Goal: Task Accomplishment & Management: Manage account settings

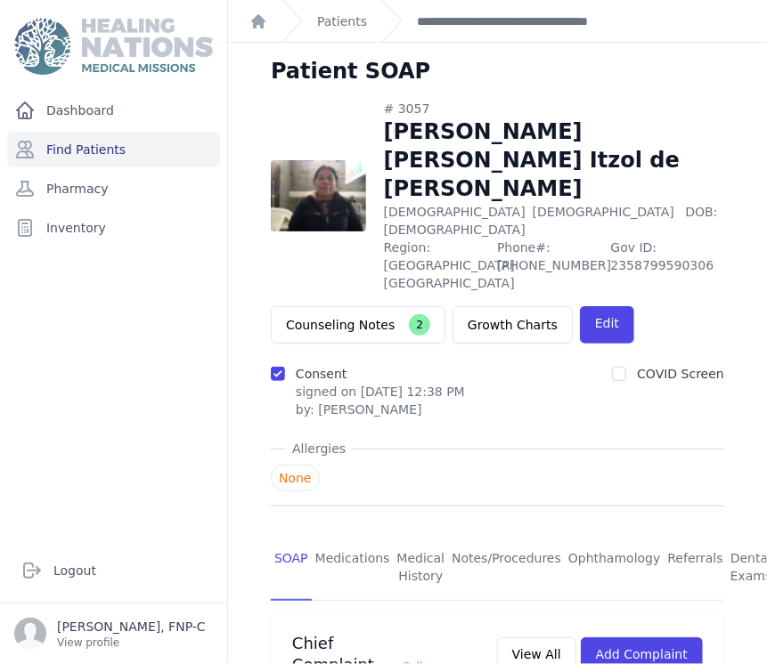
scroll to position [933, 0]
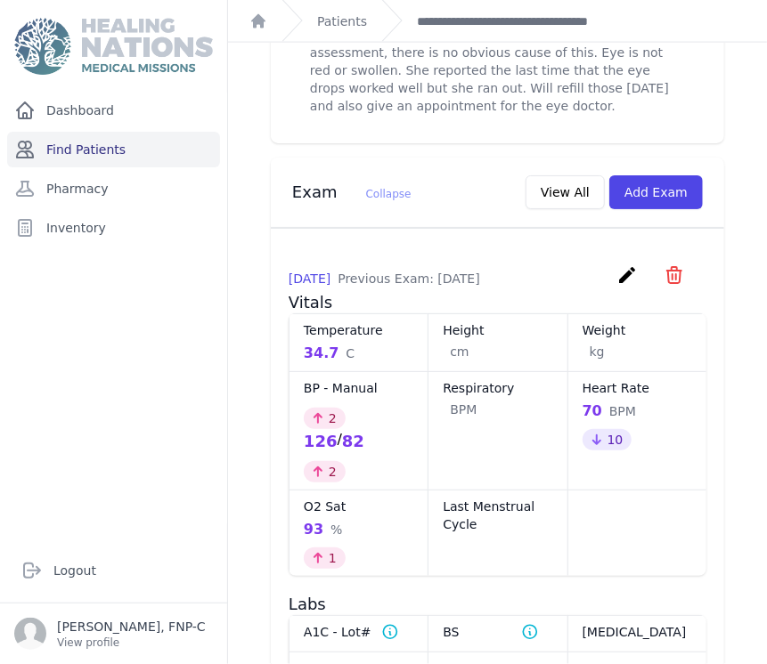
click at [70, 149] on link "Find Patients" at bounding box center [113, 150] width 213 height 36
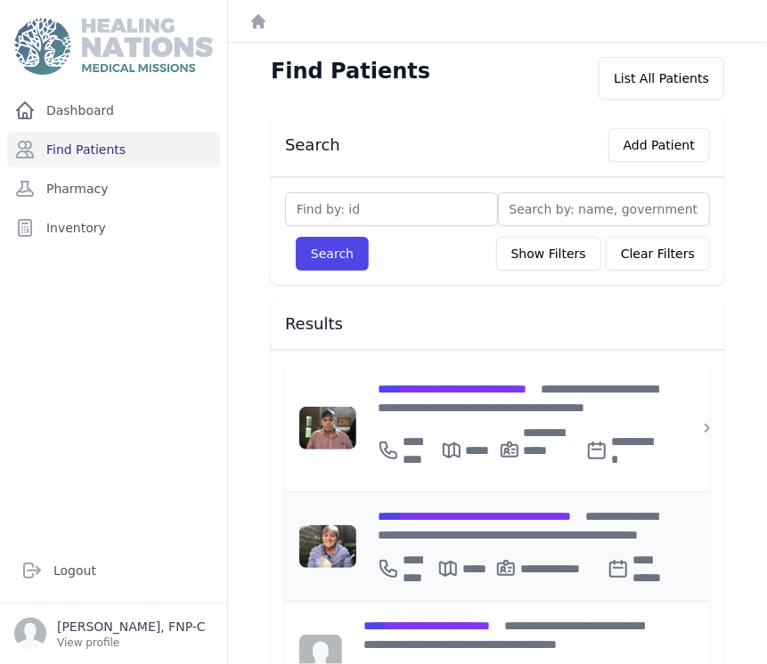
click at [433, 511] on span "**********" at bounding box center [474, 516] width 193 height 12
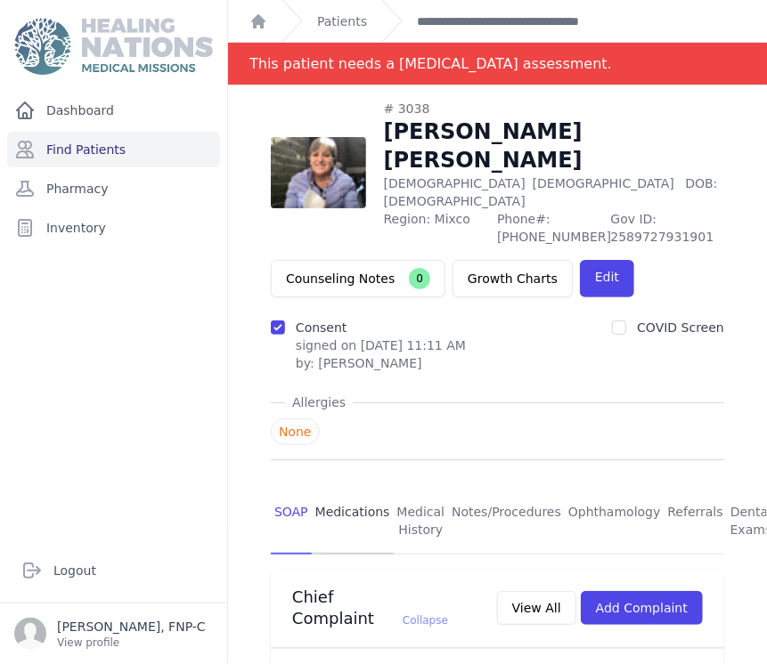
click at [348, 491] on link "Medications" at bounding box center [353, 522] width 82 height 66
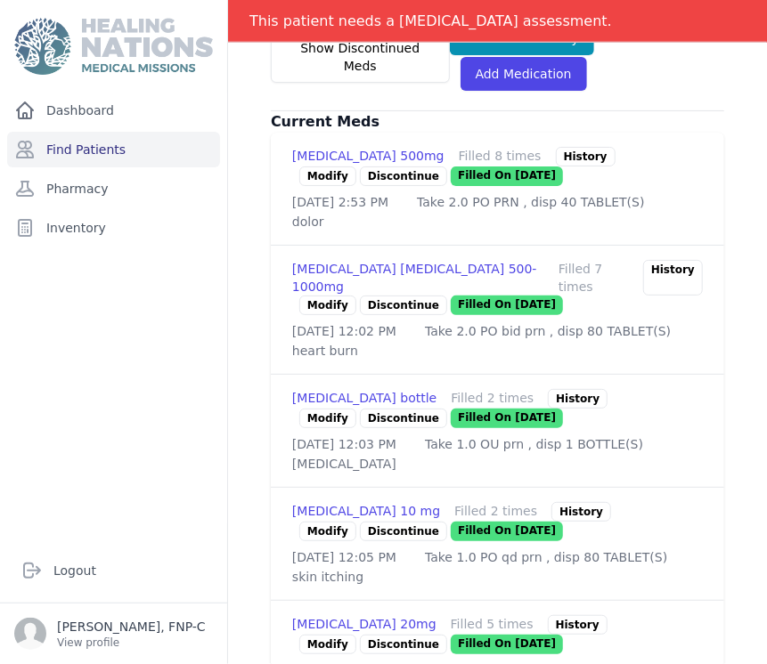
scroll to position [593, 0]
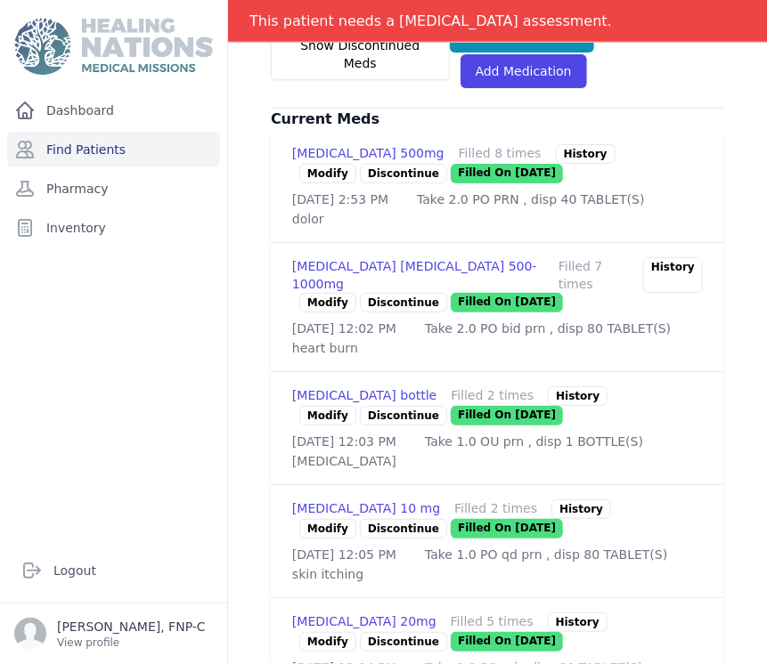
click at [328, 164] on link "Modify" at bounding box center [327, 174] width 57 height 20
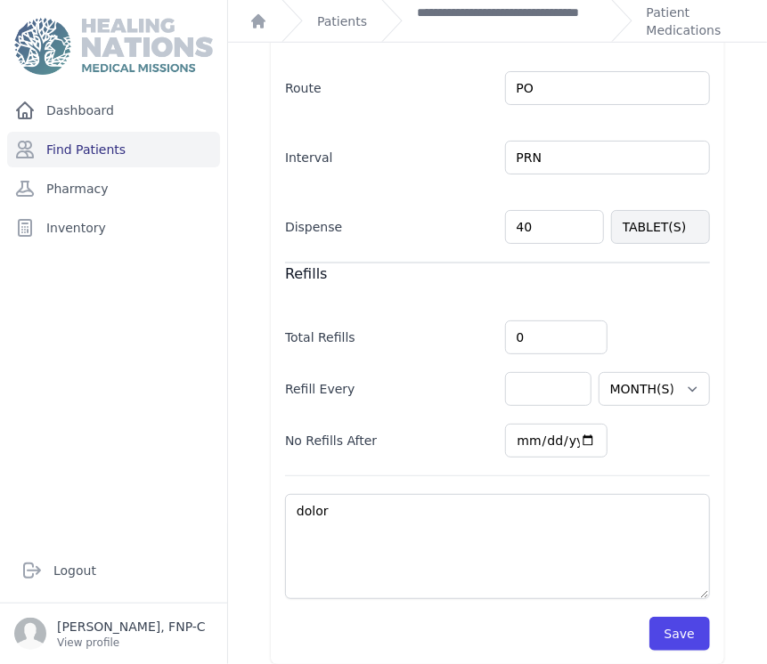
scroll to position [432, 0]
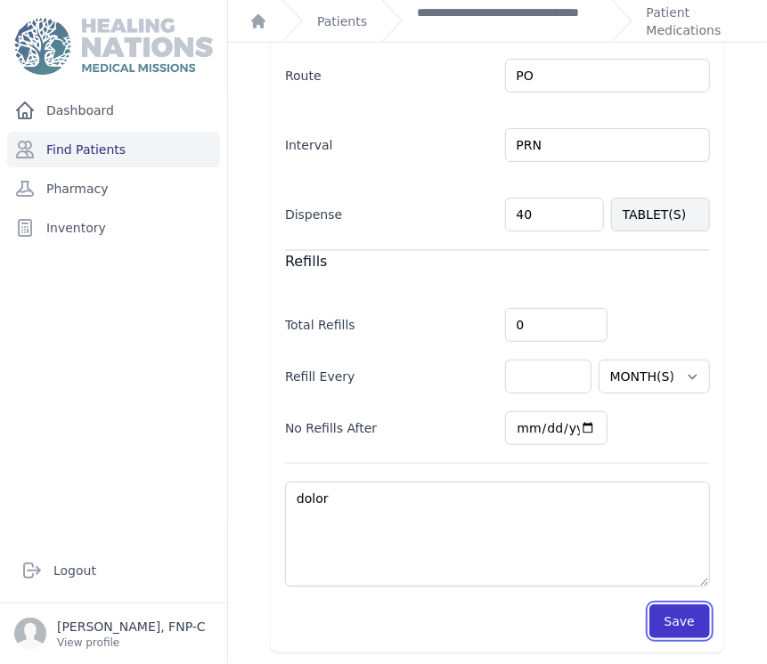
click at [657, 619] on button "Save" at bounding box center [679, 622] width 61 height 34
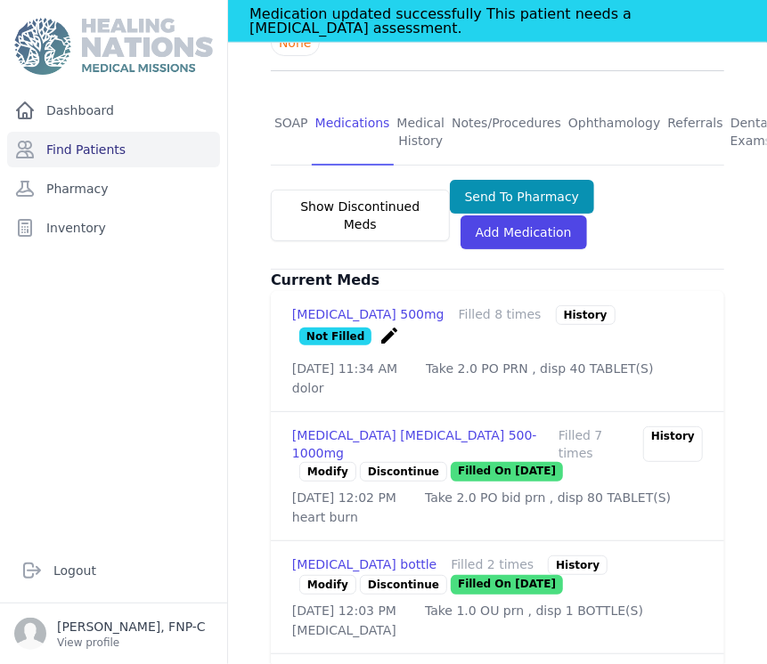
click at [400, 325] on icon "create" at bounding box center [389, 335] width 21 height 21
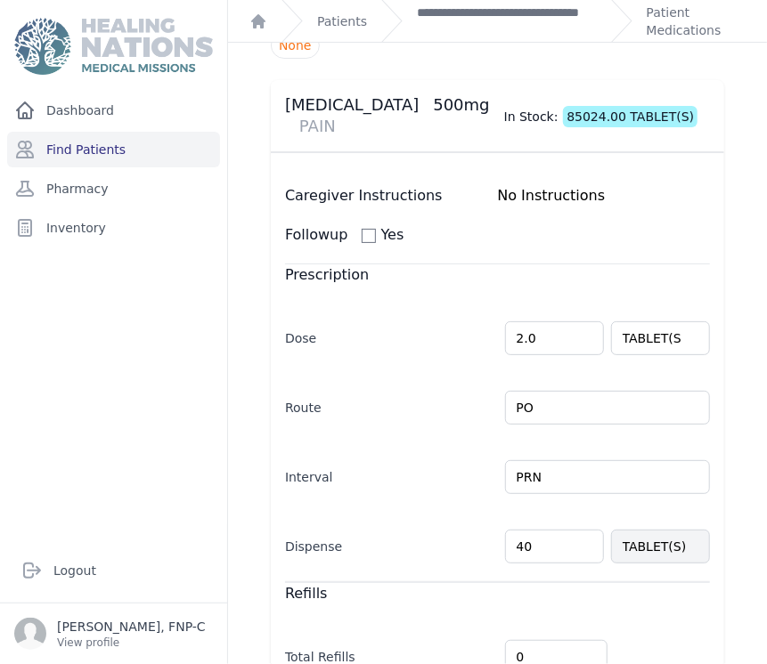
scroll to position [198, 0]
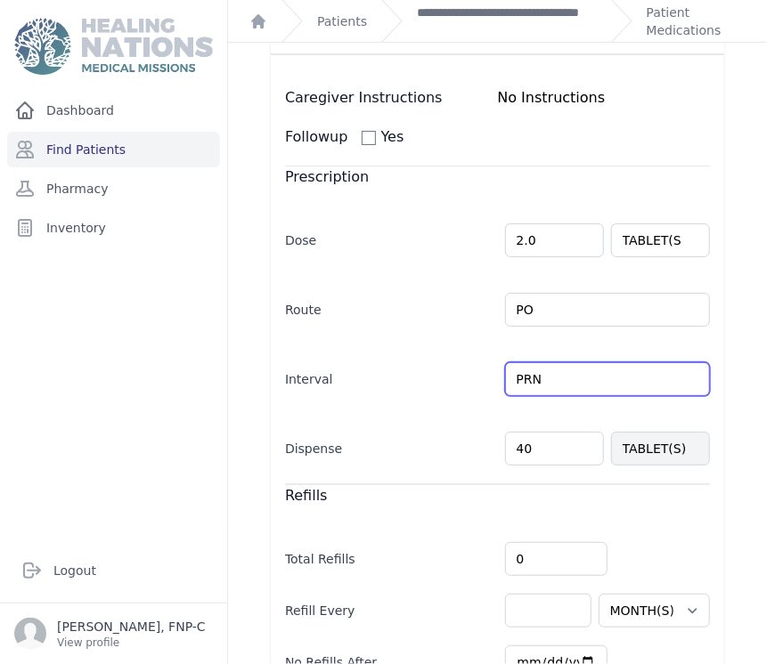
click at [676, 379] on input "PRN" at bounding box center [608, 380] width 206 height 34
type input "PRNq"
drag, startPoint x: 557, startPoint y: 379, endPoint x: 393, endPoint y: 377, distance: 163.9
click at [393, 377] on div "Interval PRNq Every Day Twice Daily 3 Times Daily 4 Times Daily as needed Every…" at bounding box center [497, 371] width 425 height 52
click at [678, 382] on input "text" at bounding box center [608, 380] width 206 height 34
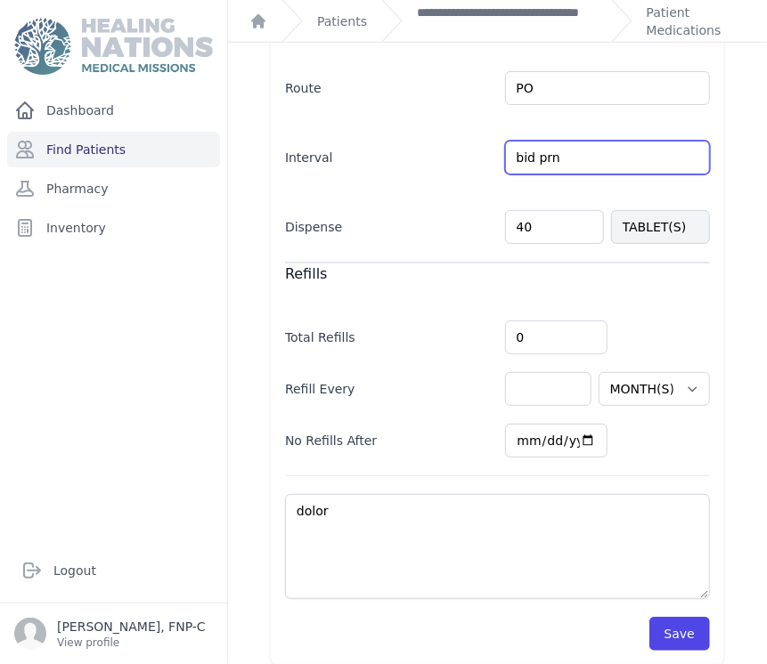
scroll to position [432, 0]
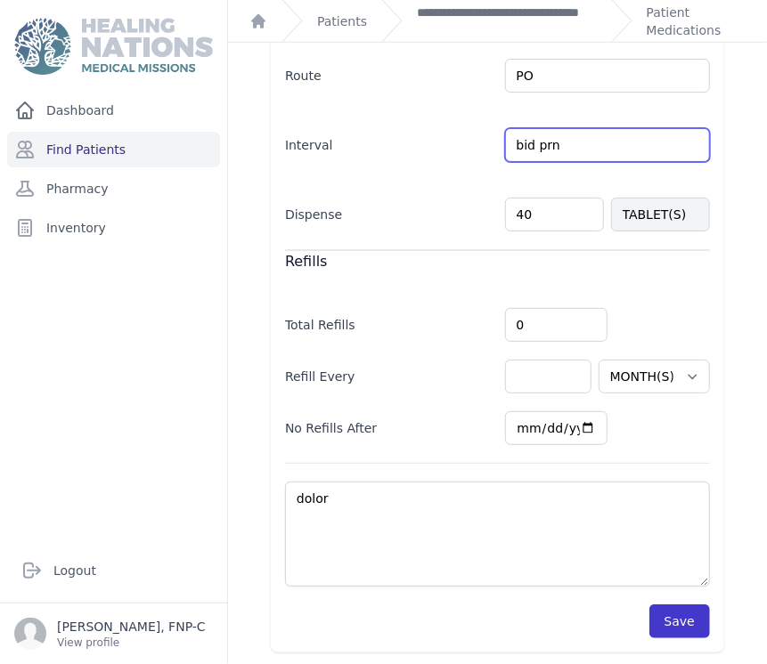
type input "bid prn"
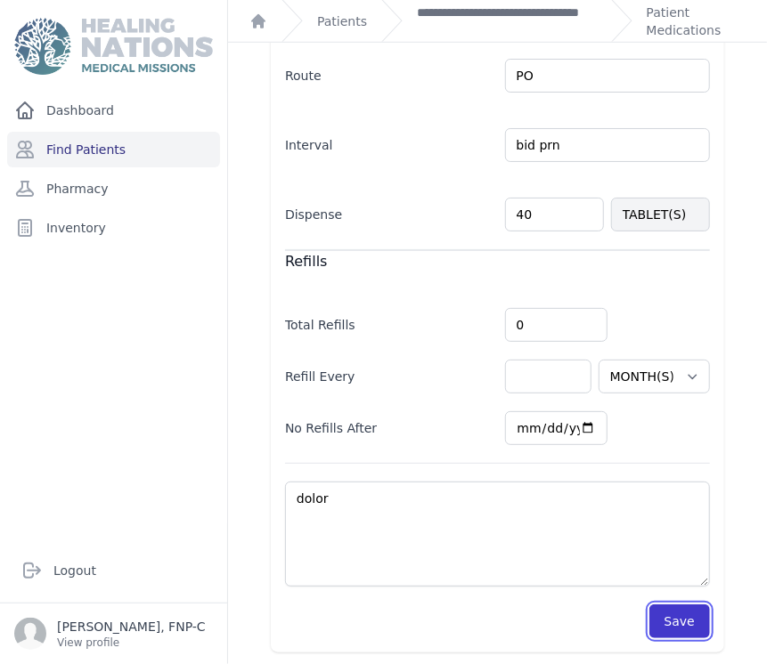
select select "MONTH(S)"
click at [660, 614] on button "Save" at bounding box center [679, 622] width 61 height 34
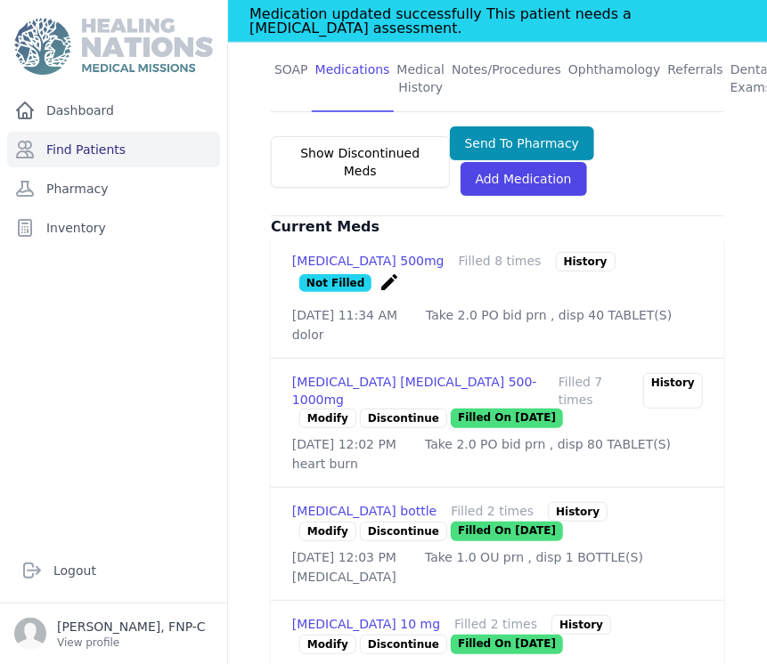
scroll to position [531, 0]
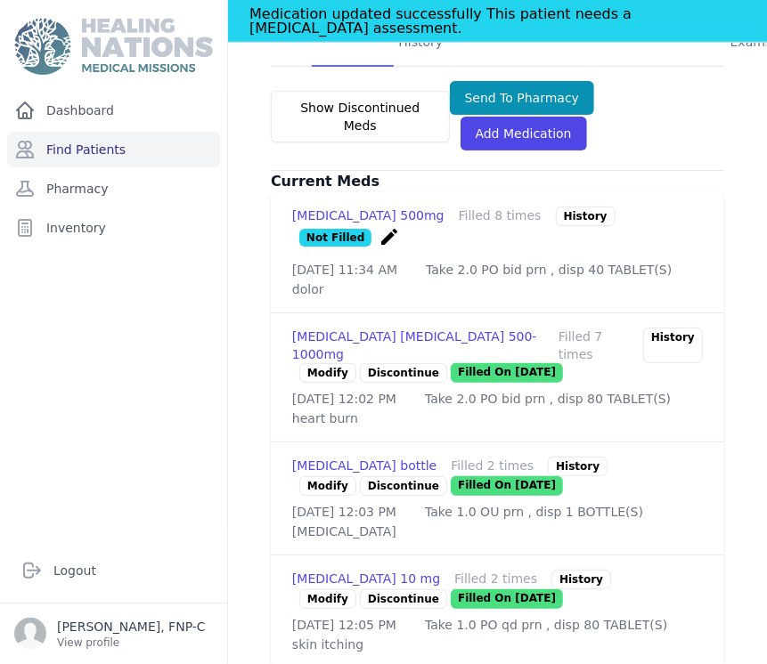
click at [312, 477] on link "Modify" at bounding box center [327, 487] width 57 height 20
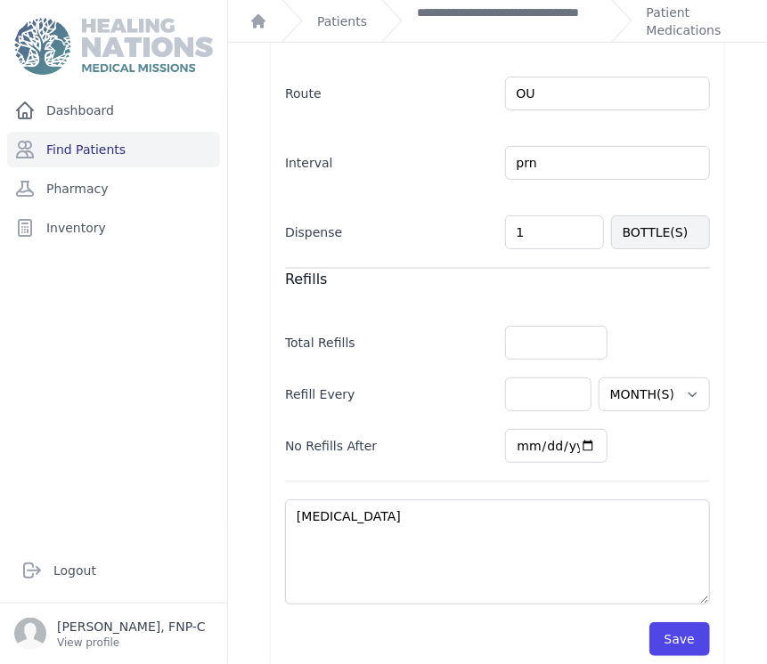
scroll to position [432, 0]
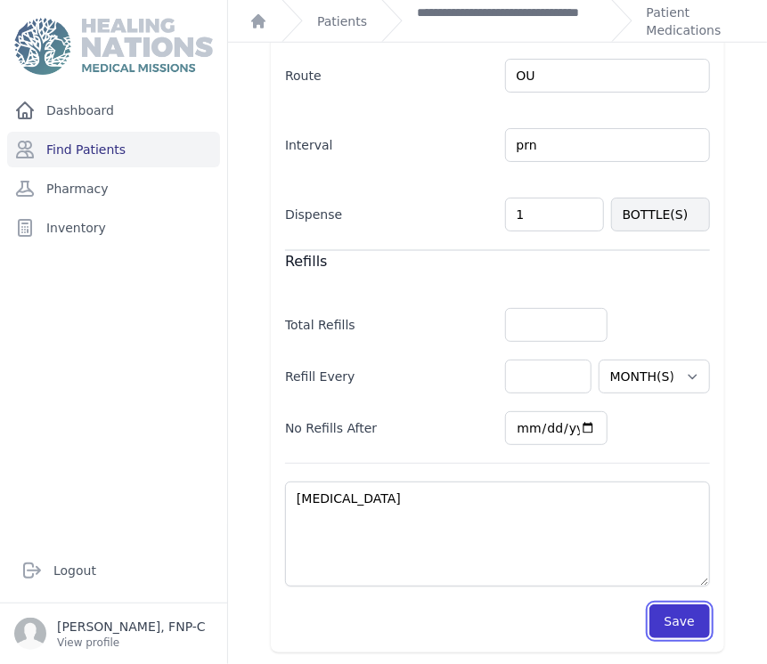
click at [663, 616] on button "Save" at bounding box center [679, 622] width 61 height 34
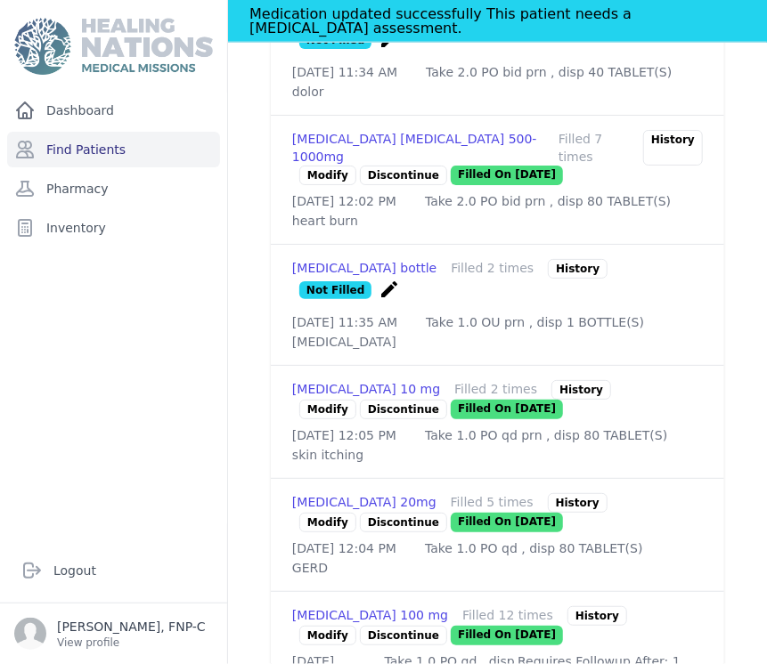
scroll to position [827, 0]
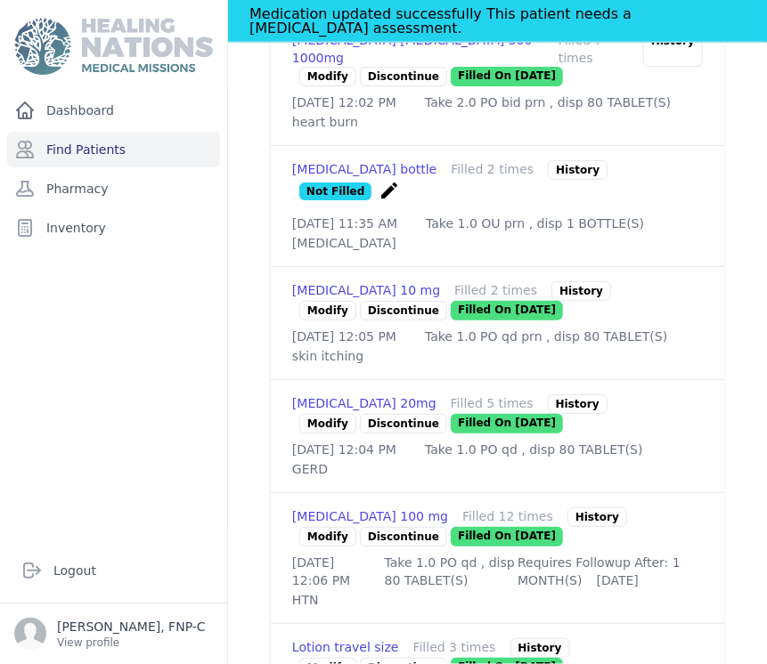
click at [317, 547] on link "Modify" at bounding box center [327, 537] width 57 height 20
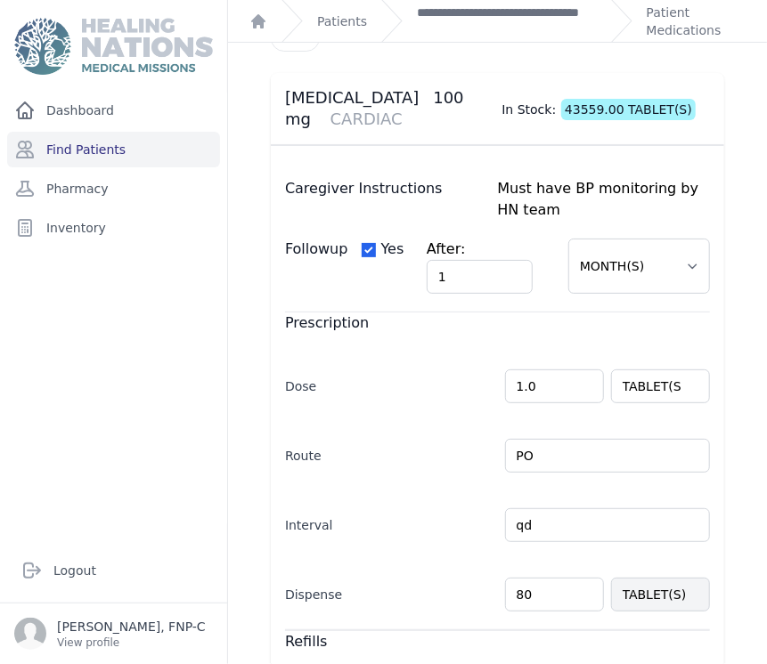
scroll to position [110, 0]
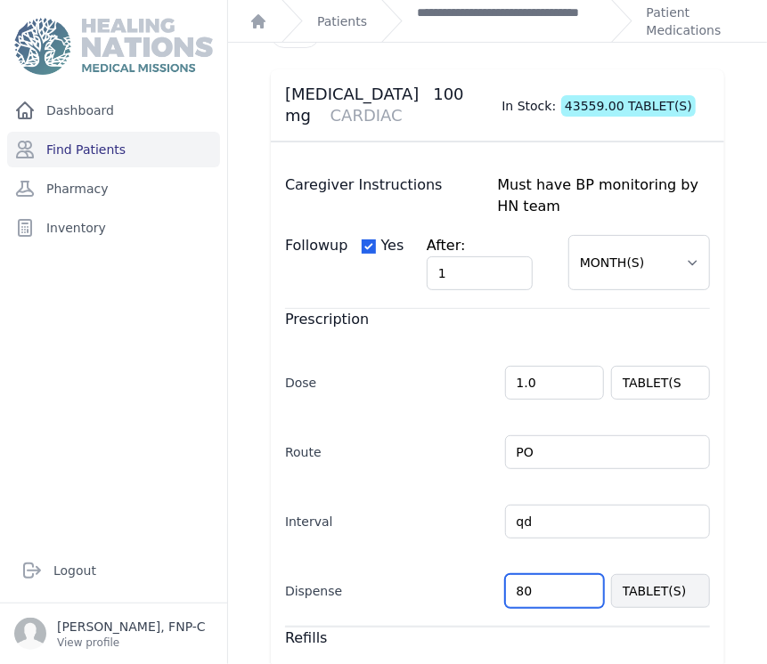
click at [513, 591] on input "80" at bounding box center [554, 592] width 99 height 34
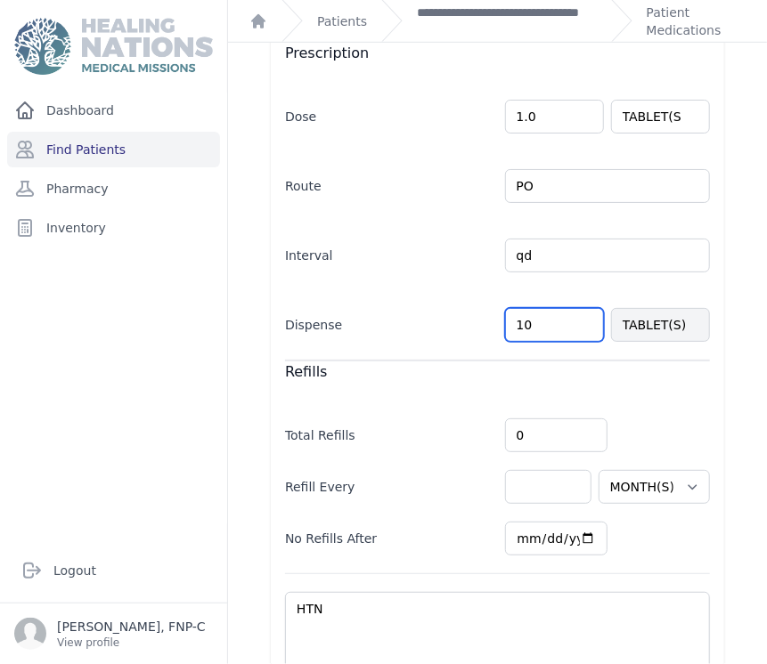
scroll to position [487, 0]
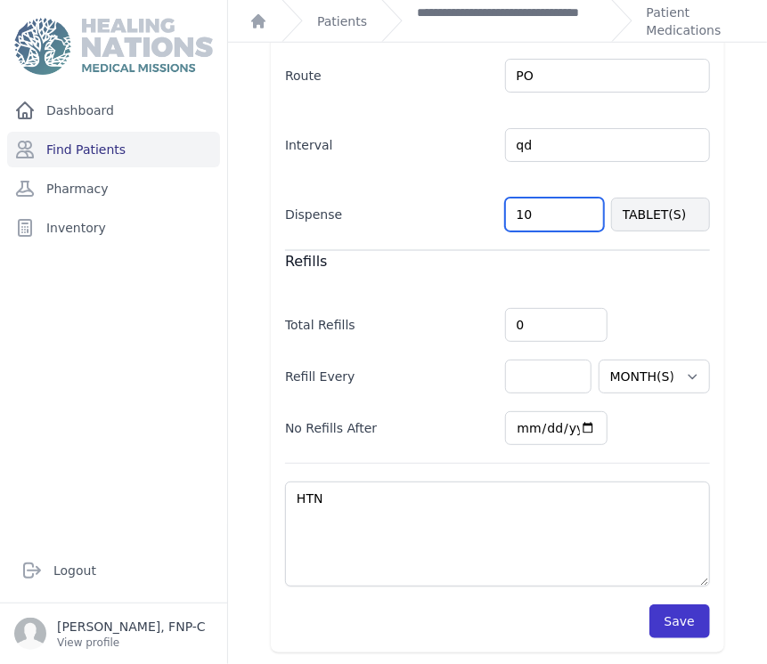
type input "10"
select select "MONTH(S)"
click at [657, 621] on button "Save" at bounding box center [679, 622] width 61 height 34
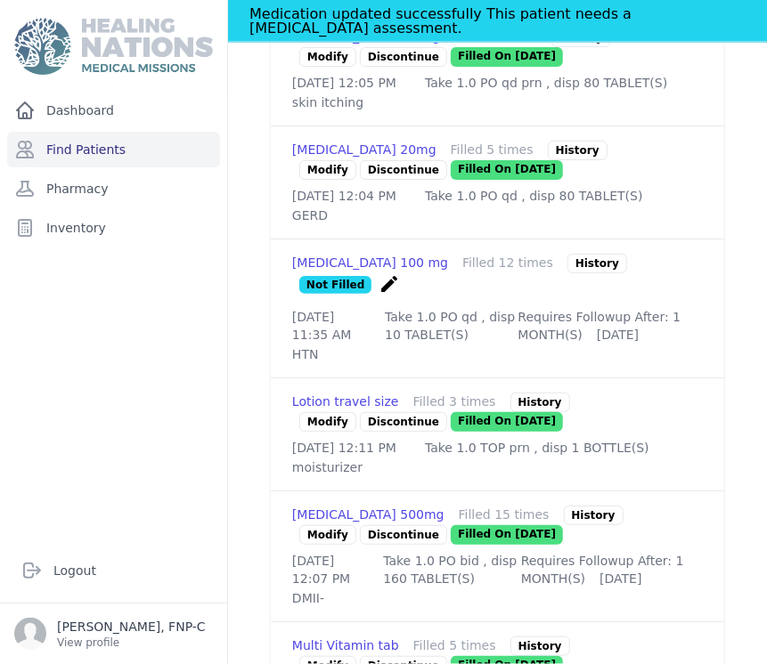
scroll to position [1180, 0]
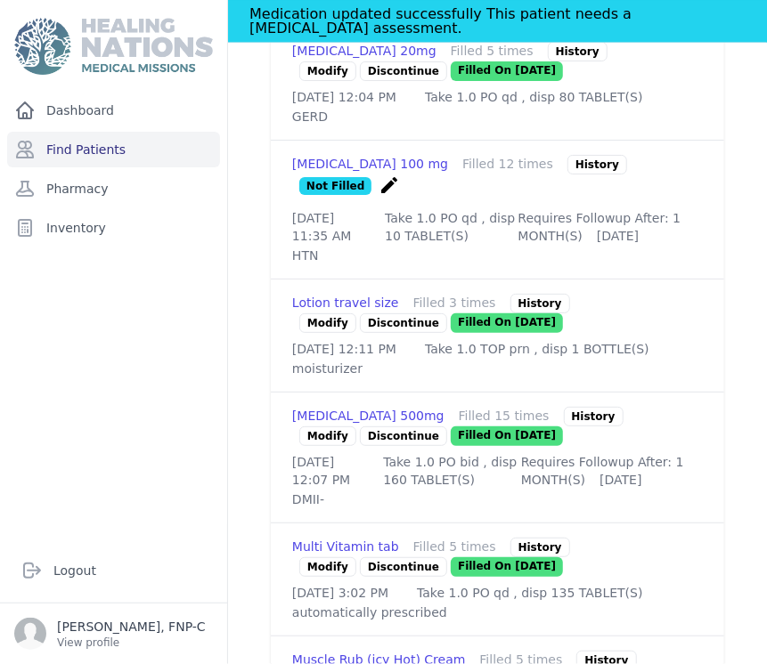
click at [312, 446] on link "Modify" at bounding box center [327, 437] width 57 height 20
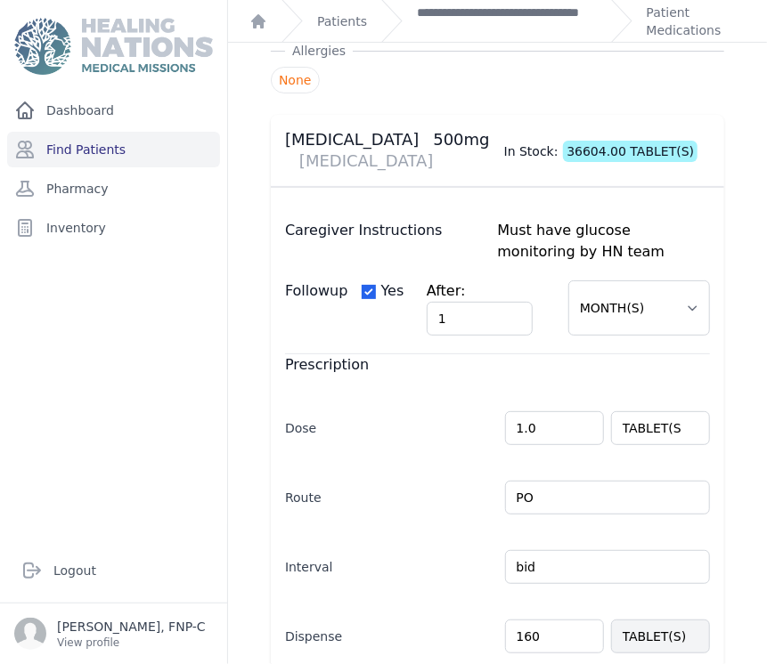
scroll to position [198, 0]
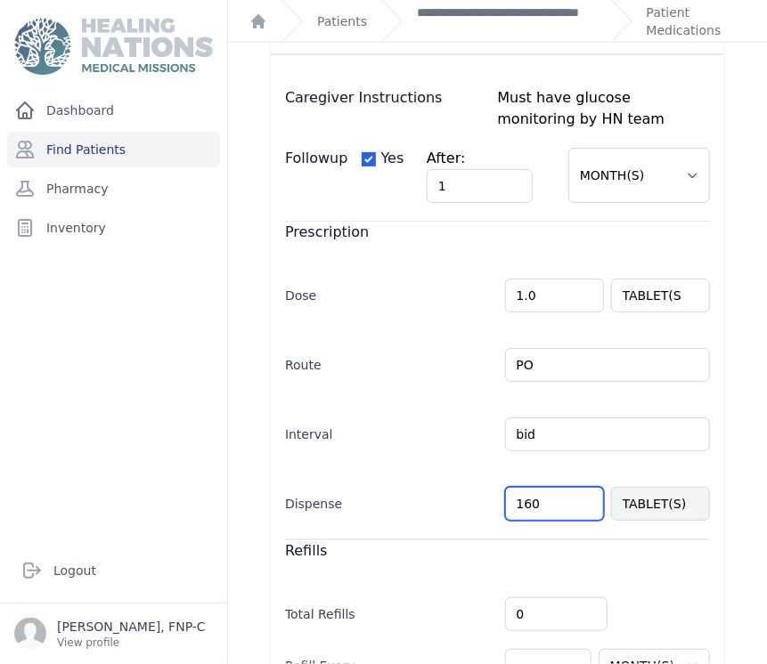
click at [533, 501] on input "160" at bounding box center [554, 504] width 99 height 34
type input "1"
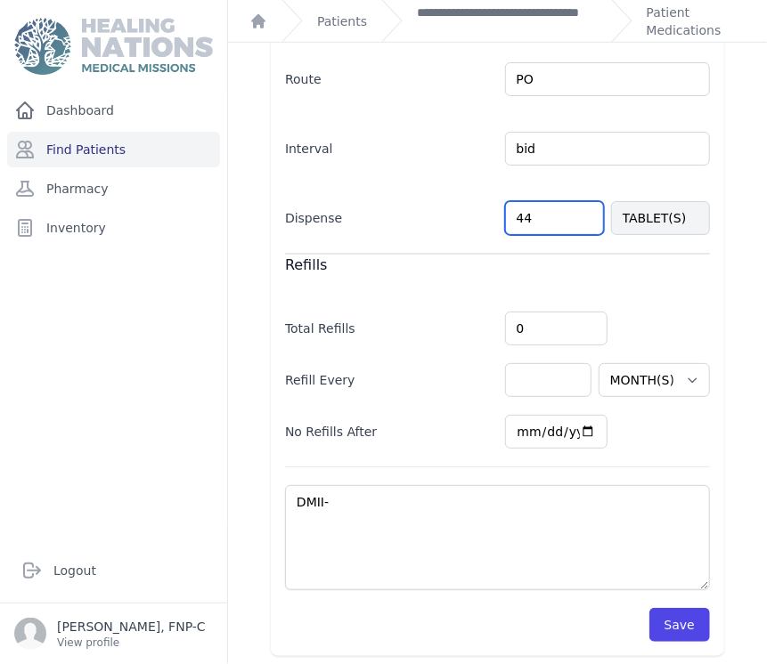
scroll to position [487, 0]
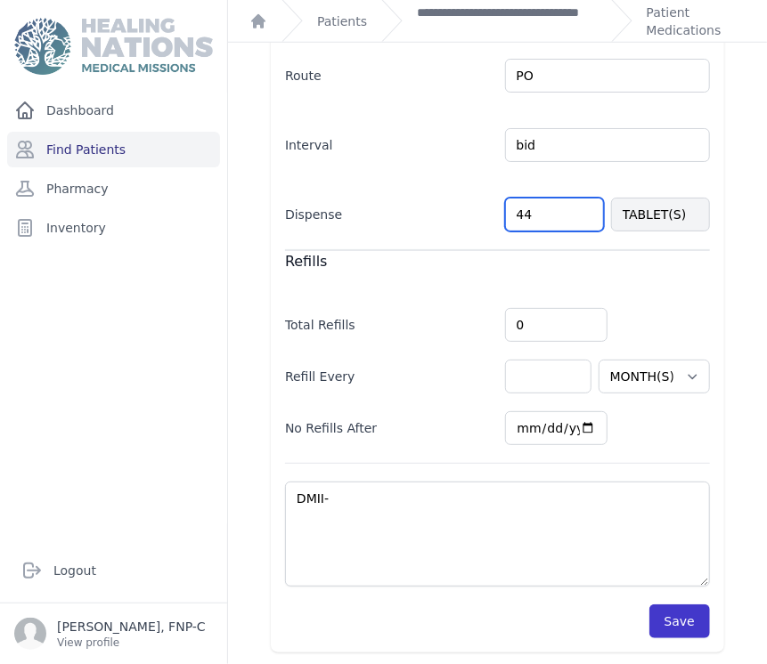
type input "44"
select select "MONTH(S)"
click at [653, 624] on button "Save" at bounding box center [679, 622] width 61 height 34
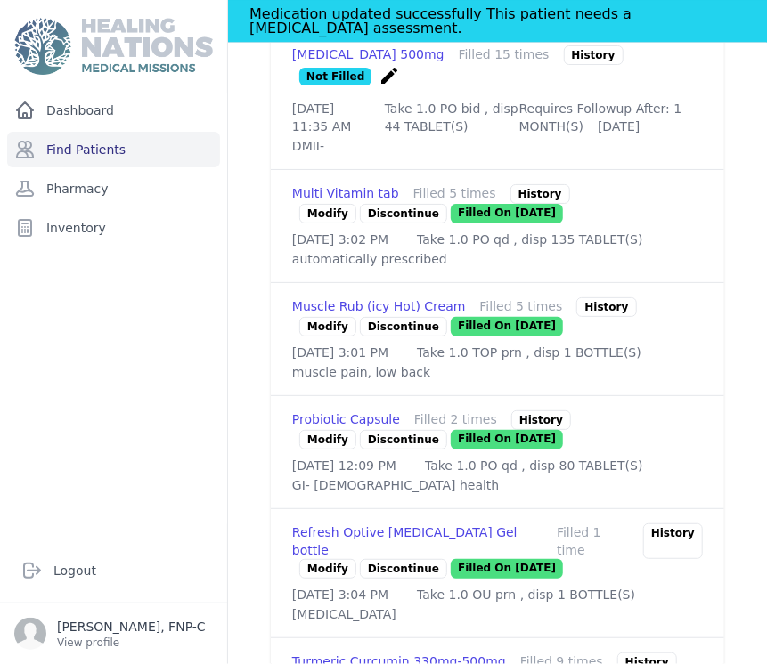
scroll to position [1576, 0]
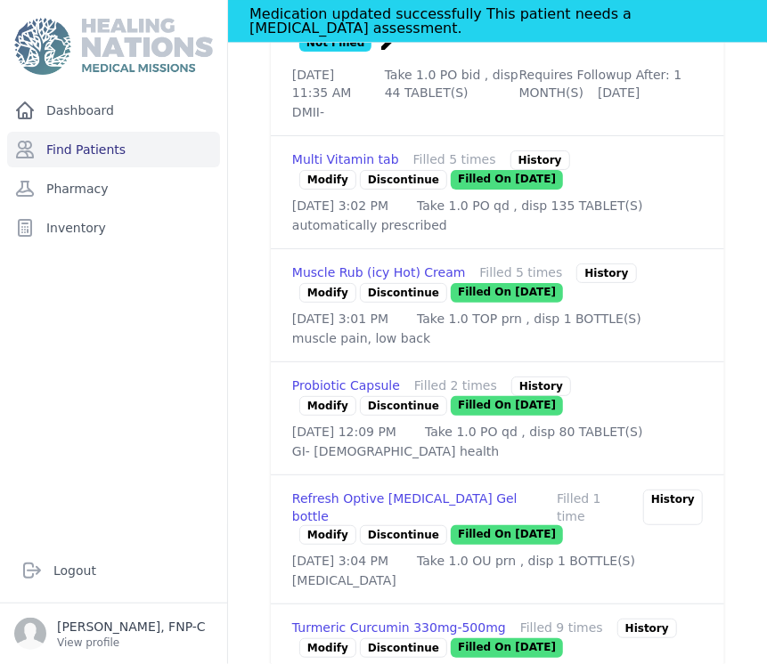
click at [323, 303] on link "Modify" at bounding box center [327, 293] width 57 height 20
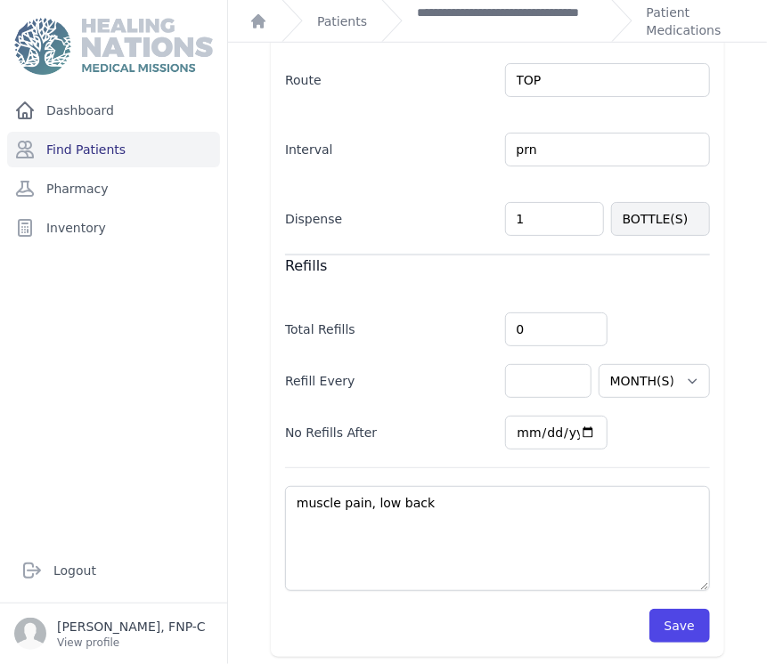
scroll to position [432, 0]
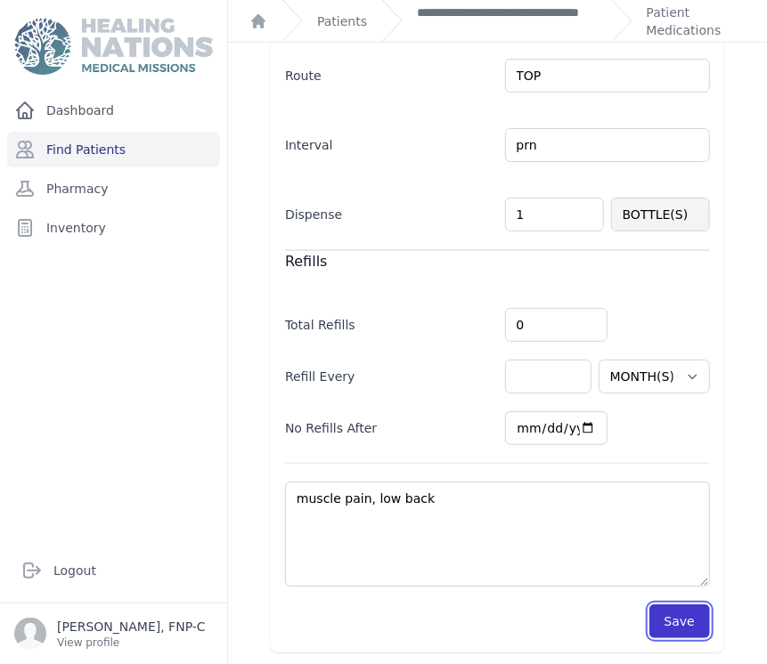
click at [670, 623] on button "Save" at bounding box center [679, 622] width 61 height 34
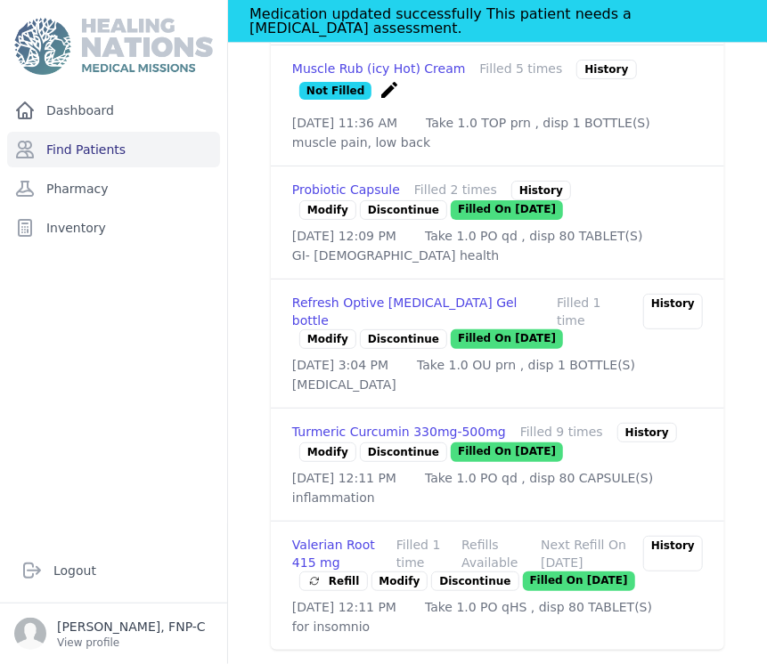
scroll to position [1925, 0]
click at [318, 443] on link "Modify" at bounding box center [327, 453] width 57 height 20
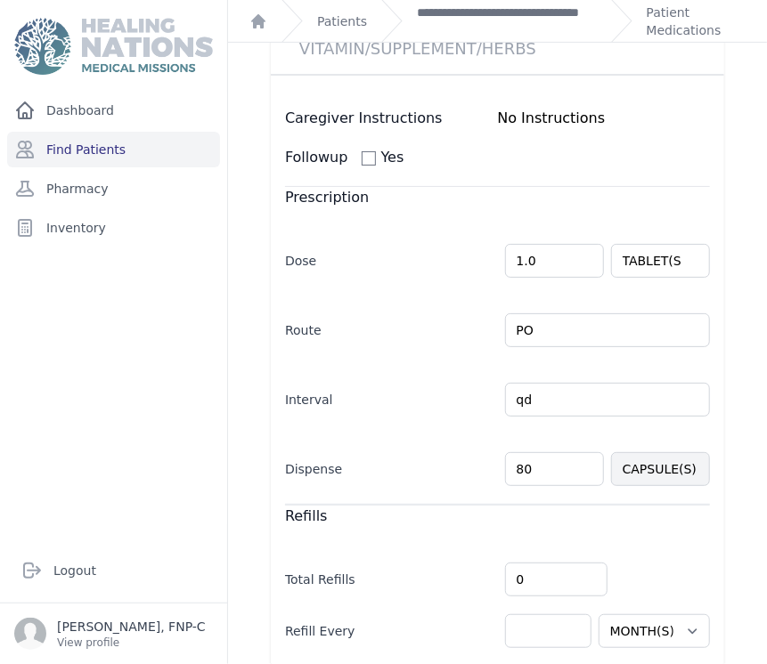
scroll to position [453, 0]
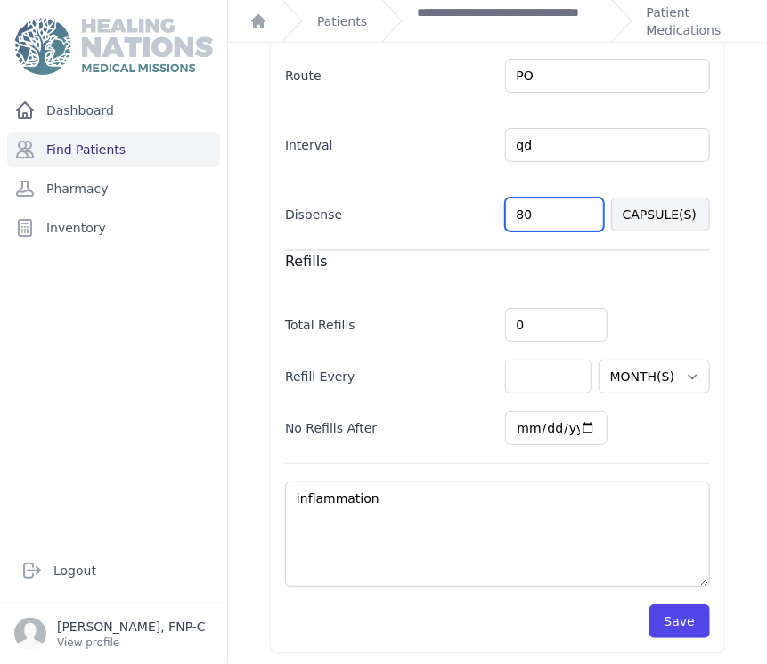
click at [513, 213] on input "80" at bounding box center [554, 215] width 99 height 34
type input "30"
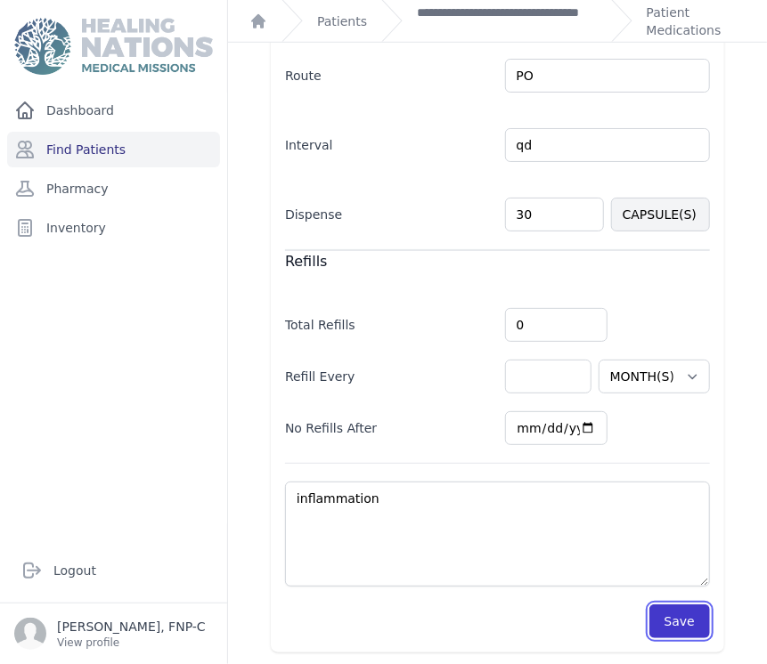
select select "MONTH(S)"
click at [673, 619] on button "Save" at bounding box center [679, 622] width 61 height 34
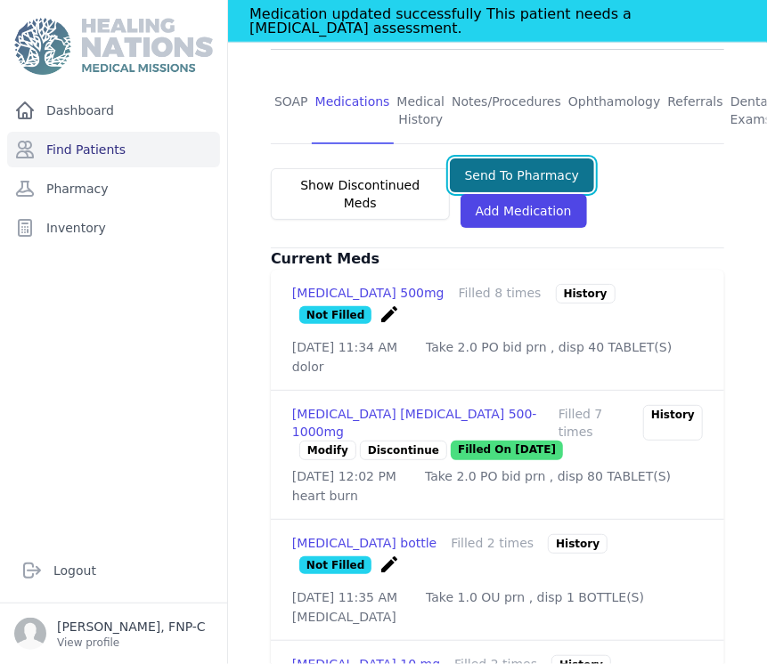
click at [540, 159] on button "Send To Pharmacy" at bounding box center [522, 176] width 145 height 34
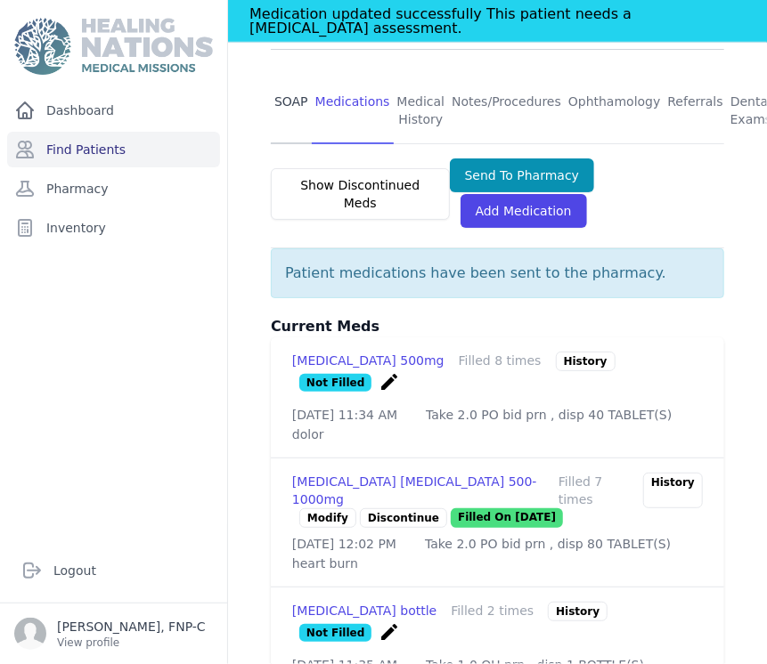
click at [283, 86] on link "SOAP" at bounding box center [291, 111] width 41 height 66
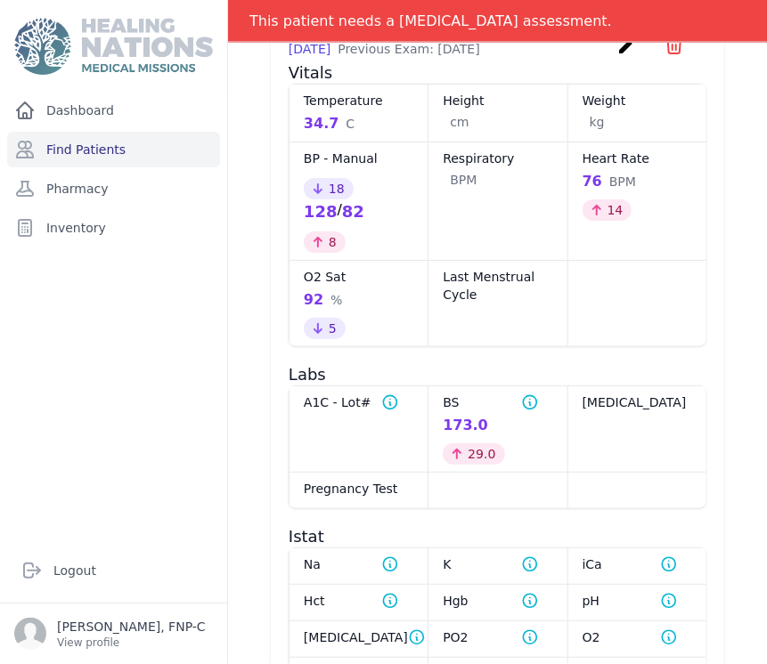
scroll to position [1187, 0]
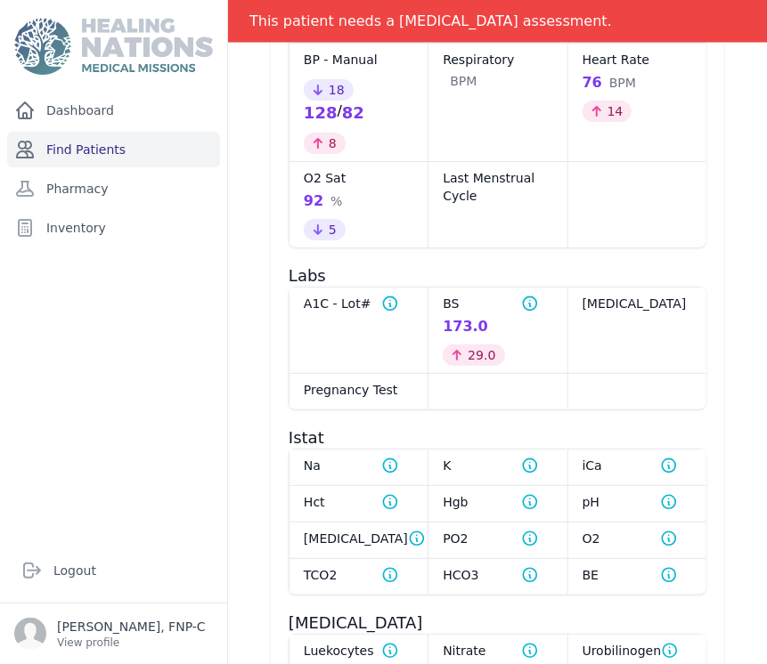
click at [97, 143] on link "Find Patients" at bounding box center [113, 150] width 213 height 36
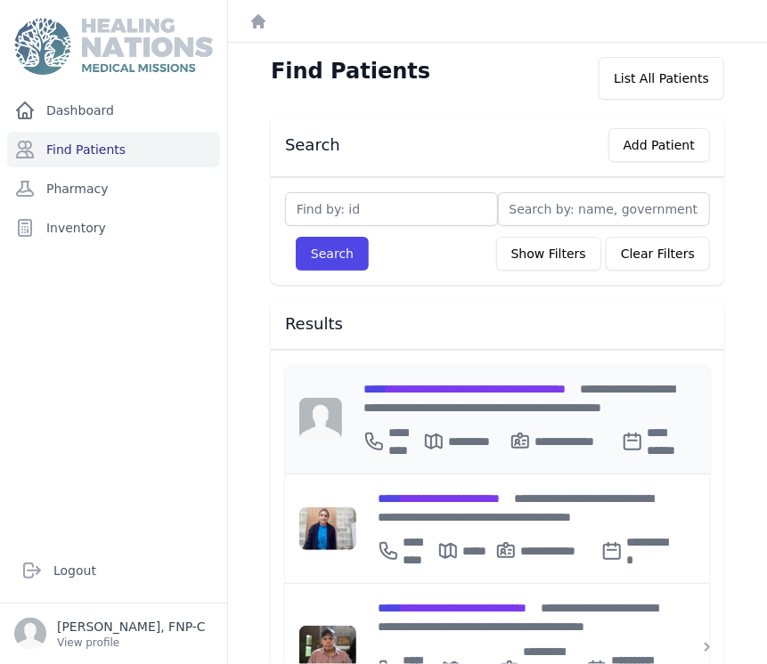
click at [424, 392] on span "**********" at bounding box center [464, 389] width 202 height 12
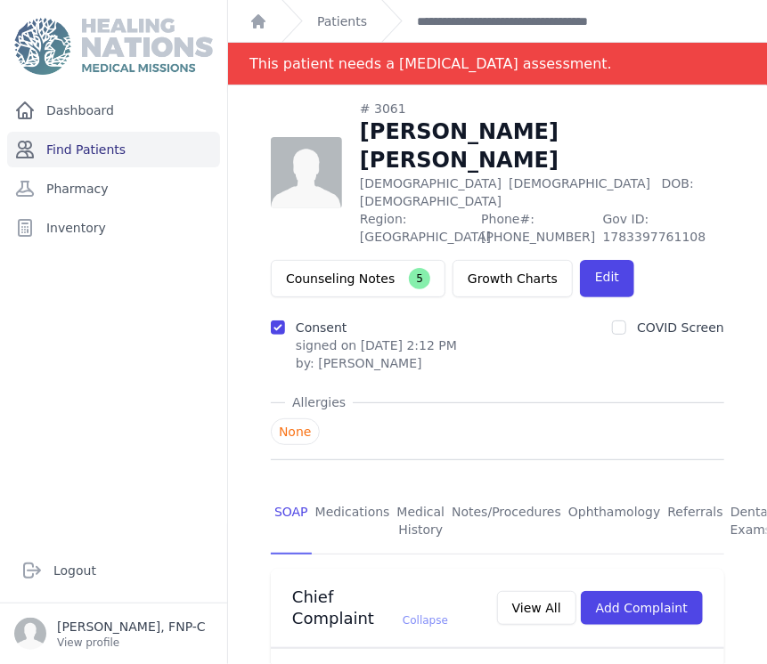
click at [67, 144] on link "Find Patients" at bounding box center [113, 150] width 213 height 36
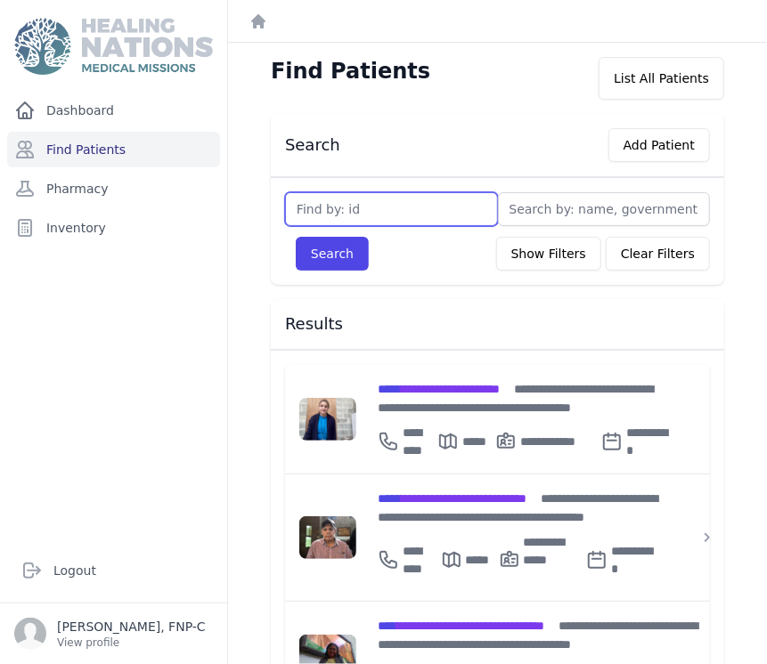
click at [306, 219] on input "text" at bounding box center [391, 209] width 213 height 34
click at [444, 620] on span "**********" at bounding box center [461, 626] width 167 height 12
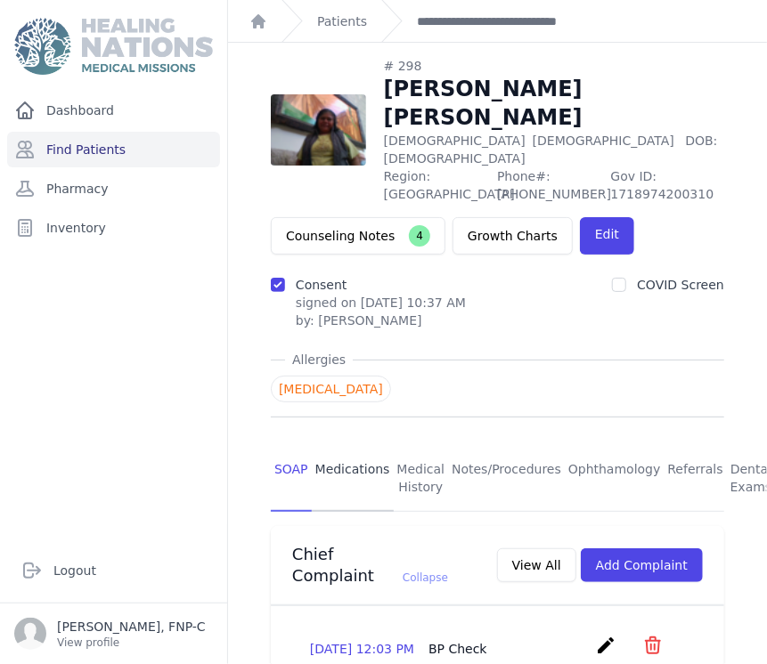
click at [362, 446] on link "Medications" at bounding box center [353, 479] width 82 height 66
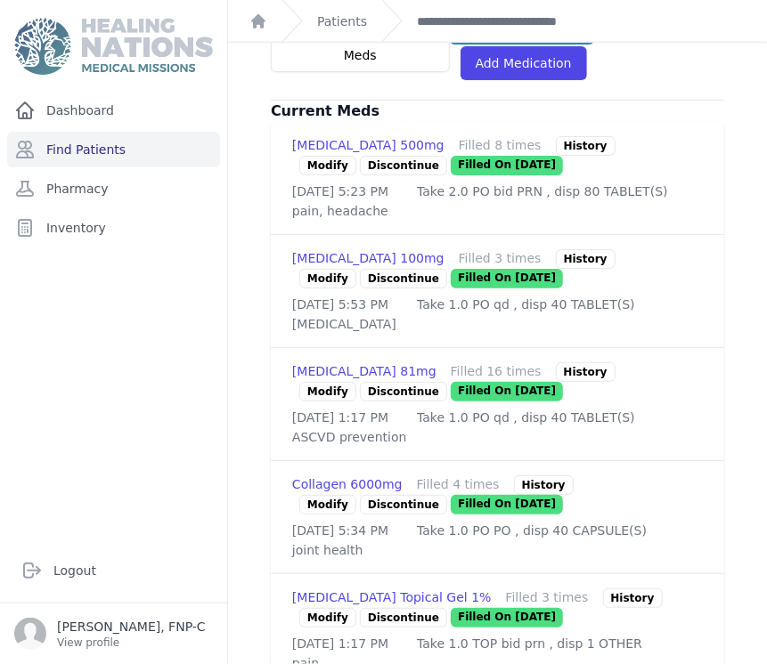
scroll to position [593, 0]
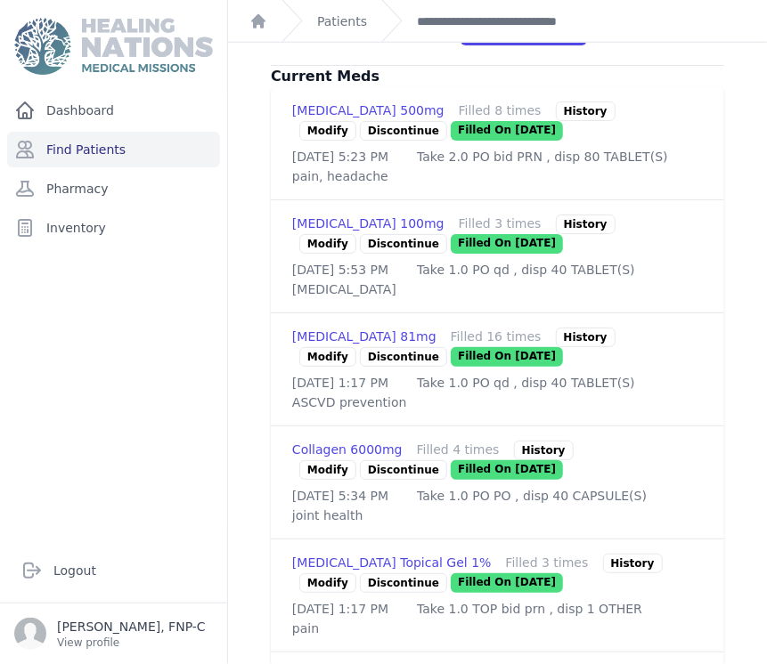
click at [326, 347] on link "Modify" at bounding box center [327, 357] width 57 height 20
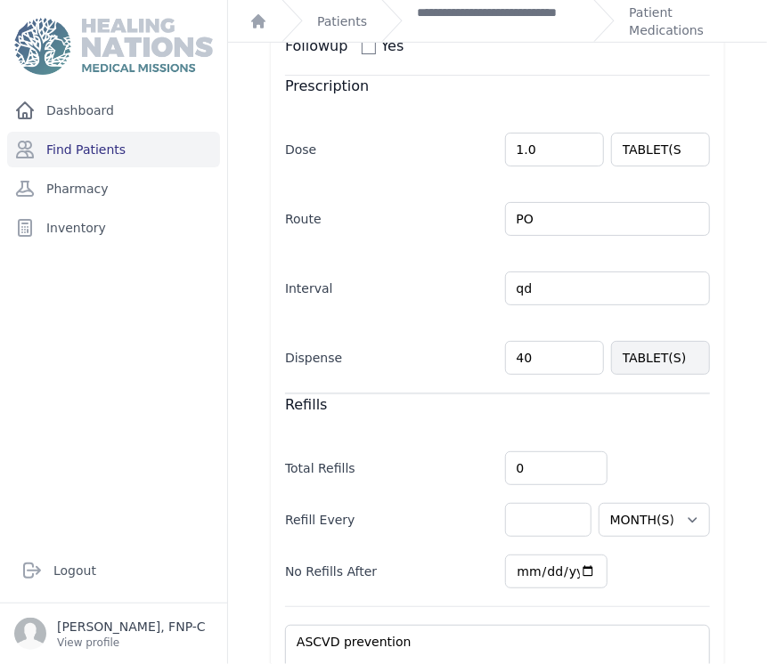
scroll to position [297, 0]
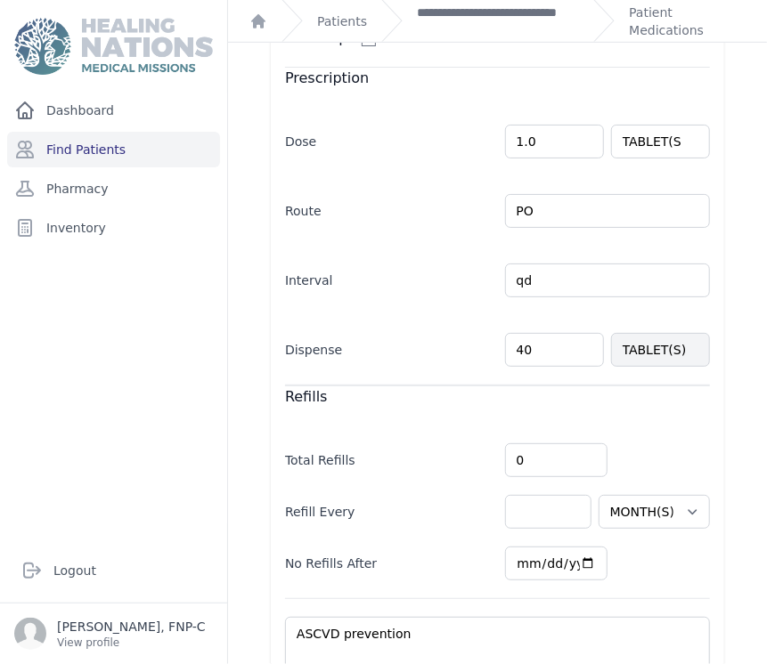
click at [521, 333] on input "40" at bounding box center [554, 350] width 99 height 34
type input "4"
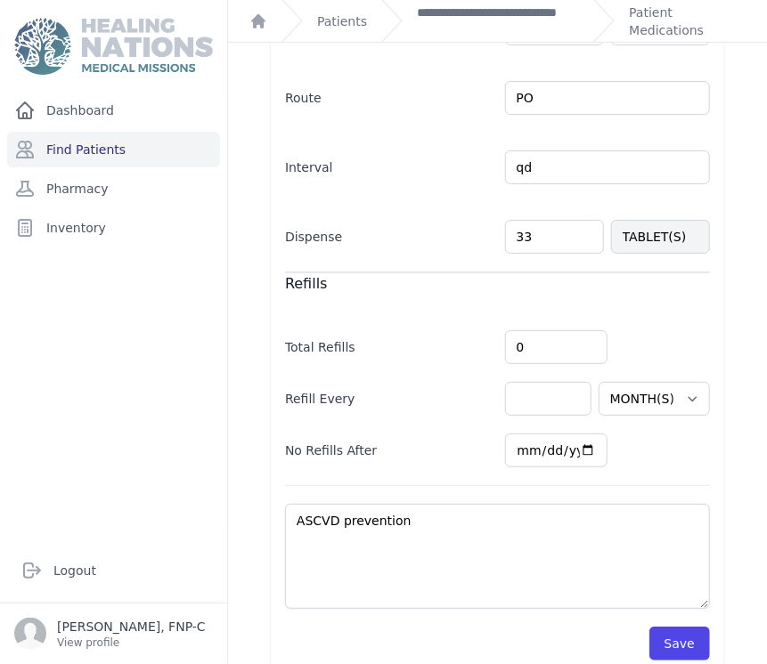
scroll to position [412, 0]
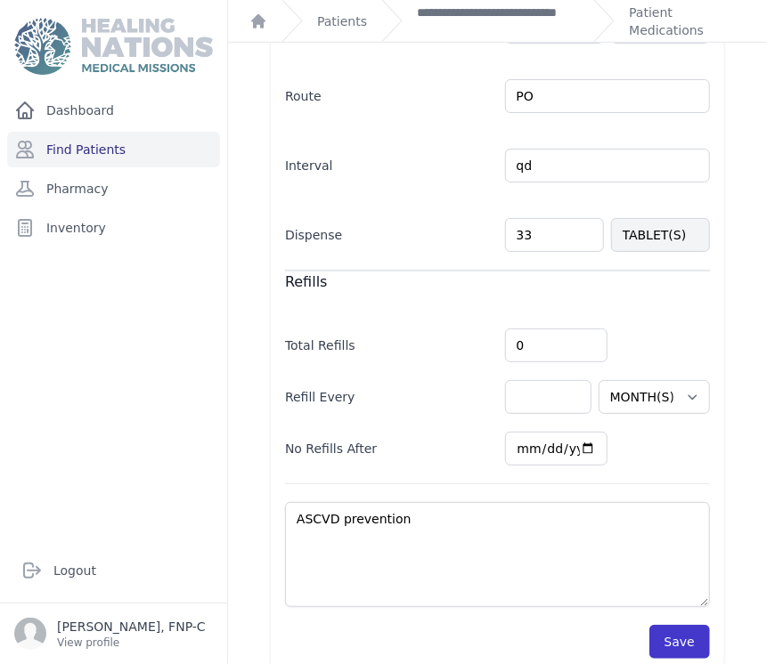
type input "33"
select select "MONTH(S)"
click at [652, 625] on button "Save" at bounding box center [679, 642] width 61 height 34
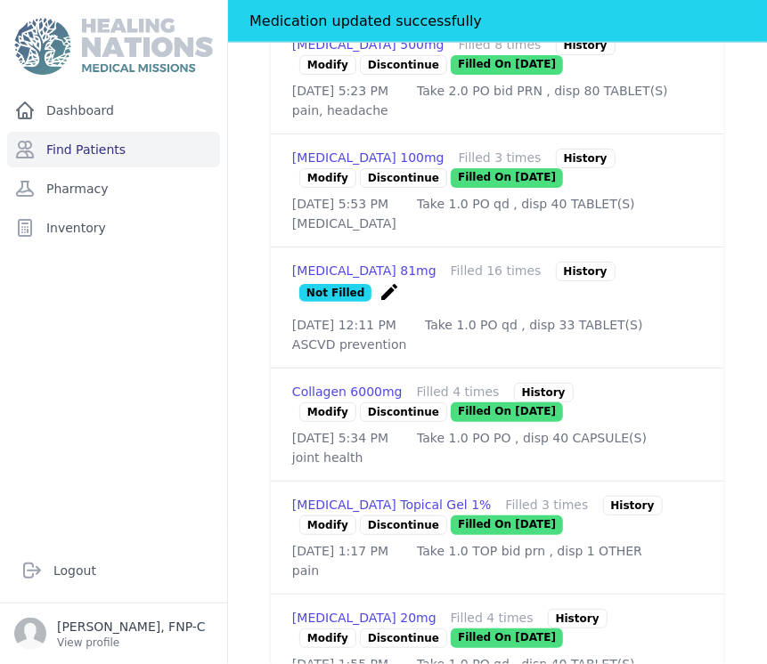
scroll to position [807, 0]
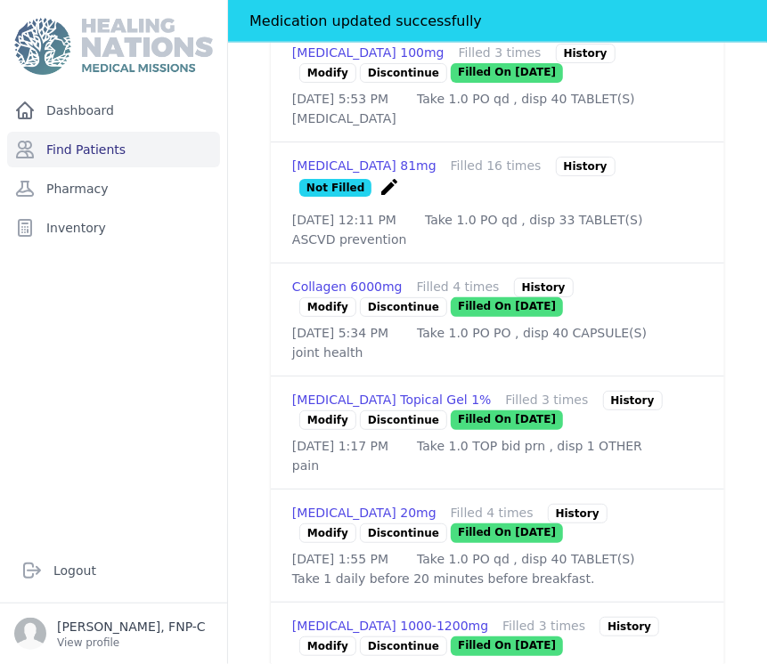
click at [328, 420] on link "Modify" at bounding box center [327, 421] width 57 height 20
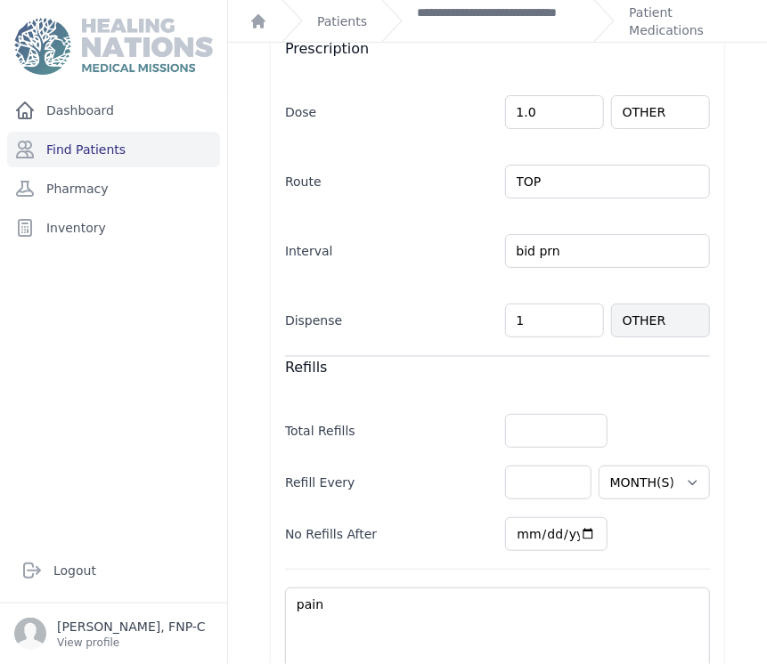
scroll to position [453, 0]
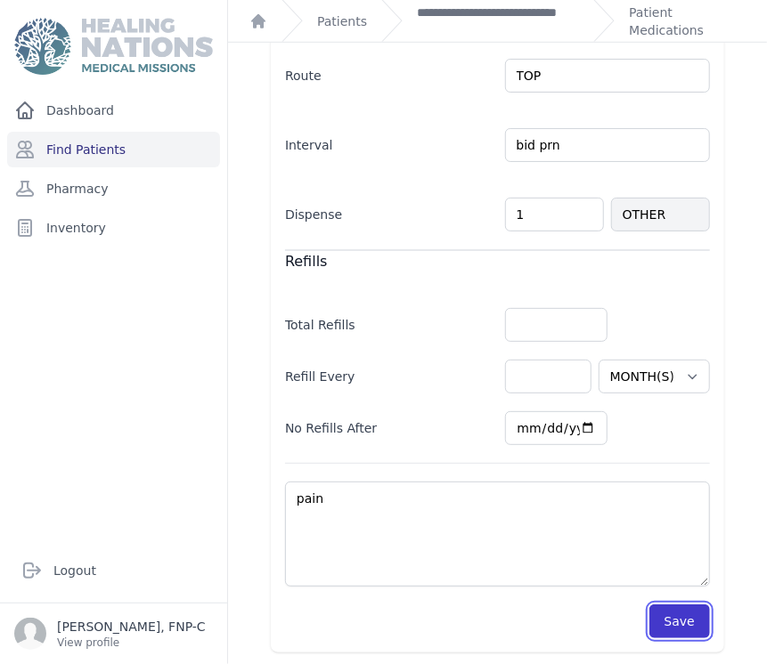
click at [656, 613] on button "Save" at bounding box center [679, 622] width 61 height 34
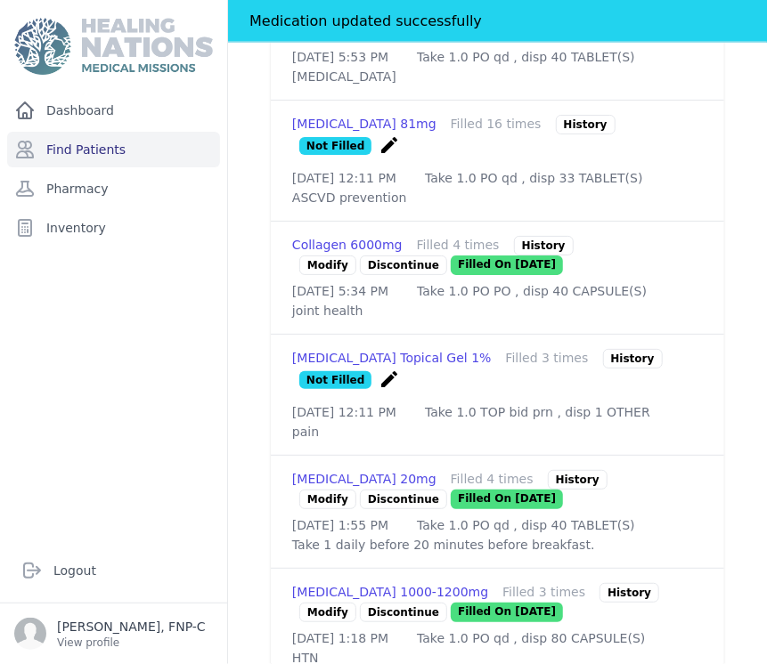
scroll to position [948, 0]
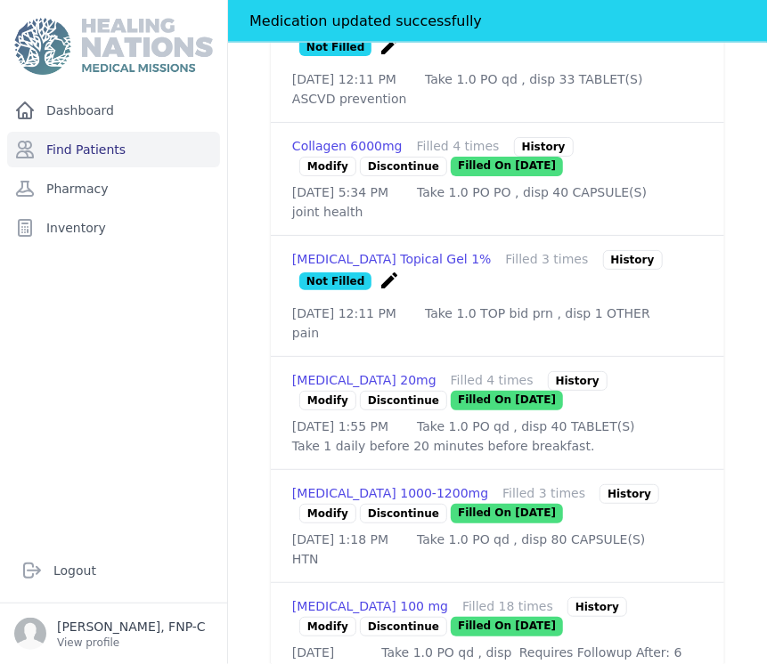
click at [317, 411] on link "Modify" at bounding box center [327, 401] width 57 height 20
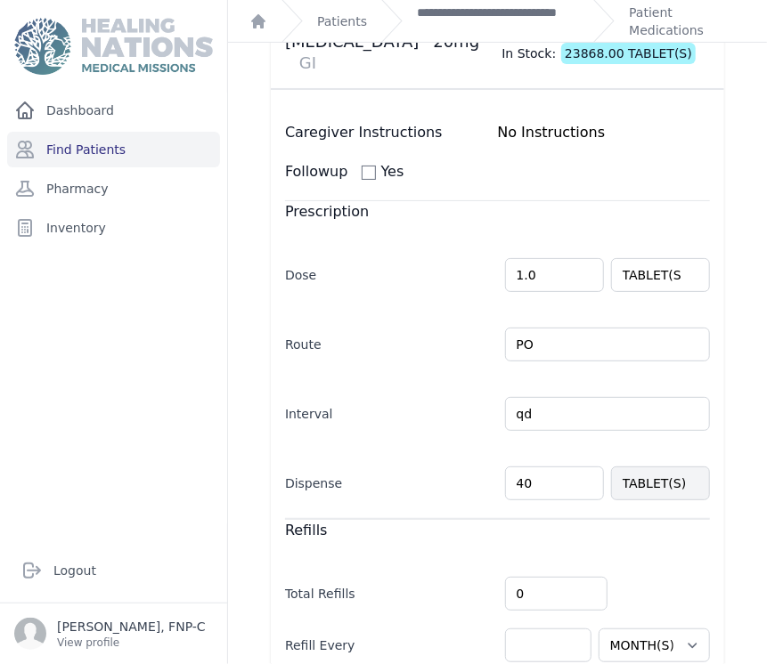
scroll to position [198, 0]
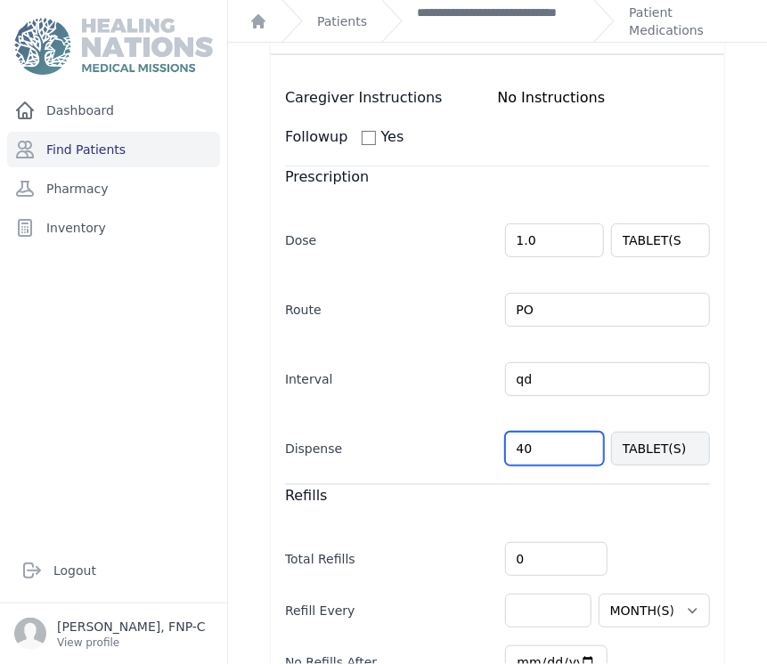
click at [525, 432] on input "40" at bounding box center [554, 449] width 99 height 34
type input "4"
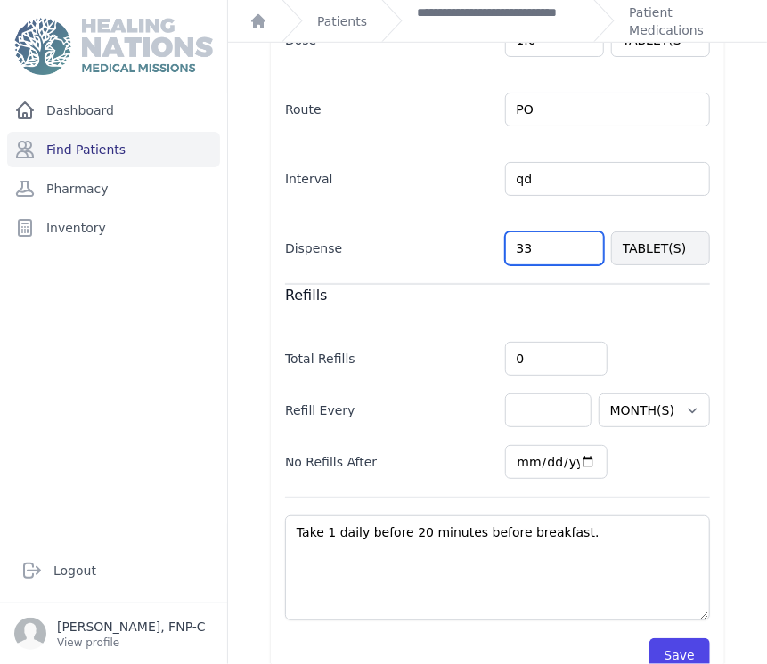
scroll to position [412, 0]
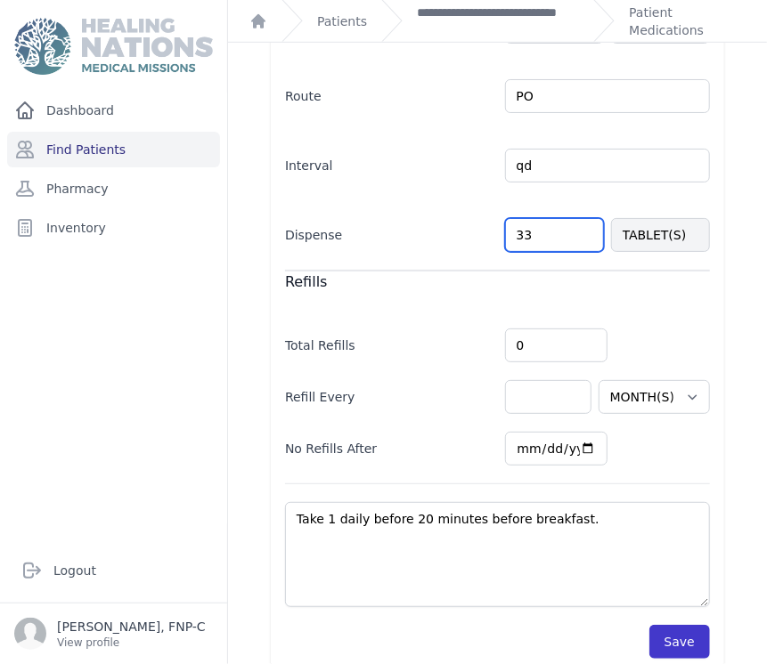
type input "33"
select select "MONTH(S)"
click at [670, 625] on button "Save" at bounding box center [679, 642] width 61 height 34
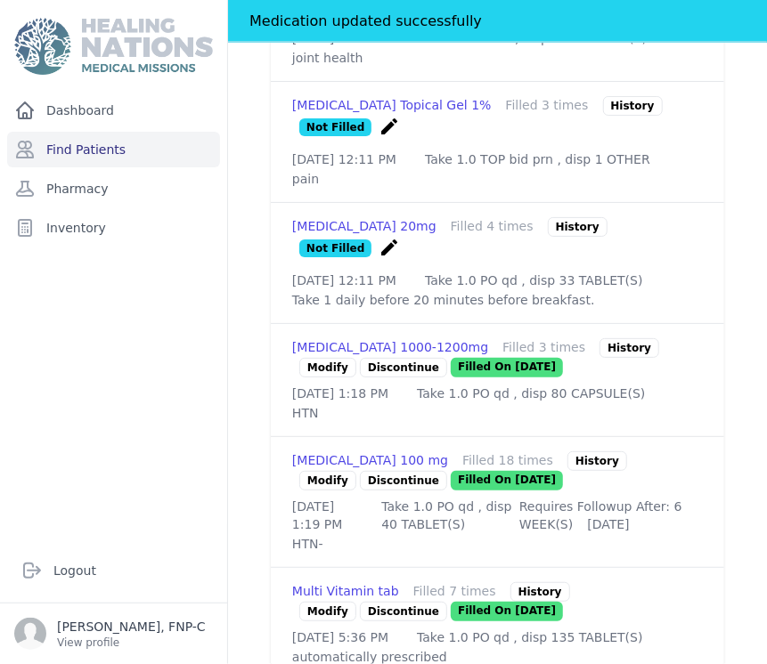
scroll to position [1105, 0]
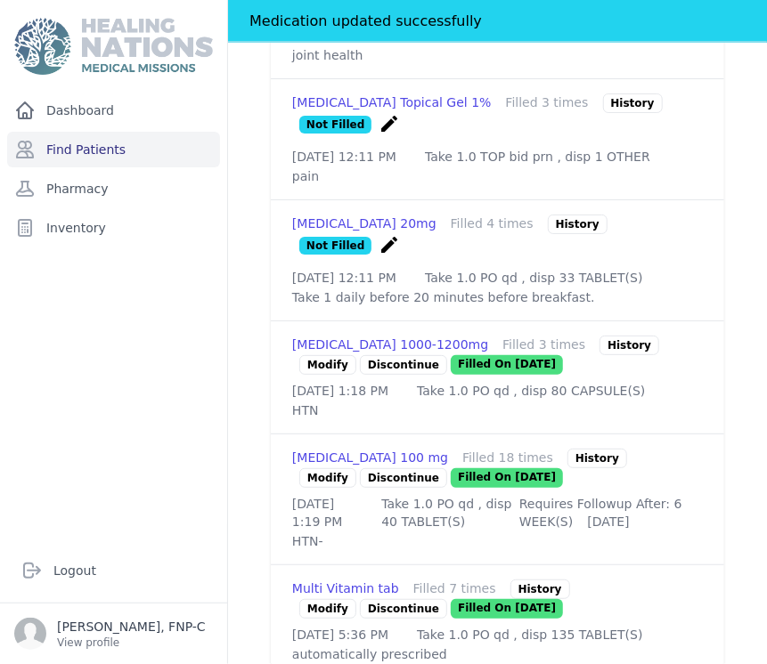
click at [328, 375] on link "Modify" at bounding box center [327, 365] width 57 height 20
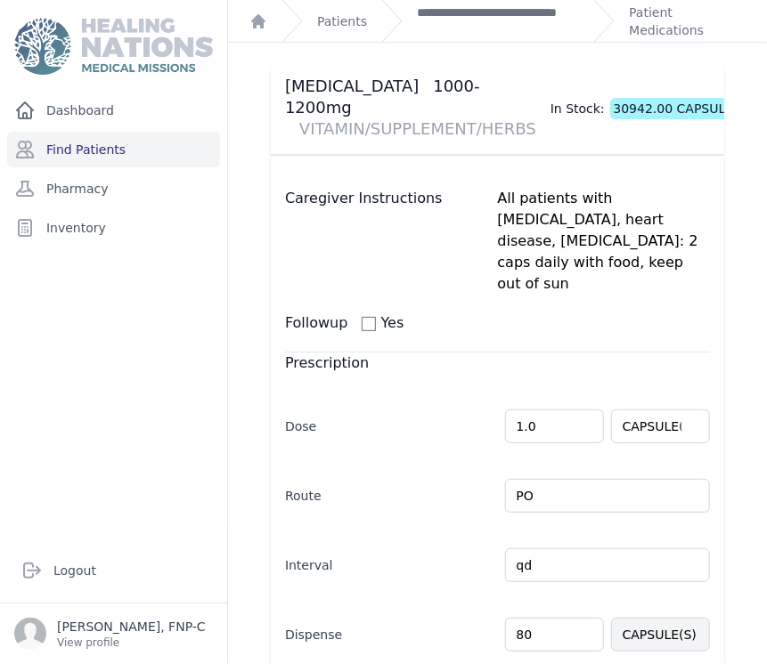
scroll to position [297, 0]
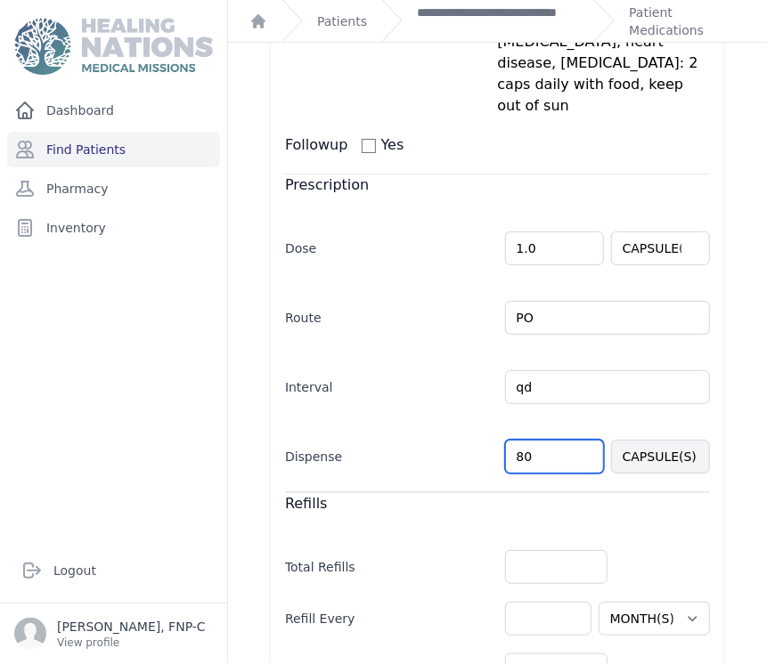
click at [518, 440] on input "80" at bounding box center [554, 457] width 99 height 34
click at [524, 440] on input "80" at bounding box center [554, 457] width 99 height 34
type input "8"
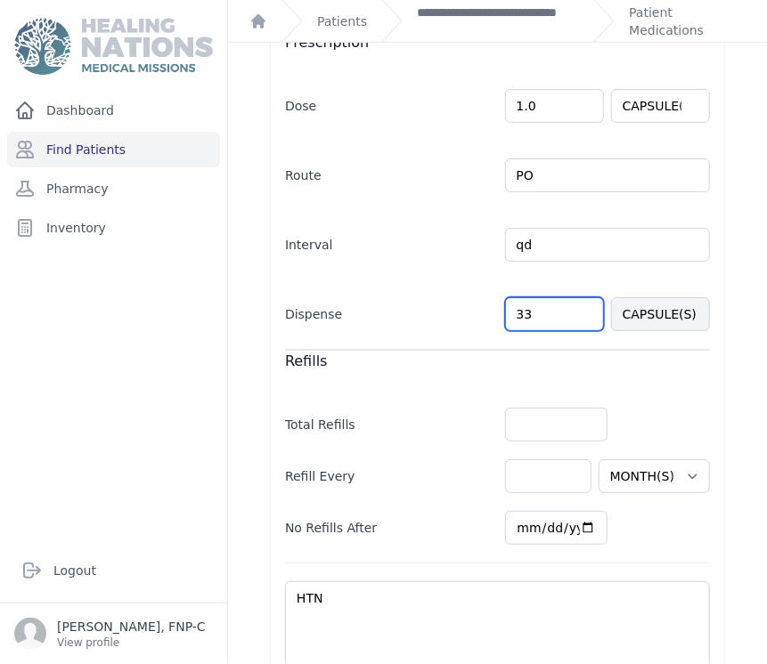
scroll to position [475, 0]
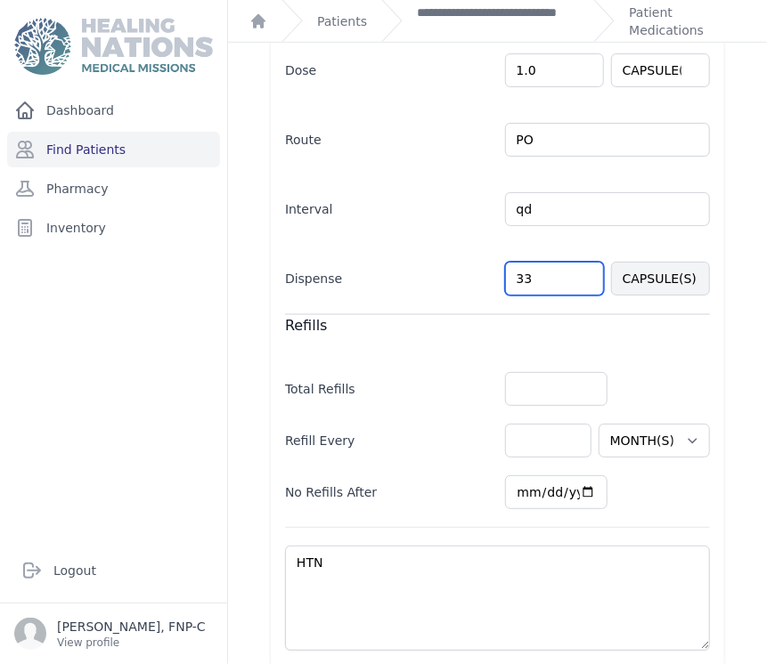
type input "33"
select select "MONTH(S)"
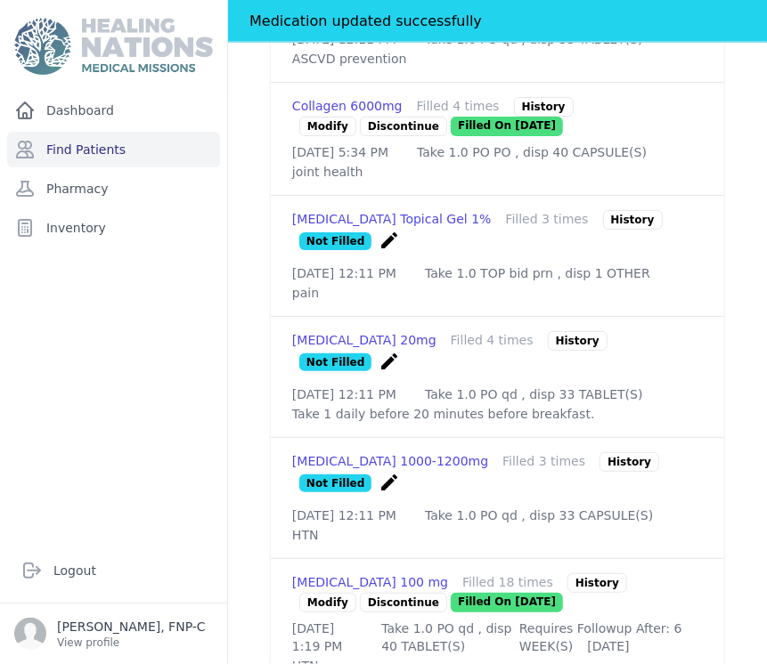
scroll to position [1069, 0]
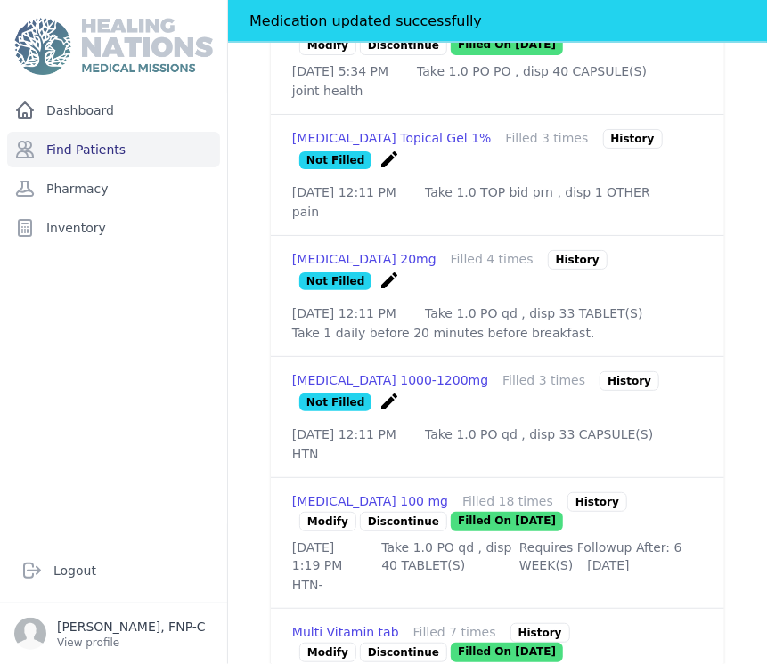
click at [314, 532] on link "Modify" at bounding box center [327, 522] width 57 height 20
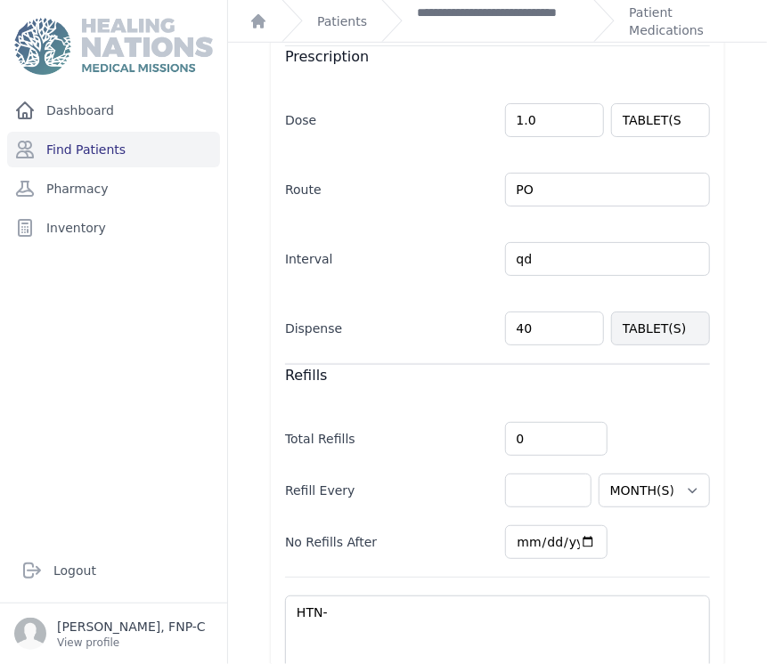
scroll to position [395, 0]
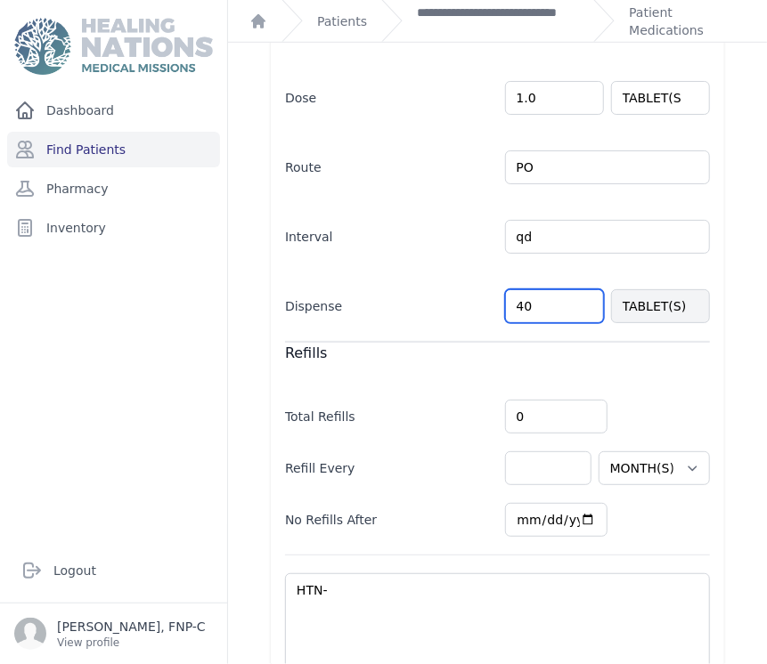
click at [520, 302] on input "40" at bounding box center [554, 306] width 99 height 34
type input "4"
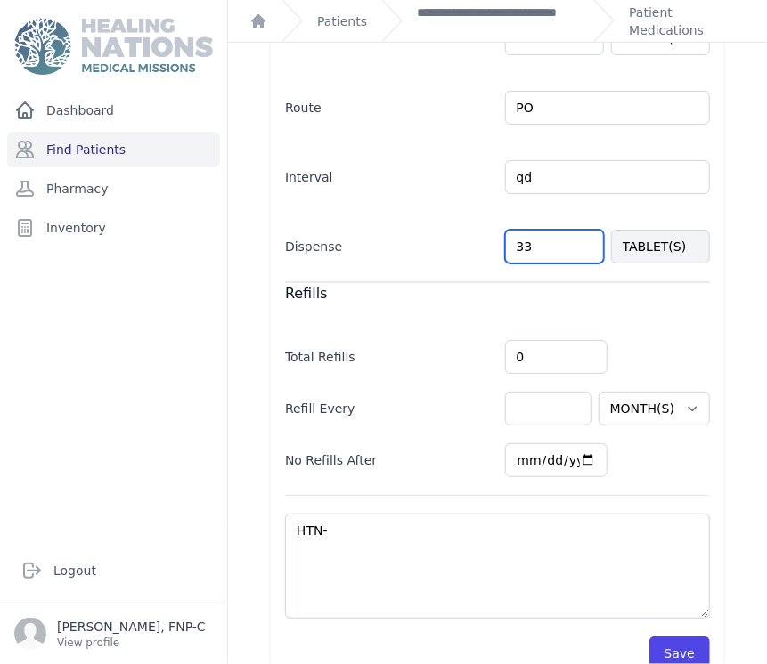
scroll to position [487, 0]
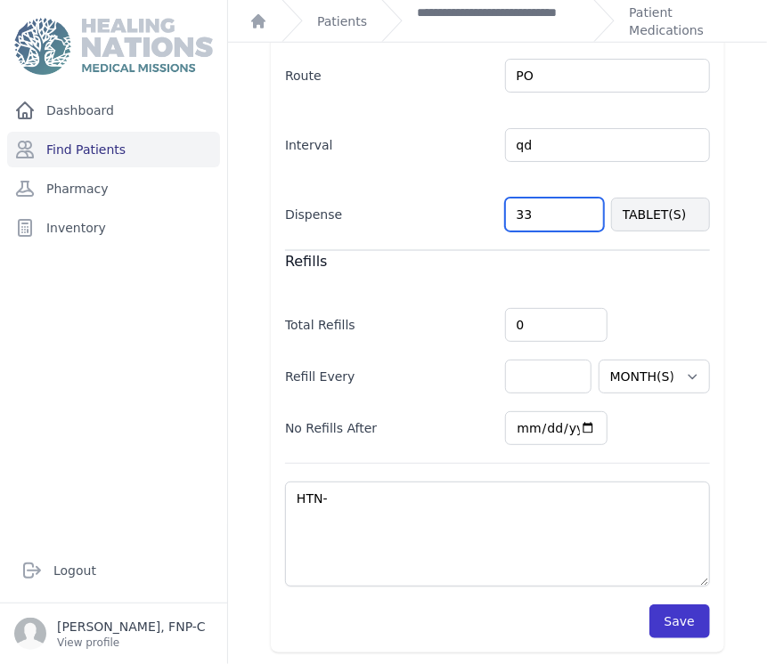
type input "33"
select select "WEEK(S)"
select select "MONTH(S)"
click at [664, 617] on button "Save" at bounding box center [679, 622] width 61 height 34
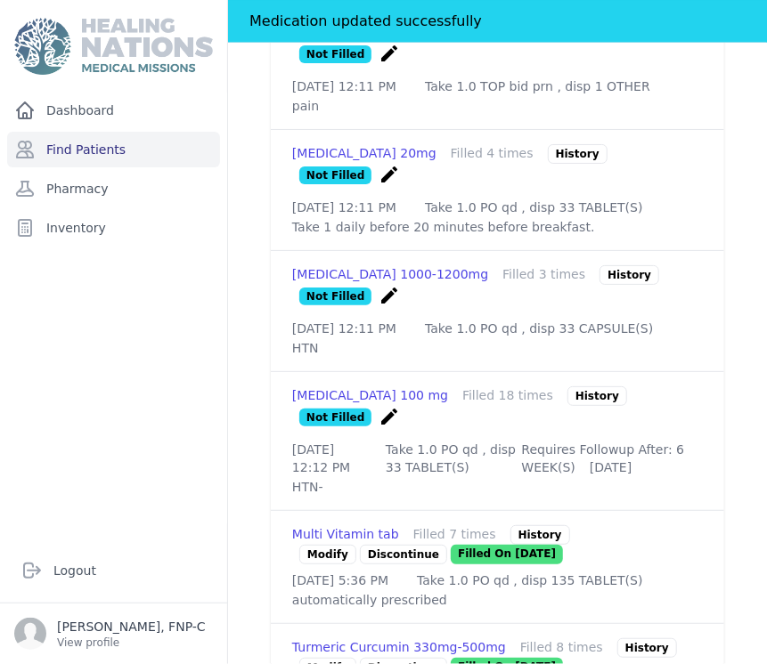
scroll to position [1341, 0]
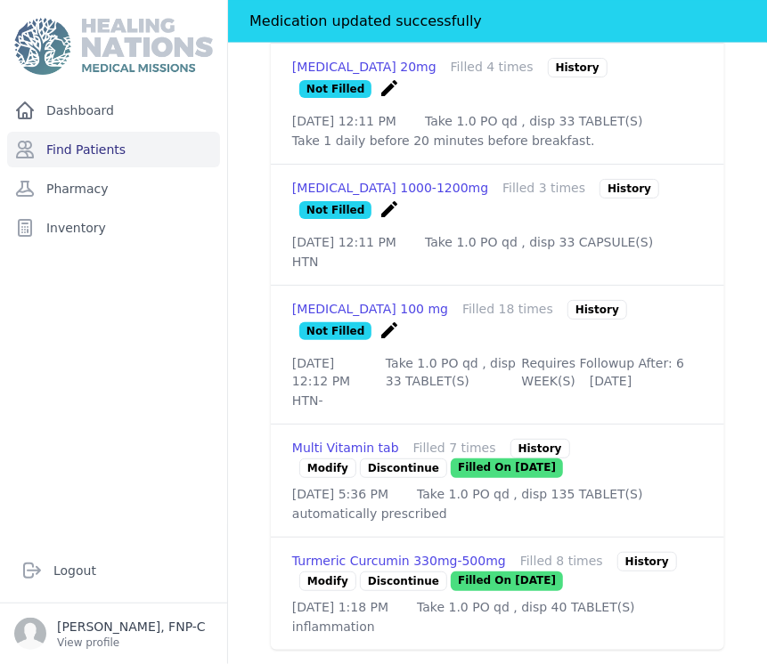
click at [330, 572] on link "Modify" at bounding box center [327, 582] width 57 height 20
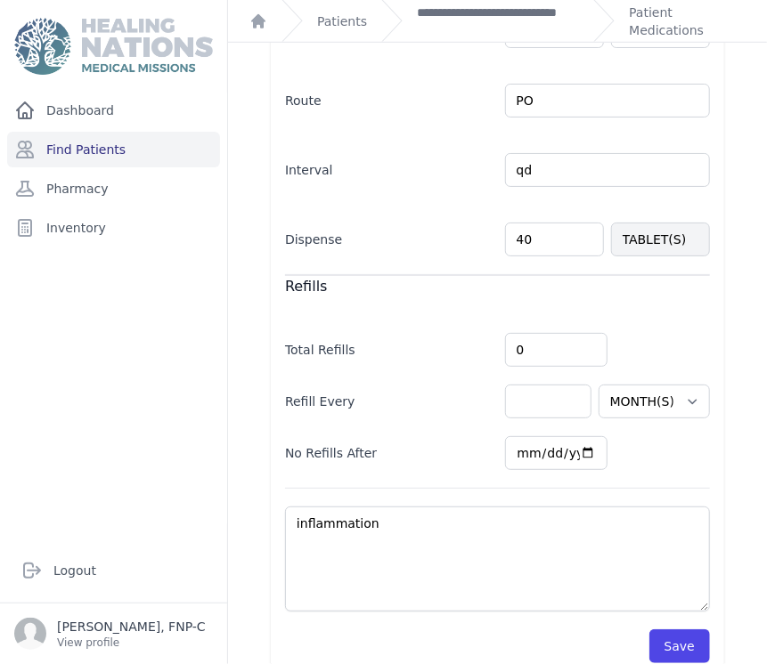
scroll to position [453, 0]
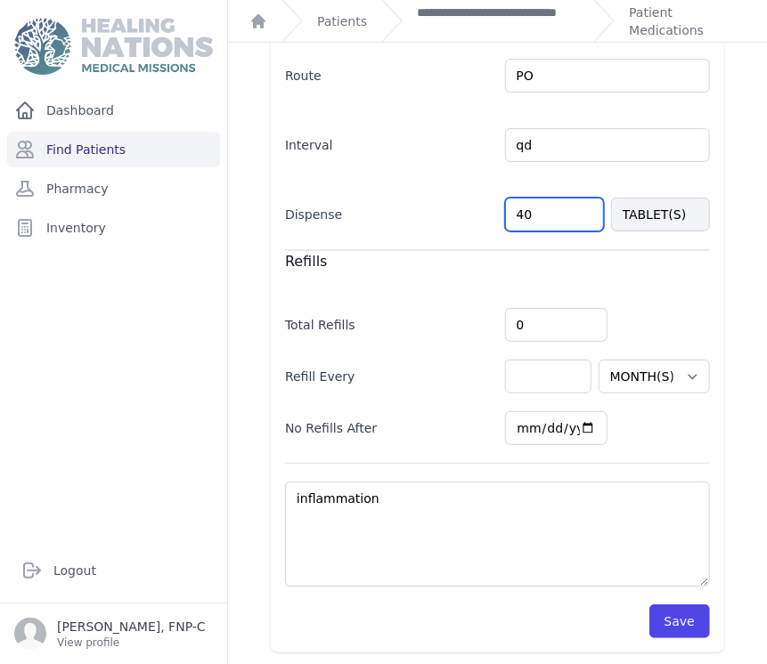
click at [526, 211] on input "40" at bounding box center [554, 215] width 99 height 34
type input "4"
type input "33"
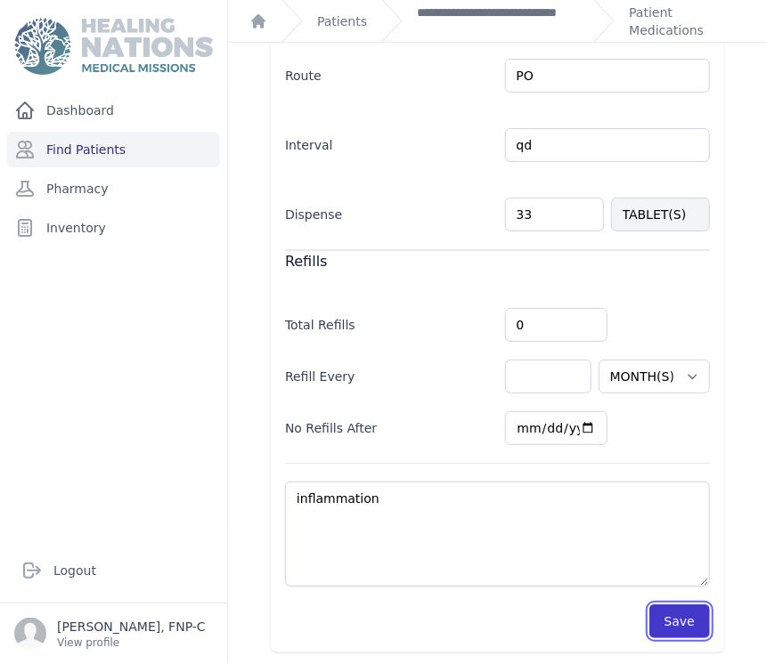
select select "MONTH(S)"
click at [665, 616] on button "Save" at bounding box center [679, 622] width 61 height 34
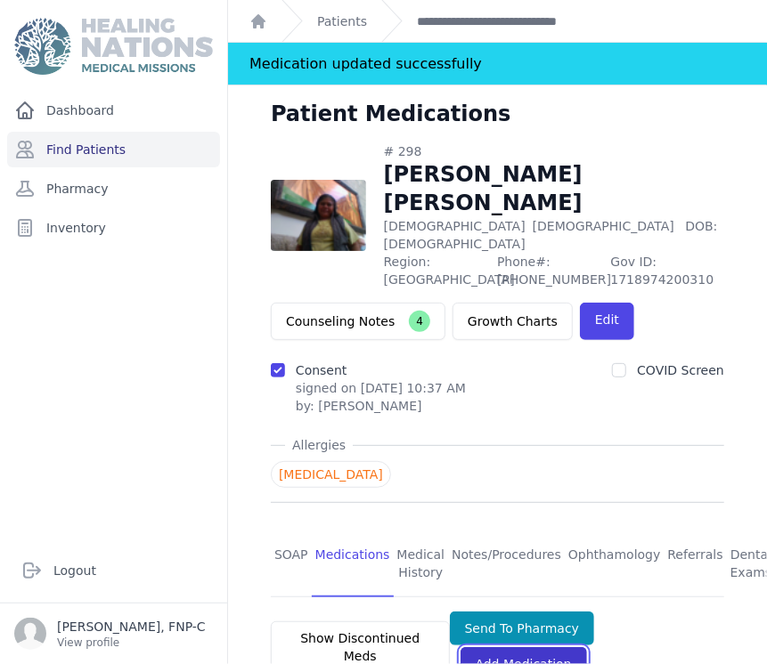
click at [494, 648] on link "Add Medication" at bounding box center [524, 665] width 126 height 34
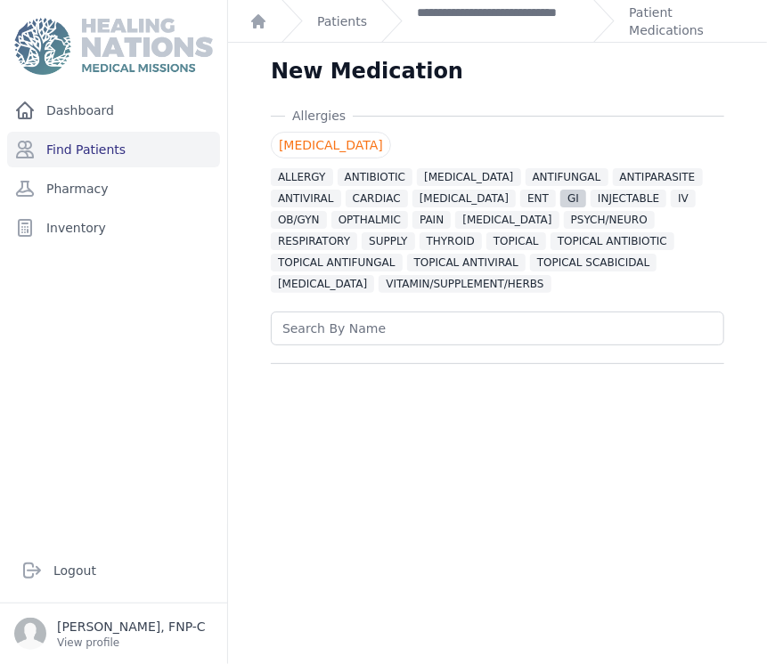
click at [560, 196] on span "GI" at bounding box center [573, 199] width 26 height 18
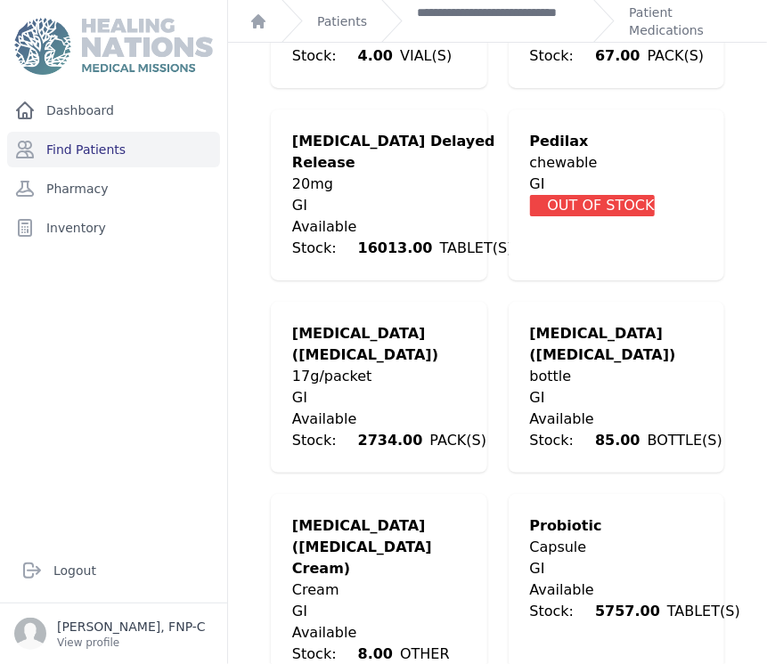
scroll to position [2276, 0]
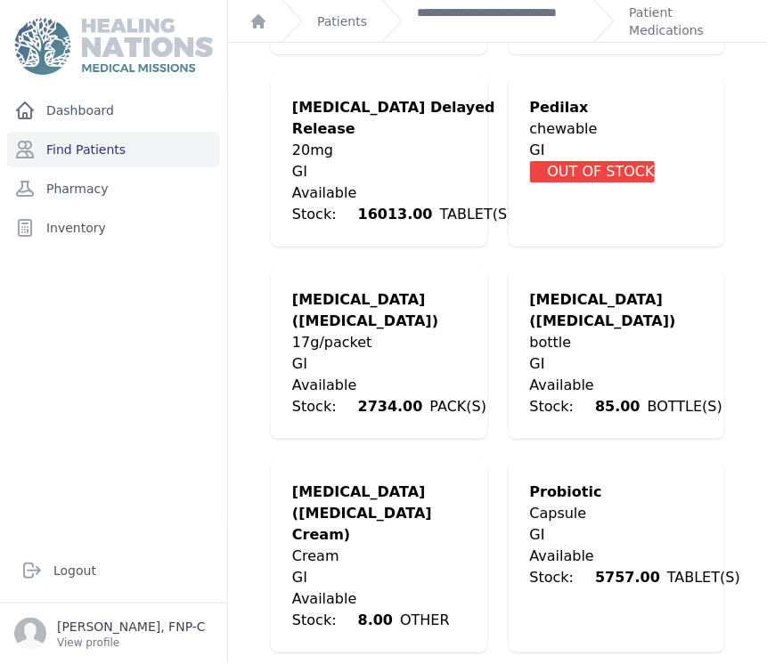
click at [408, 354] on div "GI" at bounding box center [389, 364] width 194 height 21
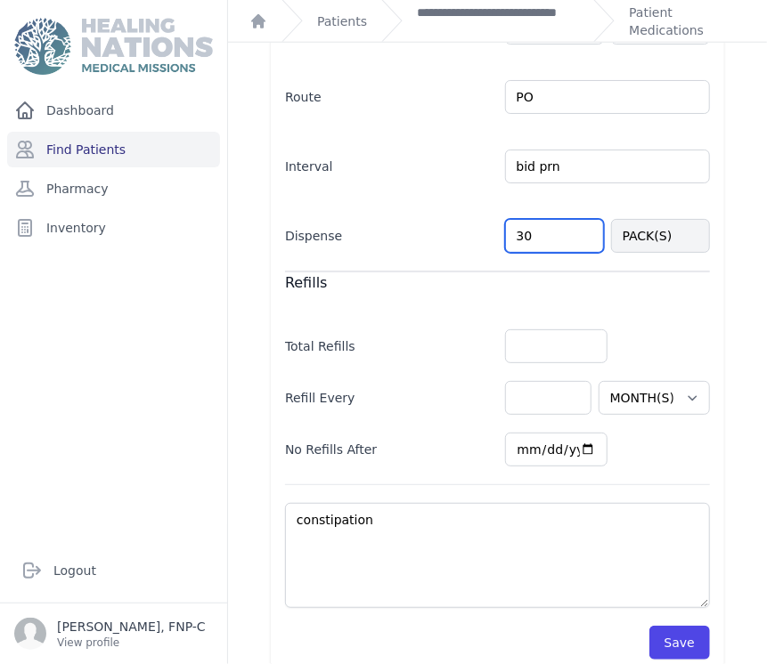
click at [526, 219] on input "30" at bounding box center [554, 236] width 99 height 34
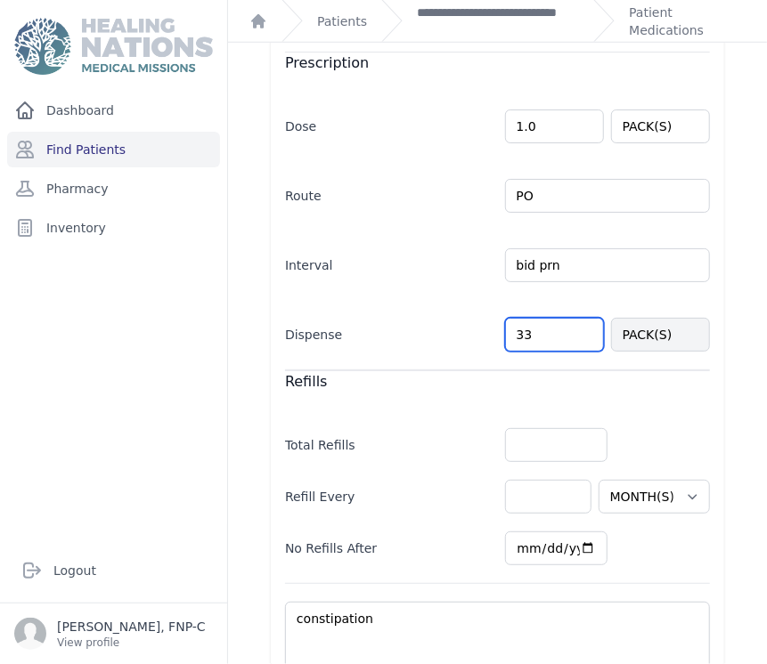
type input "33"
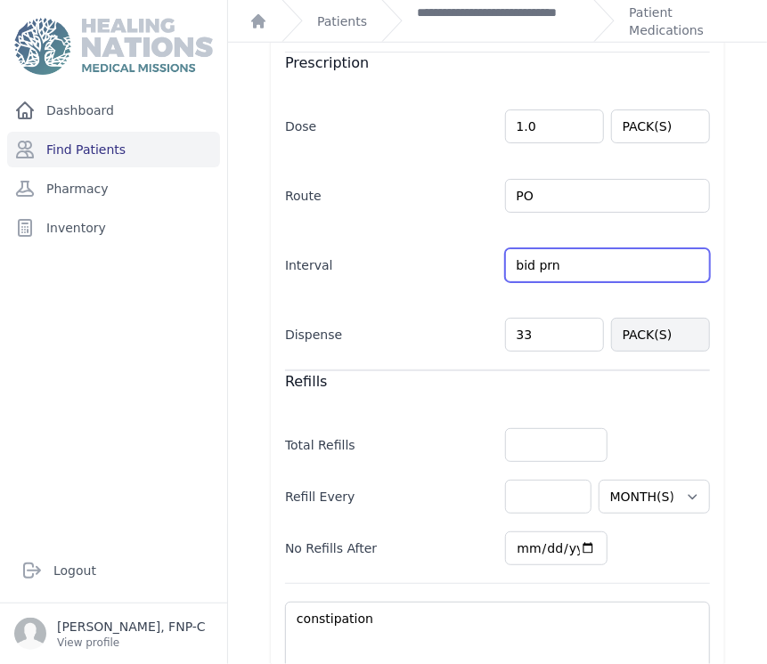
select select "MONTH(S)"
click at [524, 249] on input "bid prn" at bounding box center [608, 266] width 206 height 34
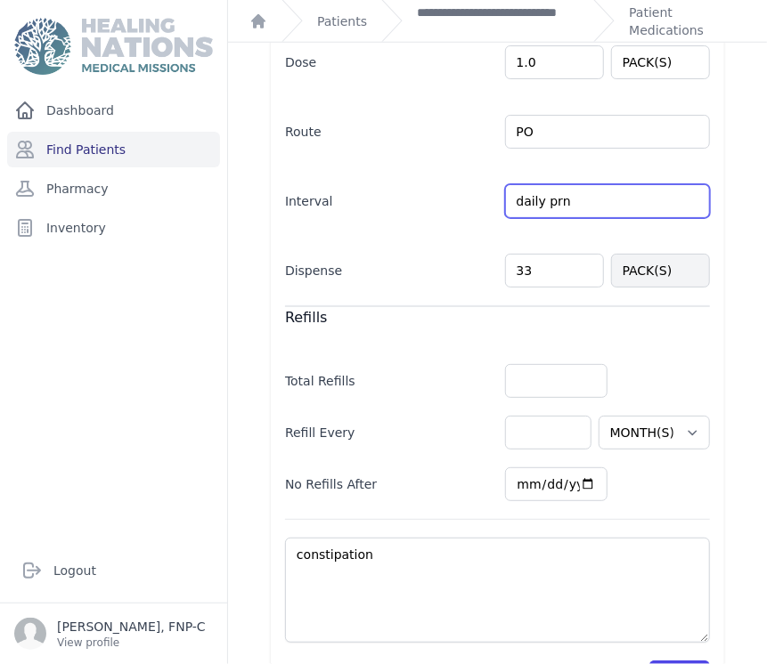
scroll to position [616, 0]
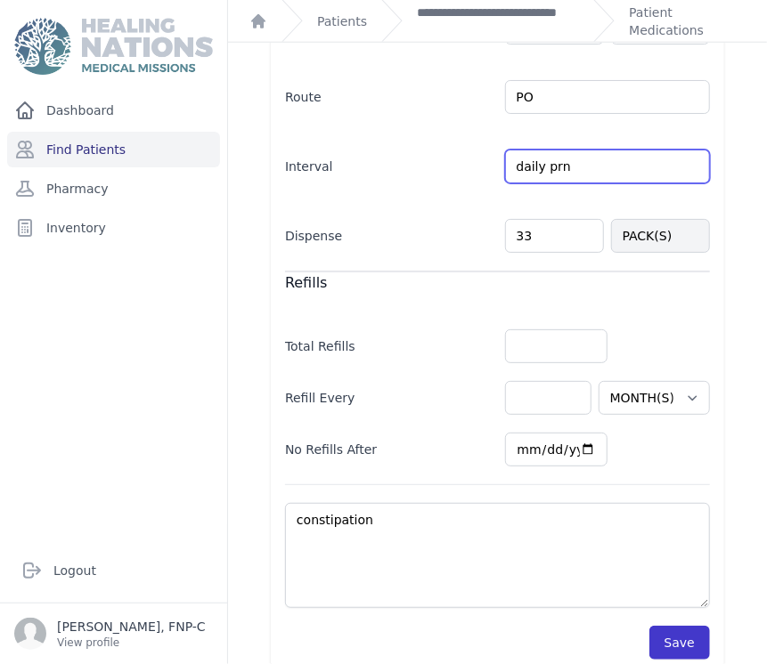
type input "daily prn"
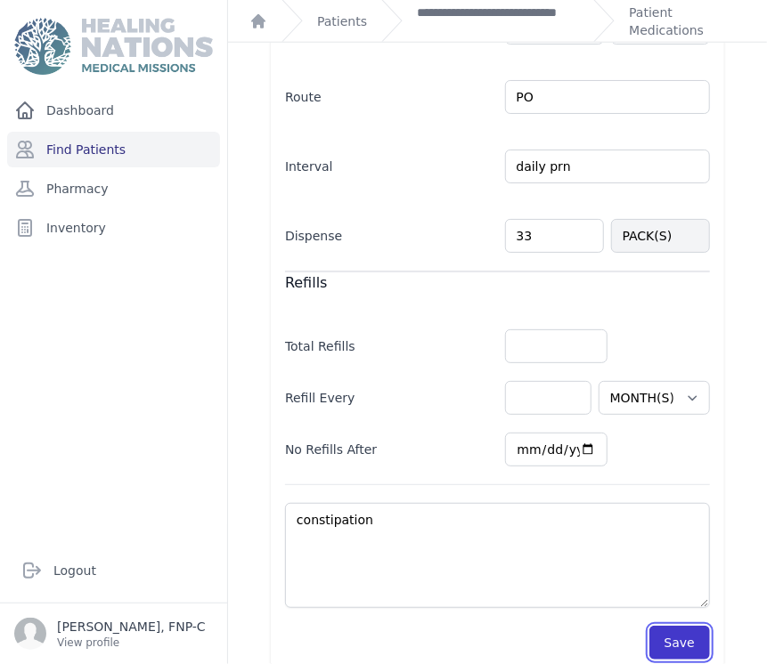
select select "MONTH(S)"
click at [658, 626] on button "Save" at bounding box center [679, 643] width 61 height 34
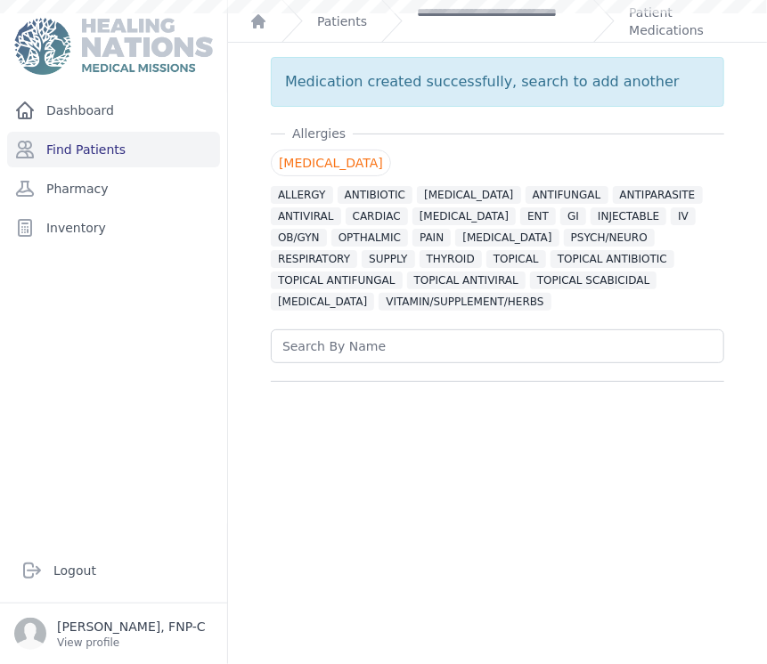
scroll to position [0, 0]
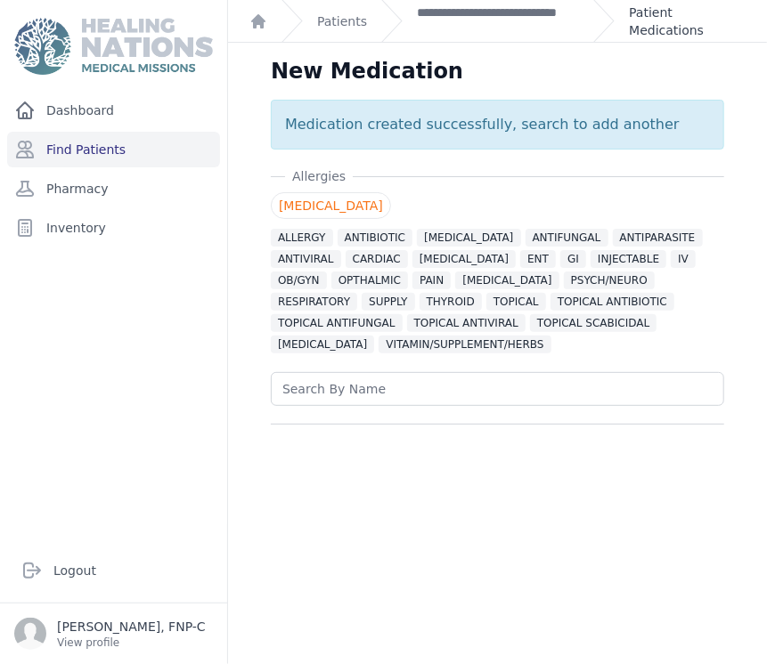
click at [648, 26] on link "Patient Medications" at bounding box center [687, 22] width 117 height 36
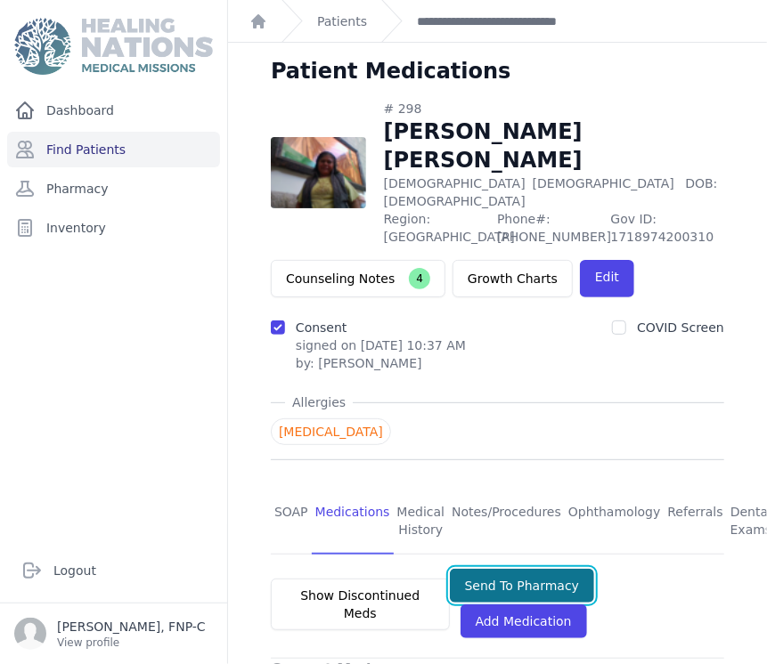
click at [498, 569] on button "Send To Pharmacy" at bounding box center [522, 586] width 145 height 34
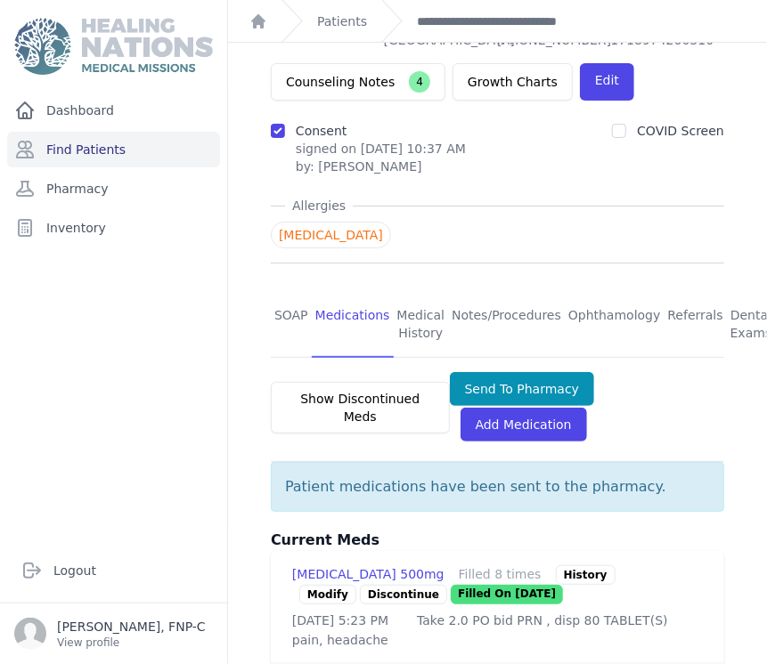
scroll to position [198, 0]
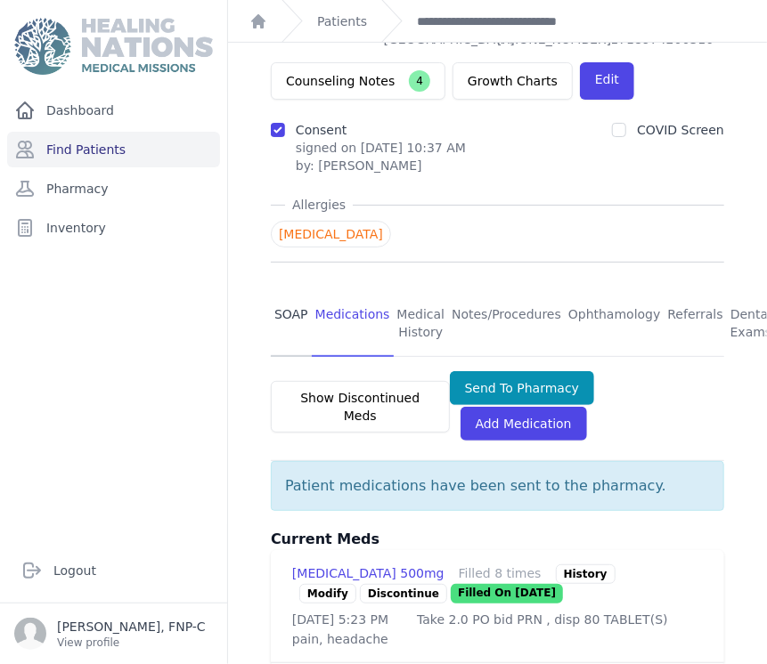
click at [283, 291] on link "SOAP" at bounding box center [291, 324] width 41 height 66
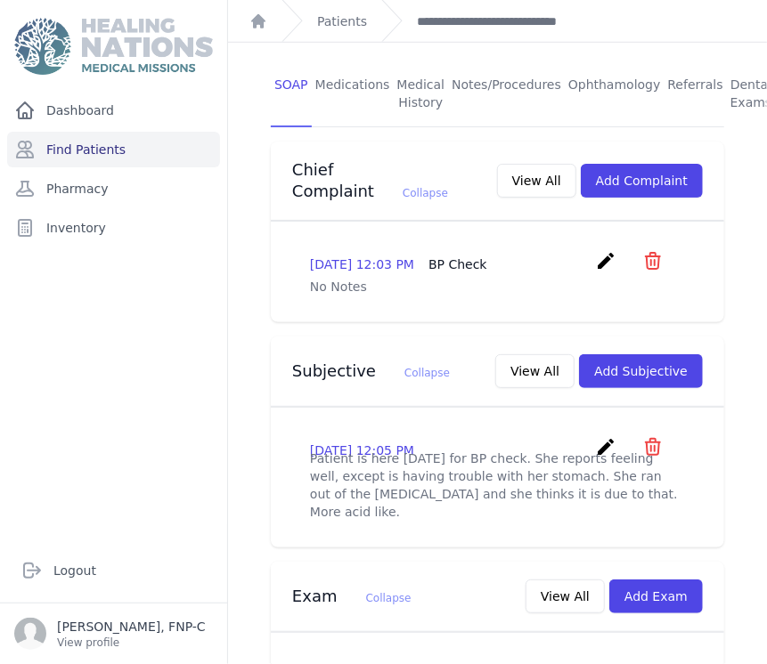
scroll to position [297, 0]
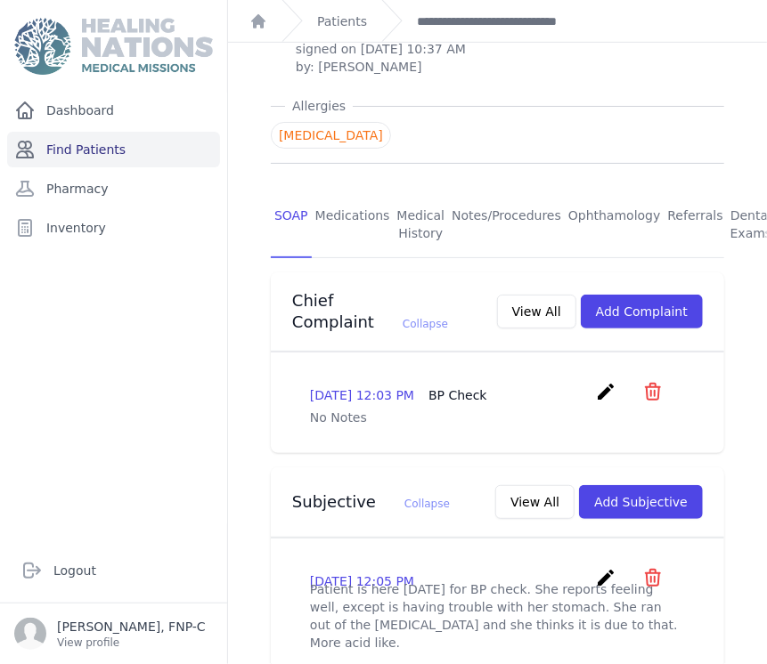
click at [69, 155] on link "Find Patients" at bounding box center [113, 150] width 213 height 36
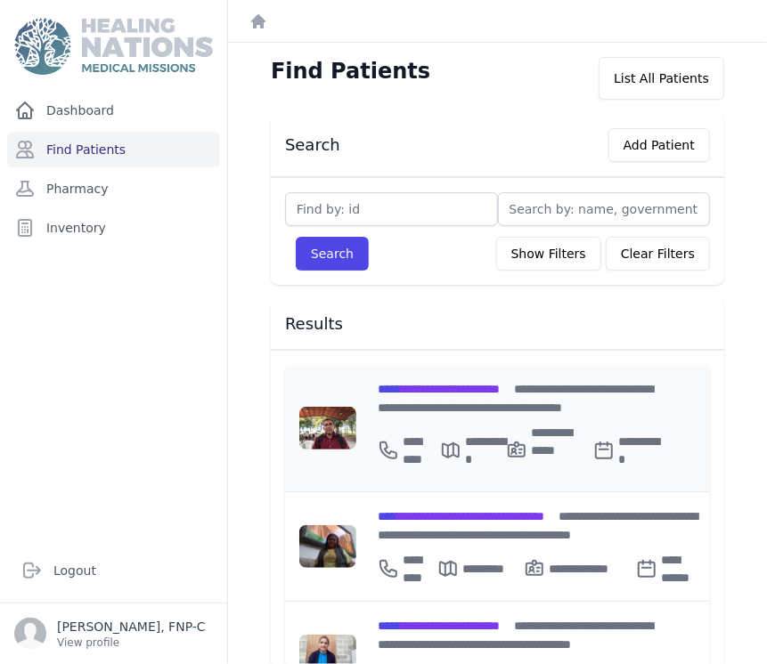
click at [442, 389] on span "**********" at bounding box center [439, 389] width 122 height 12
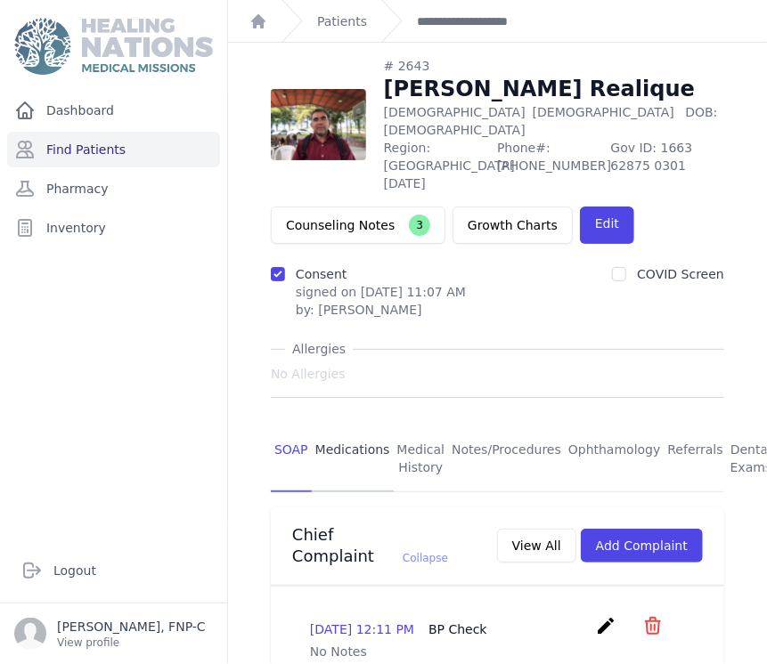
click at [326, 427] on link "Medications" at bounding box center [353, 460] width 82 height 66
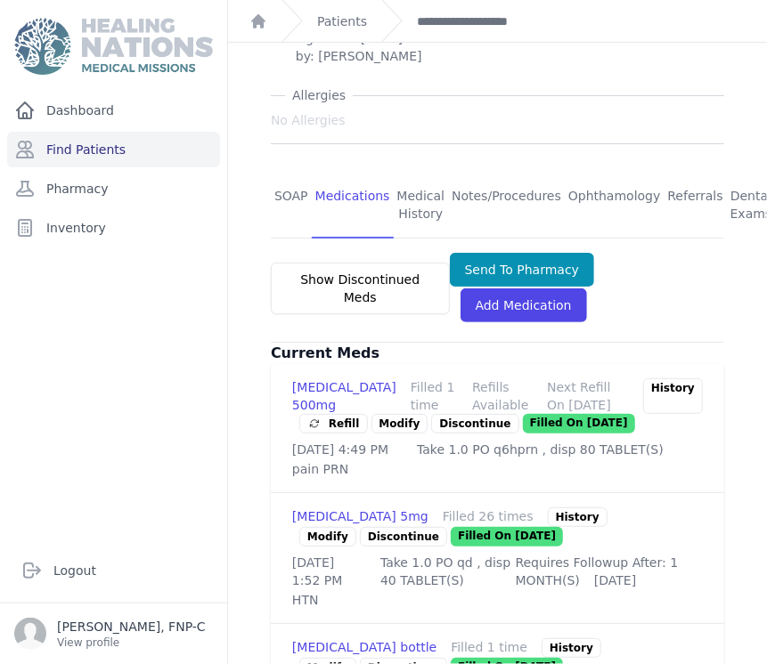
scroll to position [395, 0]
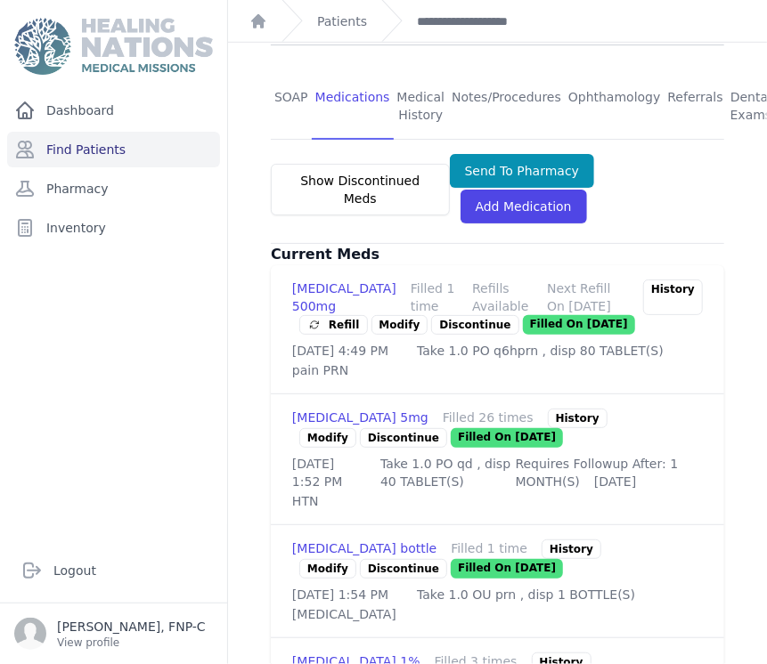
click at [313, 428] on link "Modify" at bounding box center [327, 438] width 57 height 20
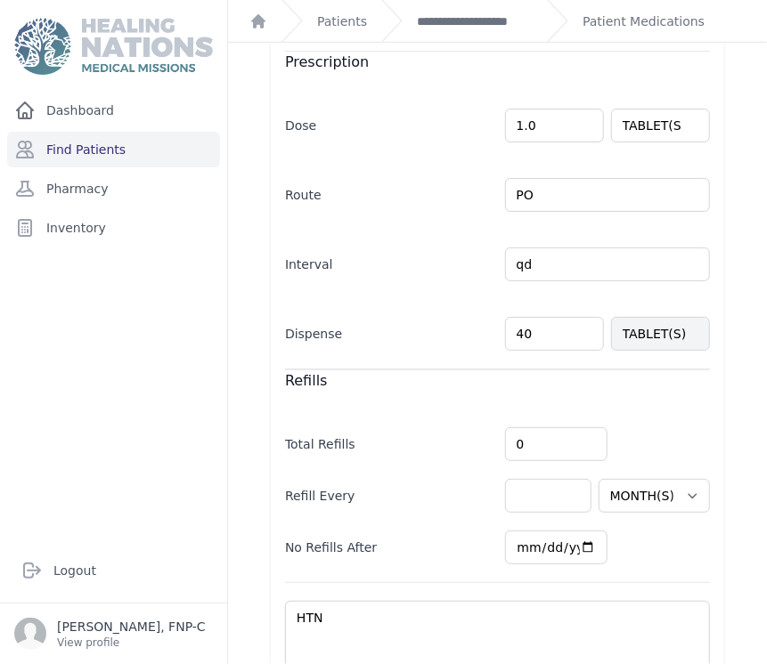
click at [520, 325] on input "40" at bounding box center [554, 334] width 99 height 34
type input "4"
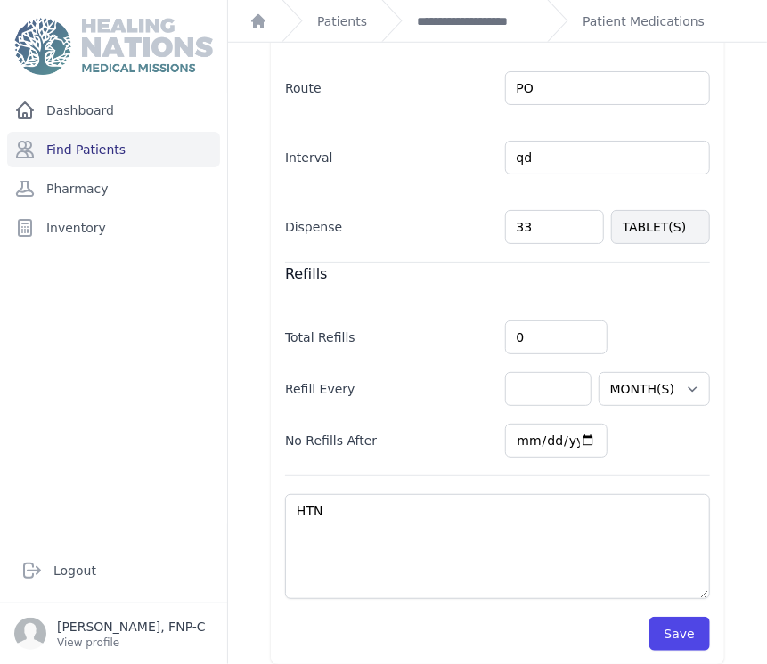
scroll to position [478, 0]
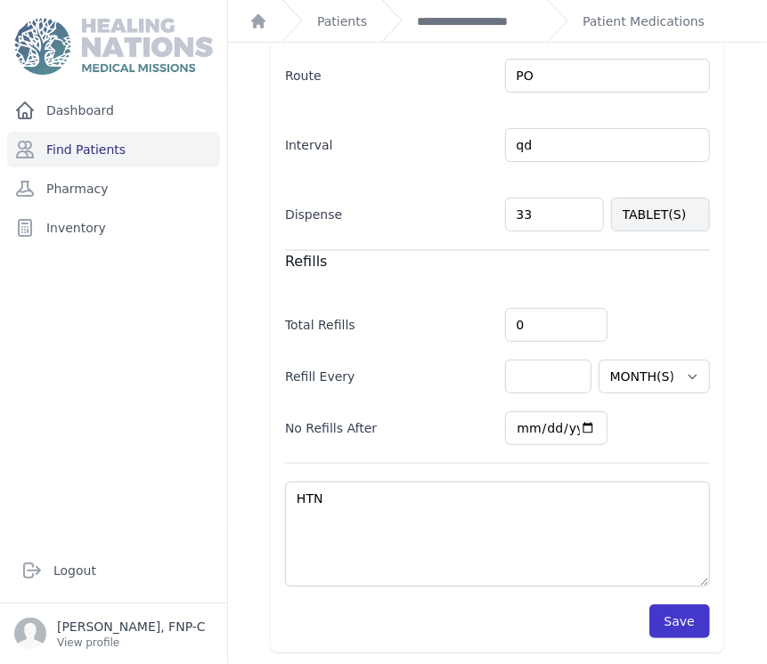
type input "33"
select select "MONTH(S)"
click at [655, 617] on button "Save" at bounding box center [679, 622] width 61 height 34
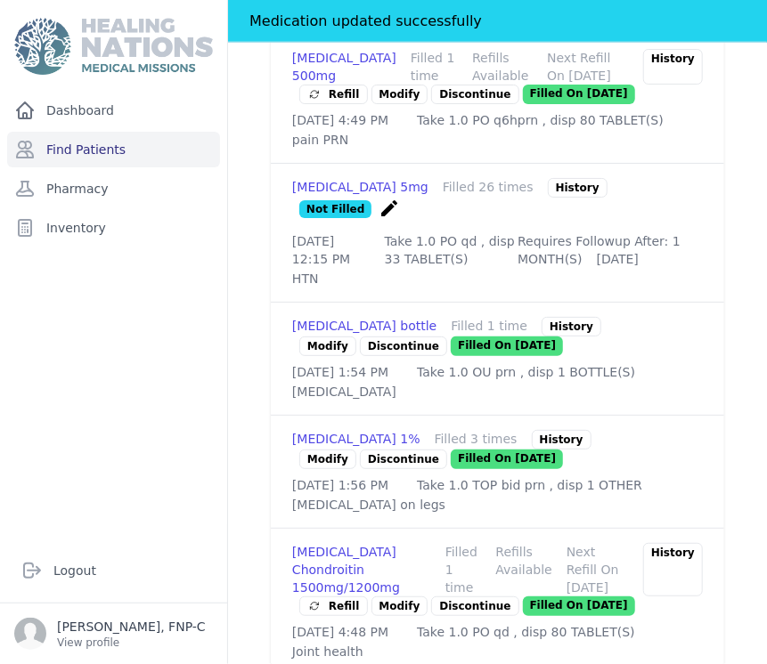
scroll to position [677, 0]
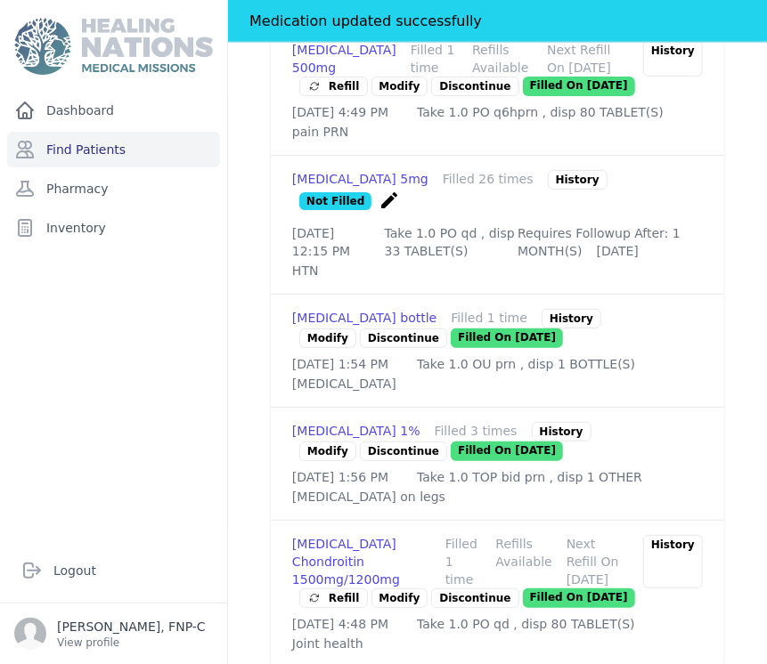
click at [325, 443] on link "Modify" at bounding box center [327, 452] width 57 height 20
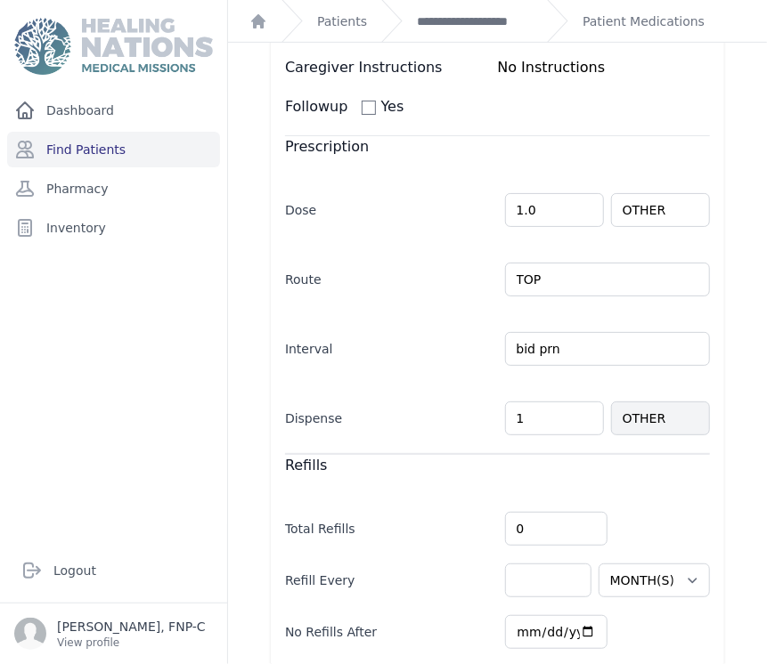
scroll to position [423, 0]
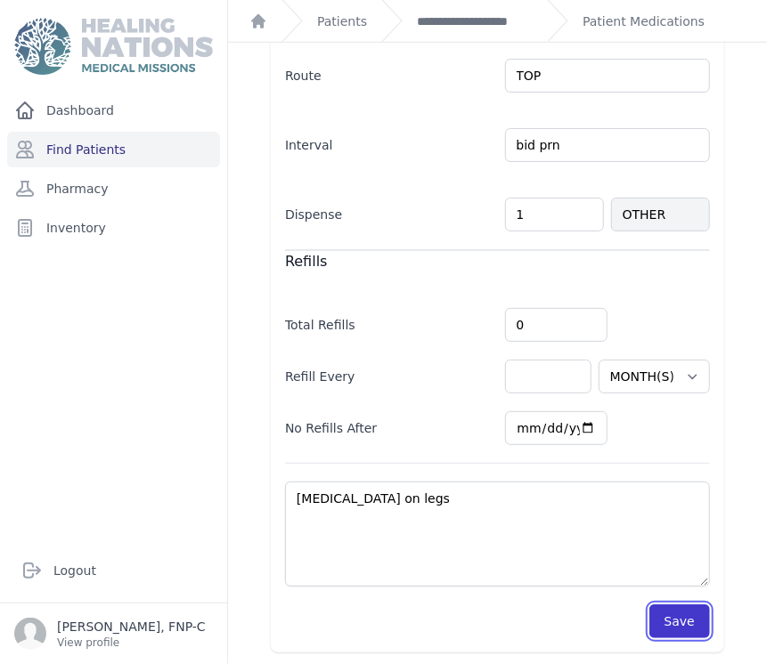
click at [659, 623] on button "Save" at bounding box center [679, 622] width 61 height 34
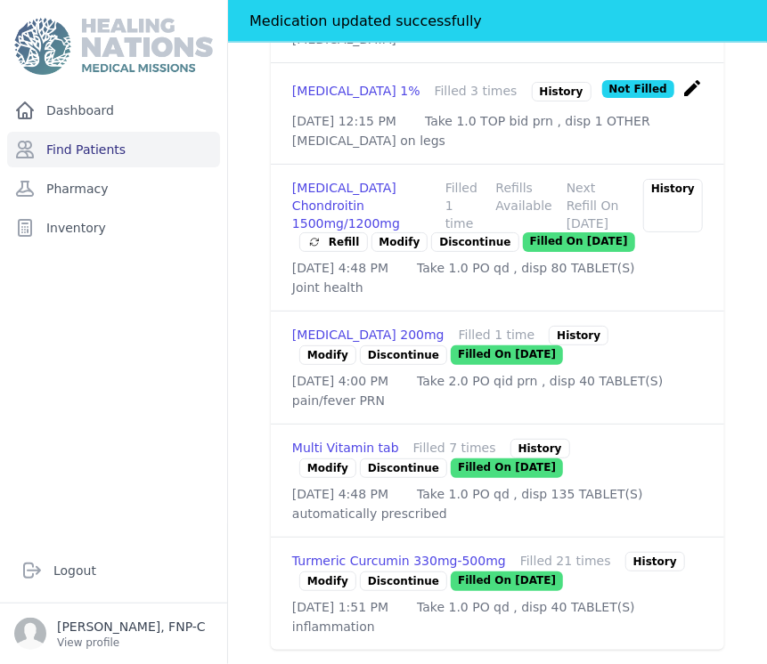
scroll to position [1119, 0]
click at [314, 572] on link "Modify" at bounding box center [327, 582] width 57 height 20
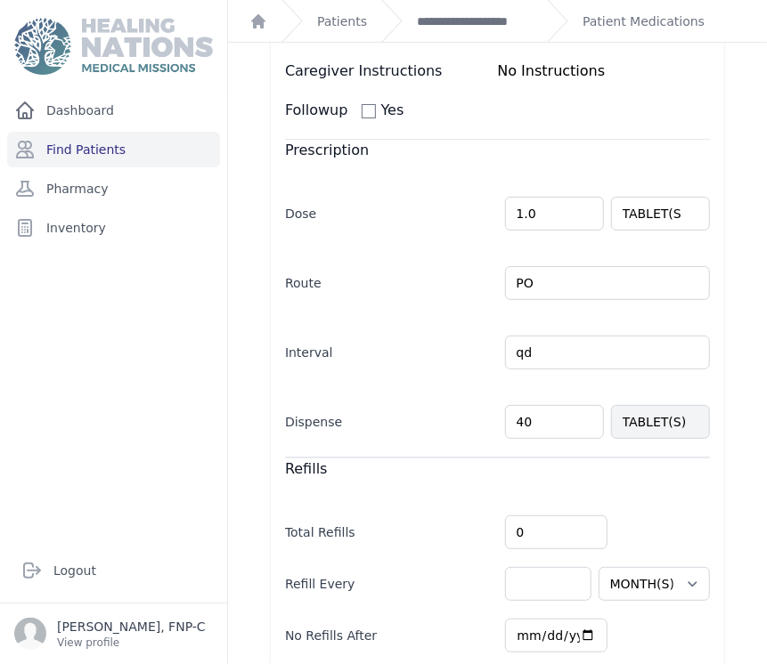
scroll to position [297, 0]
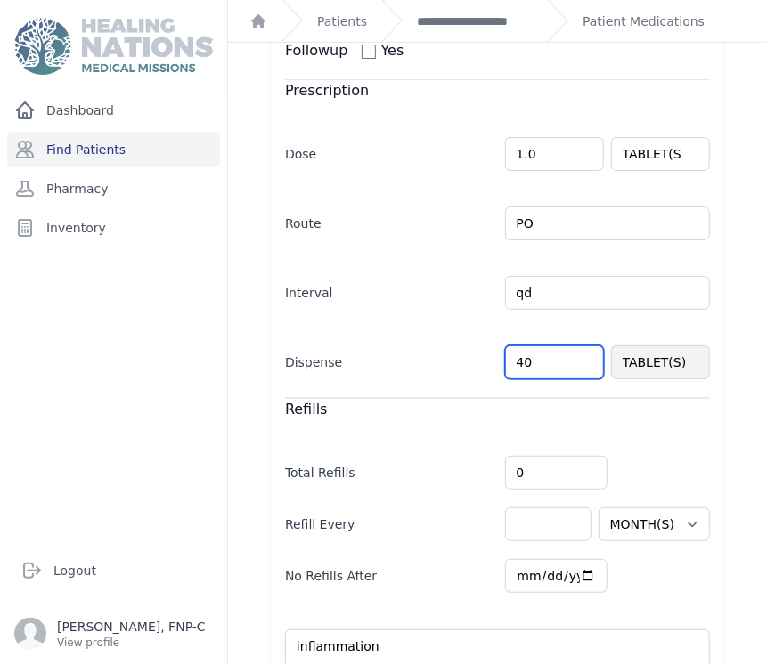
click at [526, 359] on input "40" at bounding box center [554, 363] width 99 height 34
type input "4"
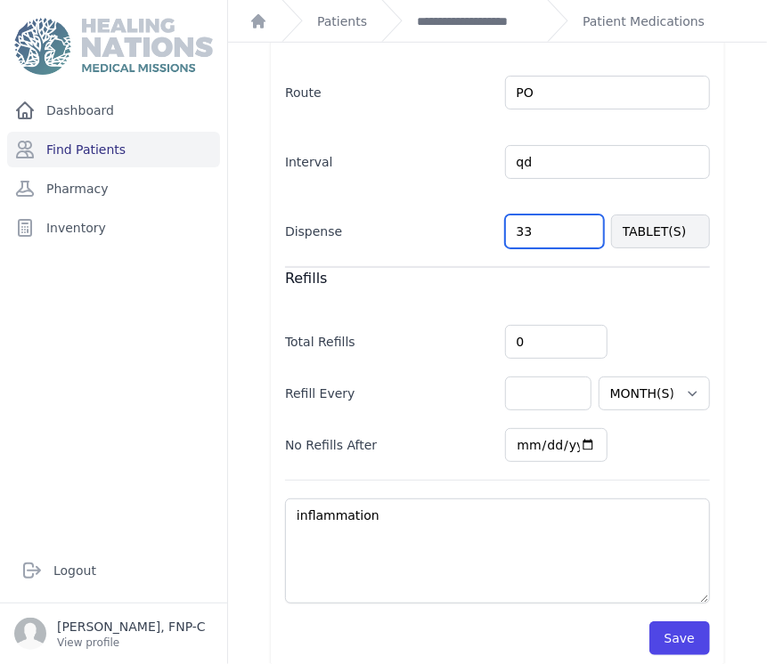
scroll to position [444, 0]
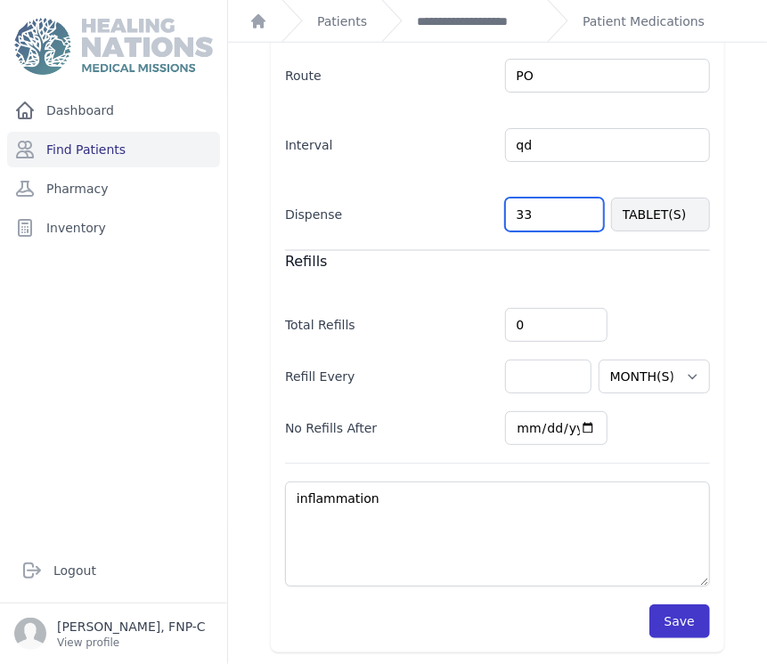
type input "33"
select select "MONTH(S)"
click at [669, 617] on button "Save" at bounding box center [679, 622] width 61 height 34
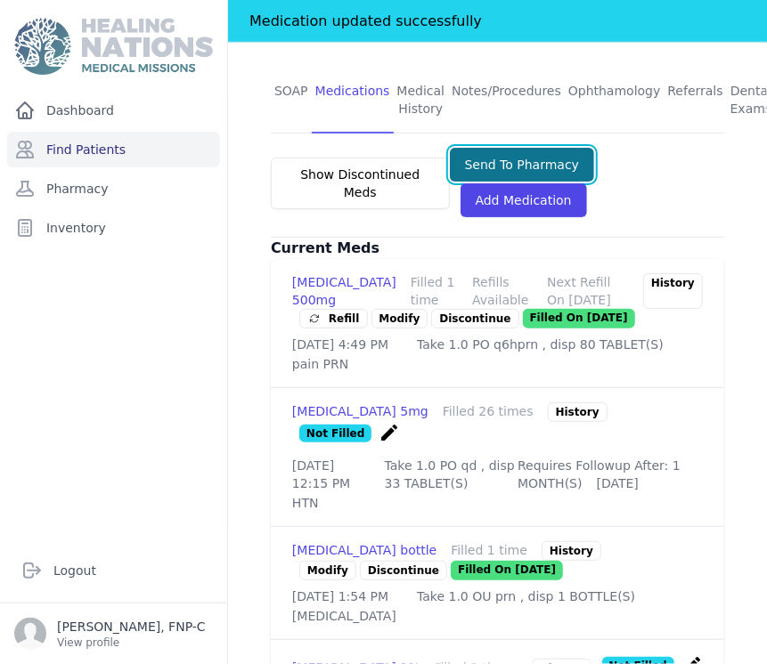
click at [524, 148] on button "Send To Pharmacy" at bounding box center [522, 165] width 145 height 34
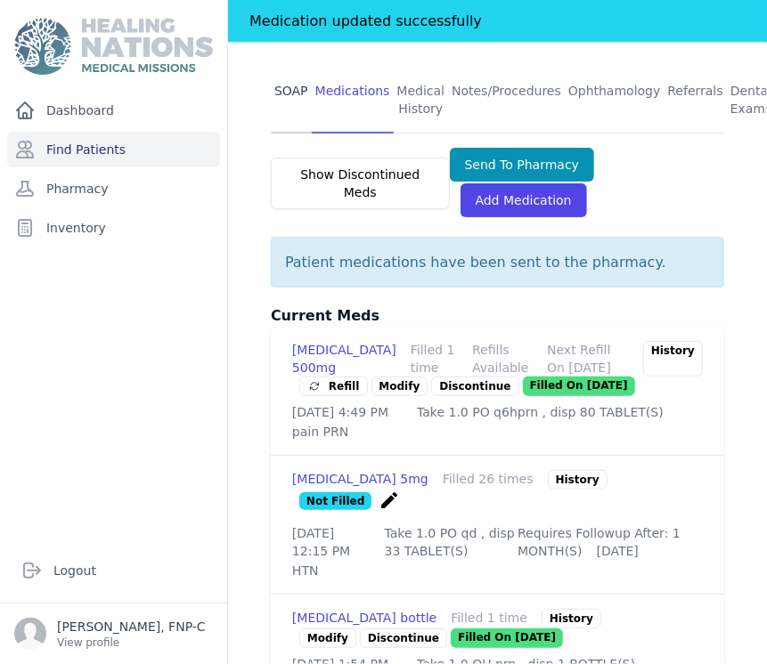
click at [283, 68] on link "SOAP" at bounding box center [291, 101] width 41 height 66
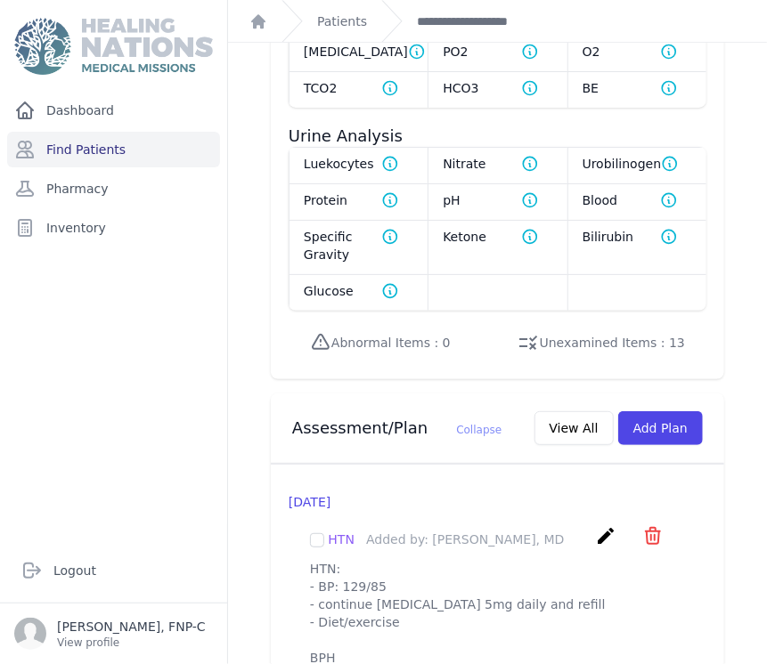
scroll to position [1583, 0]
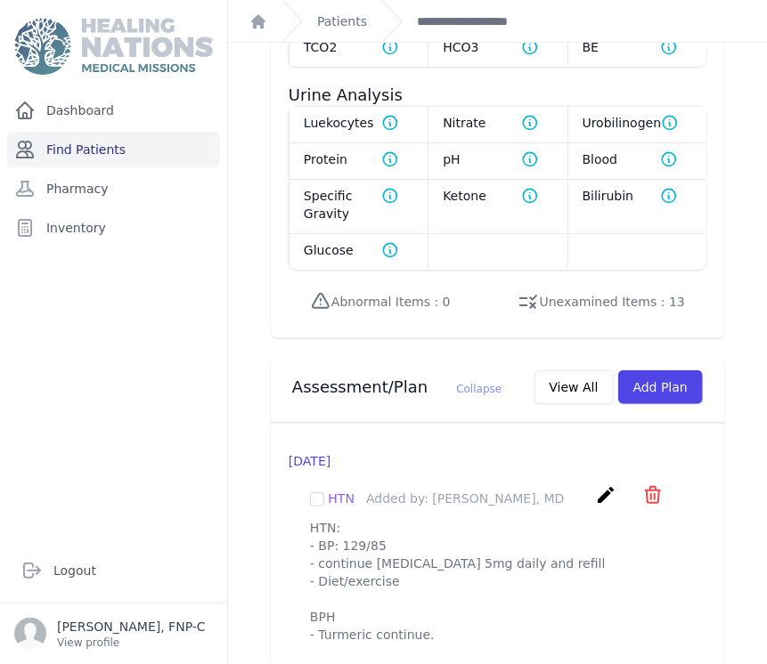
click at [90, 146] on link "Find Patients" at bounding box center [113, 150] width 213 height 36
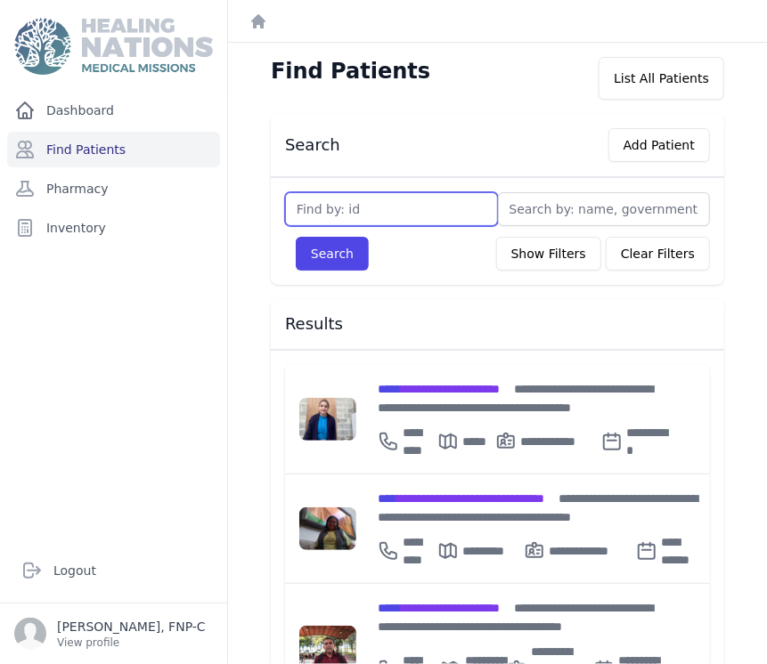
click at [314, 202] on input "text" at bounding box center [391, 209] width 213 height 34
type input "3061"
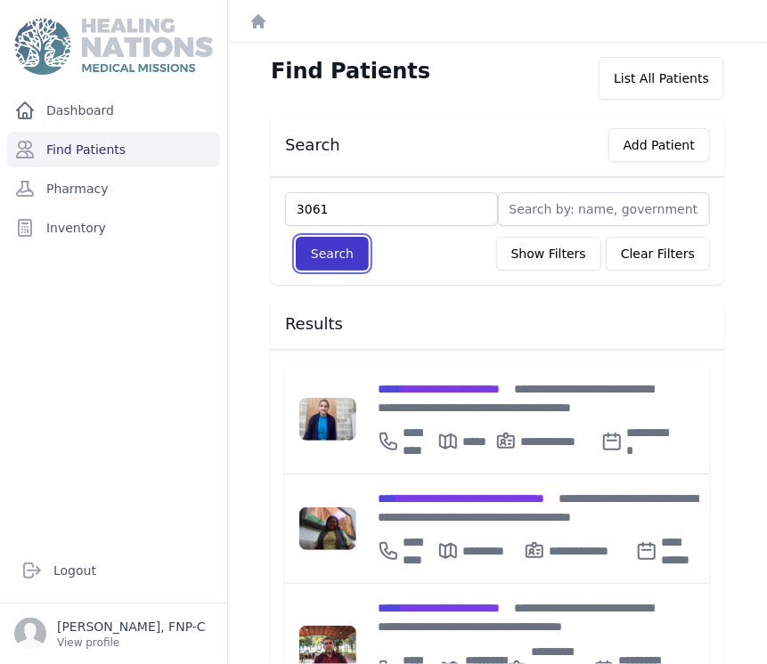
click at [321, 251] on button "Search" at bounding box center [332, 254] width 73 height 34
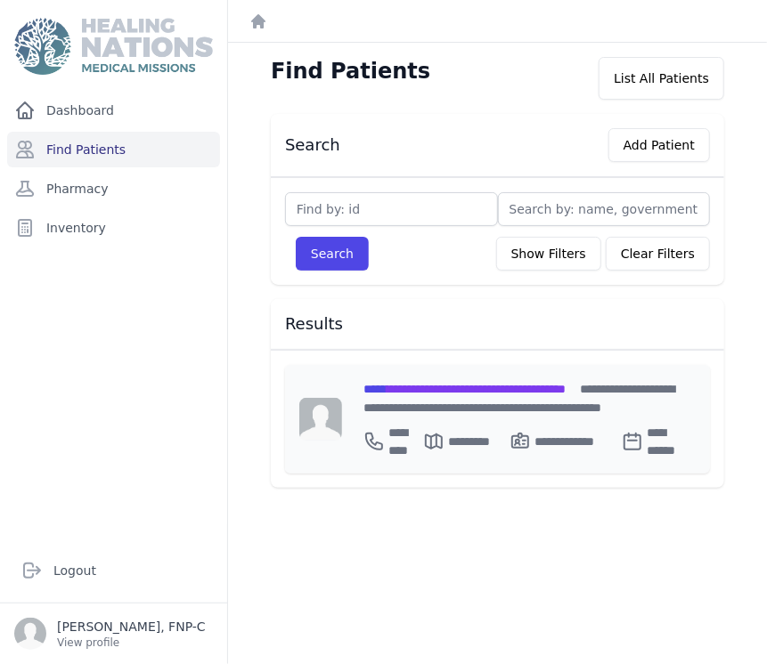
click at [447, 376] on div "**********" at bounding box center [525, 419] width 367 height 109
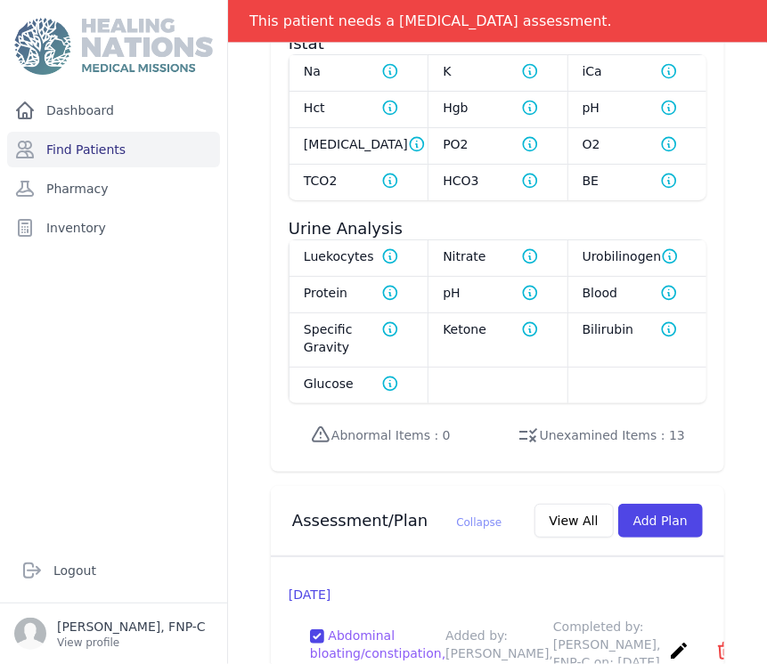
scroll to position [1682, 0]
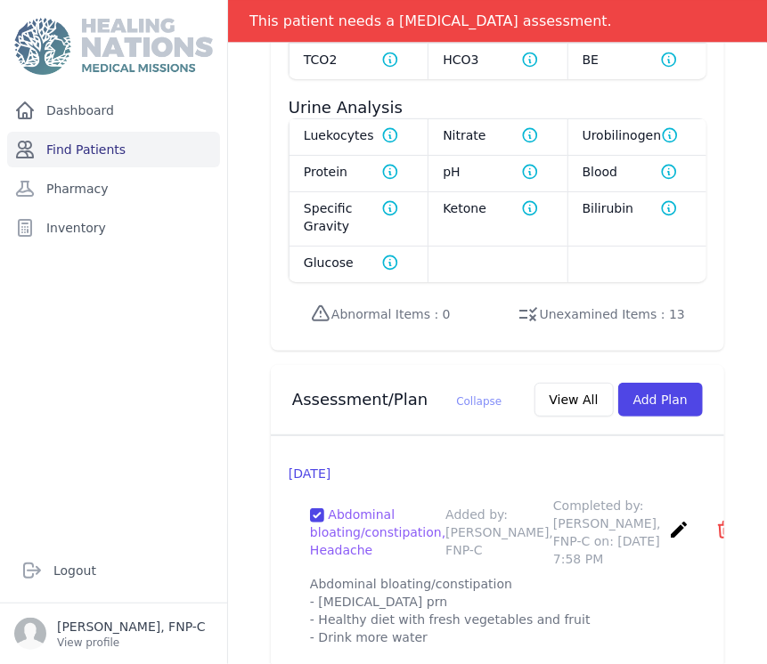
click at [101, 142] on link "Find Patients" at bounding box center [113, 150] width 213 height 36
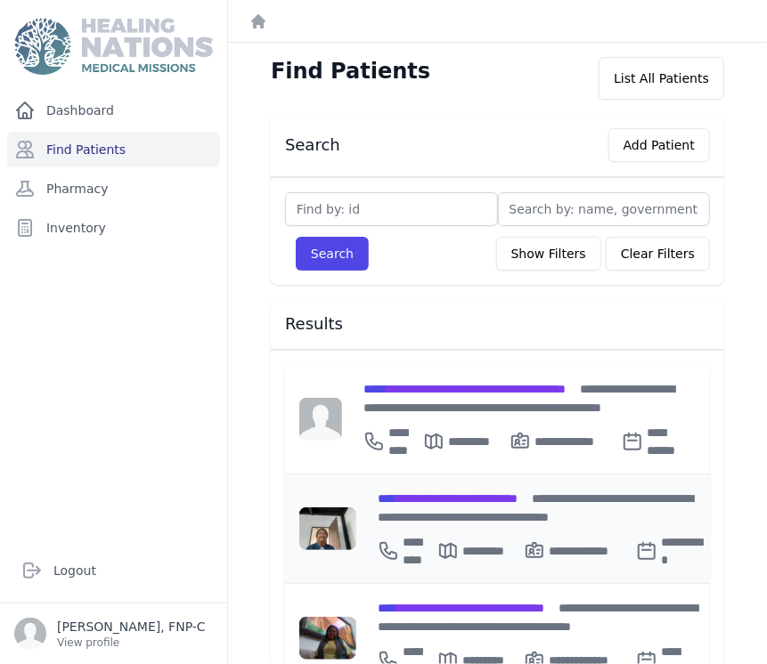
click at [419, 493] on span "**********" at bounding box center [448, 499] width 140 height 12
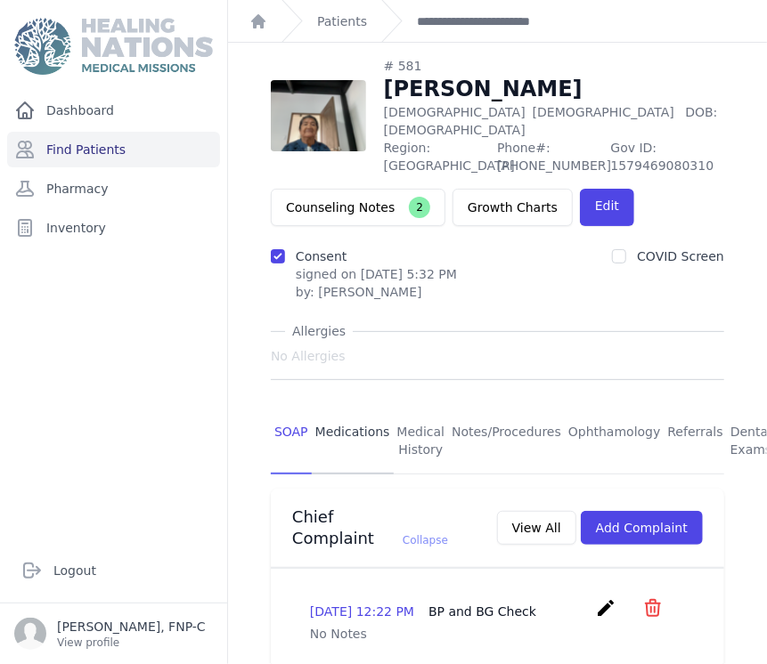
click at [342, 420] on link "Medications" at bounding box center [353, 442] width 82 height 66
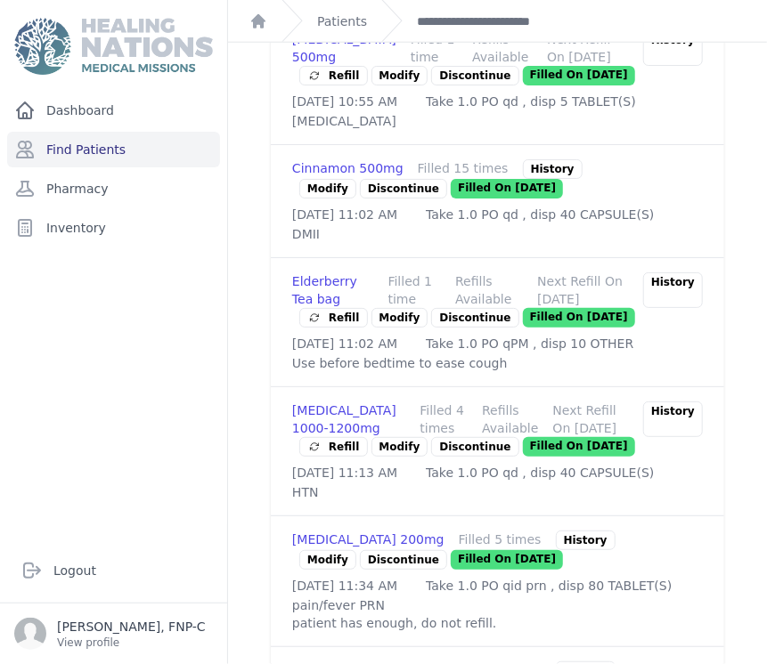
scroll to position [494, 0]
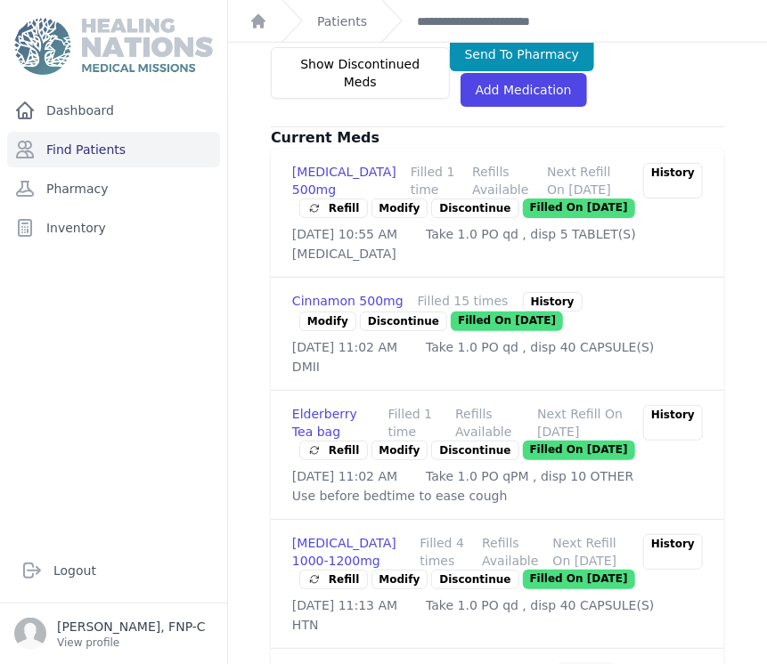
click at [322, 314] on link "Modify" at bounding box center [327, 322] width 57 height 20
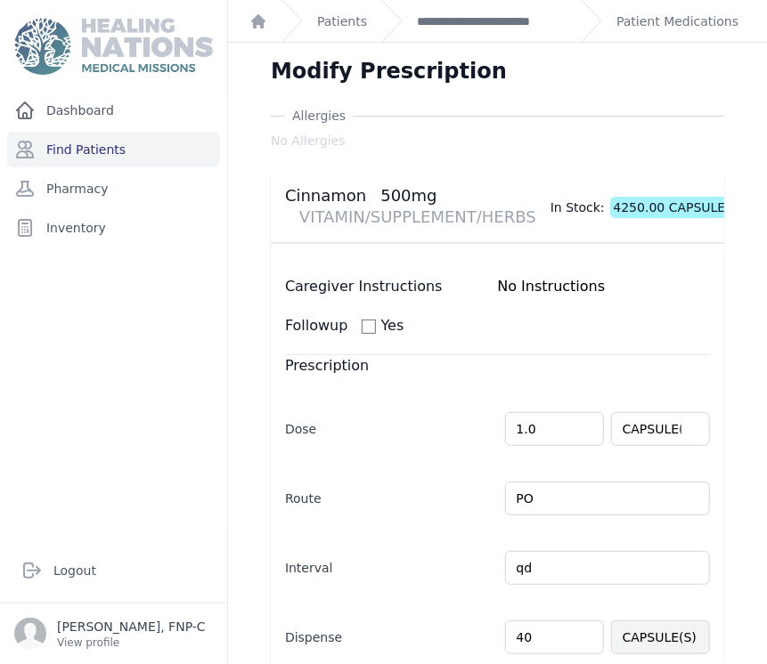
scroll to position [99, 0]
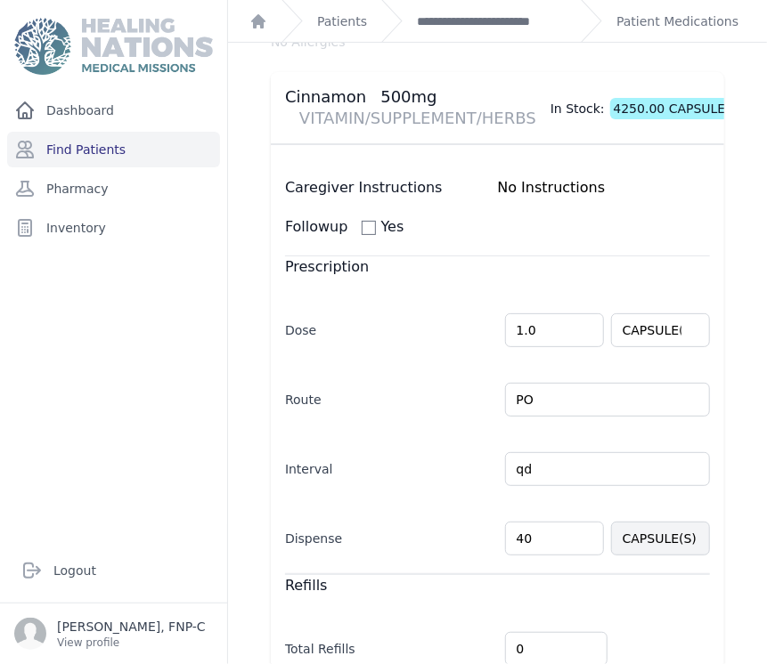
click at [522, 539] on input "40" at bounding box center [554, 539] width 99 height 34
type input "4"
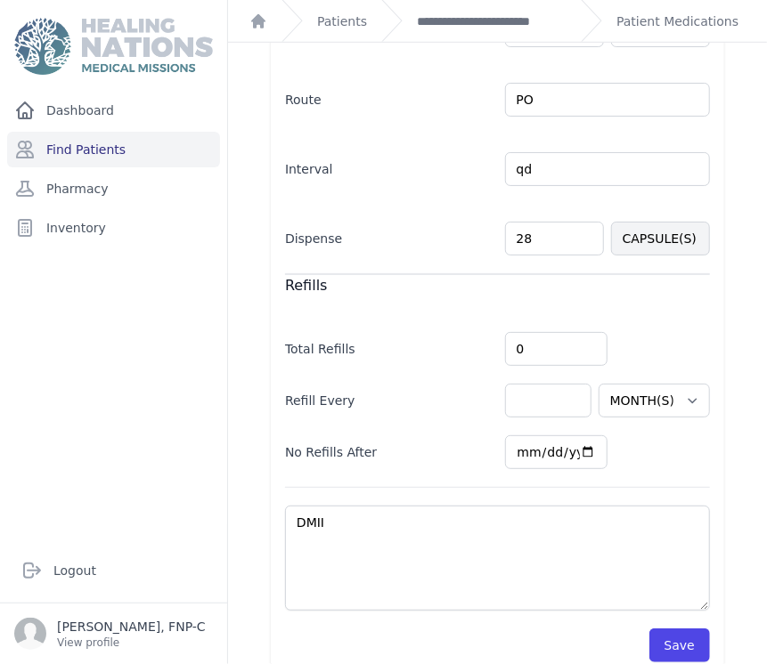
scroll to position [423, 0]
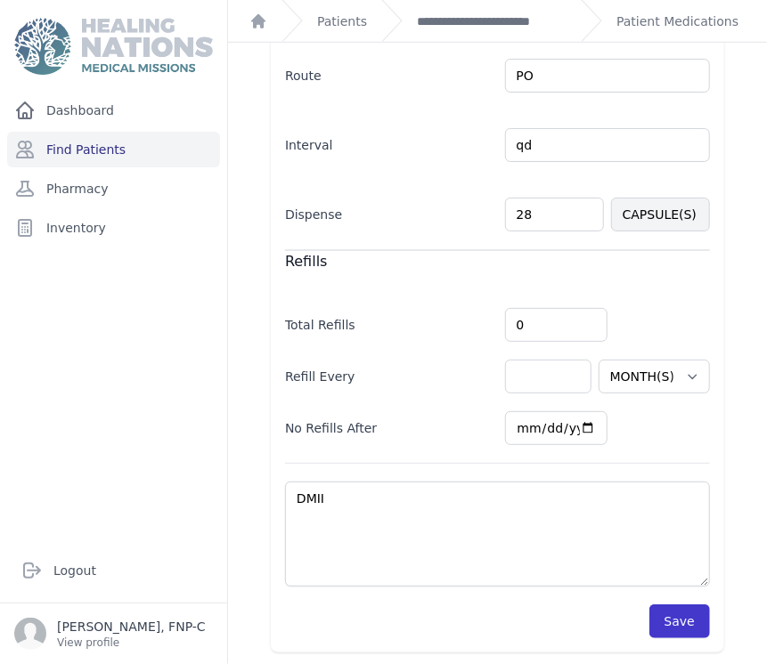
type input "28"
select select "MONTH(S)"
click at [649, 612] on button "Save" at bounding box center [679, 622] width 61 height 34
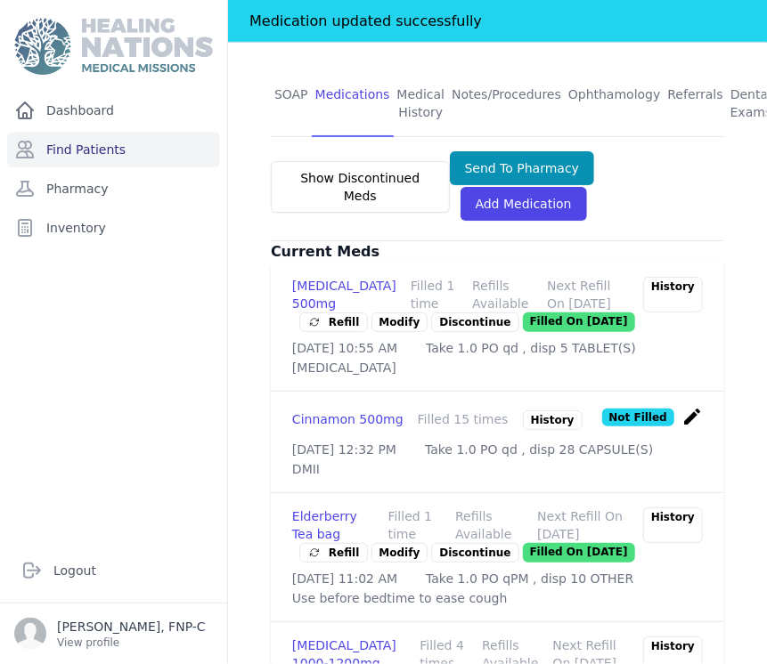
click at [456, 313] on p "Discontinue" at bounding box center [474, 323] width 87 height 20
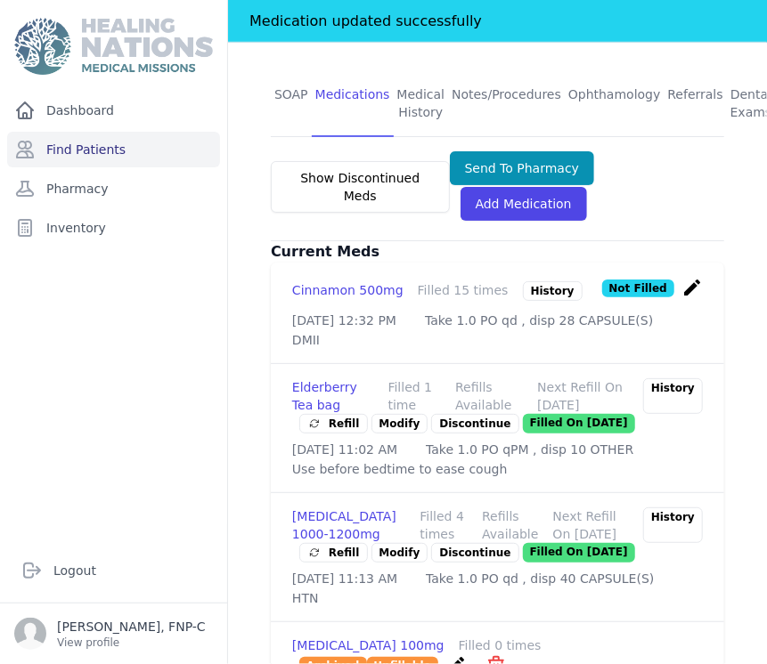
click at [445, 420] on p "Discontinue" at bounding box center [474, 424] width 87 height 20
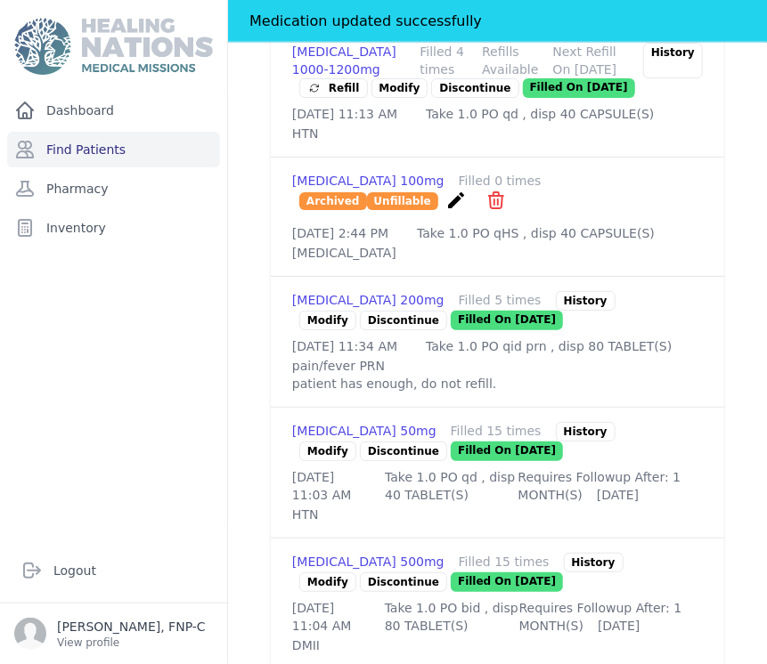
scroll to position [819, 0]
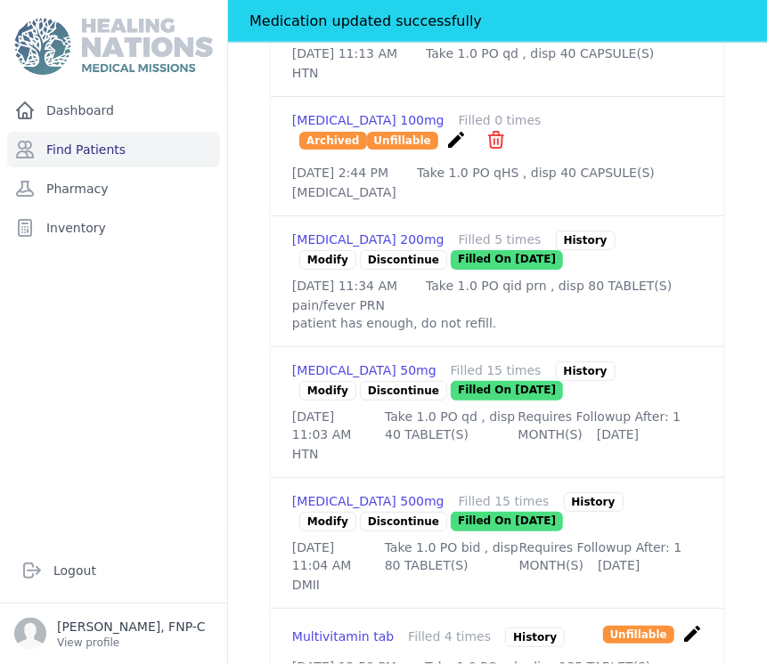
click at [313, 401] on link "Modify" at bounding box center [327, 391] width 57 height 20
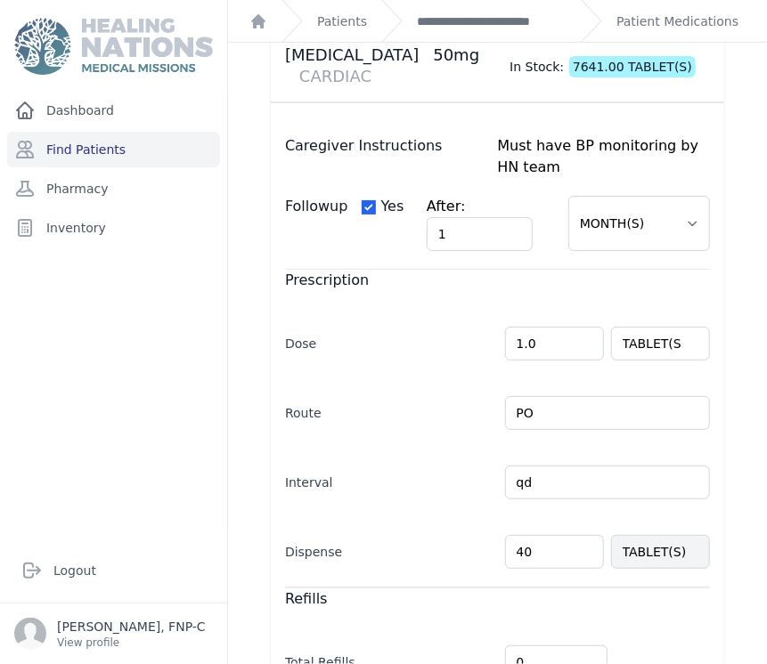
scroll to position [198, 0]
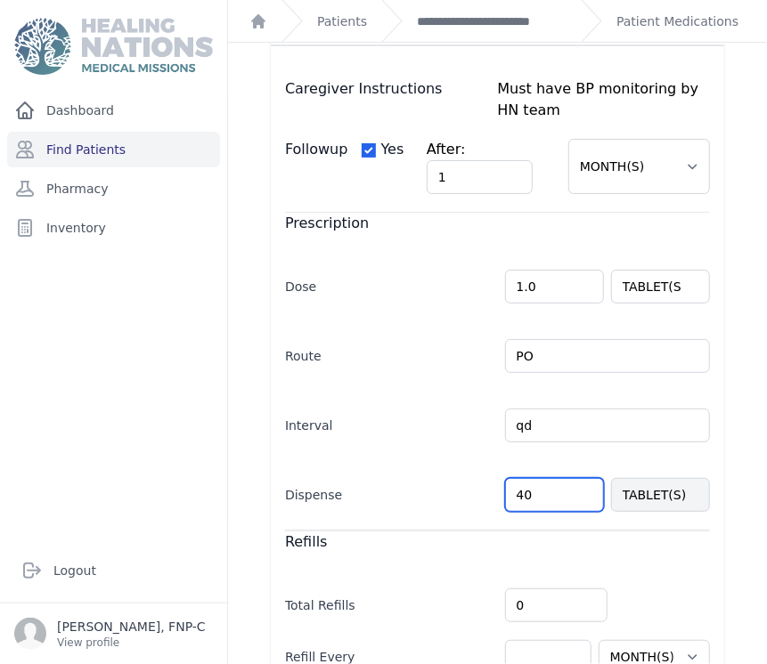
click at [516, 478] on input "40" at bounding box center [554, 495] width 99 height 34
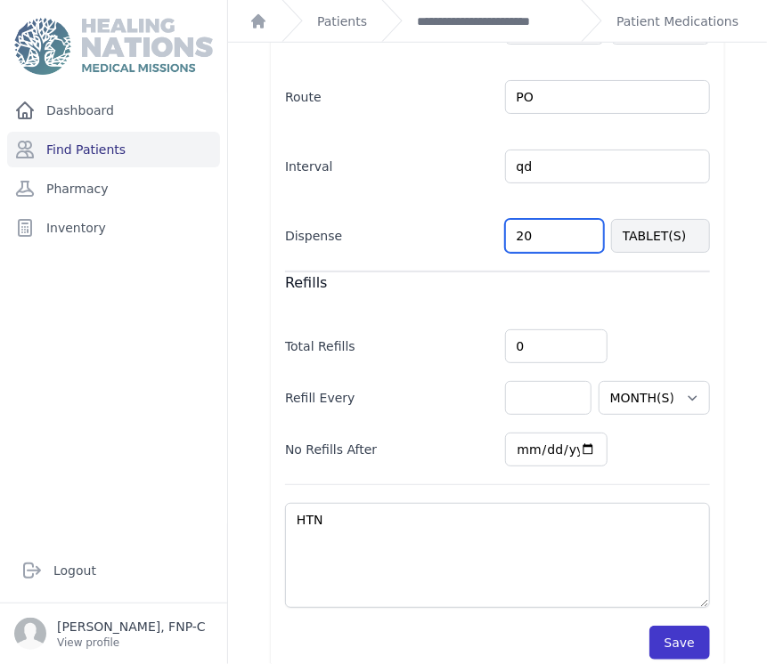
type input "20"
select select "MONTH(S)"
click at [670, 626] on button "Save" at bounding box center [679, 643] width 61 height 34
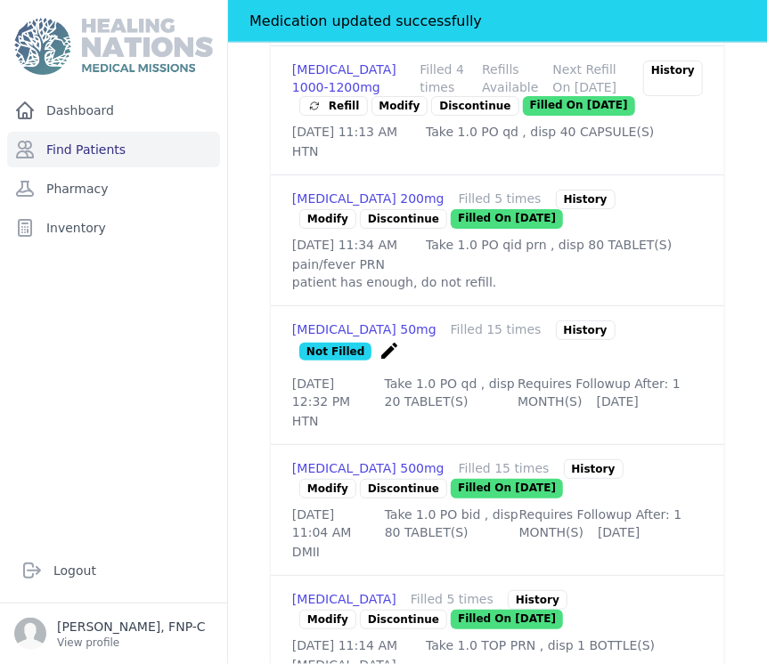
scroll to position [952, 0]
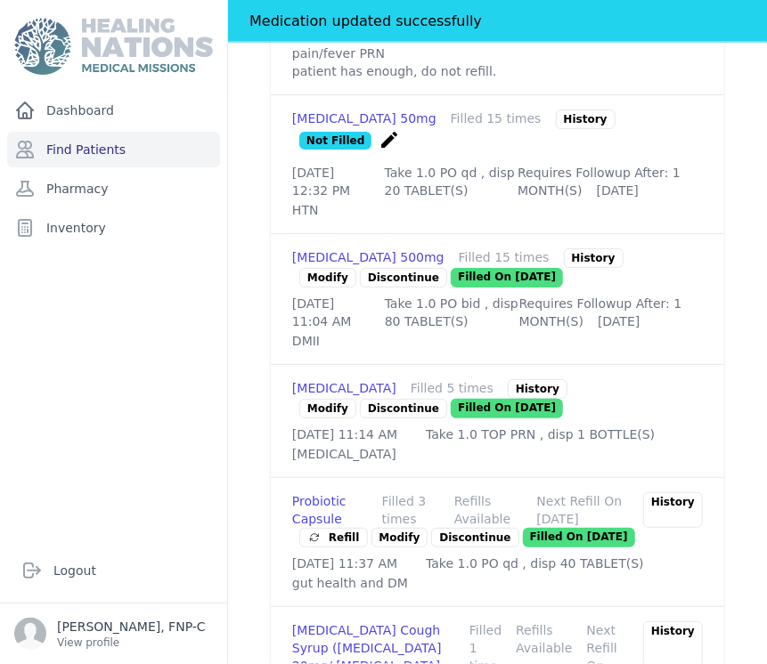
click at [319, 288] on link "Modify" at bounding box center [327, 278] width 57 height 20
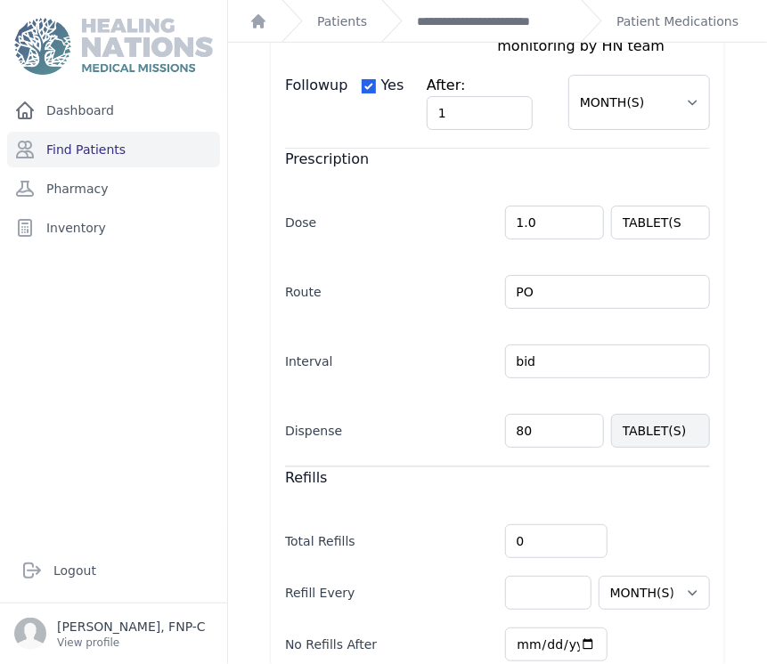
scroll to position [297, 0]
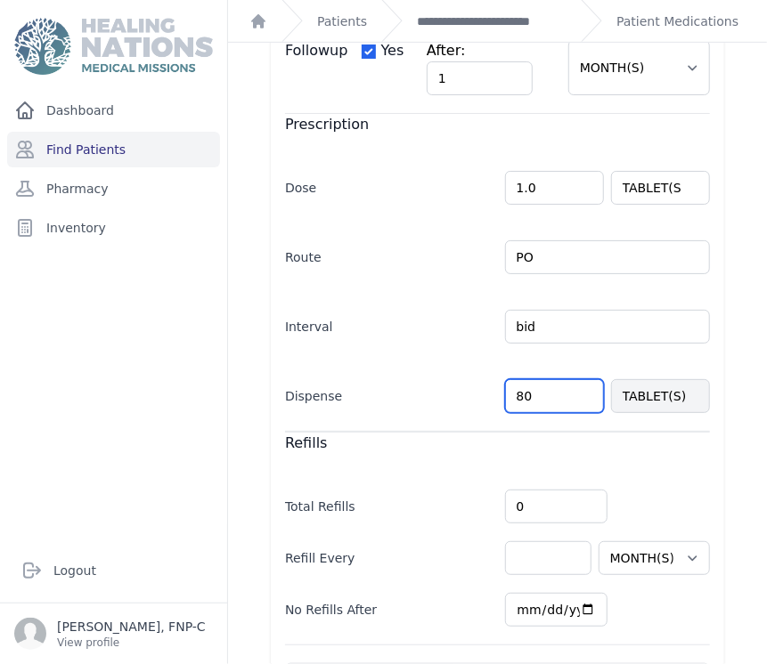
click at [522, 395] on input "80" at bounding box center [554, 396] width 99 height 34
type input "8"
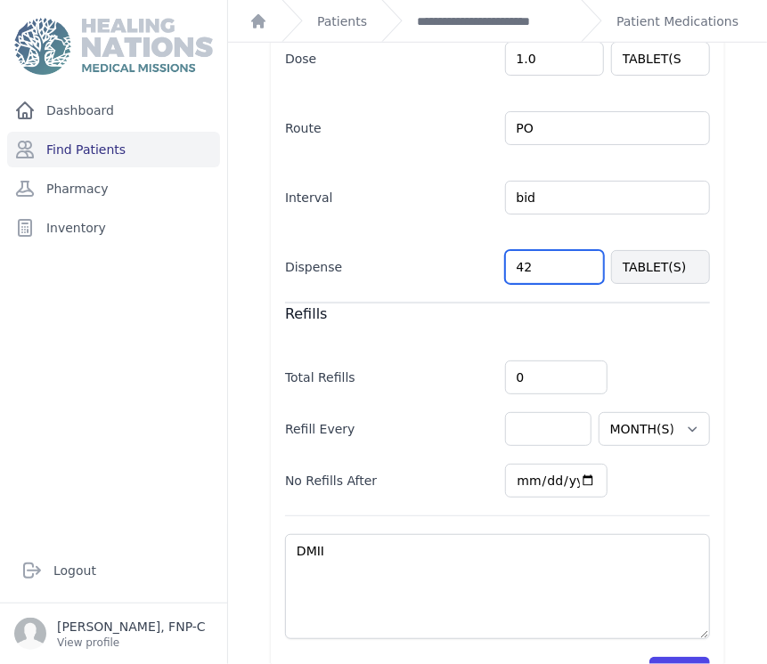
scroll to position [478, 0]
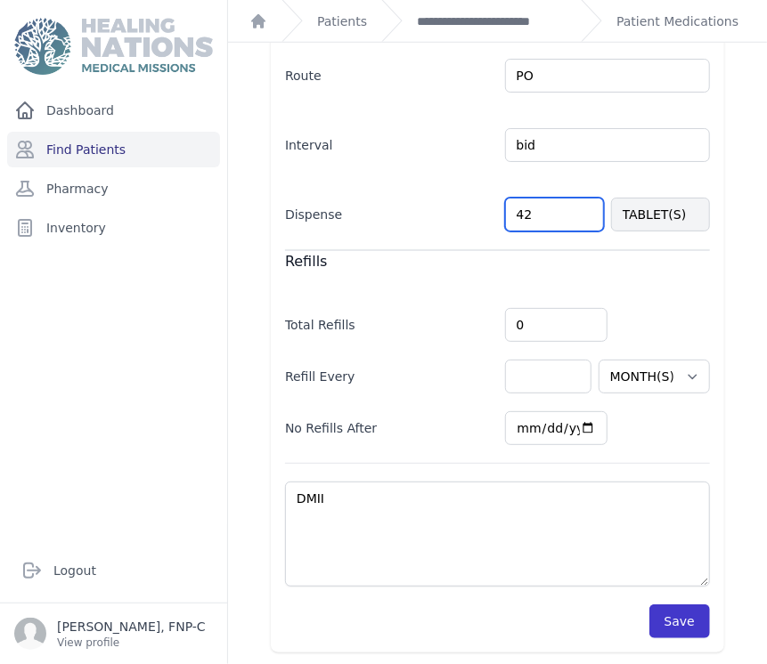
type input "42"
select select "MONTH(S)"
click at [673, 616] on button "Save" at bounding box center [679, 622] width 61 height 34
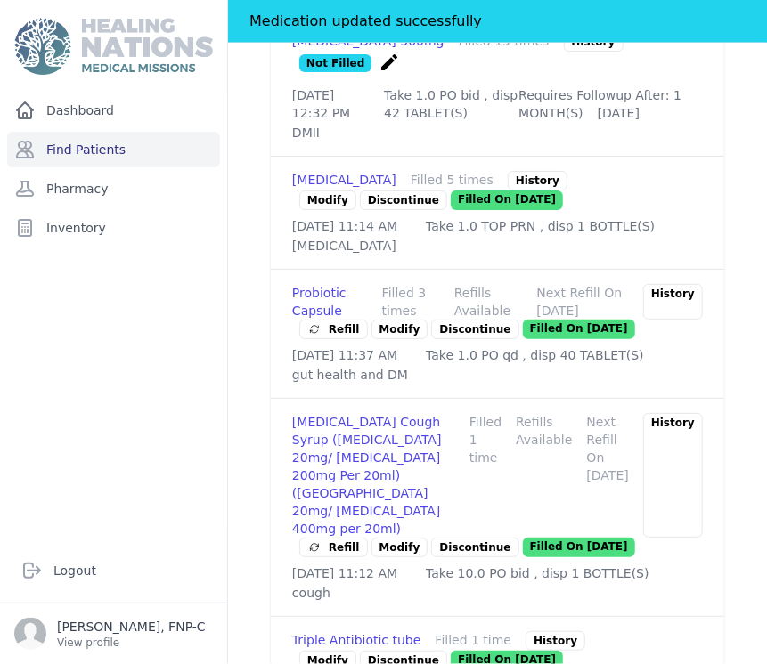
scroll to position [1270, 0]
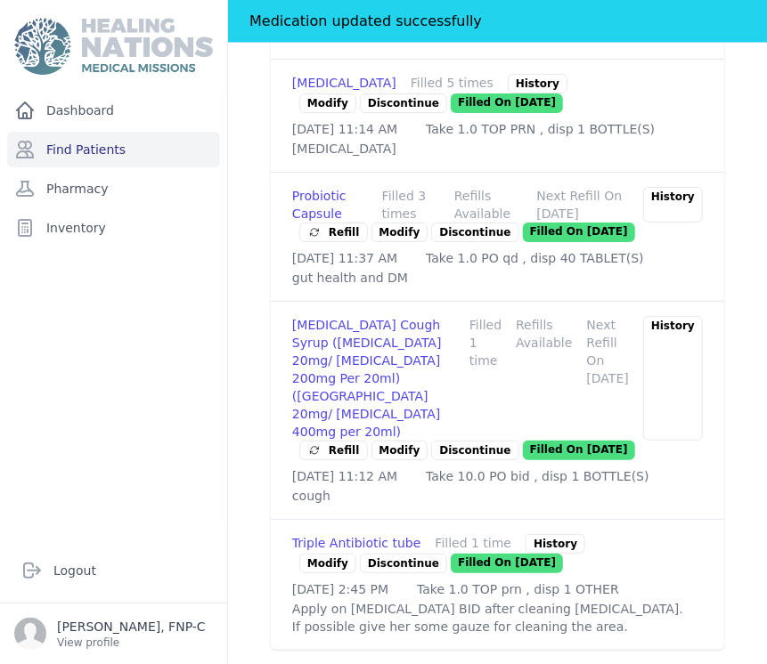
click at [385, 242] on link "Modify" at bounding box center [399, 233] width 57 height 20
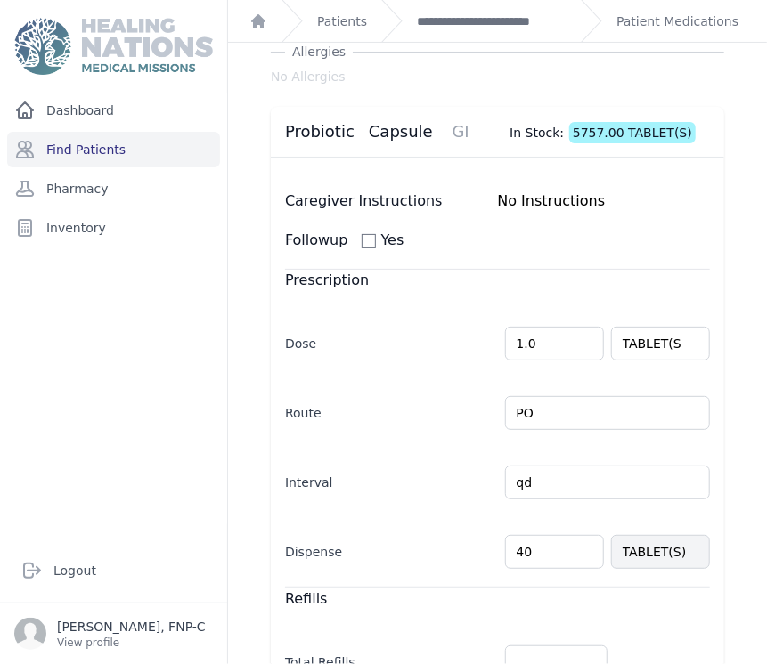
scroll to position [99, 0]
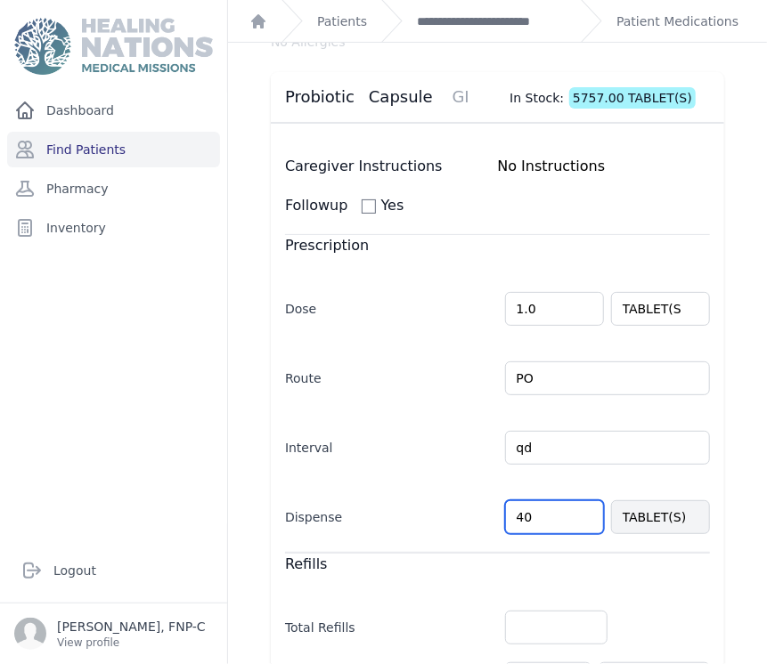
click at [526, 512] on input "40" at bounding box center [554, 518] width 99 height 34
type input "4"
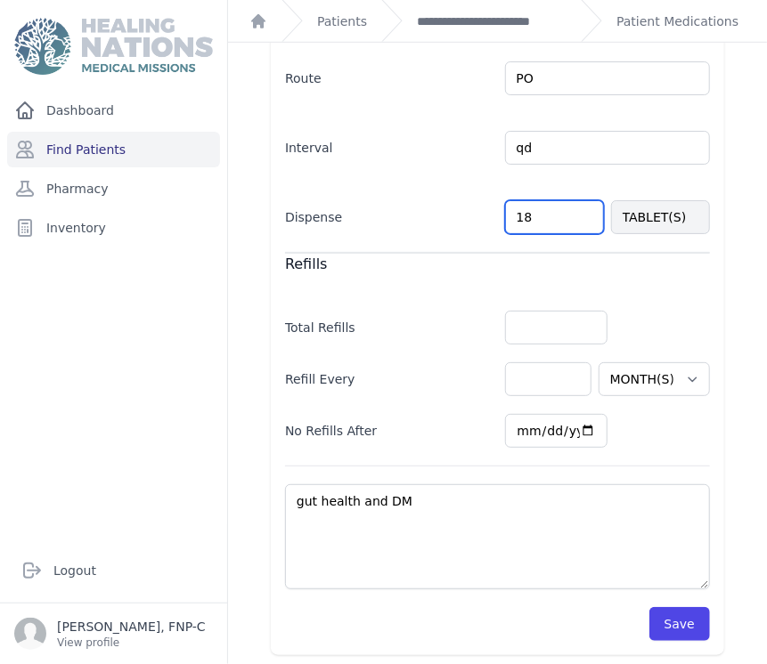
scroll to position [403, 0]
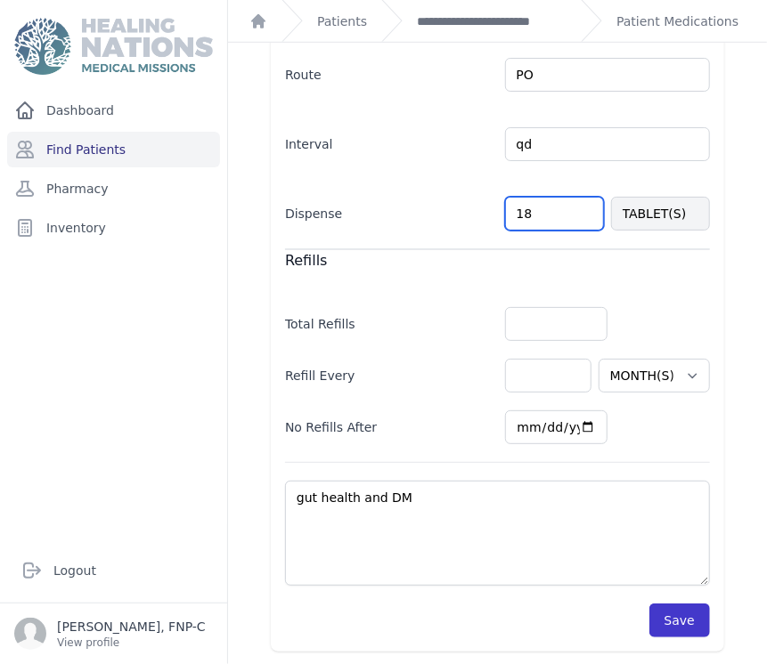
type input "18"
click at [653, 611] on button "Save" at bounding box center [679, 621] width 61 height 34
select select "MONTH(S)"
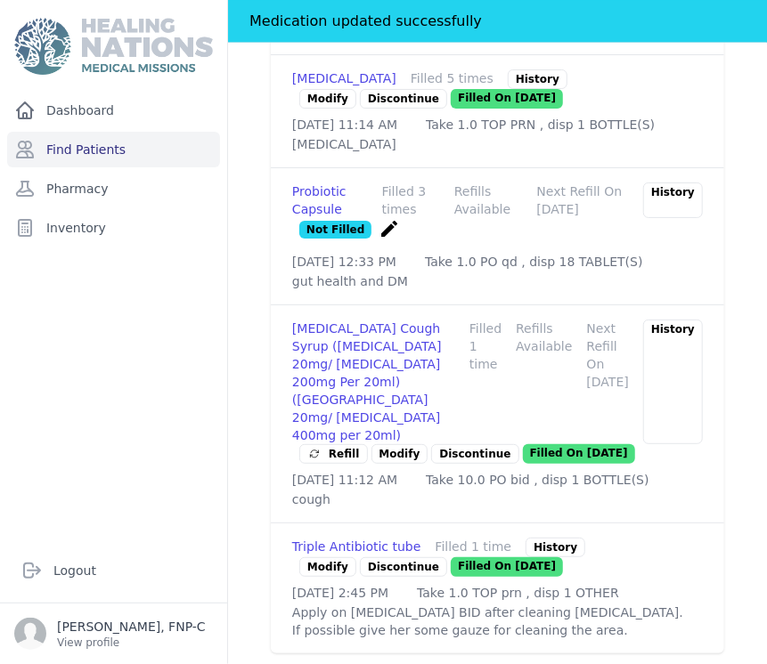
scroll to position [1293, 0]
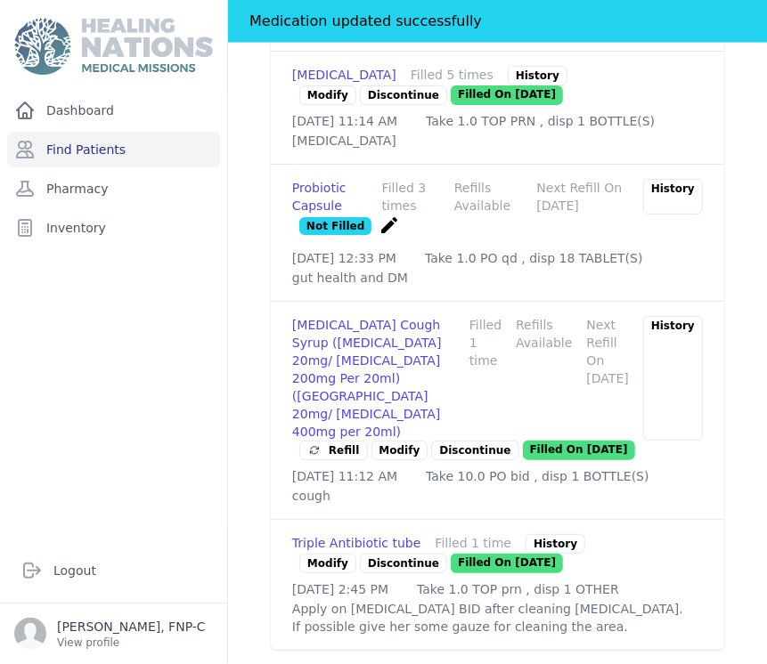
click at [444, 461] on p "Discontinue" at bounding box center [474, 451] width 87 height 20
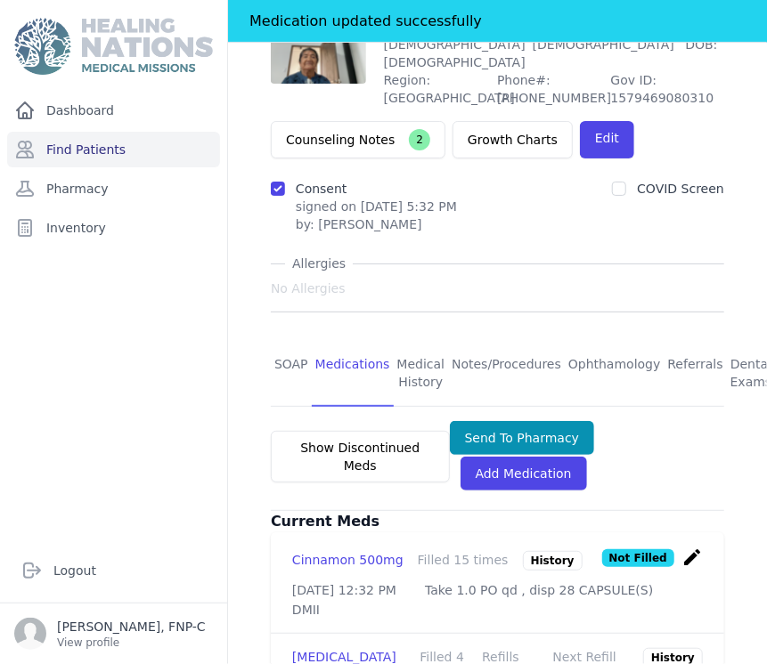
scroll to position [118, 0]
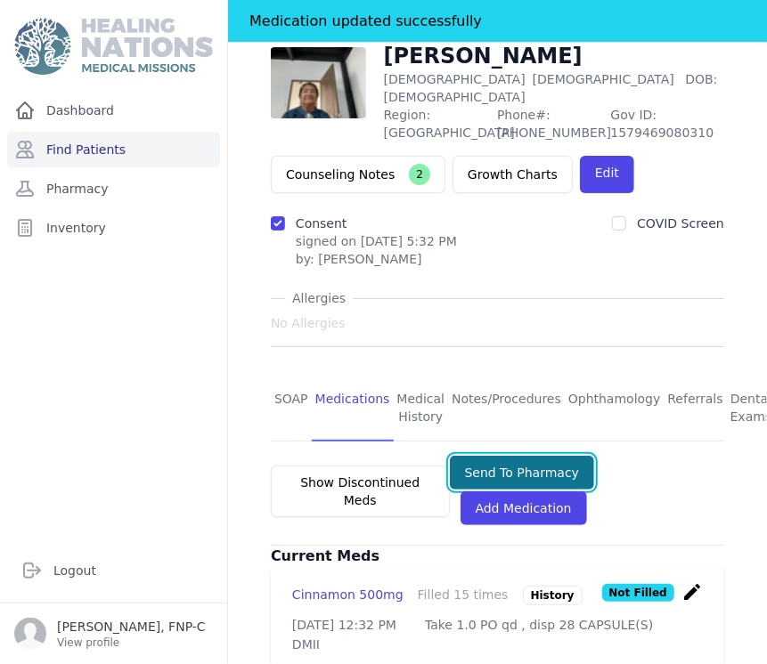
click at [482, 456] on button "Send To Pharmacy" at bounding box center [522, 473] width 145 height 34
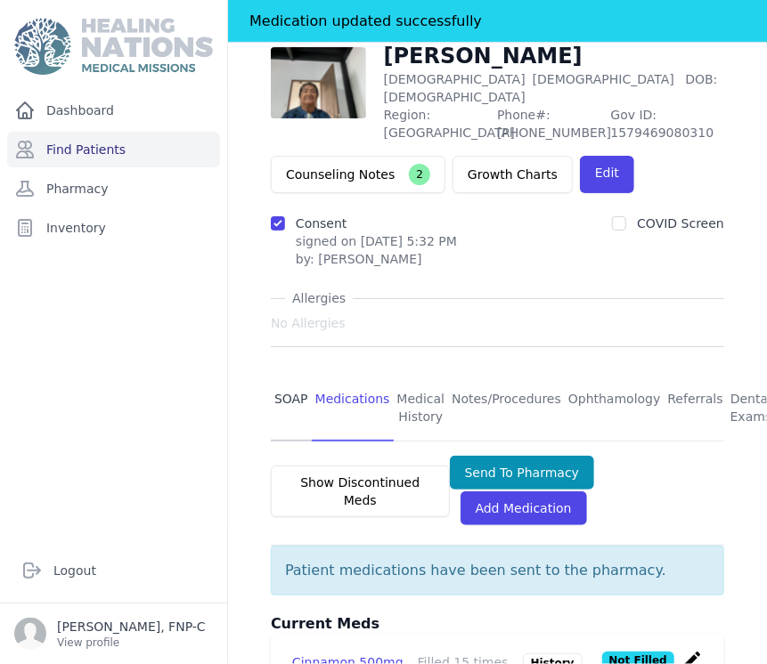
click at [296, 381] on link "SOAP" at bounding box center [291, 409] width 41 height 66
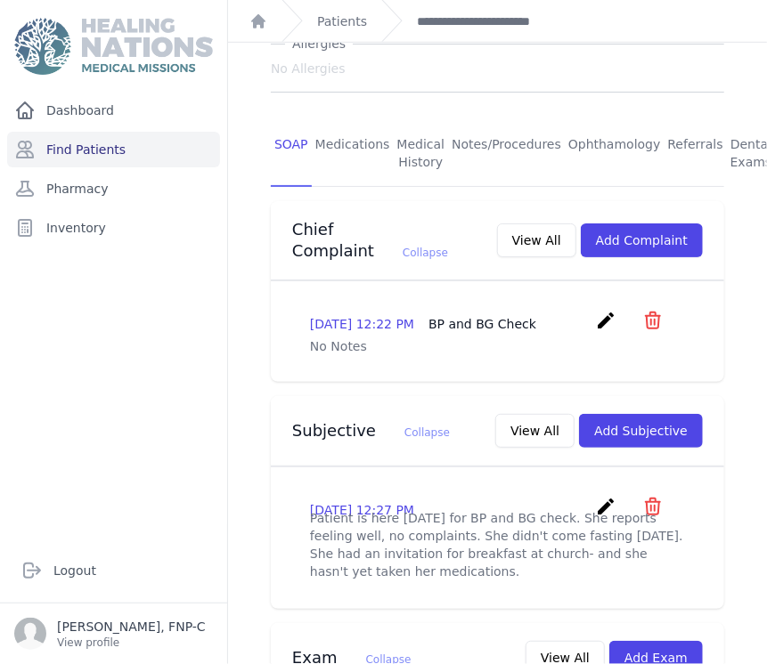
scroll to position [297, 0]
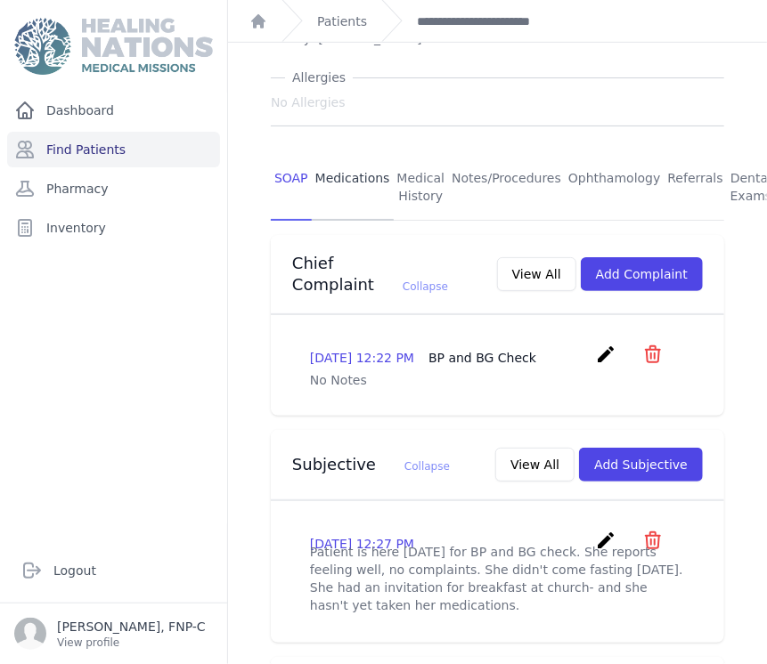
click at [349, 156] on link "Medications" at bounding box center [353, 188] width 82 height 66
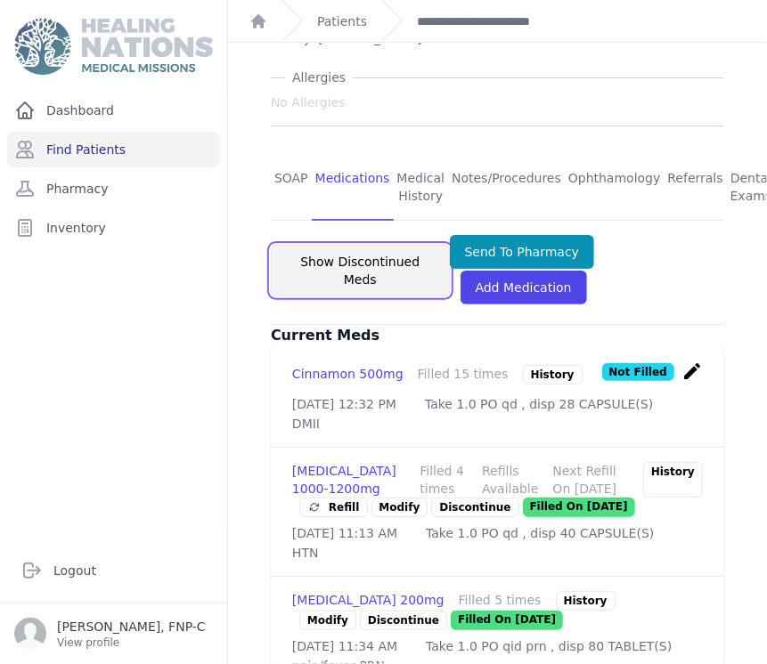
click at [333, 254] on button "Show Discontinued Meds" at bounding box center [360, 271] width 179 height 52
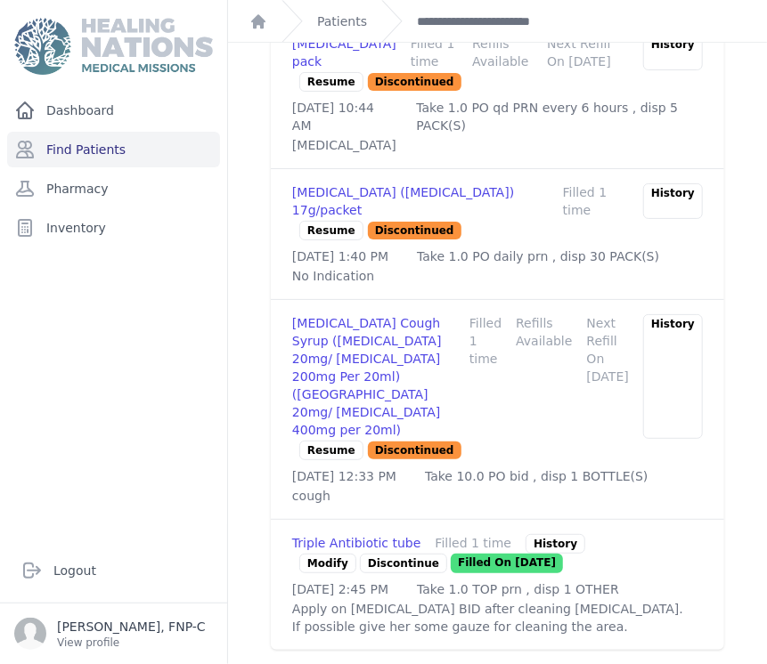
scroll to position [1682, 0]
click at [317, 461] on p "Resume" at bounding box center [331, 451] width 64 height 20
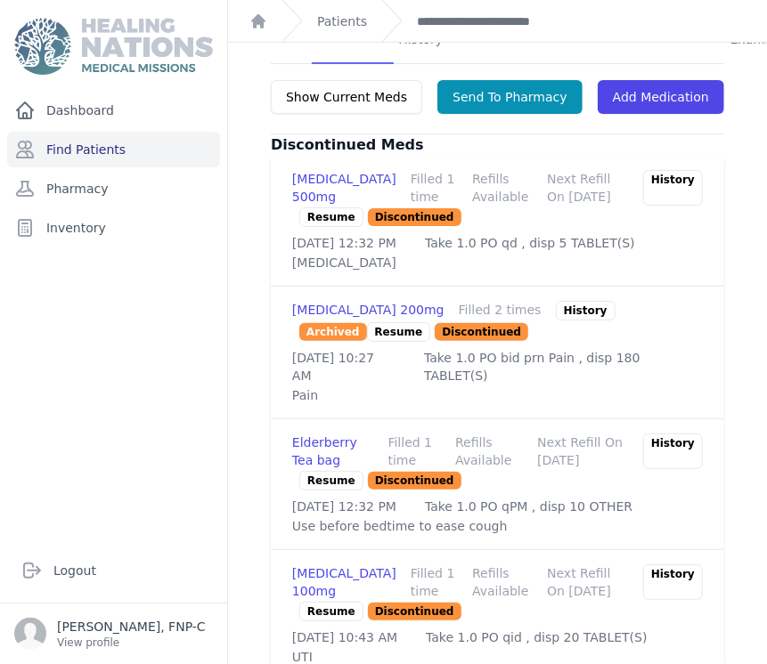
scroll to position [256, 0]
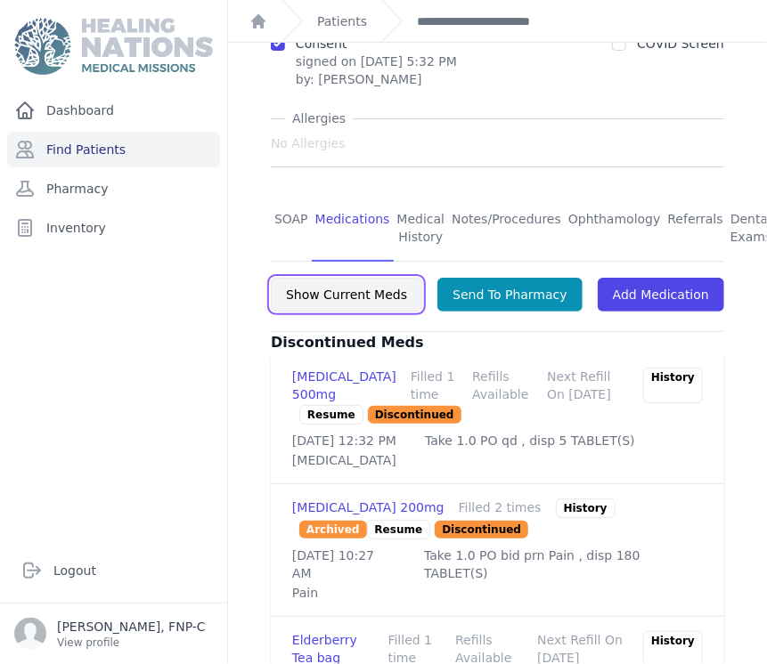
click at [342, 278] on button "Show Current Meds" at bounding box center [346, 295] width 151 height 34
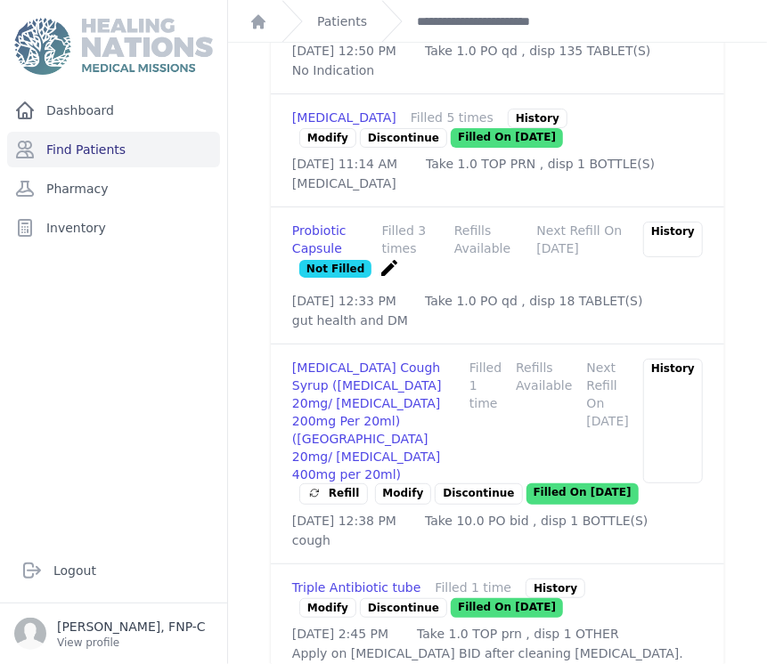
scroll to position [1443, 0]
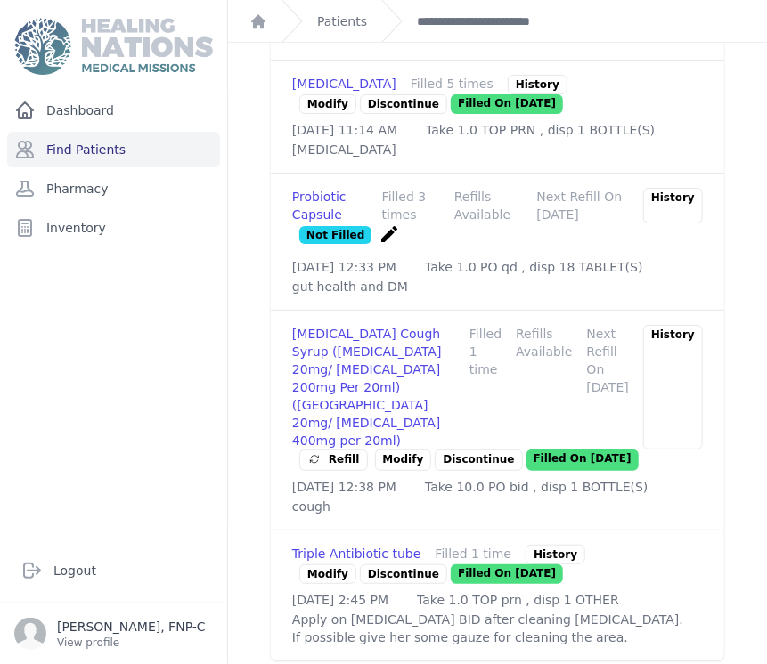
click at [384, 471] on link "Modify" at bounding box center [403, 460] width 57 height 21
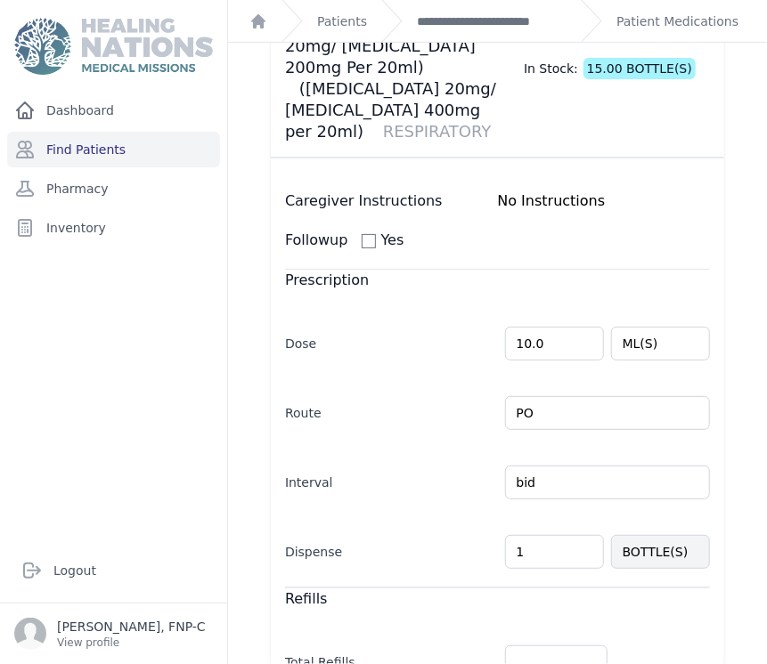
scroll to position [198, 0]
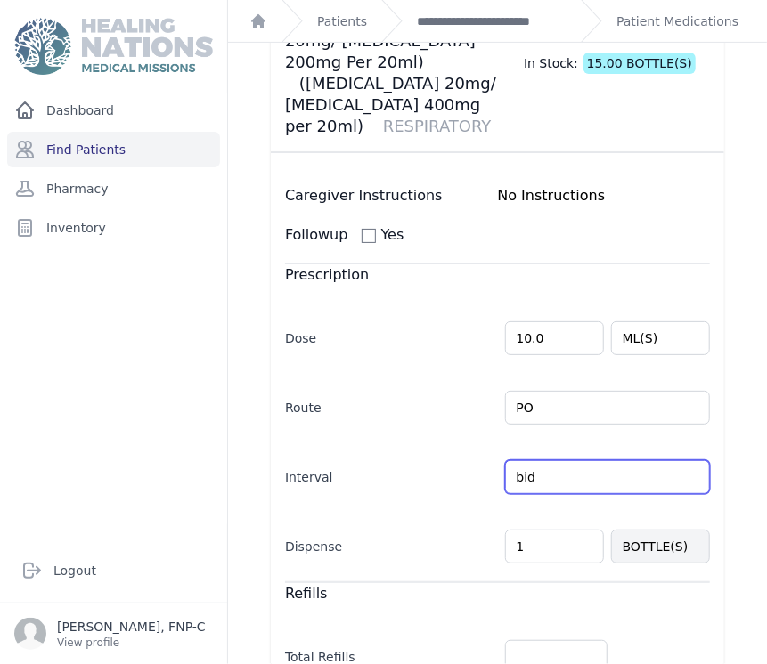
click at [561, 461] on input "bid" at bounding box center [608, 478] width 206 height 34
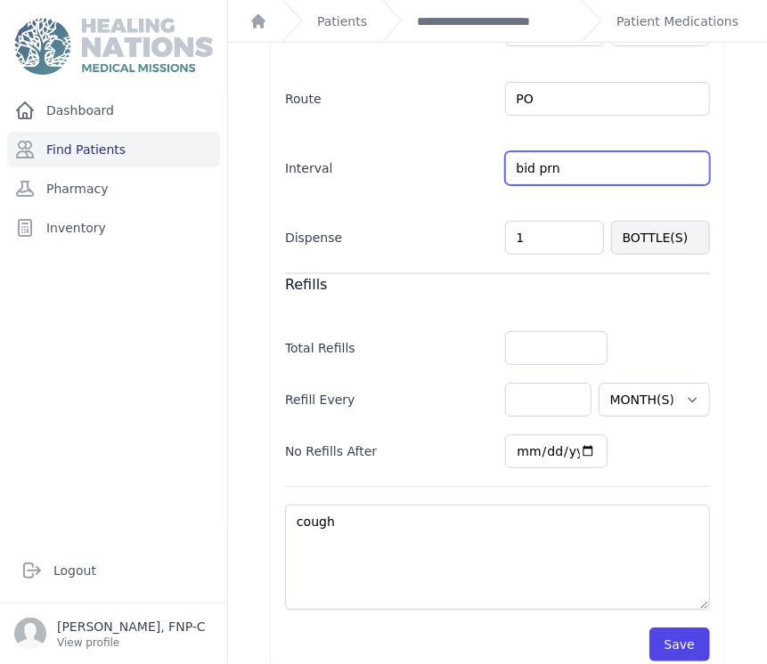
scroll to position [509, 0]
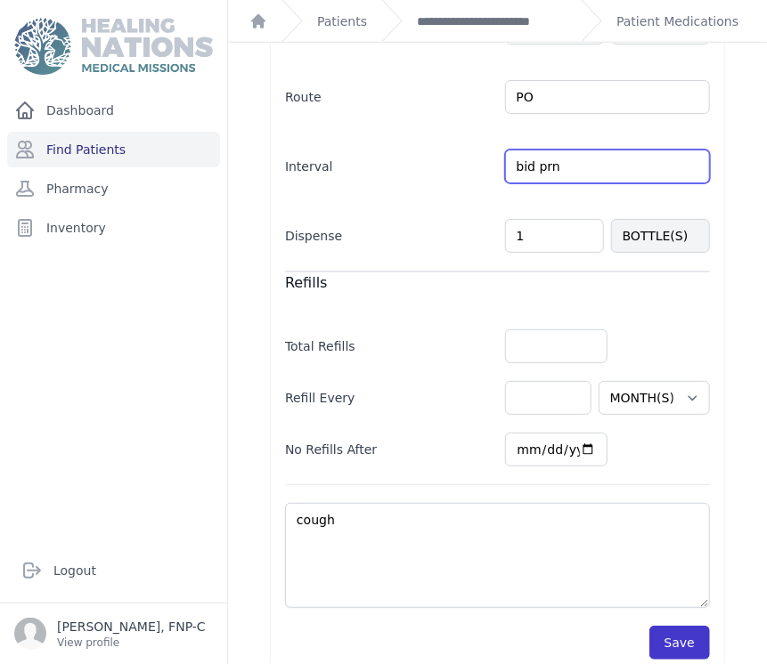
type input "bid prn"
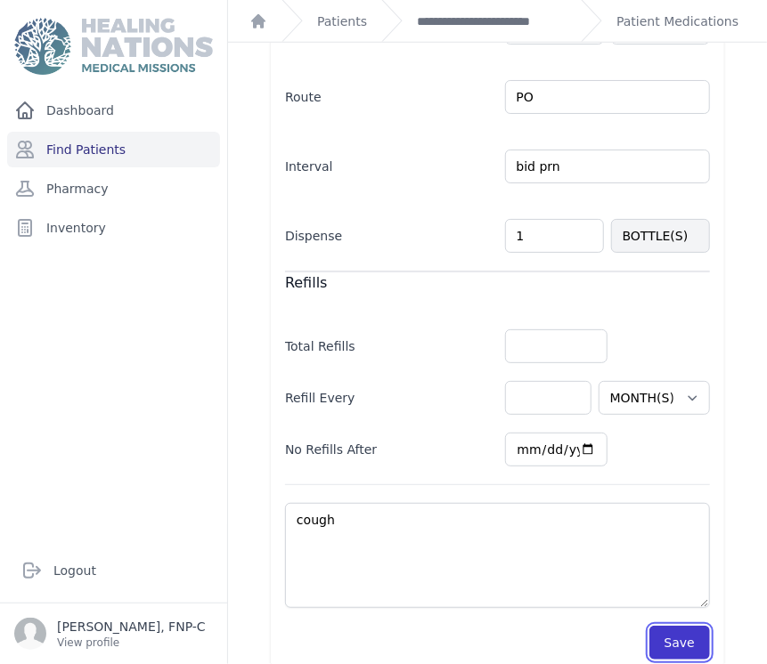
select select "MONTH(S)"
click at [681, 626] on button "Save" at bounding box center [679, 643] width 61 height 34
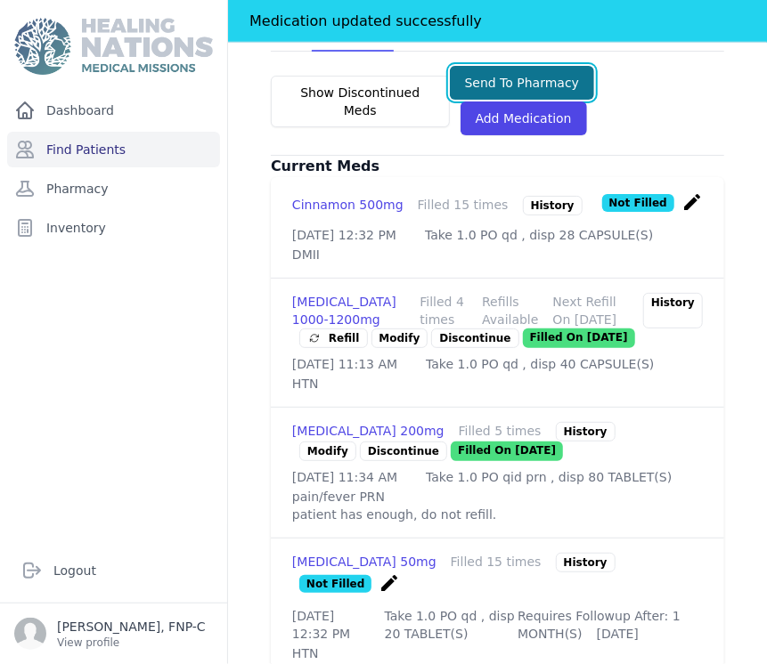
click at [477, 66] on button "Send To Pharmacy" at bounding box center [522, 83] width 145 height 34
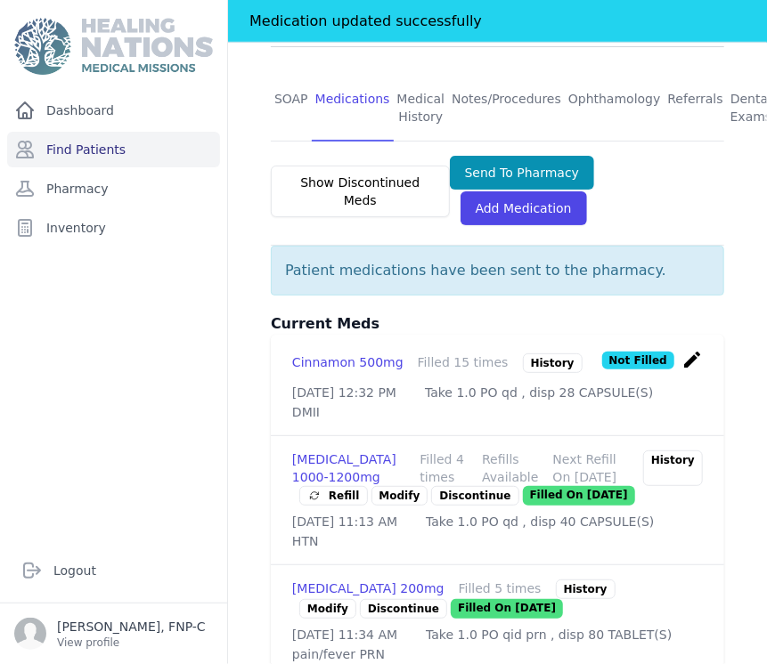
scroll to position [311, 0]
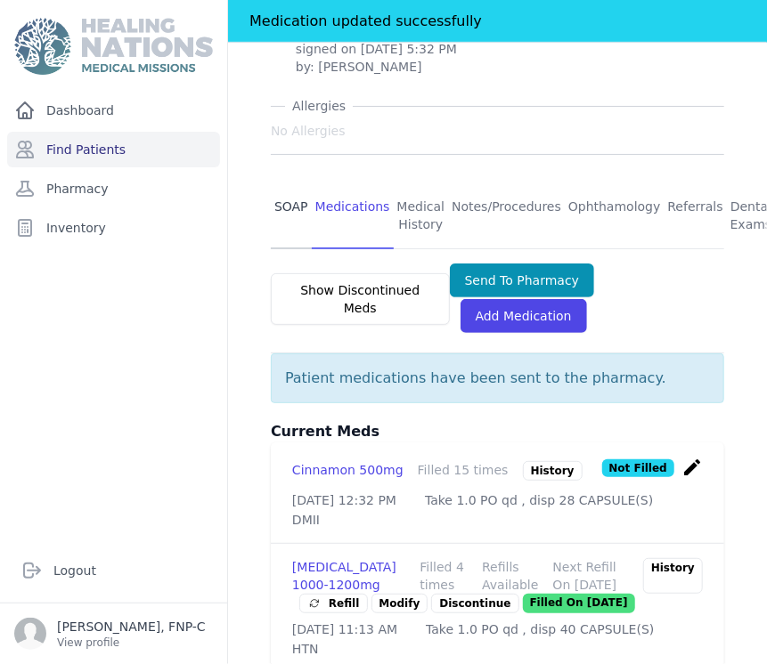
click at [291, 183] on link "SOAP" at bounding box center [291, 216] width 41 height 66
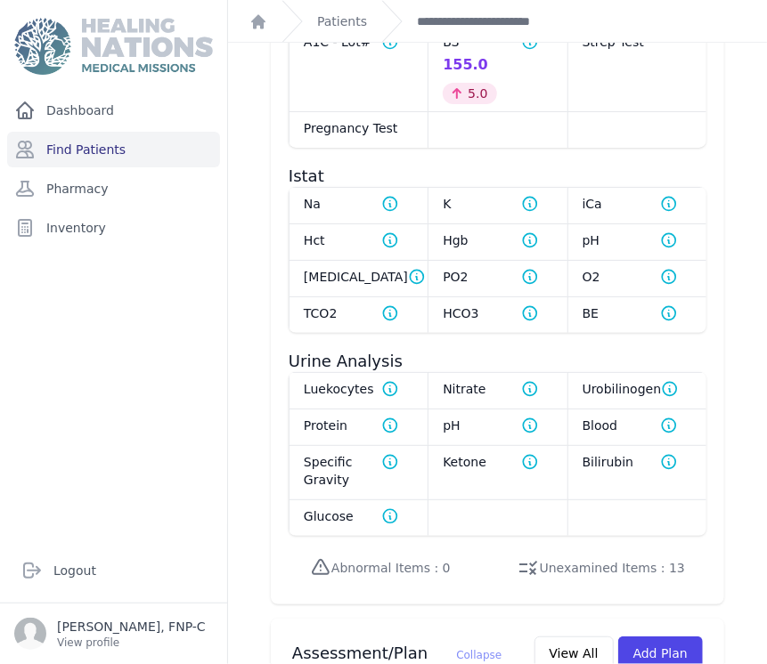
scroll to position [1385, 0]
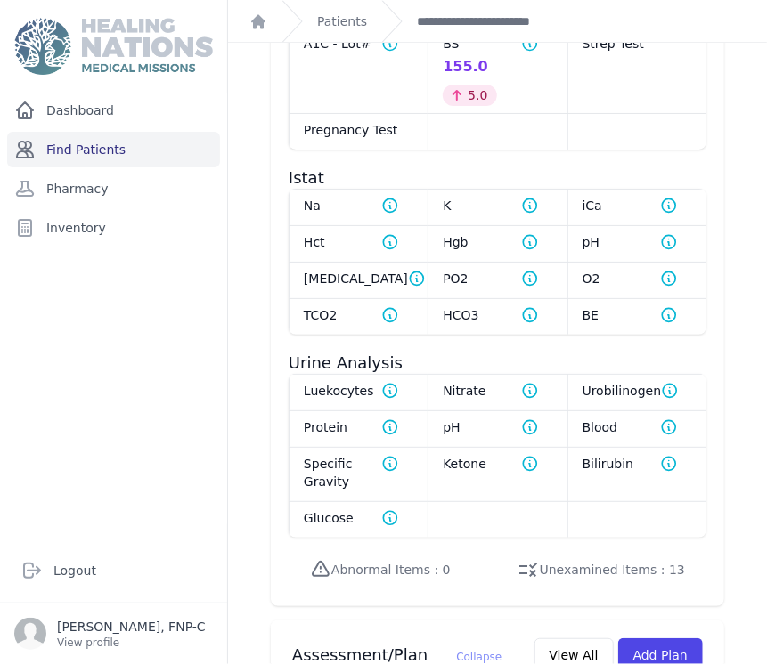
click at [109, 148] on link "Find Patients" at bounding box center [113, 150] width 213 height 36
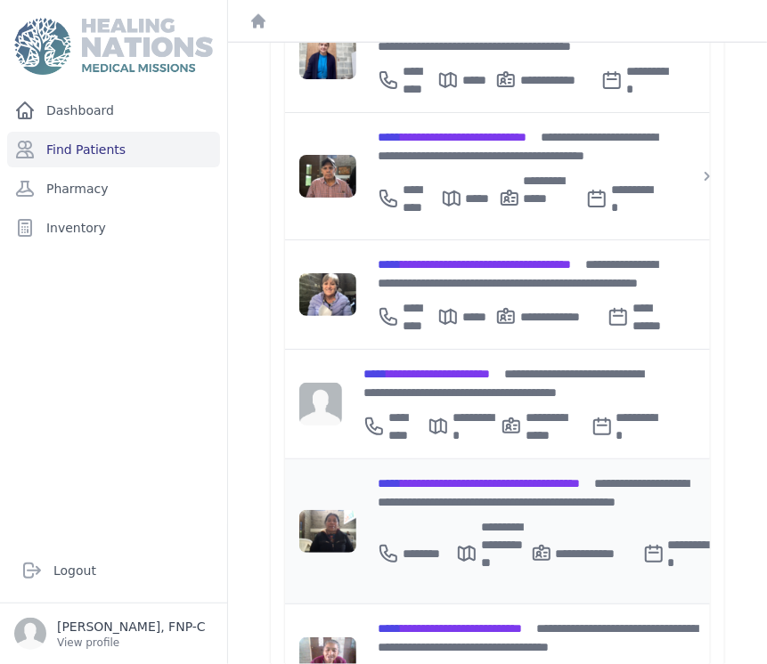
scroll to position [840, 0]
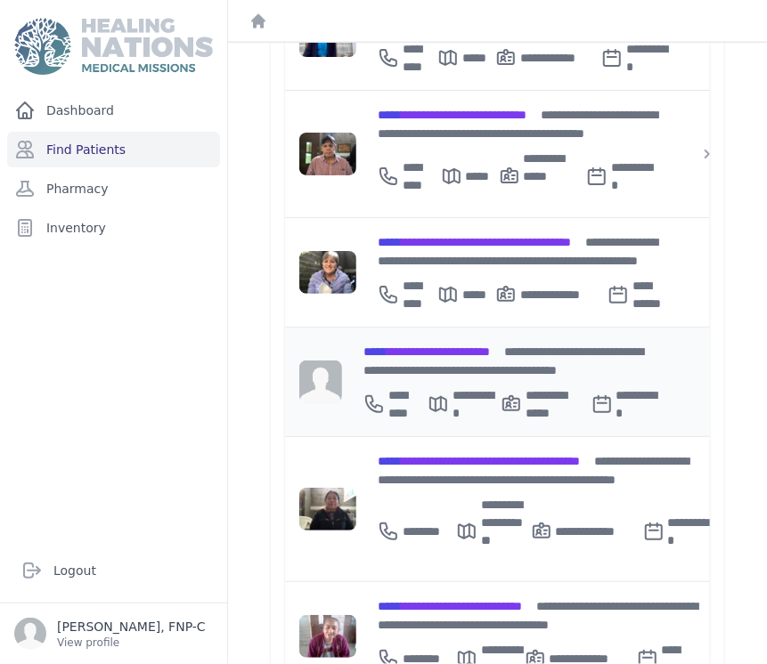
click at [424, 346] on span "**********" at bounding box center [426, 352] width 126 height 12
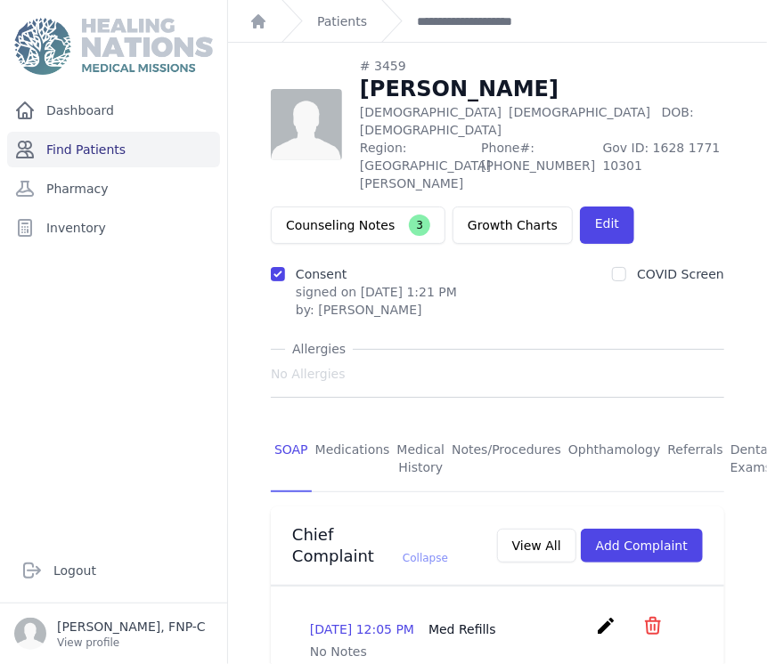
click at [82, 135] on link "Find Patients" at bounding box center [113, 150] width 213 height 36
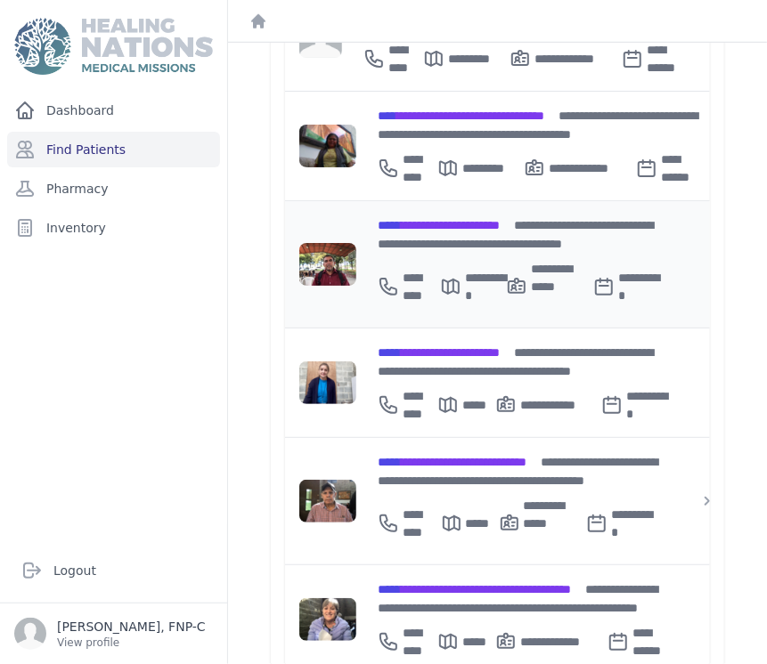
scroll to position [494, 0]
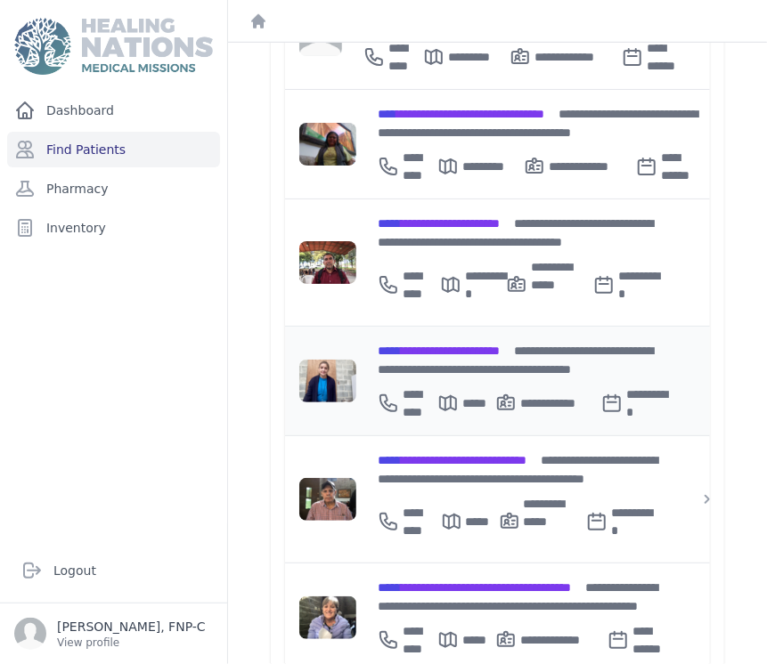
click at [427, 345] on span "**********" at bounding box center [439, 351] width 122 height 12
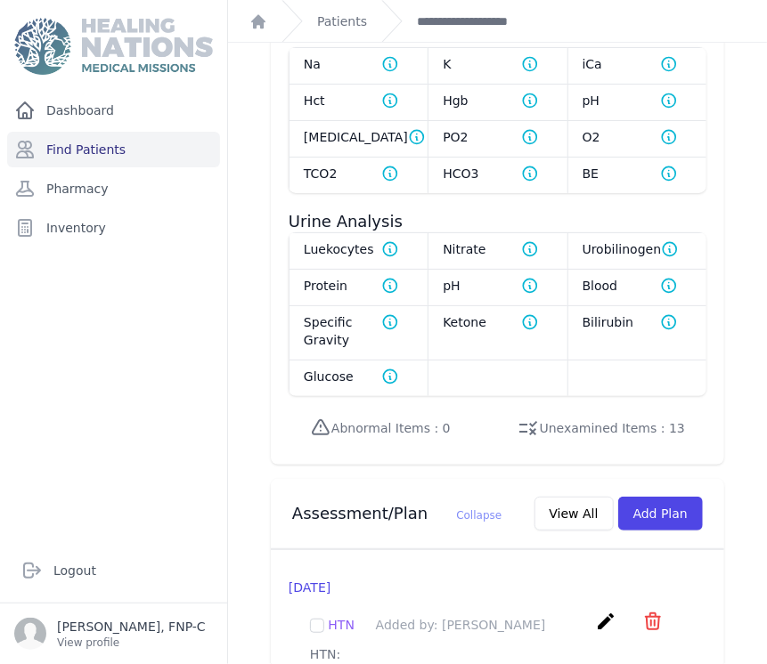
scroll to position [1447, 0]
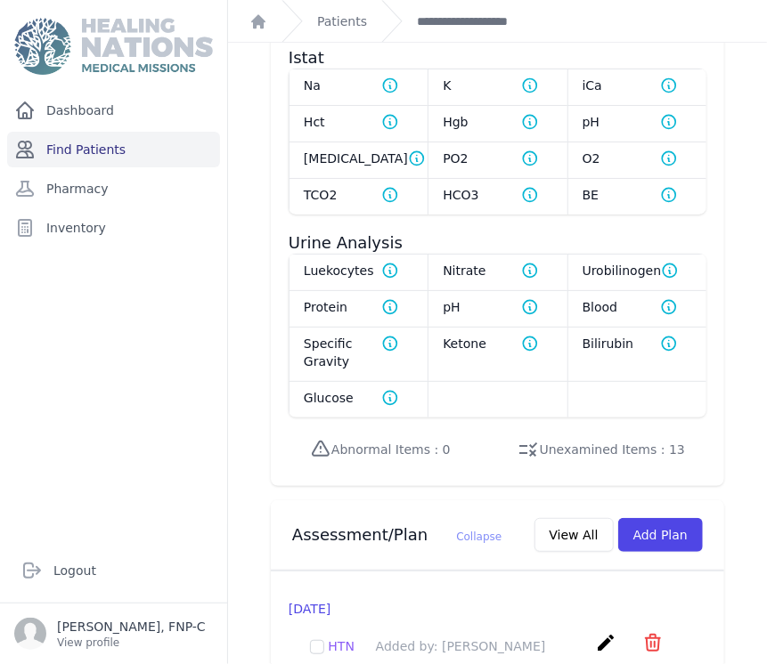
click at [88, 155] on link "Find Patients" at bounding box center [113, 150] width 213 height 36
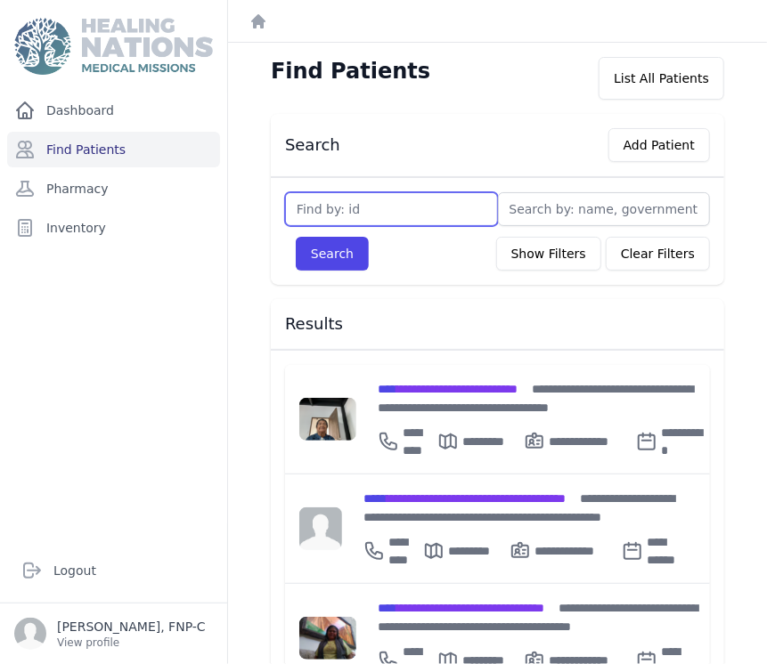
click at [298, 206] on input "text" at bounding box center [391, 209] width 213 height 34
type input "832"
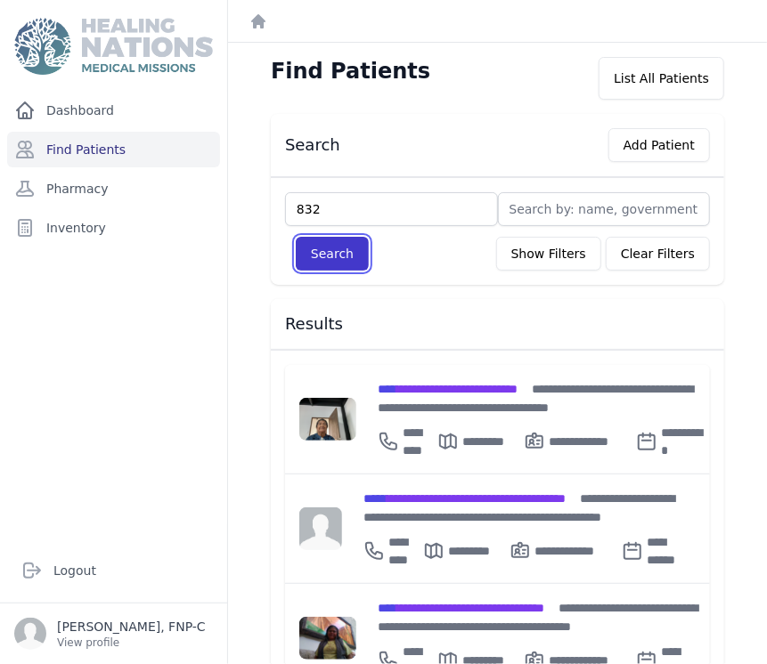
click at [347, 248] on button "Search" at bounding box center [332, 254] width 73 height 34
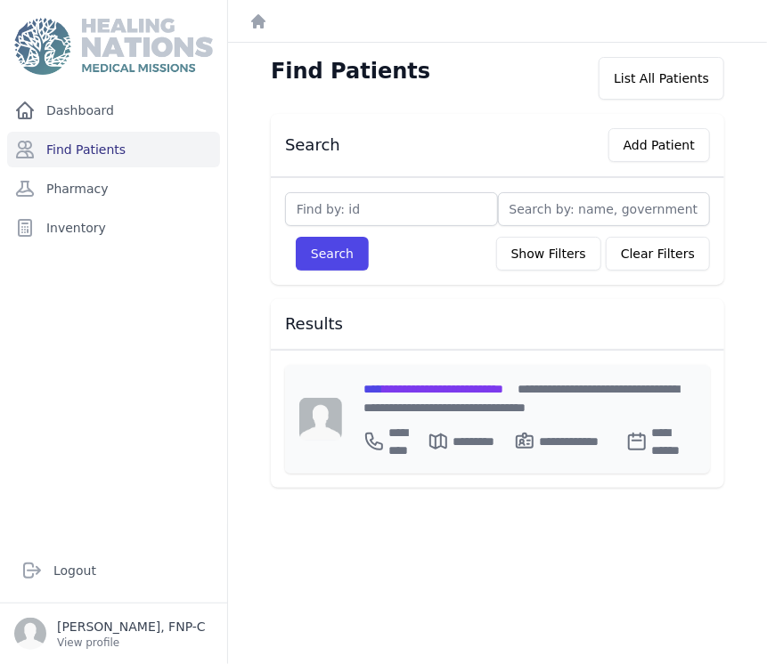
click at [422, 388] on span "**********" at bounding box center [433, 389] width 140 height 12
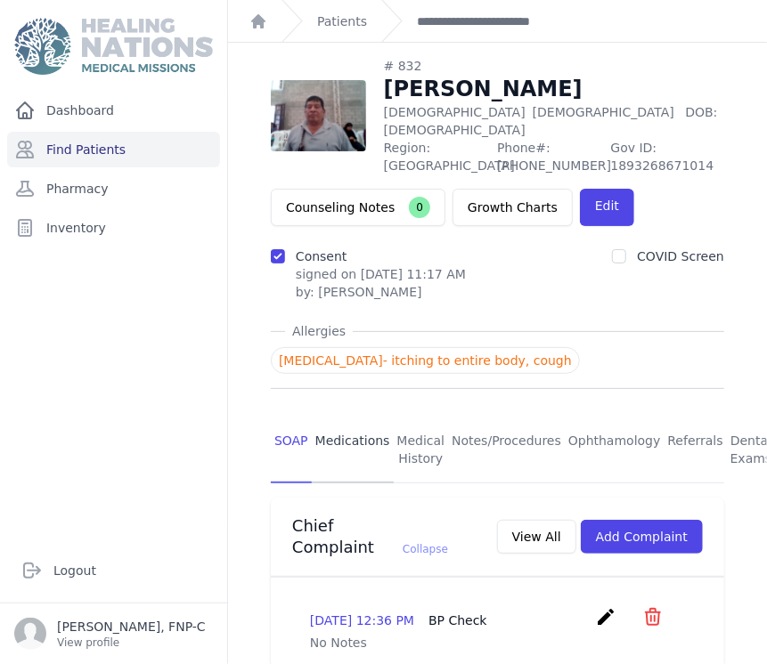
click at [346, 423] on link "Medications" at bounding box center [353, 451] width 82 height 66
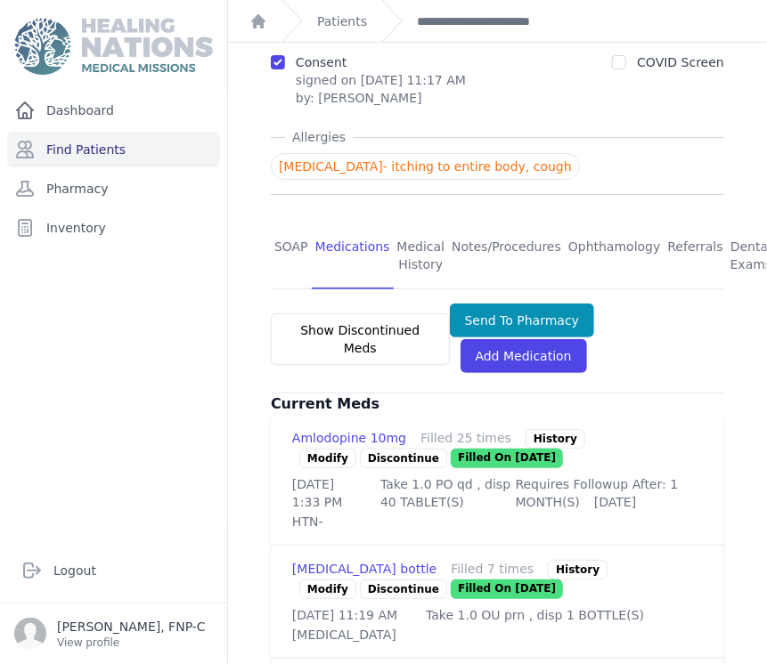
scroll to position [297, 0]
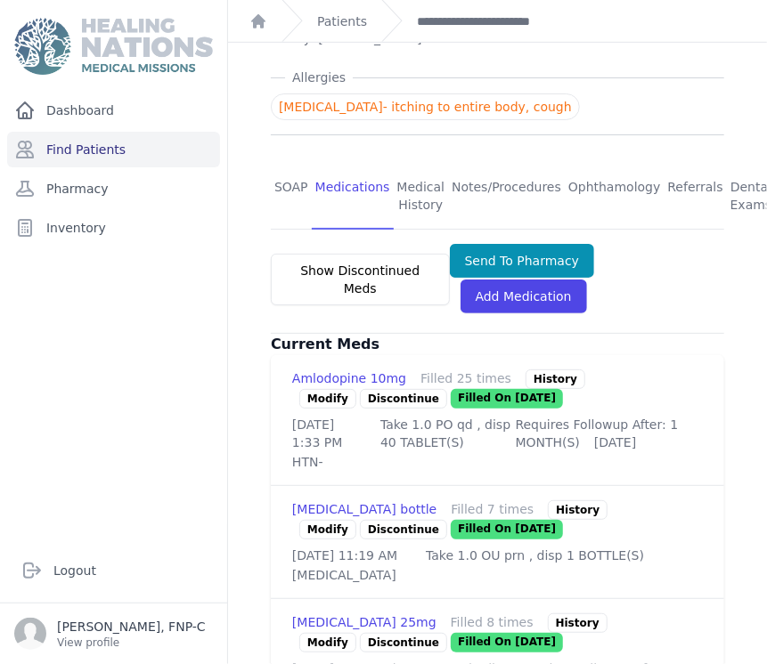
click at [325, 389] on link "Modify" at bounding box center [327, 399] width 57 height 20
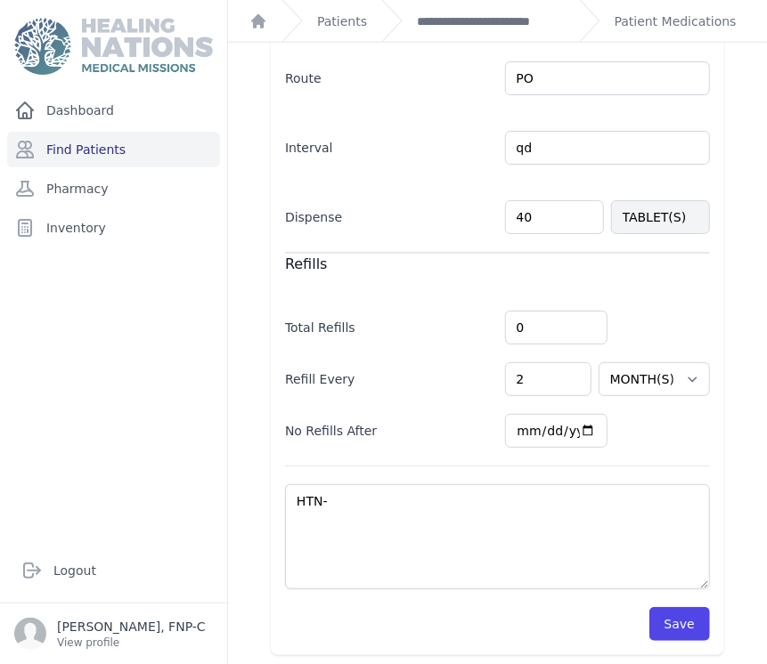
scroll to position [487, 0]
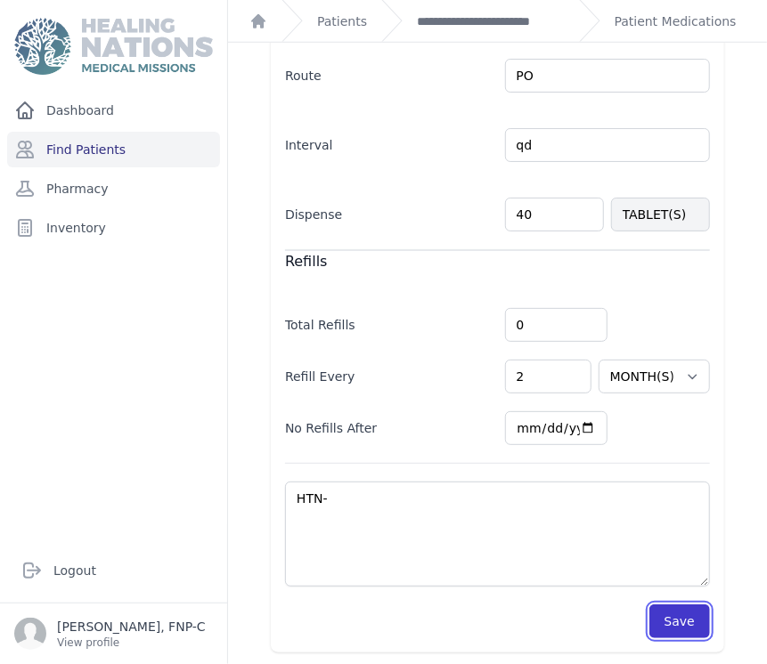
click at [660, 614] on button "Save" at bounding box center [679, 622] width 61 height 34
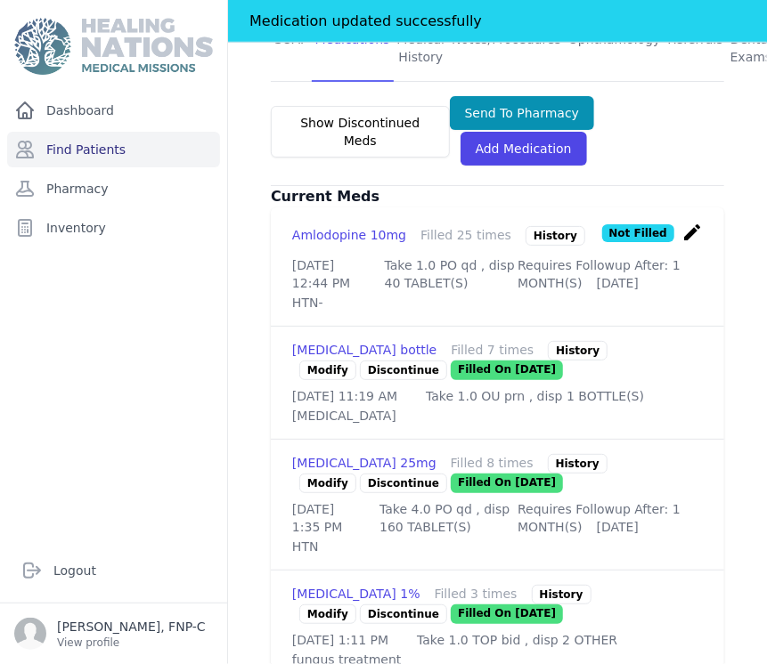
click at [309, 493] on link "Modify" at bounding box center [327, 484] width 57 height 20
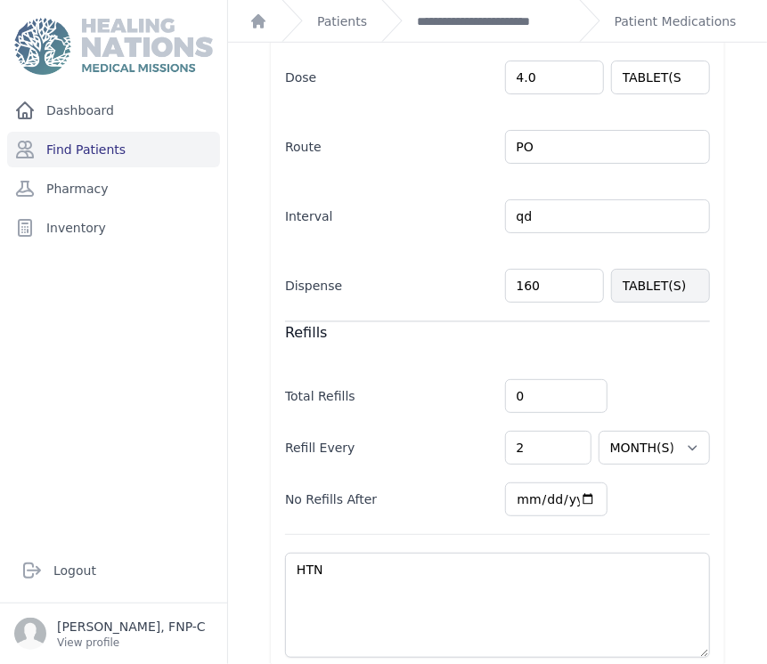
scroll to position [395, 0]
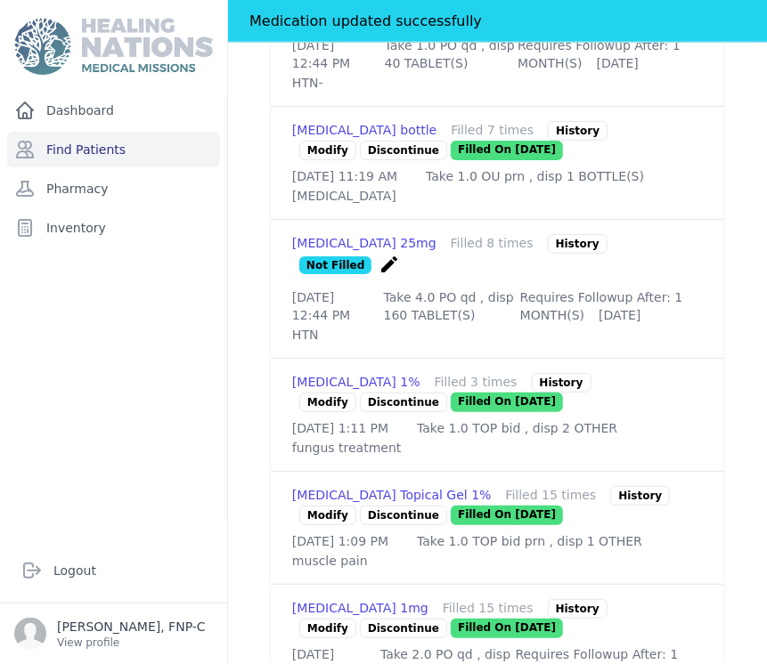
scroll to position [741, 0]
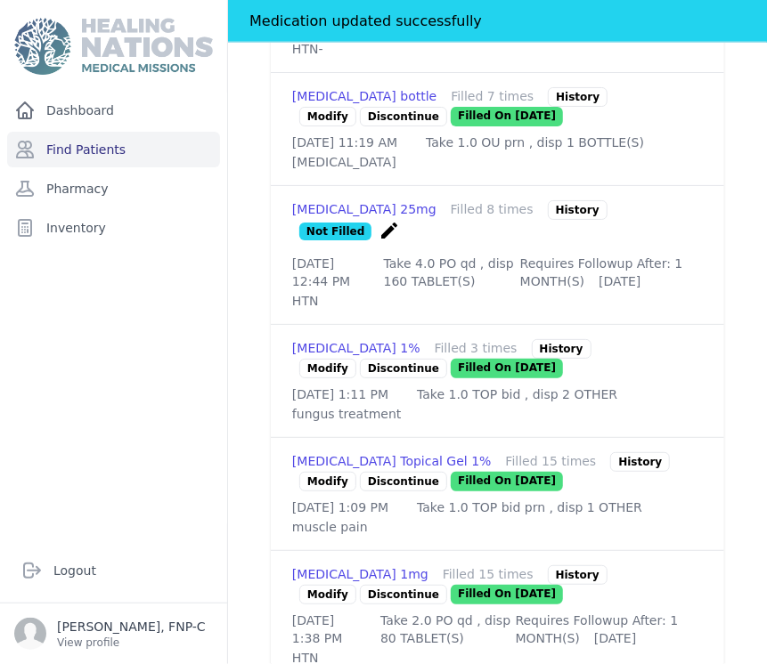
click at [322, 376] on link "Modify" at bounding box center [327, 369] width 57 height 20
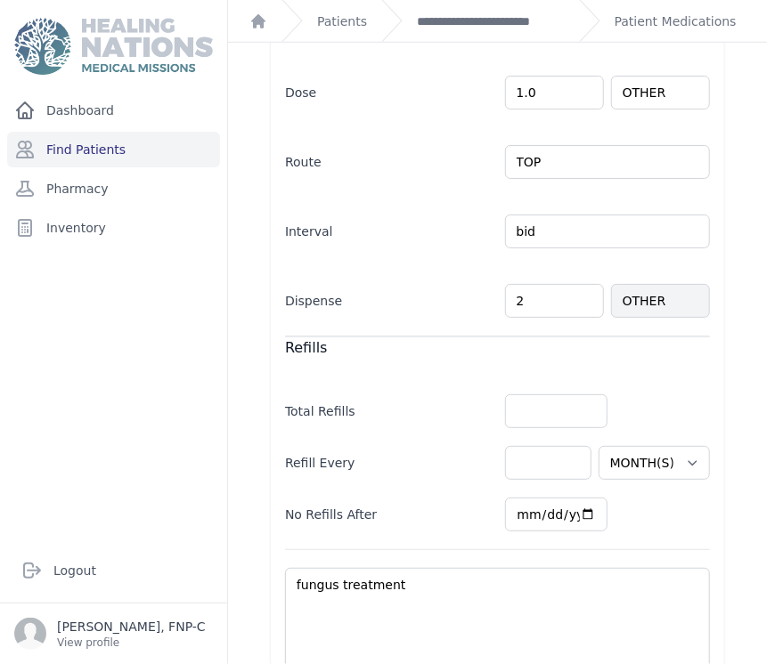
scroll to position [432, 0]
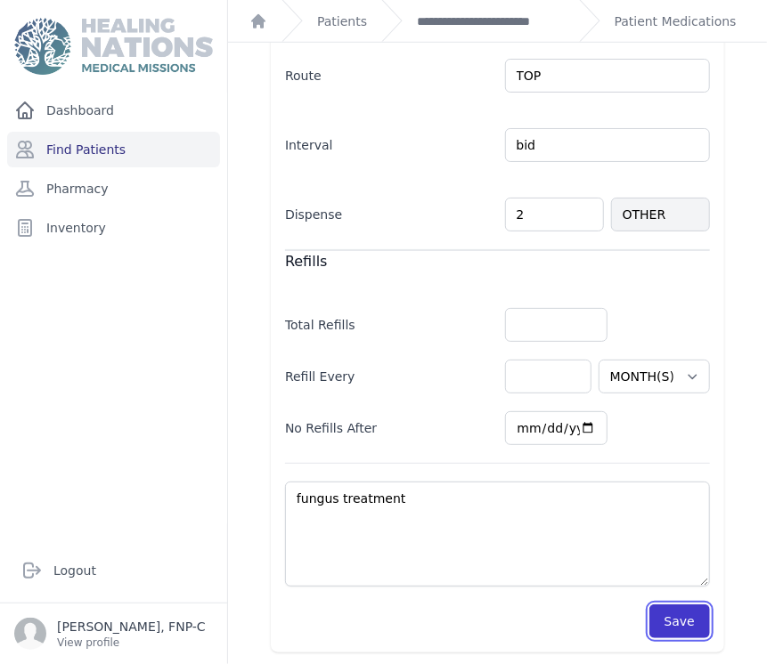
click at [663, 625] on button "Save" at bounding box center [679, 622] width 61 height 34
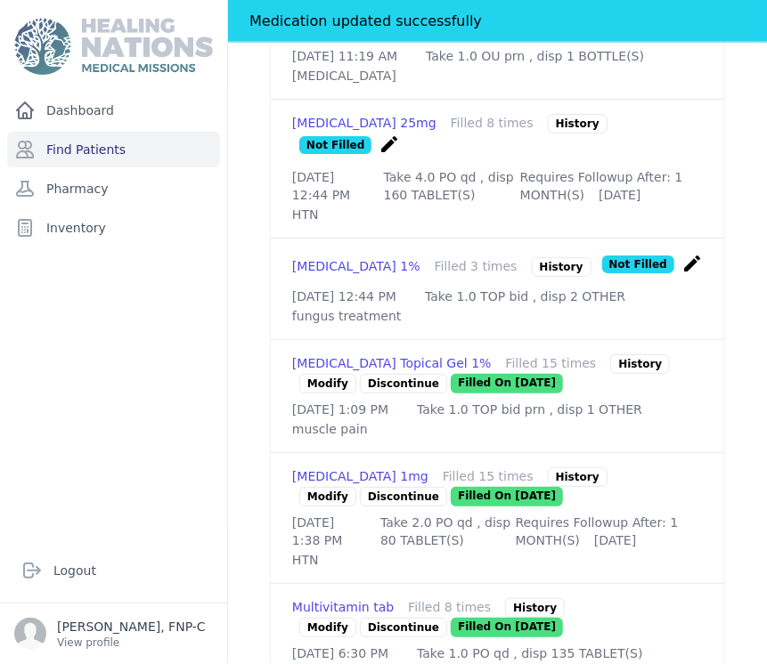
scroll to position [926, 0]
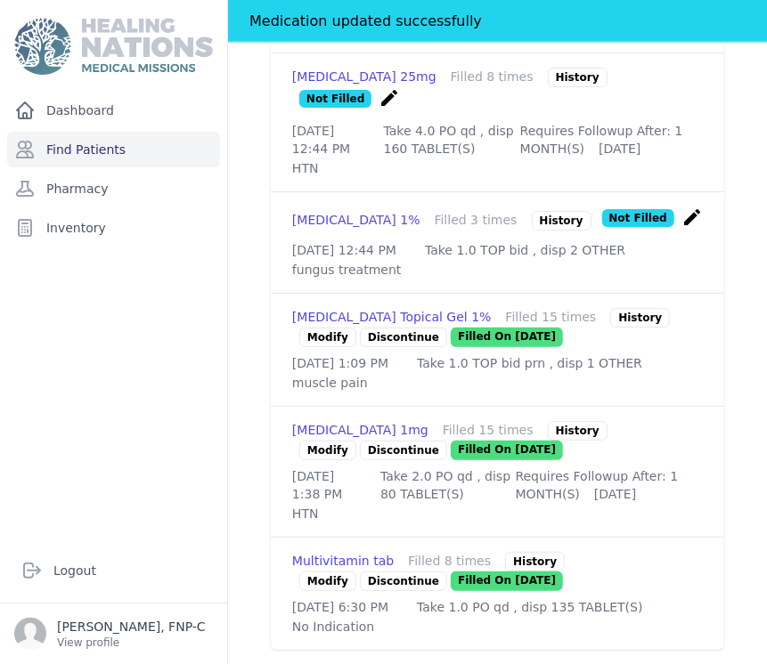
click at [321, 328] on link "Modify" at bounding box center [327, 338] width 57 height 20
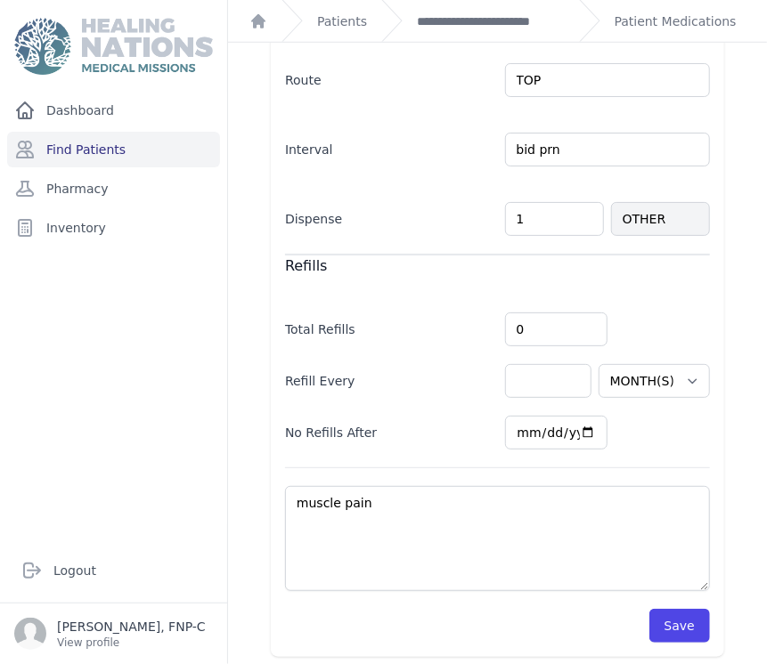
scroll to position [453, 0]
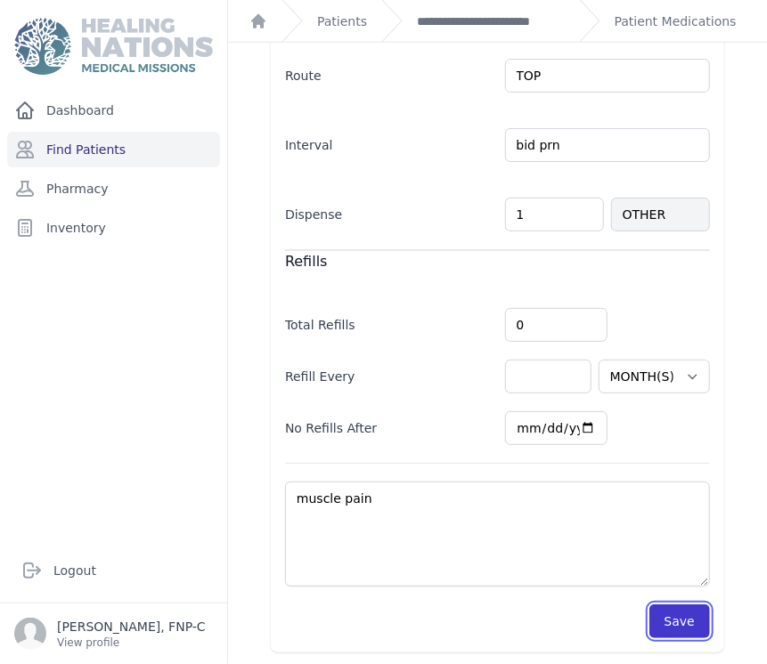
click at [673, 616] on button "Save" at bounding box center [679, 622] width 61 height 34
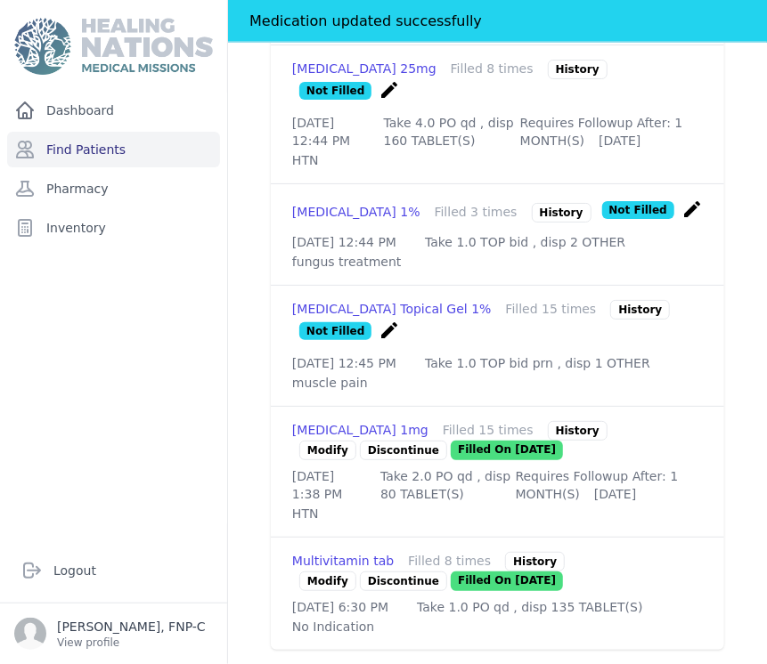
scroll to position [948, 0]
click at [314, 441] on link "Modify" at bounding box center [327, 451] width 57 height 20
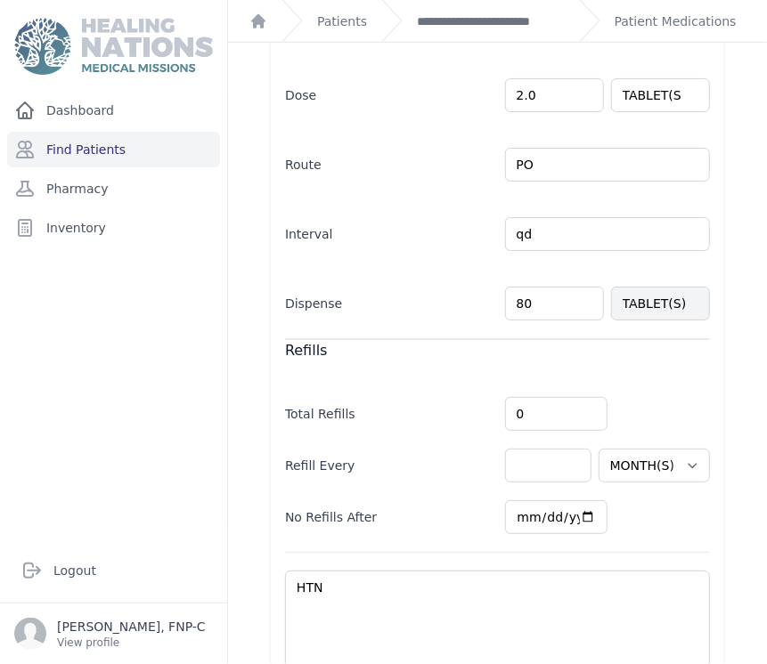
scroll to position [444, 0]
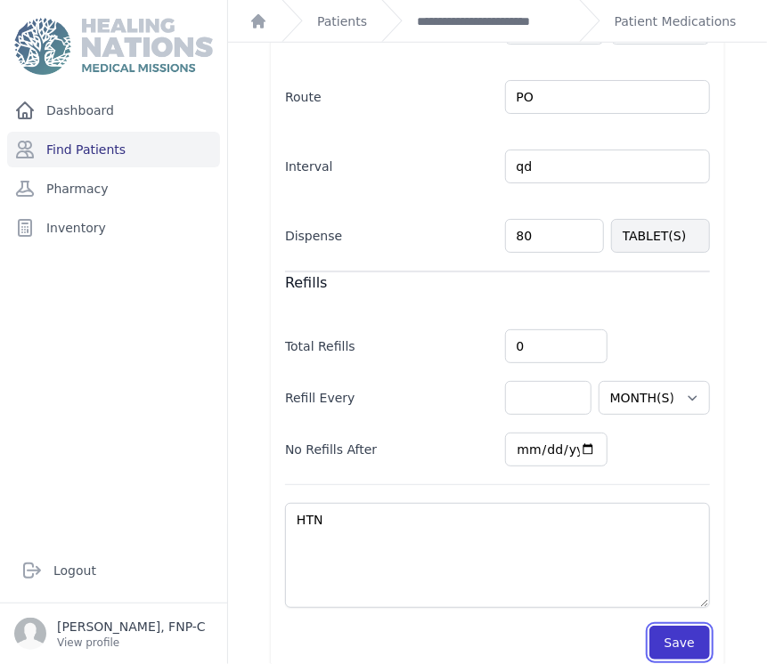
click at [683, 626] on button "Save" at bounding box center [679, 643] width 61 height 34
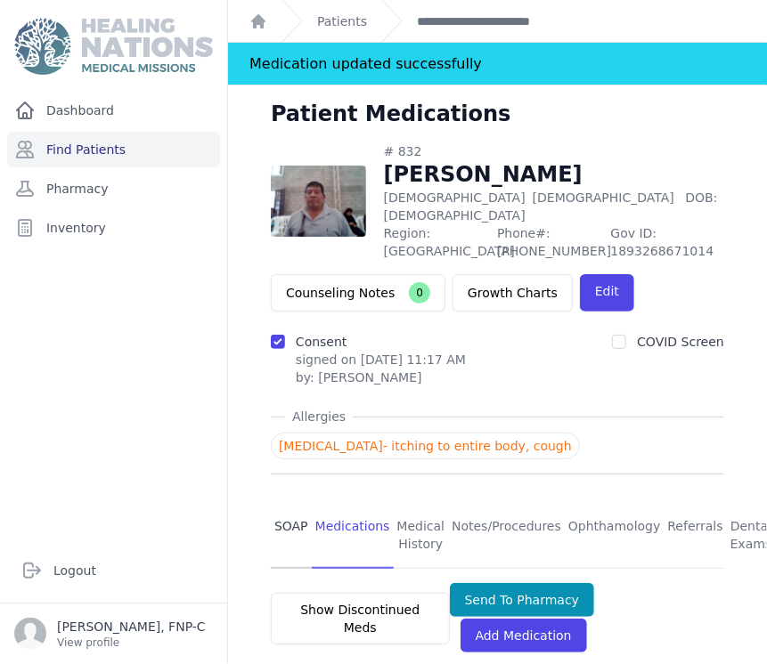
click at [287, 506] on link "SOAP" at bounding box center [291, 536] width 41 height 66
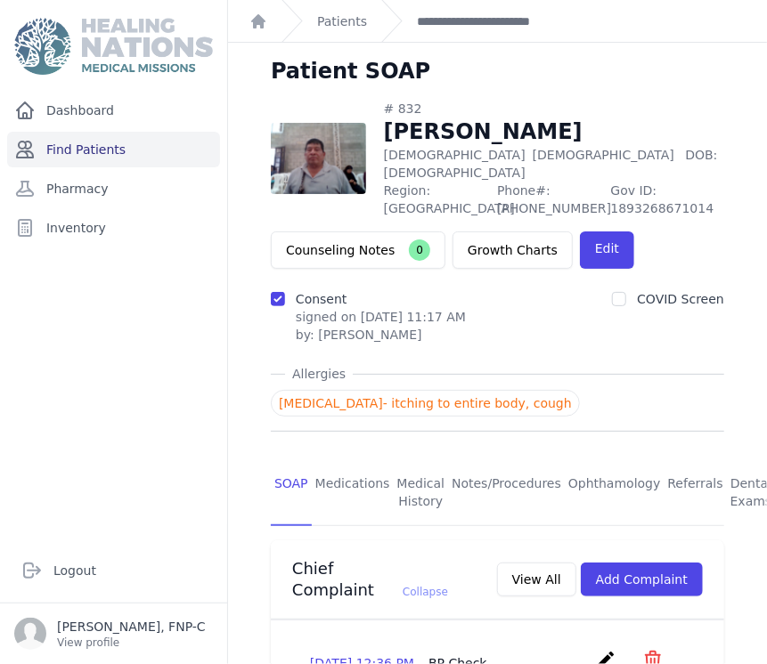
click at [69, 148] on link "Find Patients" at bounding box center [113, 150] width 213 height 36
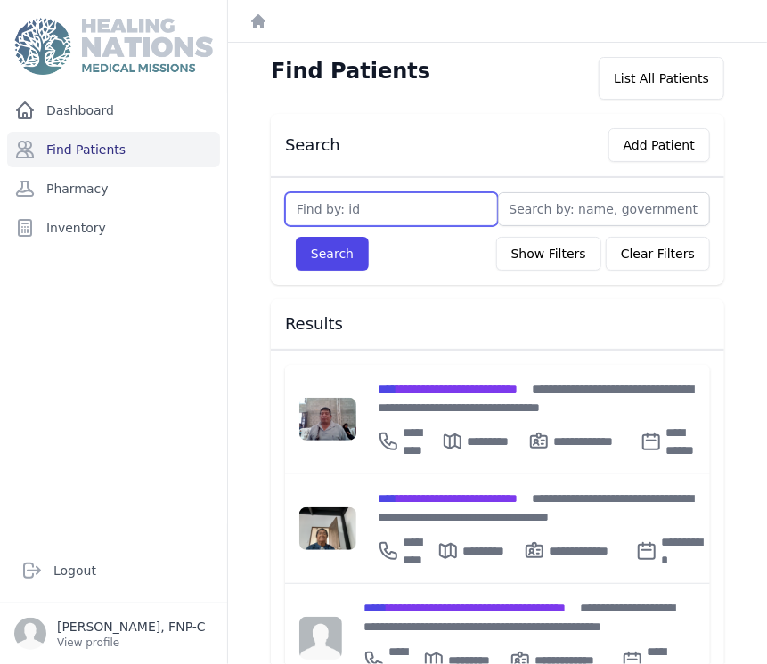
click at [299, 209] on input "text" at bounding box center [391, 209] width 213 height 34
type input "2042"
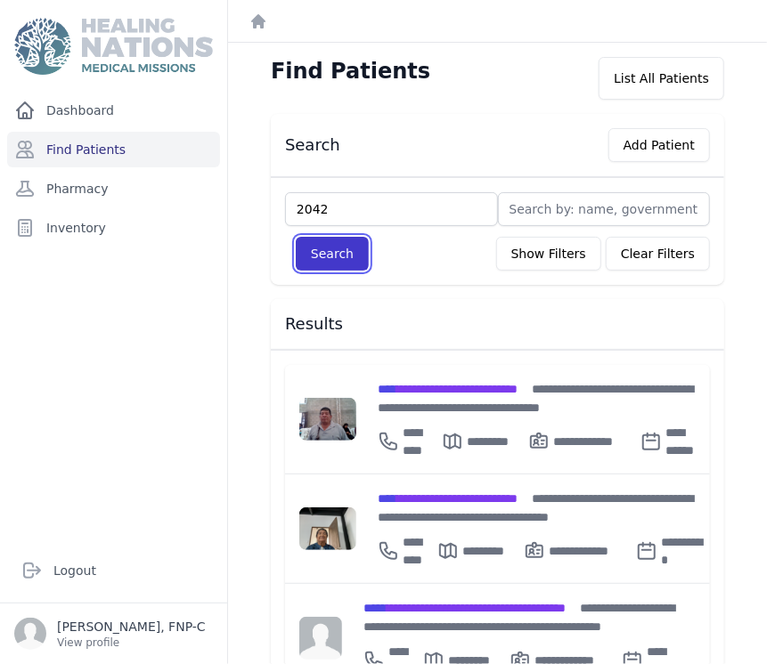
click at [344, 251] on button "Search" at bounding box center [332, 254] width 73 height 34
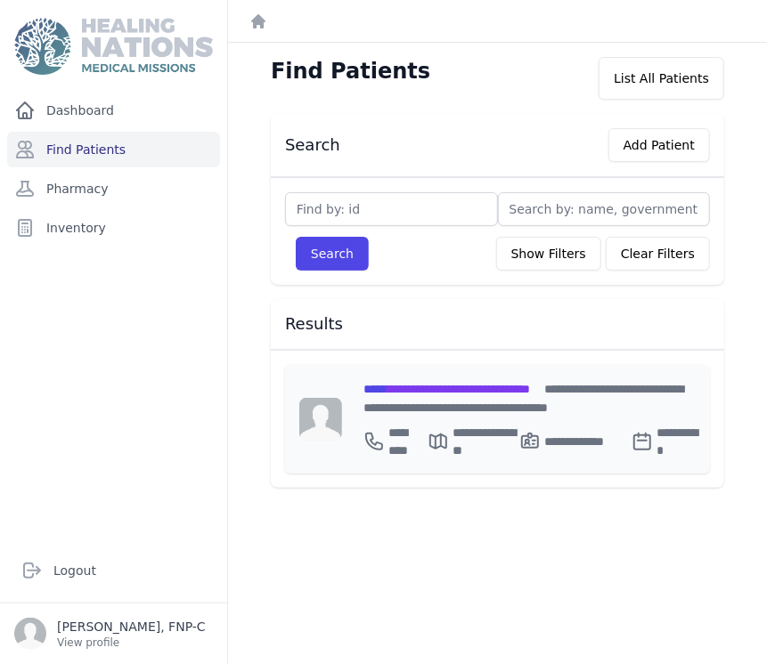
click at [432, 389] on span "**********" at bounding box center [446, 389] width 167 height 12
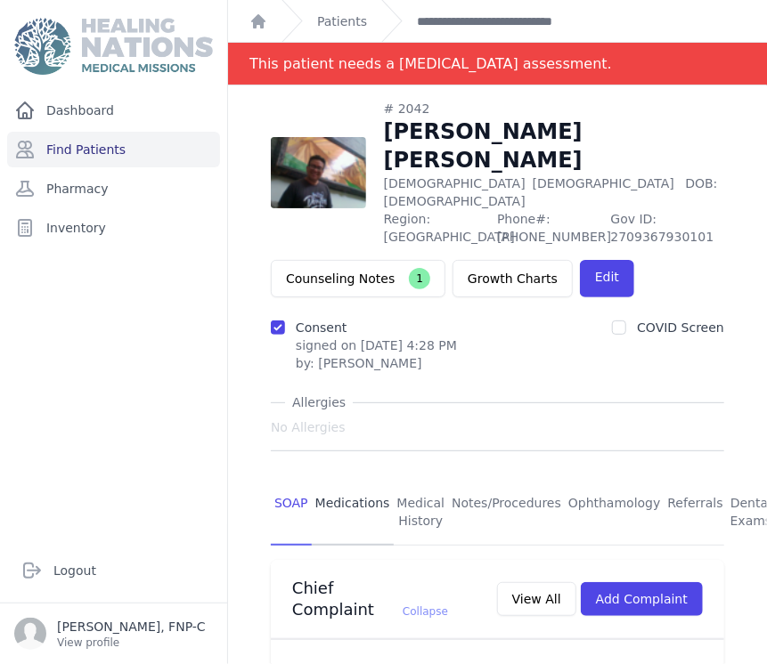
click at [335, 480] on link "Medications" at bounding box center [353, 513] width 82 height 66
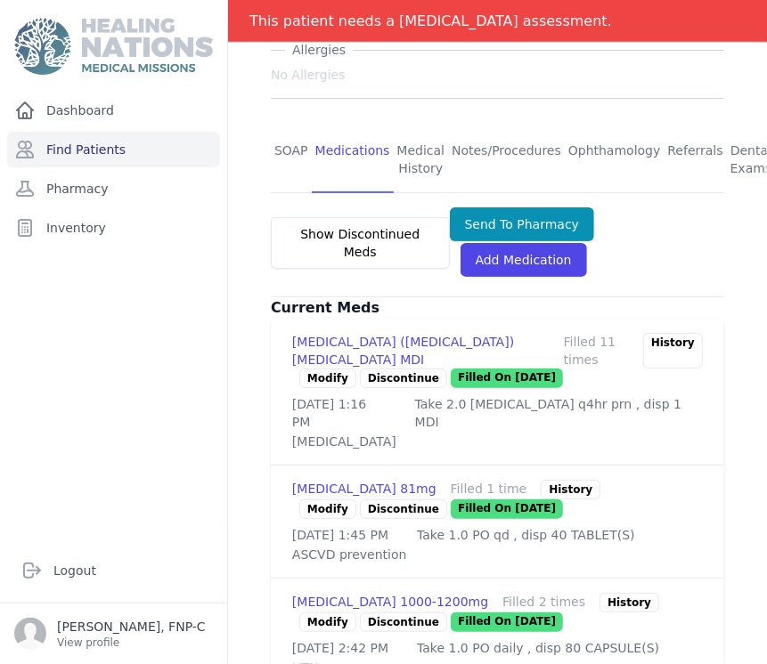
scroll to position [494, 0]
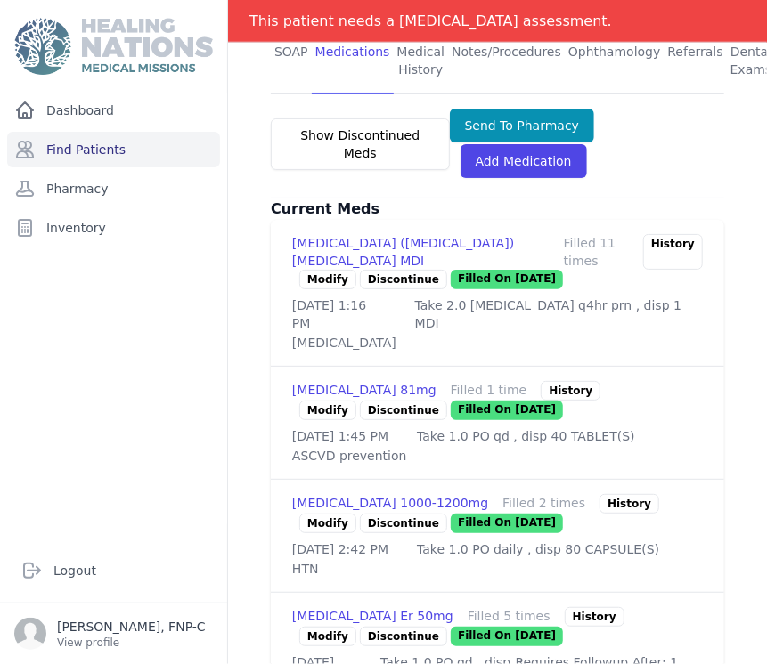
click at [332, 514] on link "Modify" at bounding box center [327, 524] width 57 height 20
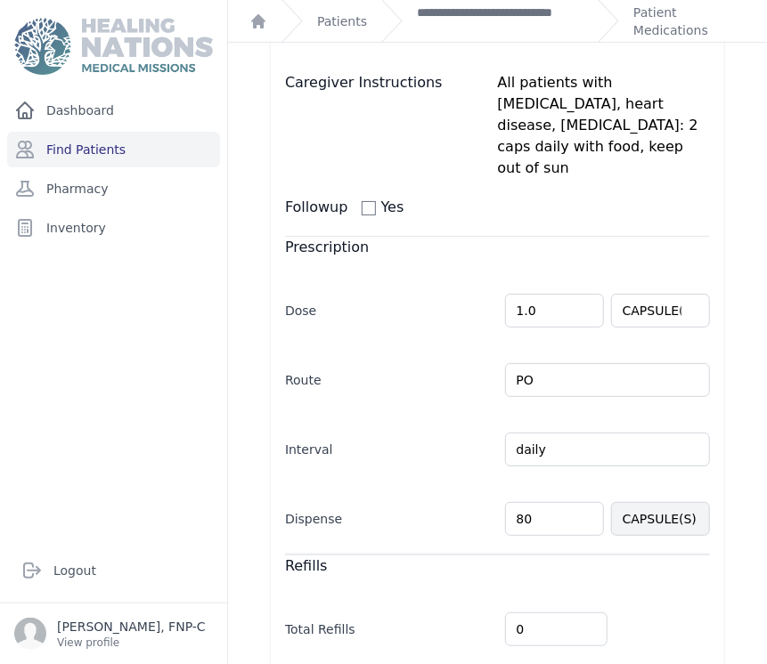
scroll to position [230, 0]
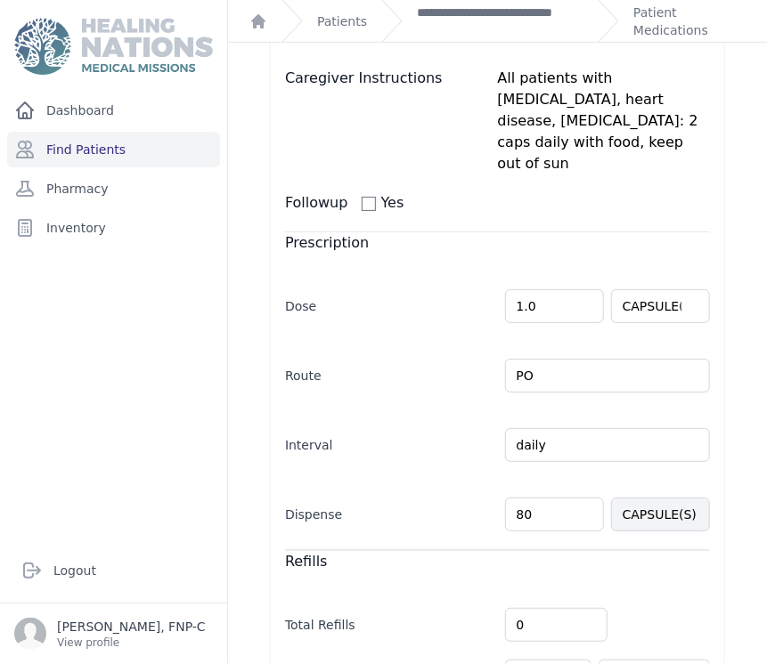
click at [516, 498] on input "80" at bounding box center [554, 515] width 99 height 34
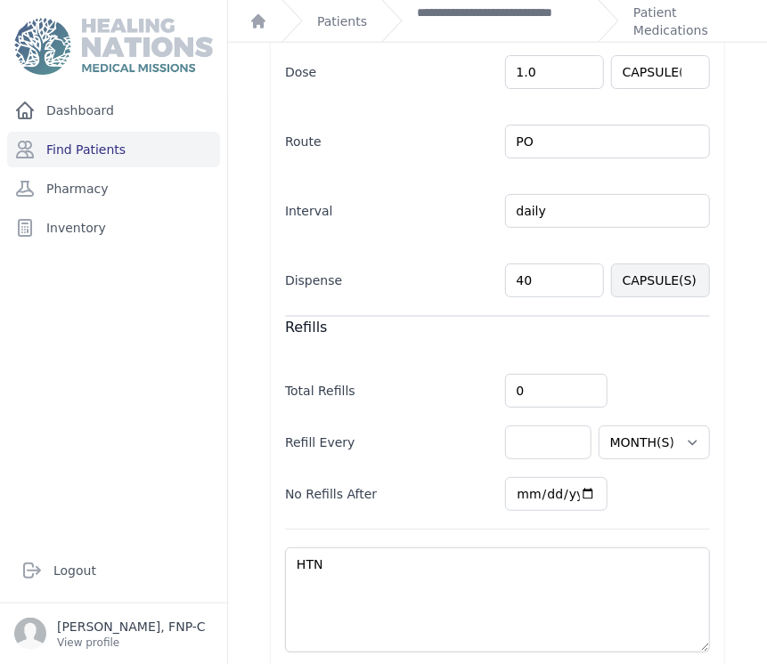
scroll to position [466, 0]
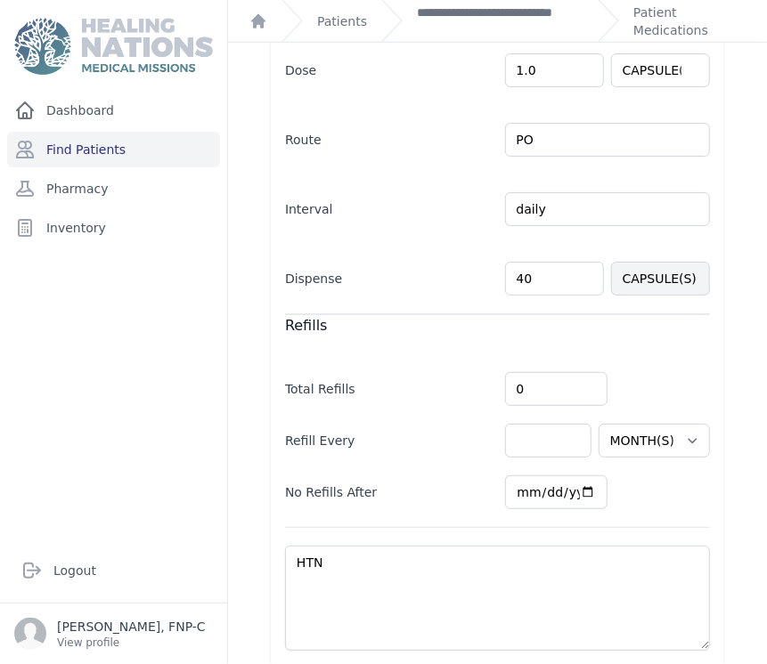
type input "40"
select select "MONTH(S)"
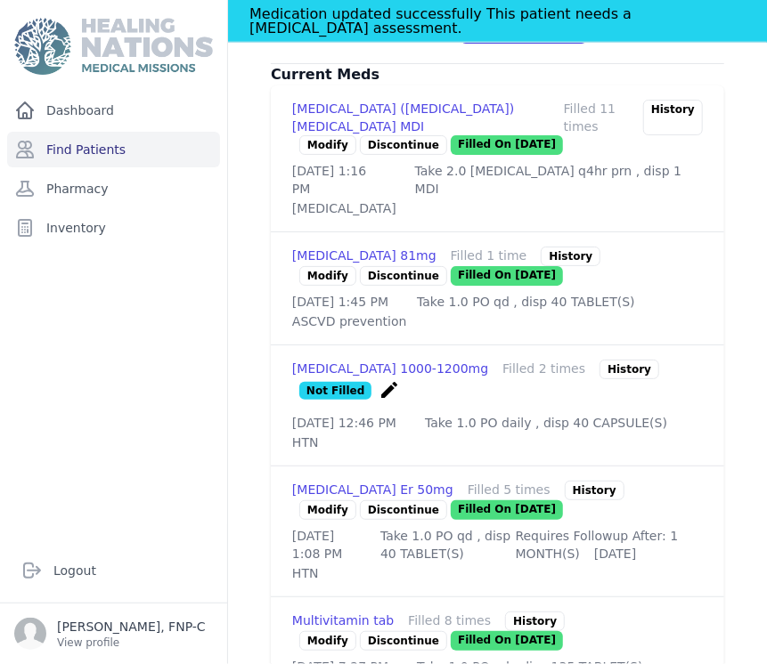
scroll to position [664, 0]
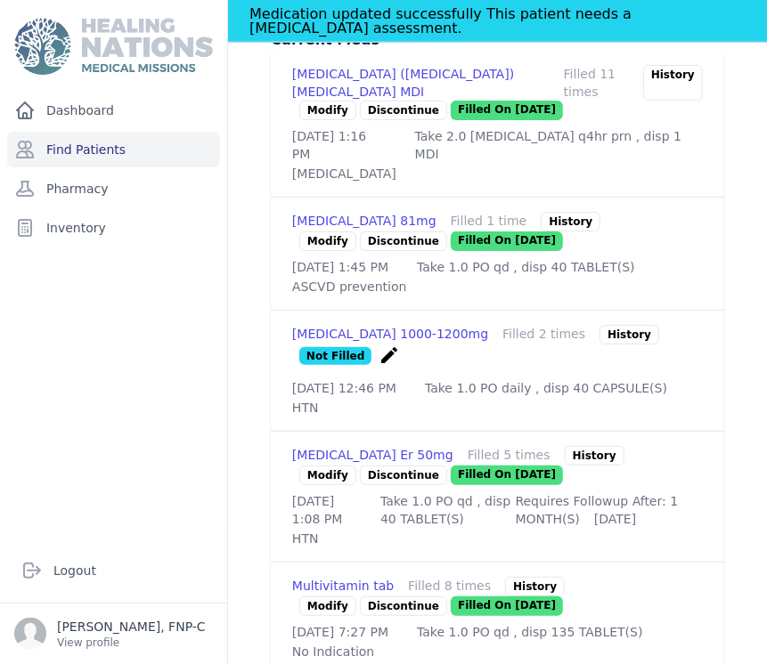
click at [317, 466] on link "Modify" at bounding box center [327, 476] width 57 height 20
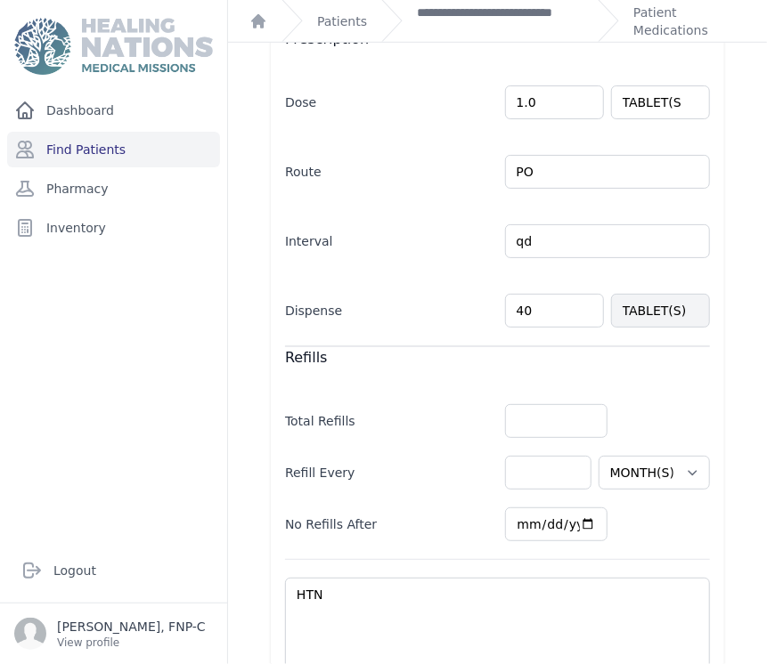
scroll to position [478, 0]
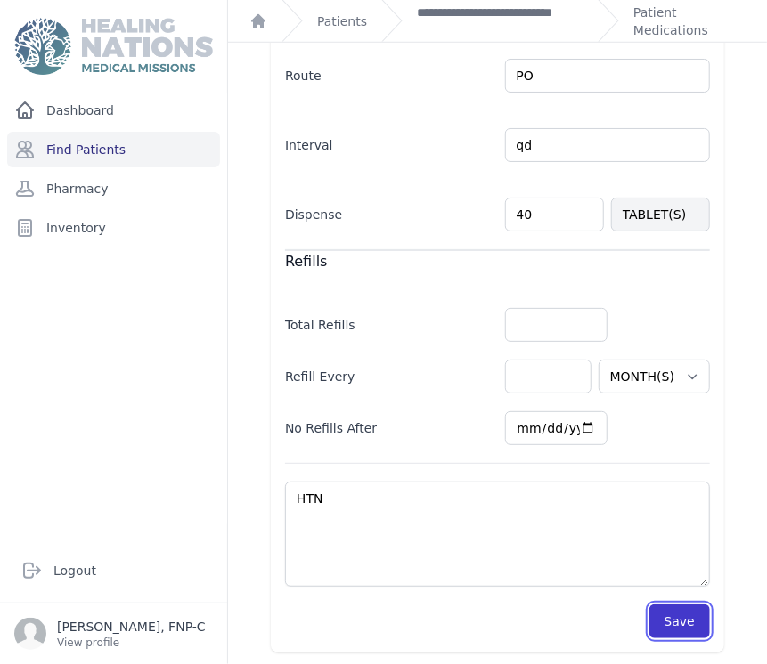
click at [657, 623] on button "Save" at bounding box center [679, 622] width 61 height 34
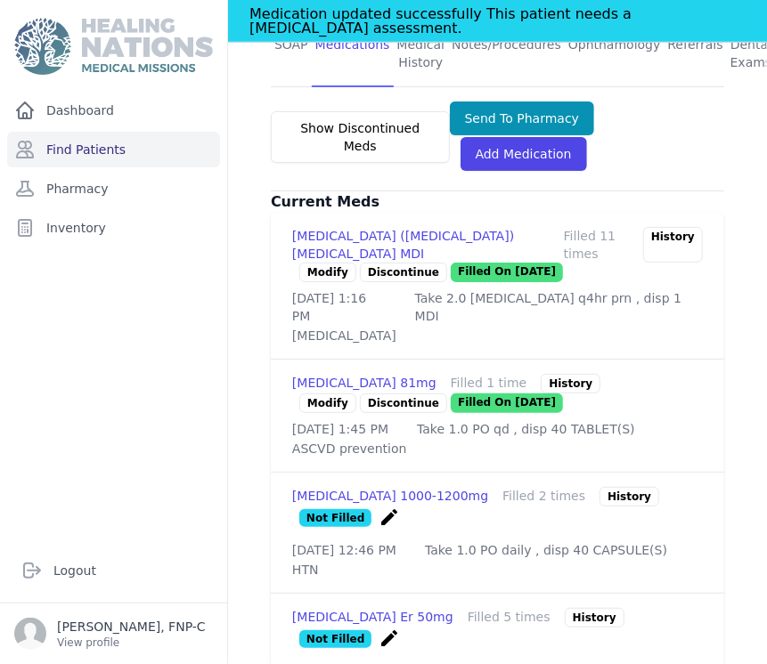
scroll to position [499, 0]
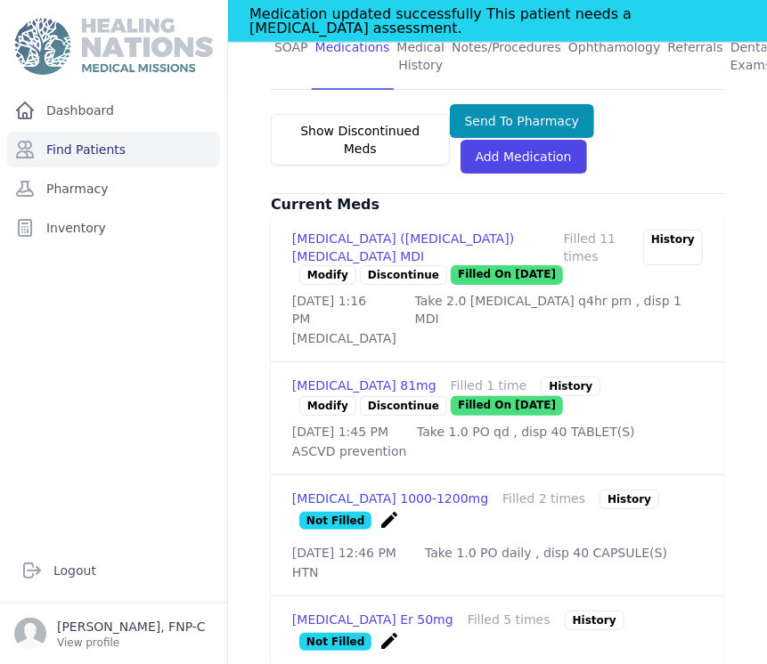
click at [388, 396] on p "Discontinue" at bounding box center [403, 406] width 87 height 20
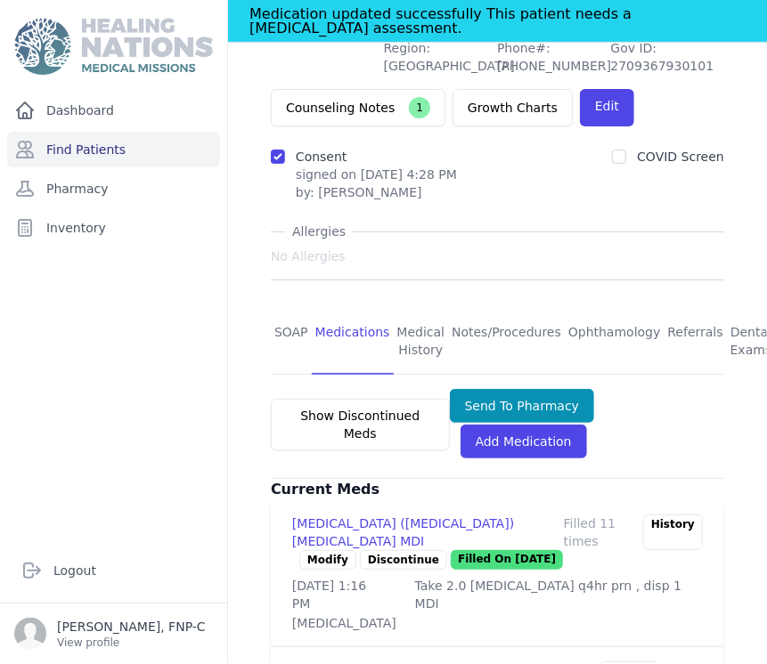
scroll to position [208, 0]
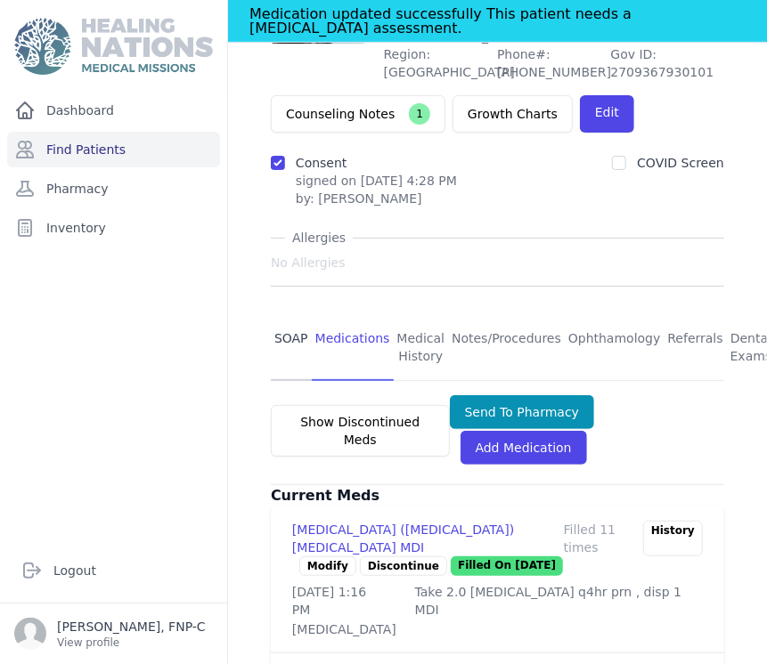
click at [273, 315] on link "SOAP" at bounding box center [291, 348] width 41 height 66
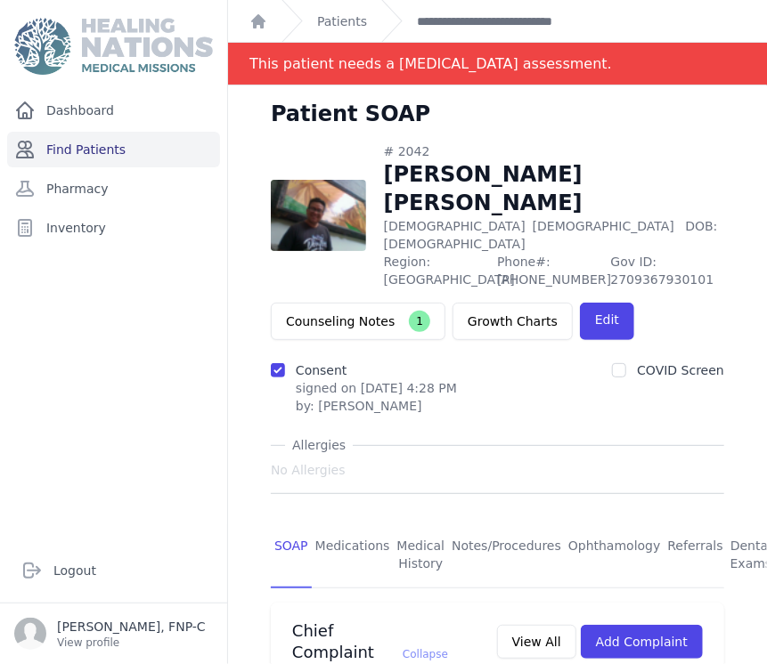
click at [53, 150] on link "Find Patients" at bounding box center [113, 150] width 213 height 36
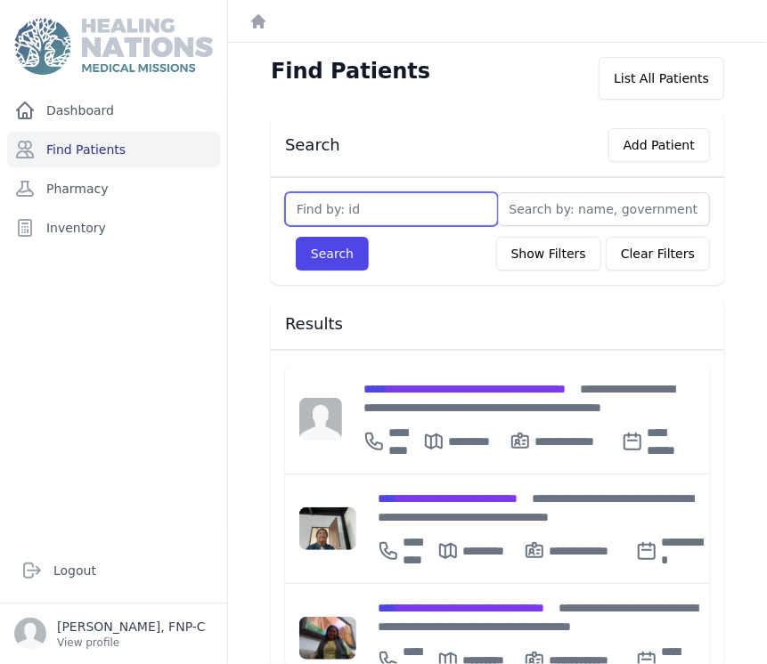
click at [299, 205] on input "text" at bounding box center [391, 209] width 213 height 34
type input "2883"
click at [296, 237] on button "Search" at bounding box center [332, 254] width 73 height 34
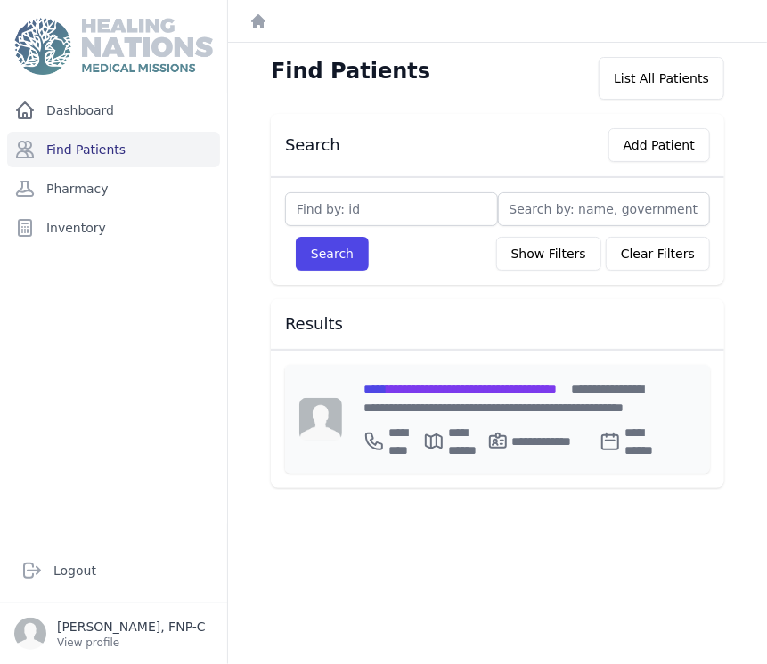
click at [420, 388] on span "**********" at bounding box center [459, 389] width 193 height 12
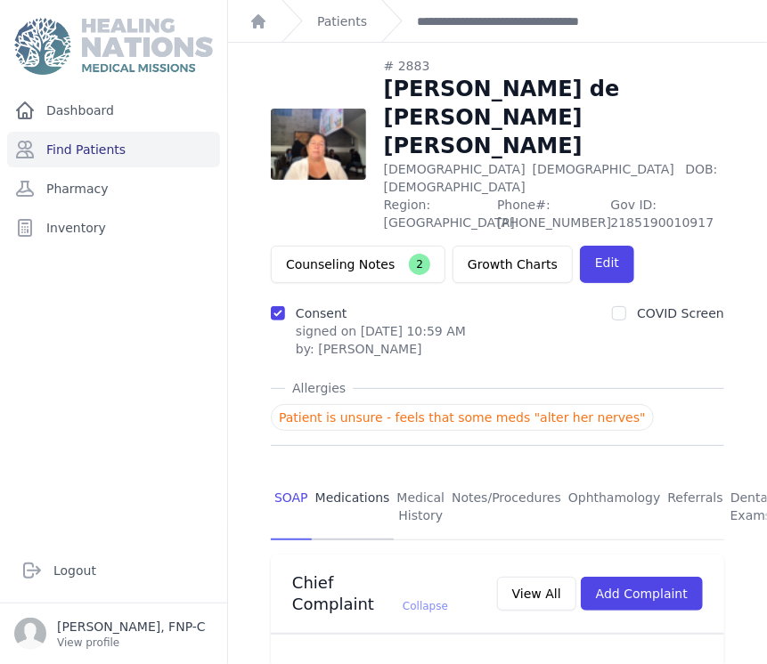
click at [327, 475] on link "Medications" at bounding box center [353, 508] width 82 height 66
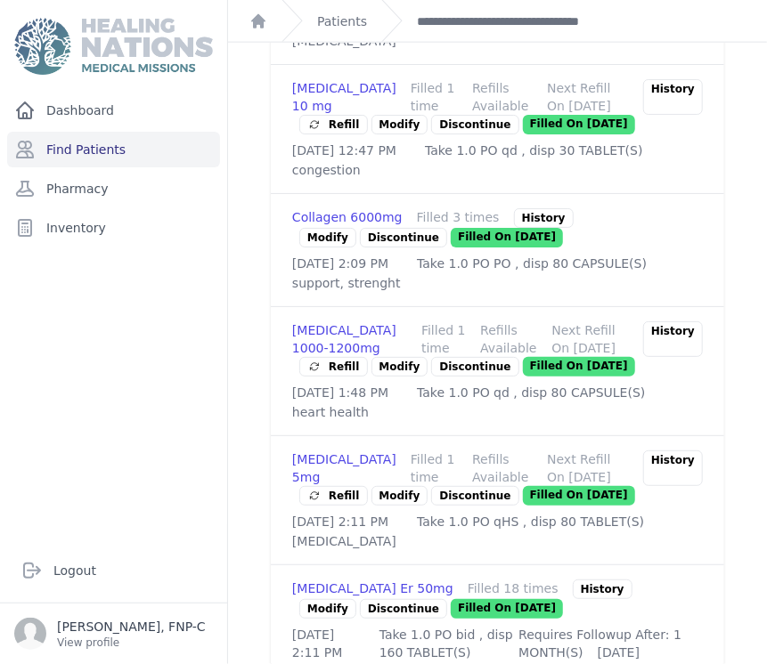
scroll to position [791, 0]
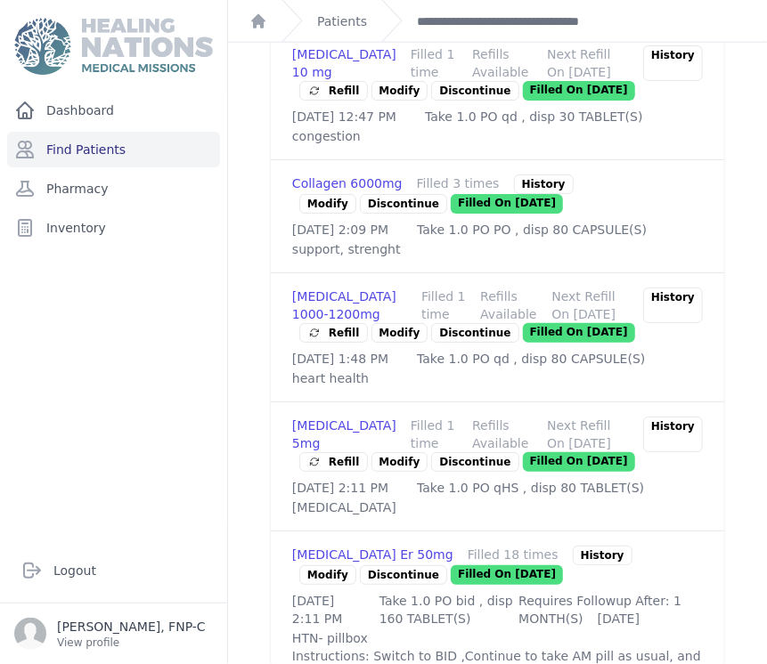
click at [388, 343] on link "Modify" at bounding box center [399, 333] width 57 height 20
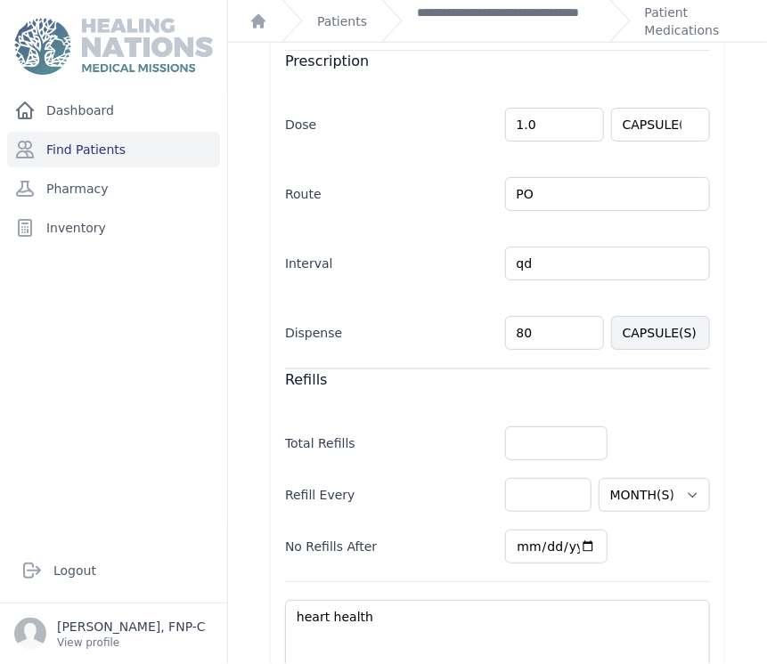
scroll to position [455, 0]
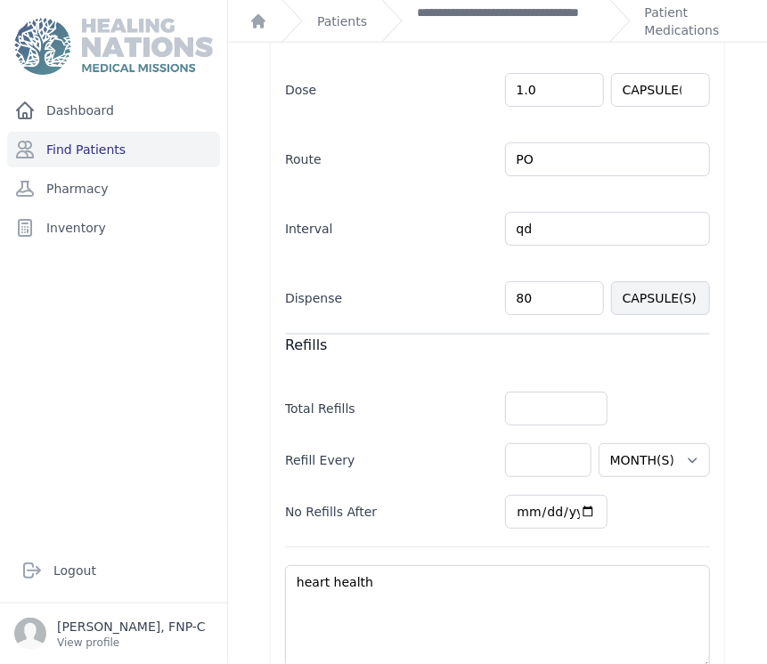
click at [513, 281] on input "80" at bounding box center [554, 298] width 99 height 34
type input "40"
select select "MONTH(S)"
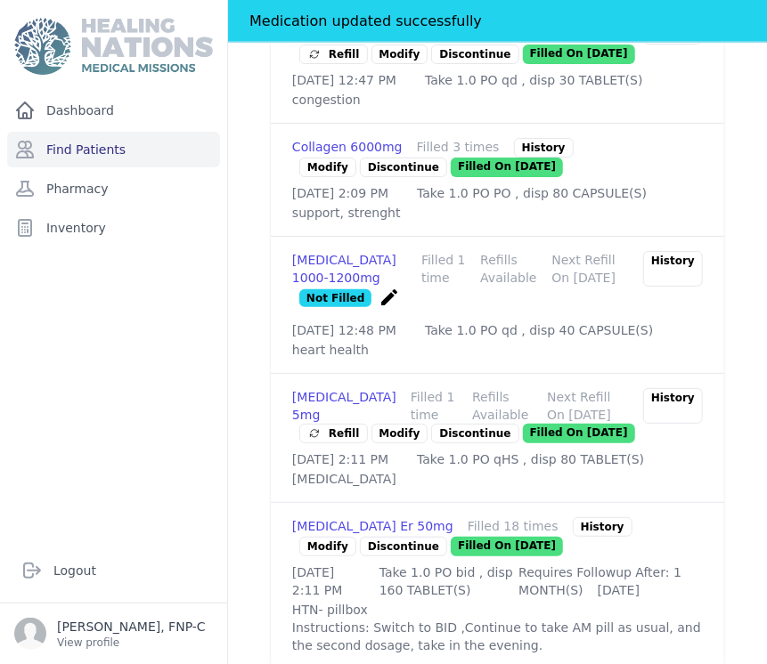
scroll to position [969, 0]
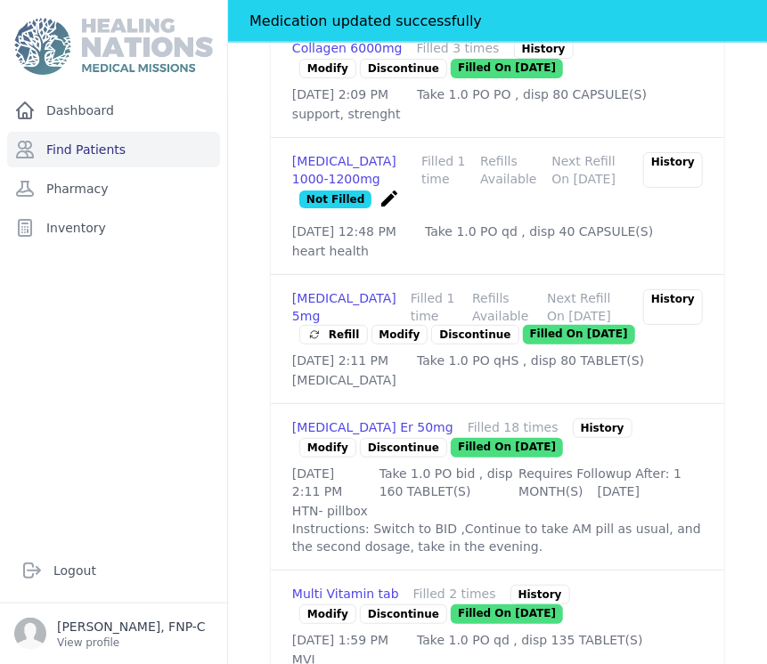
click at [330, 458] on link "Modify" at bounding box center [327, 448] width 57 height 20
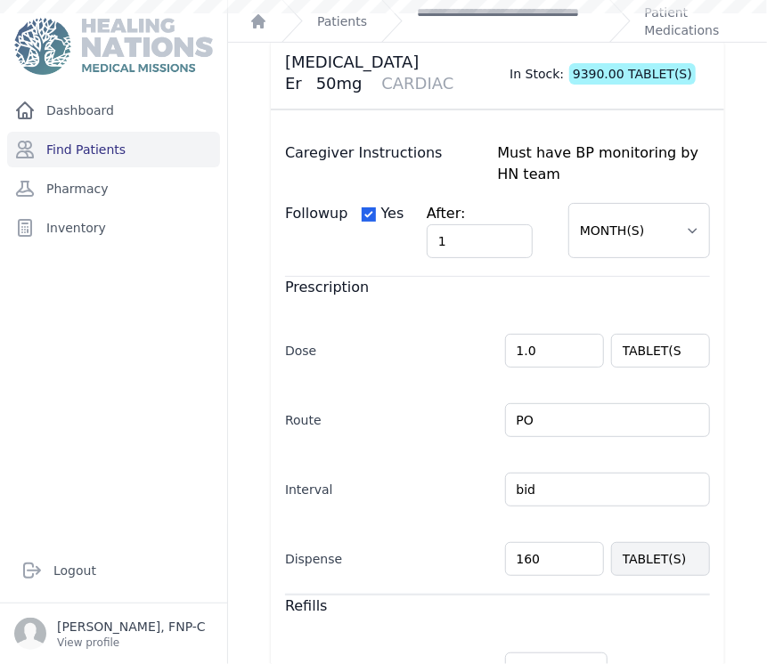
scroll to position [297, 0]
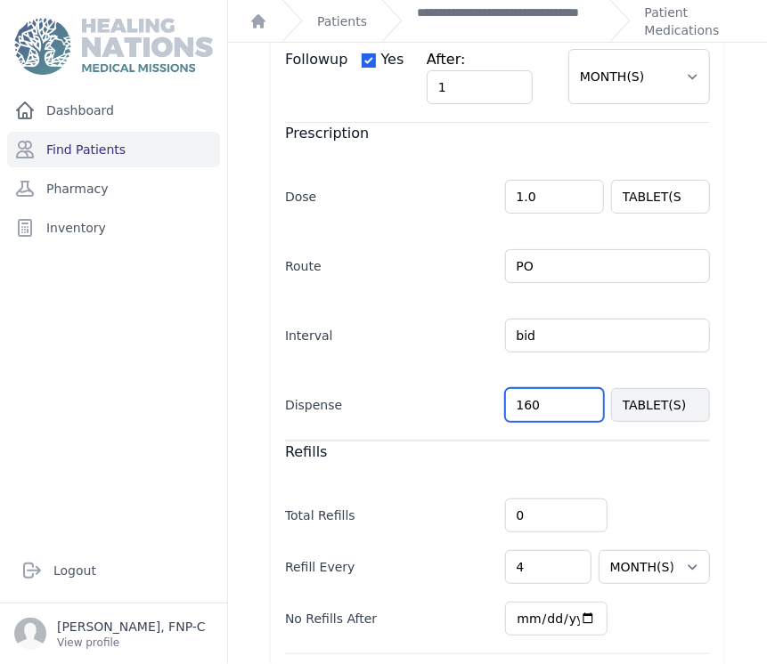
click at [521, 400] on input "160" at bounding box center [554, 405] width 99 height 34
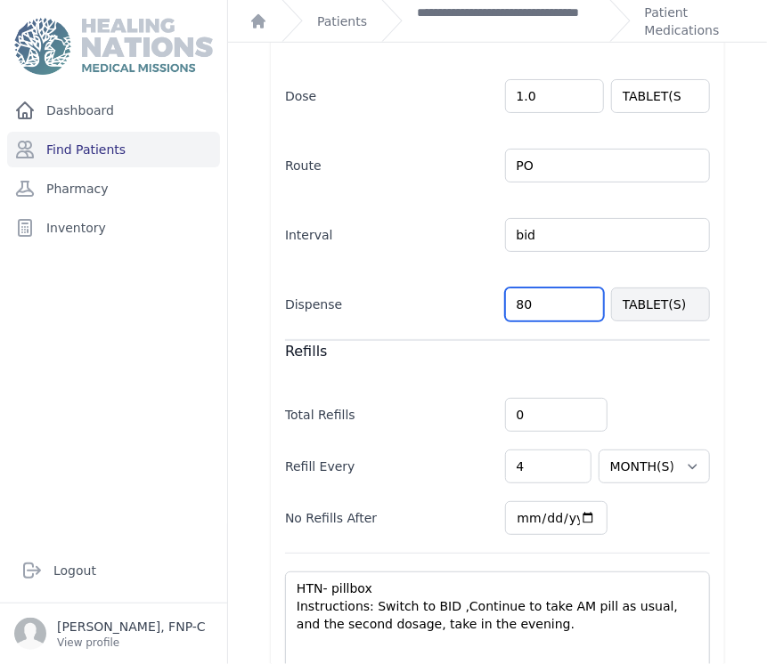
scroll to position [487, 0]
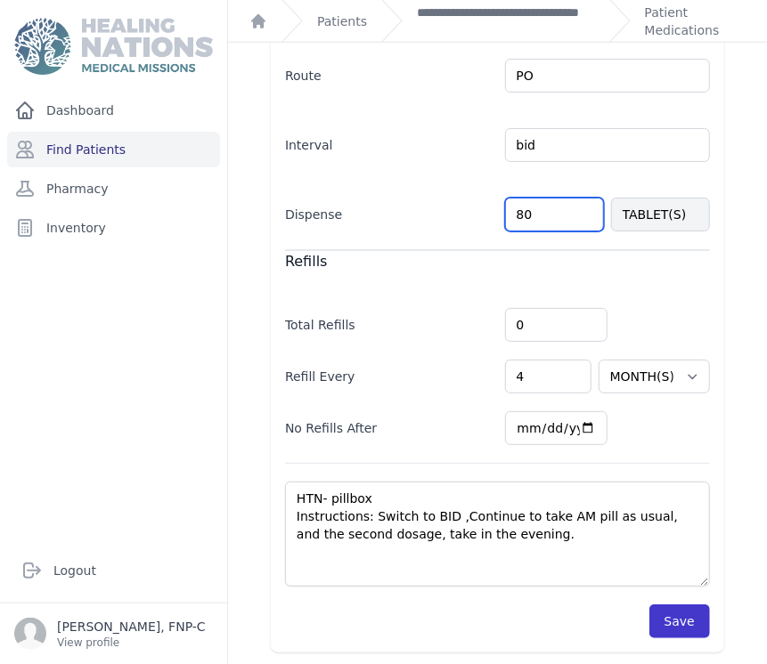
type input "80"
select select "MONTH(S)"
click at [663, 616] on button "Save" at bounding box center [679, 622] width 61 height 34
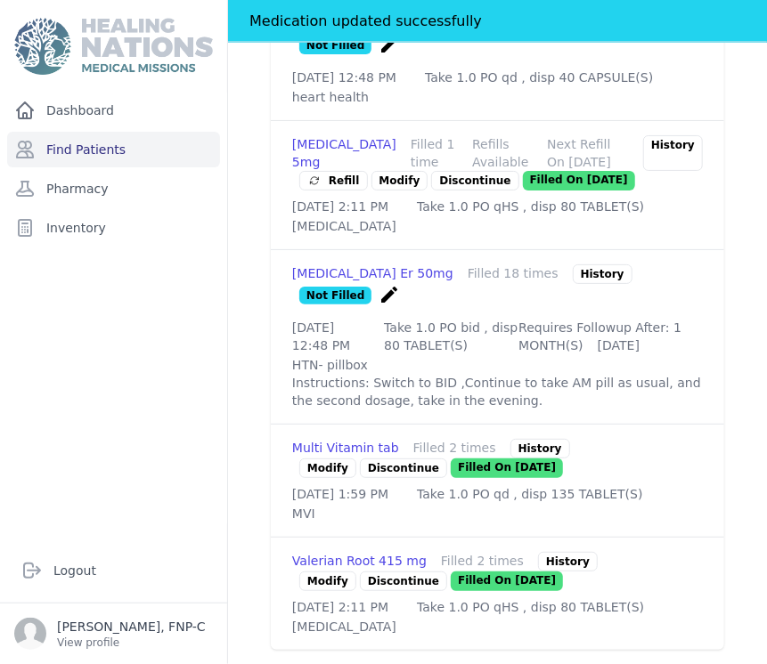
scroll to position [1247, 0]
click at [325, 572] on link "Modify" at bounding box center [327, 582] width 57 height 20
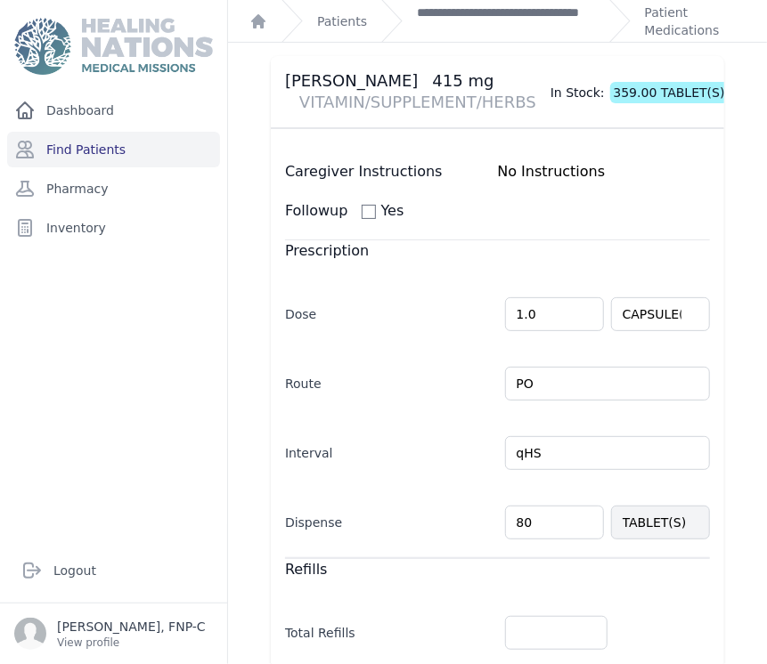
scroll to position [297, 0]
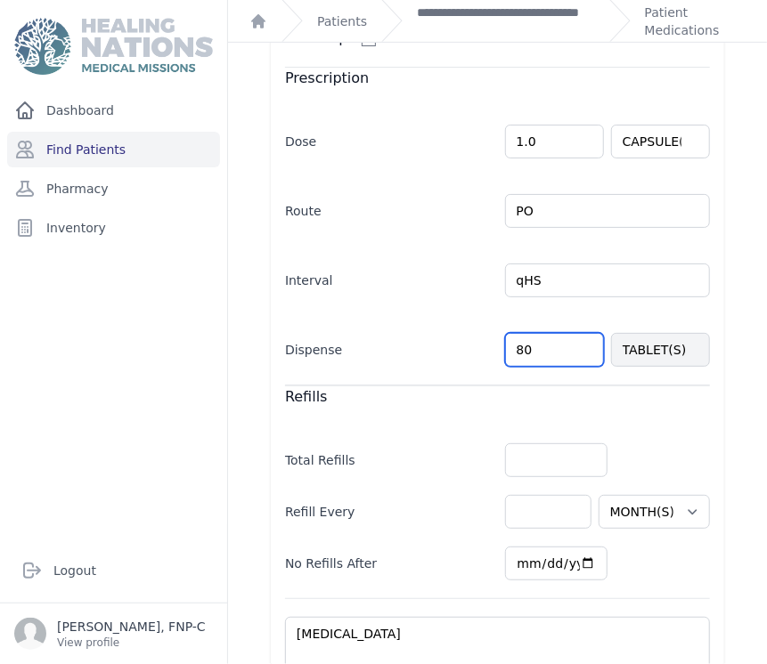
click at [514, 347] on input "80" at bounding box center [554, 350] width 99 height 34
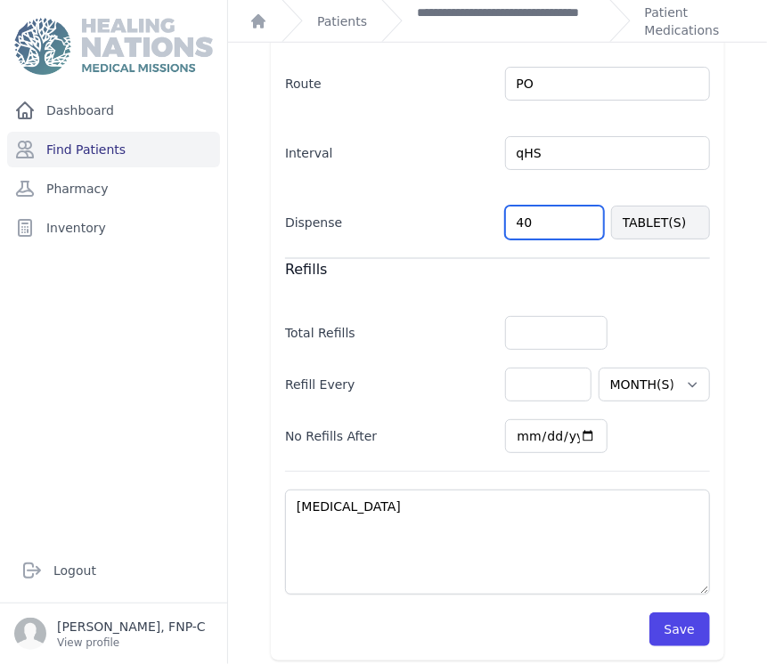
scroll to position [432, 0]
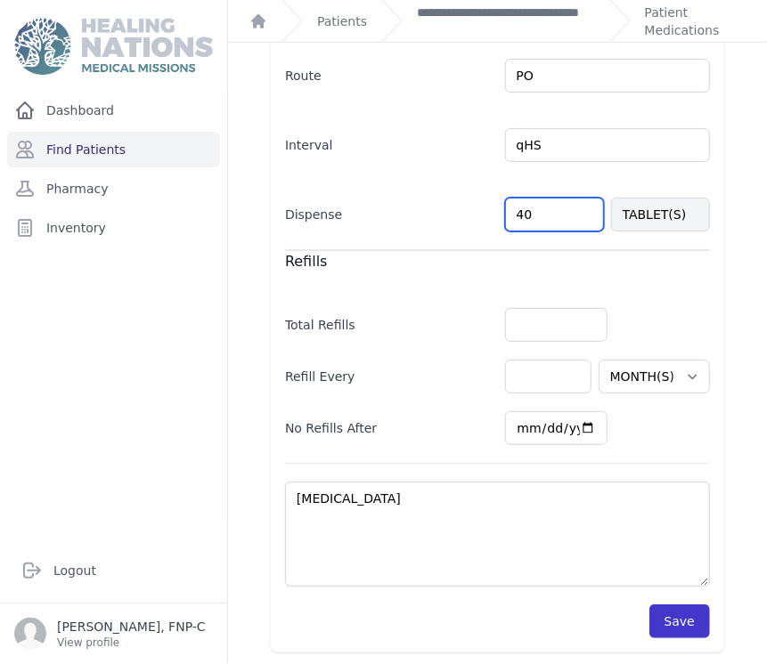
type input "40"
select select "MONTH(S)"
click at [677, 627] on button "Save" at bounding box center [679, 622] width 61 height 34
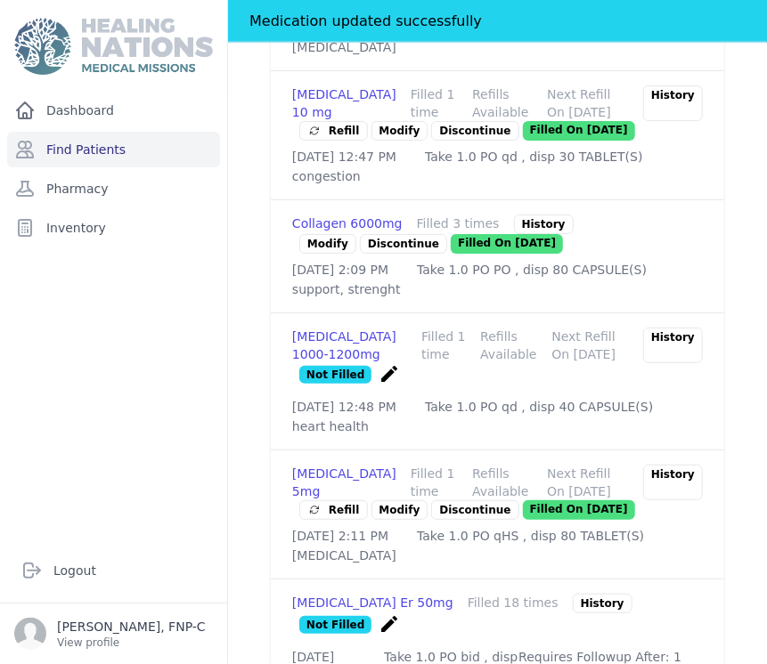
scroll to position [827, 0]
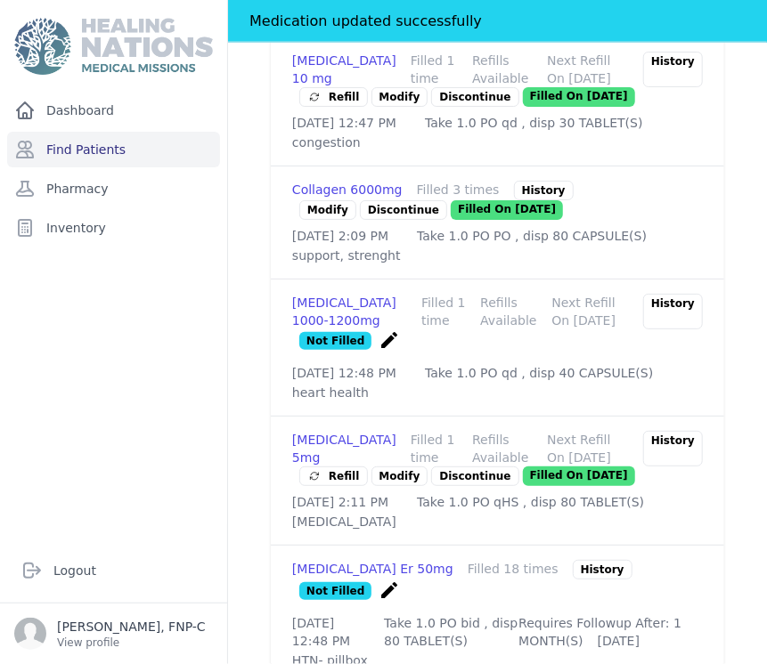
click at [384, 486] on link "Modify" at bounding box center [399, 477] width 57 height 20
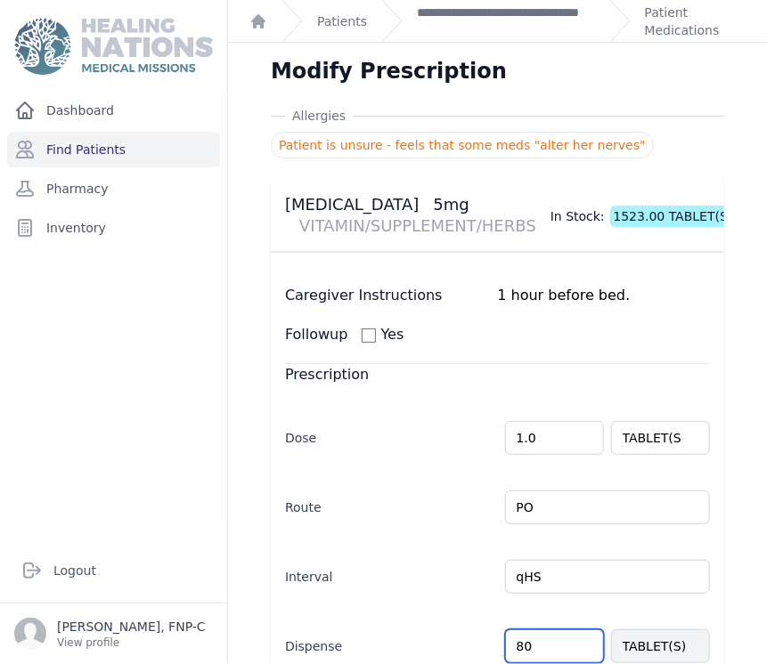
click at [517, 645] on input "80" at bounding box center [554, 647] width 99 height 34
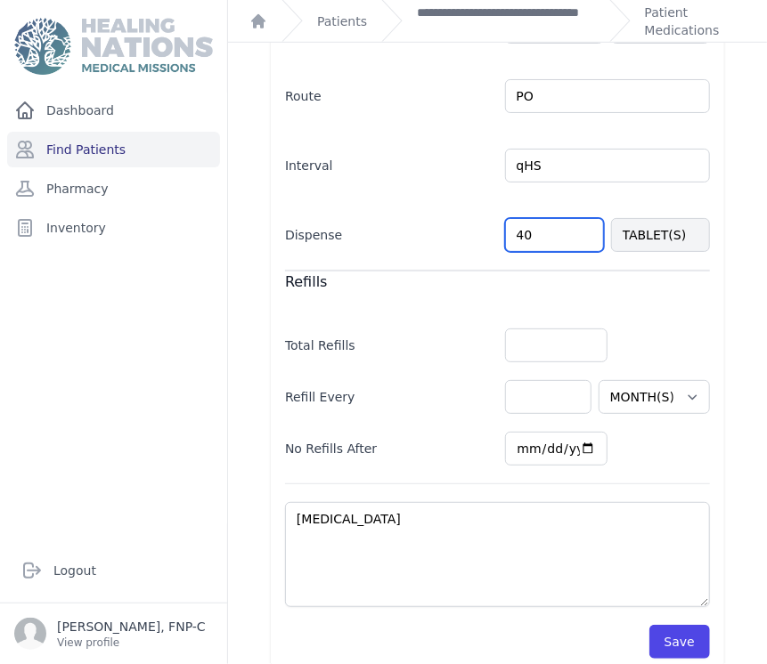
scroll to position [432, 0]
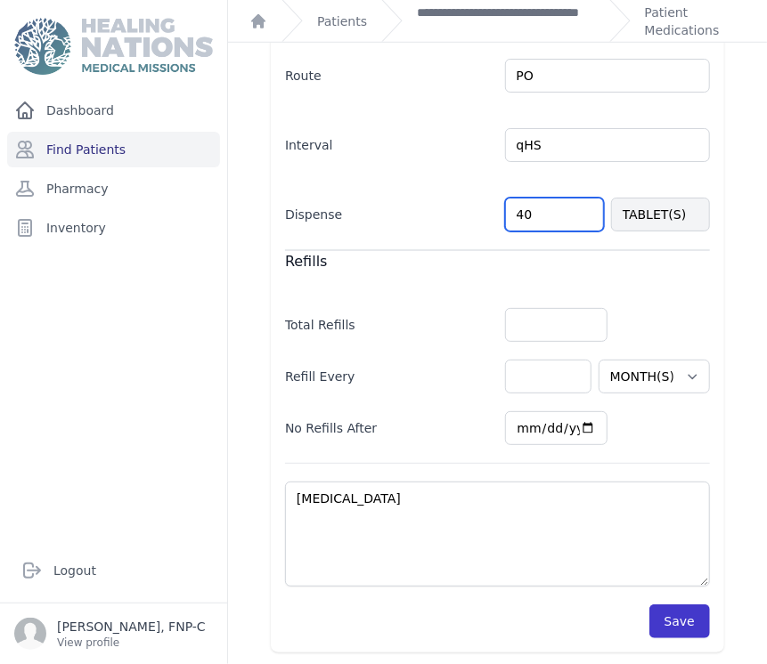
type input "40"
select select "MONTH(S)"
click at [668, 613] on button "Save" at bounding box center [679, 622] width 61 height 34
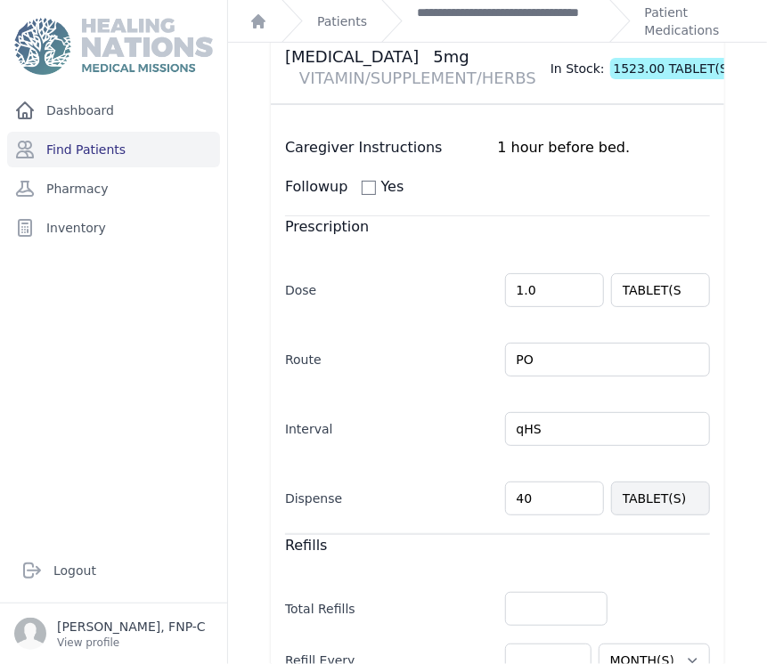
scroll to position [135, 0]
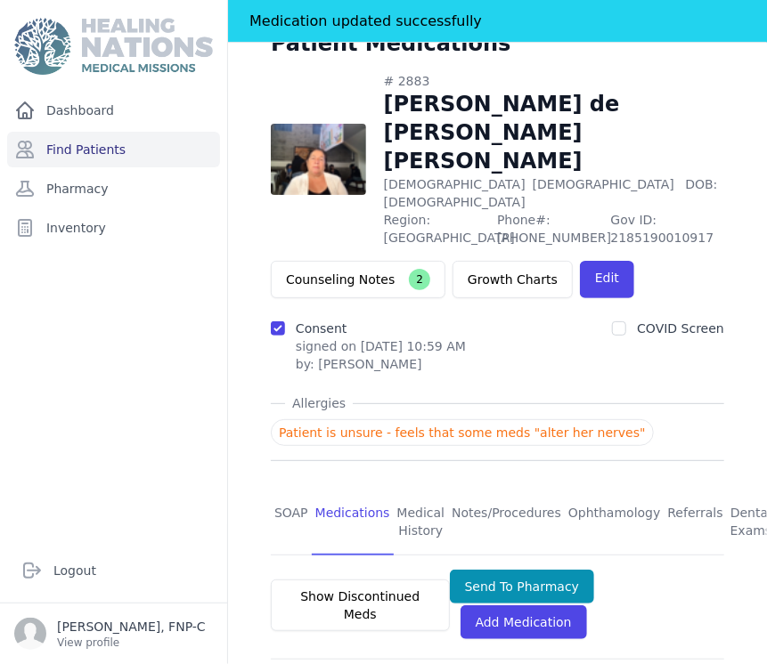
scroll to position [36, 0]
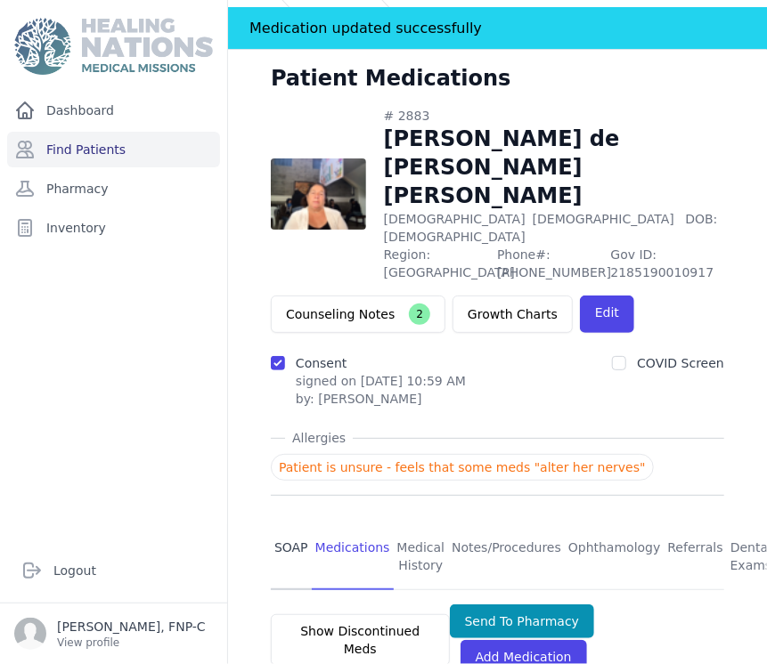
click at [290, 525] on link "SOAP" at bounding box center [291, 558] width 41 height 66
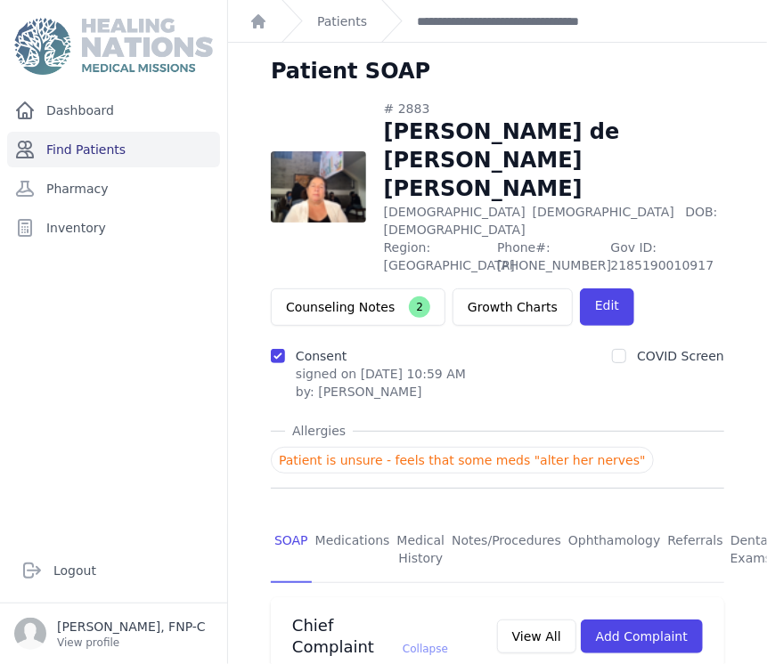
click at [102, 155] on link "Find Patients" at bounding box center [113, 150] width 213 height 36
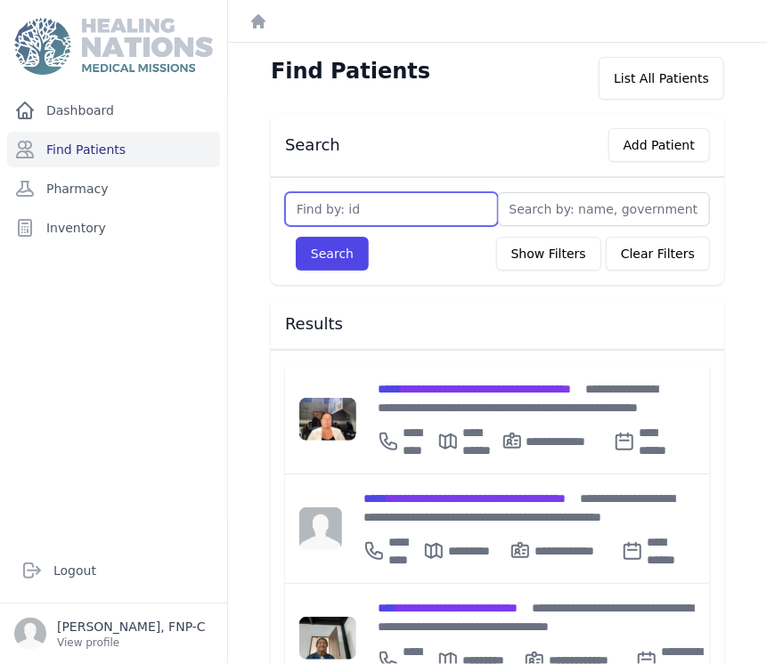
click at [319, 209] on input "text" at bounding box center [391, 209] width 213 height 34
type input "3570"
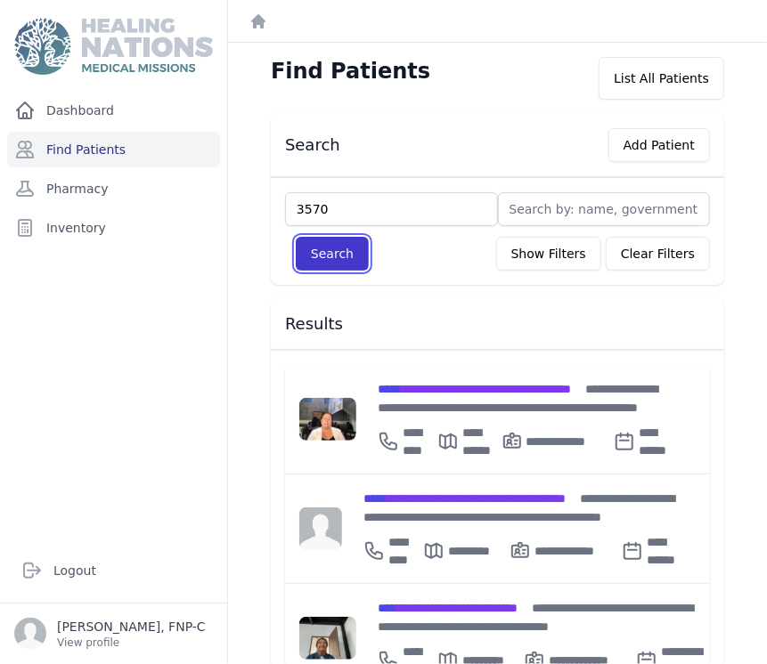
click at [338, 255] on button "Search" at bounding box center [332, 254] width 73 height 34
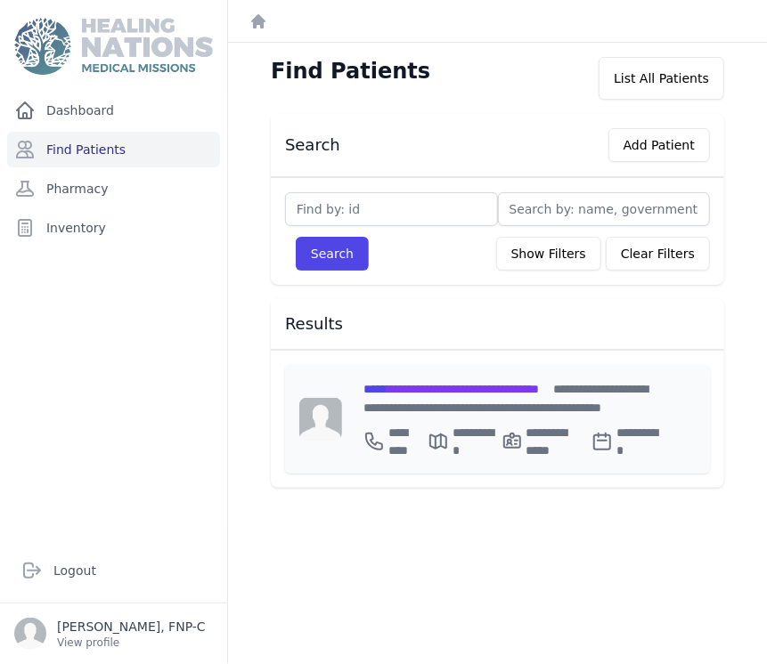
click at [430, 386] on span "**********" at bounding box center [450, 389] width 175 height 12
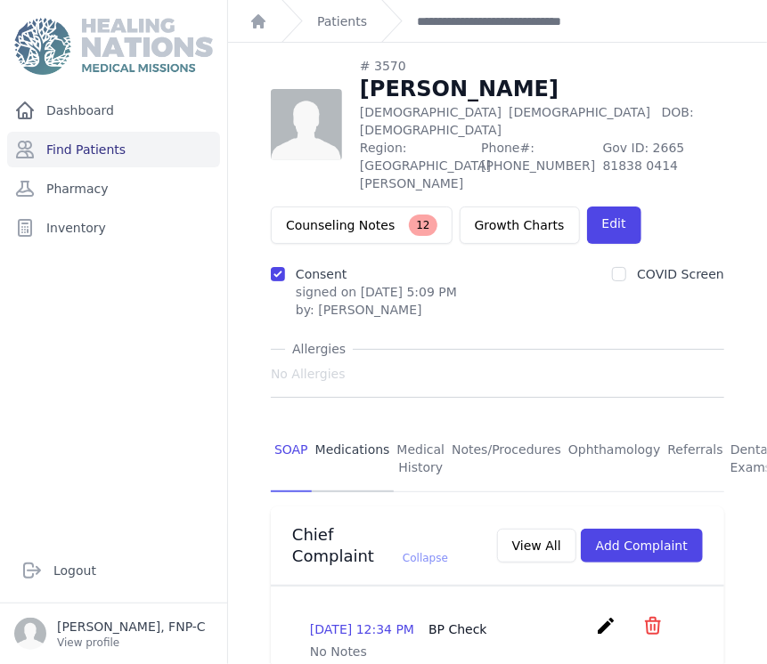
click at [330, 443] on link "Medications" at bounding box center [353, 460] width 82 height 66
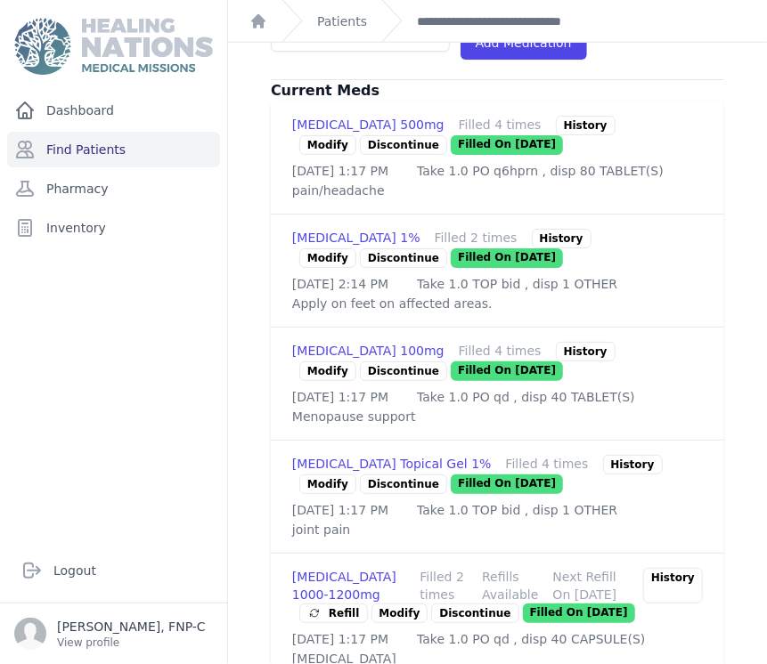
scroll to position [593, 0]
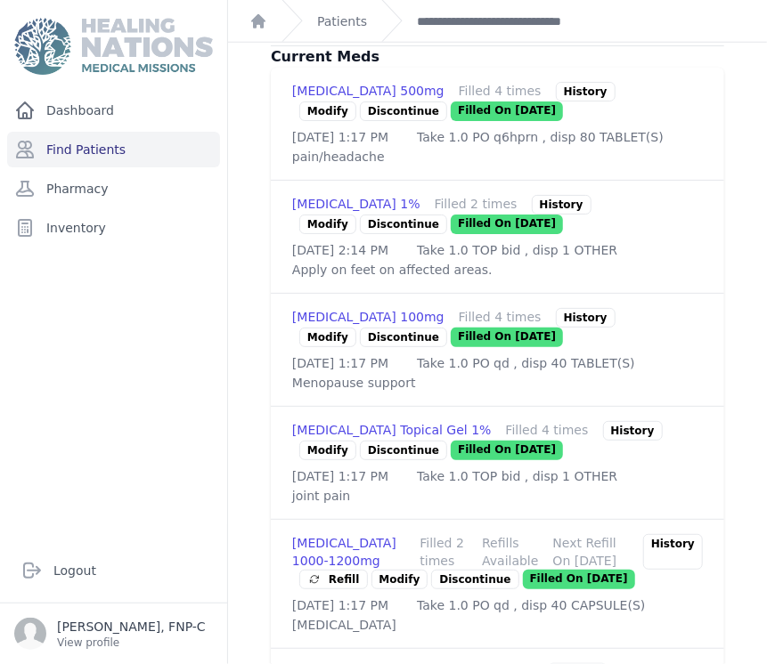
click at [322, 347] on link "Modify" at bounding box center [327, 338] width 57 height 20
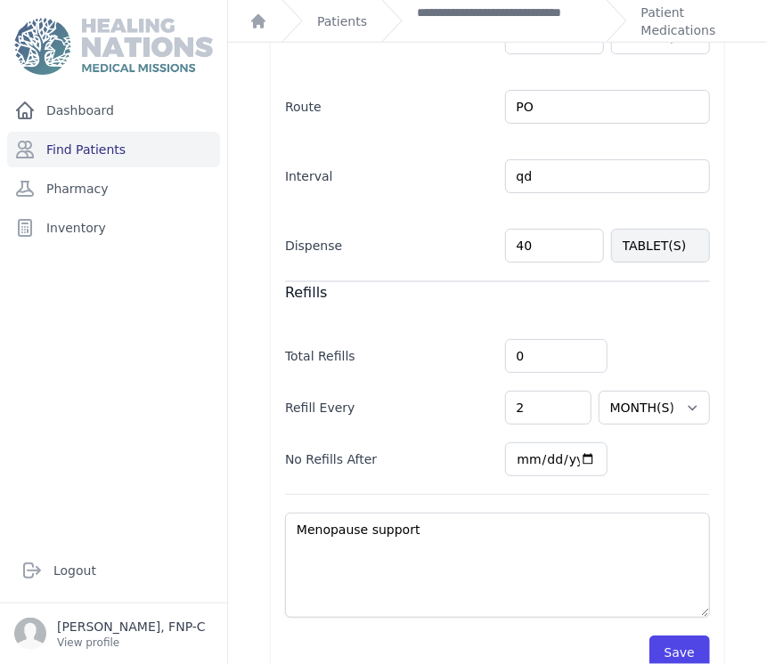
scroll to position [444, 0]
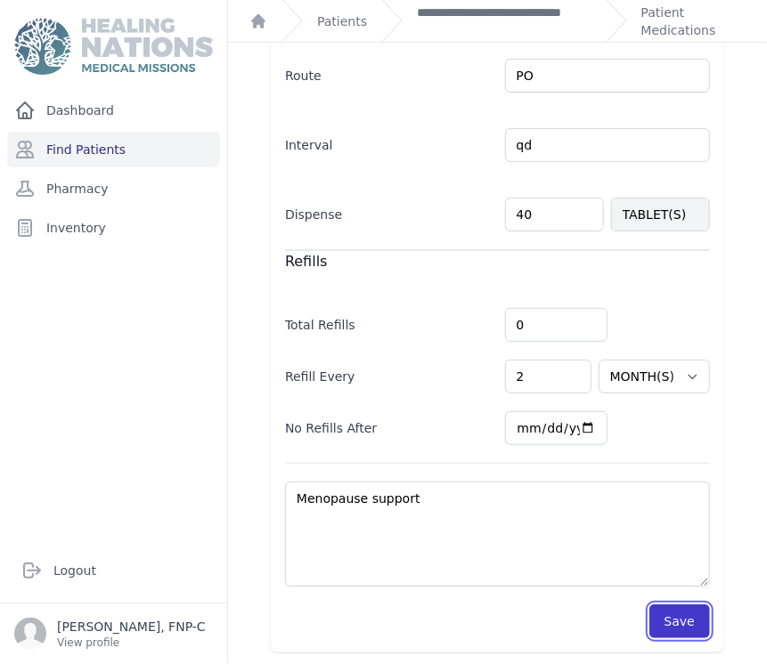
click at [656, 618] on button "Save" at bounding box center [679, 622] width 61 height 34
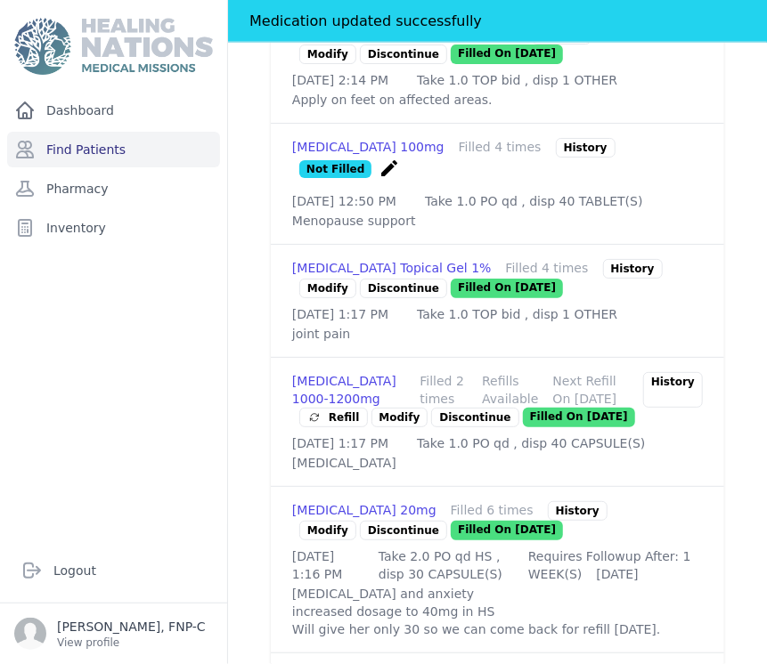
scroll to position [841, 0]
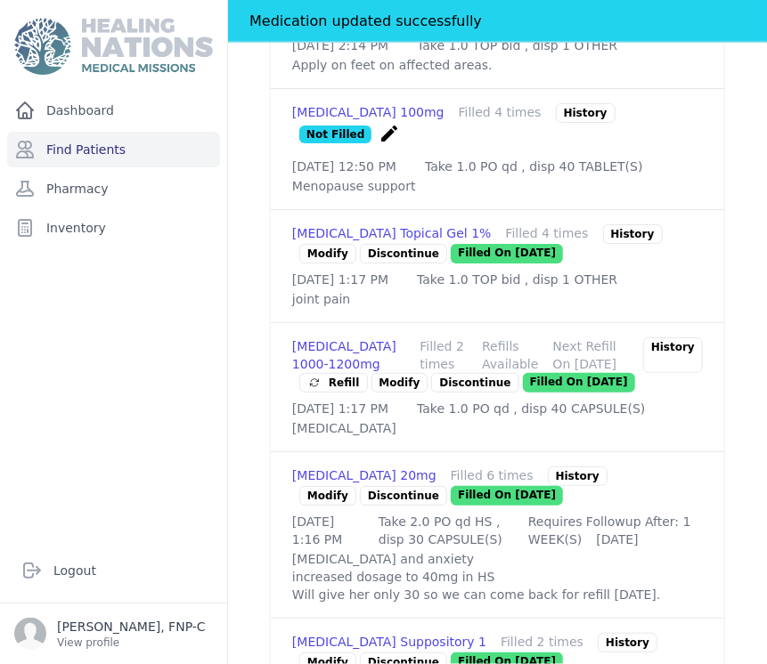
click at [382, 393] on link "Modify" at bounding box center [399, 383] width 57 height 20
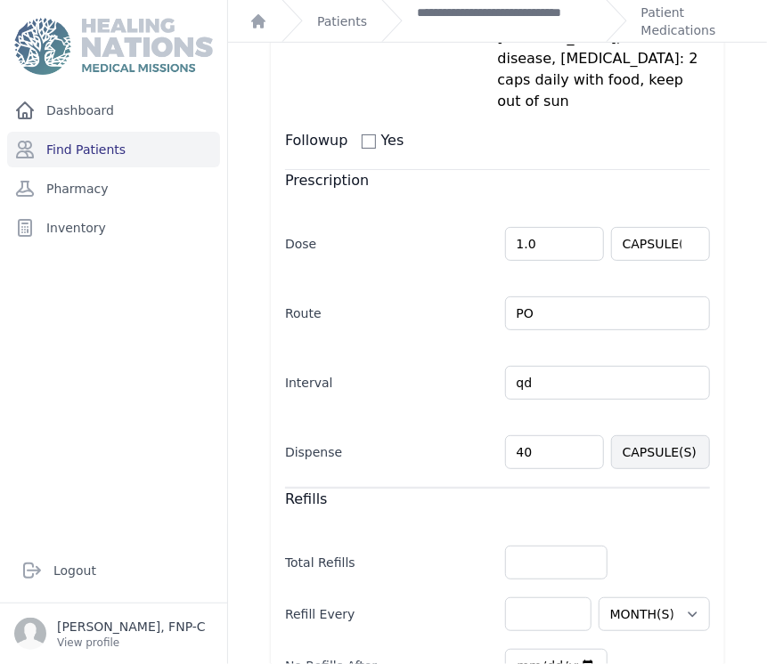
scroll to position [297, 0]
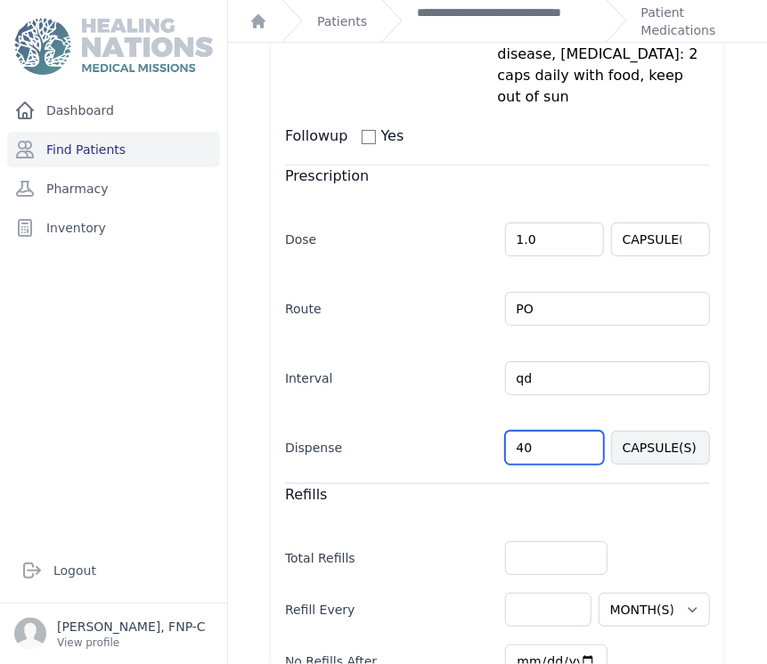
click at [513, 431] on input "40" at bounding box center [554, 448] width 99 height 34
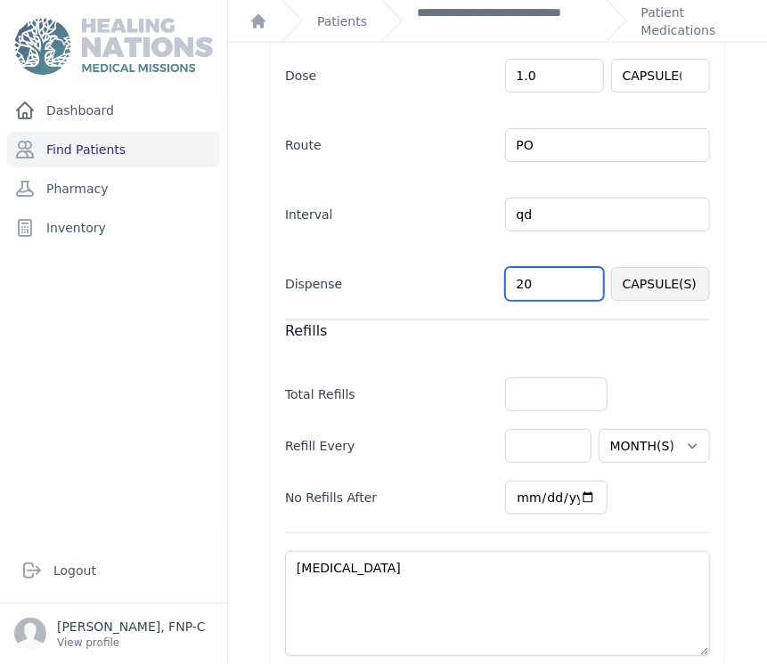
scroll to position [466, 0]
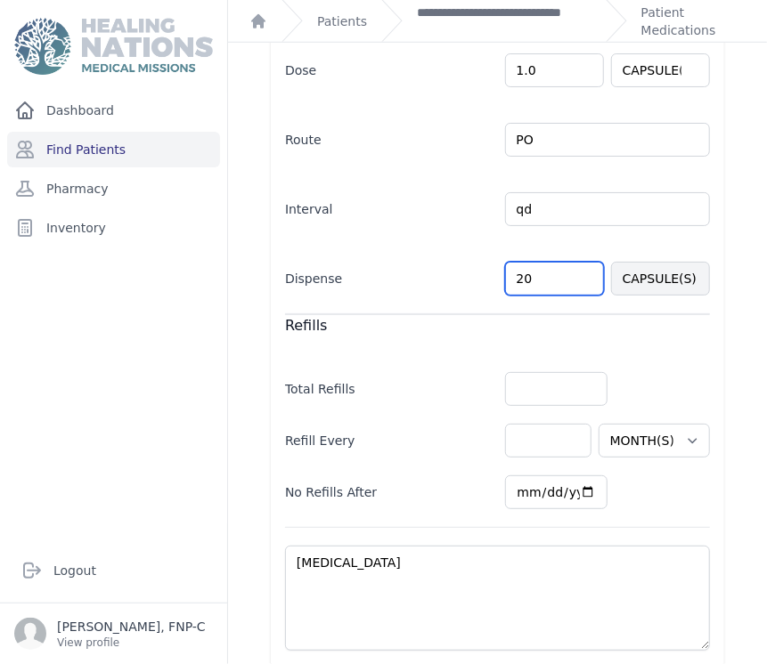
type input "20"
select select "MONTH(S)"
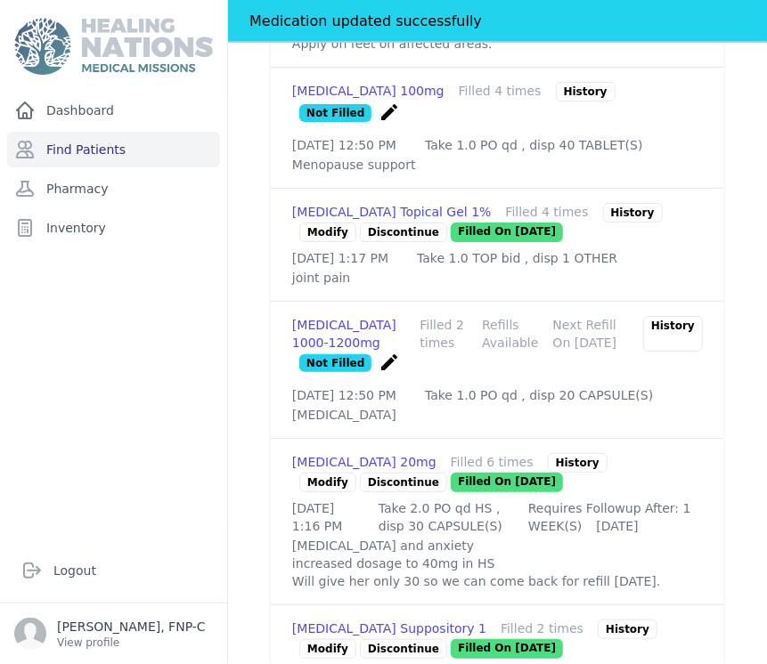
scroll to position [961, 0]
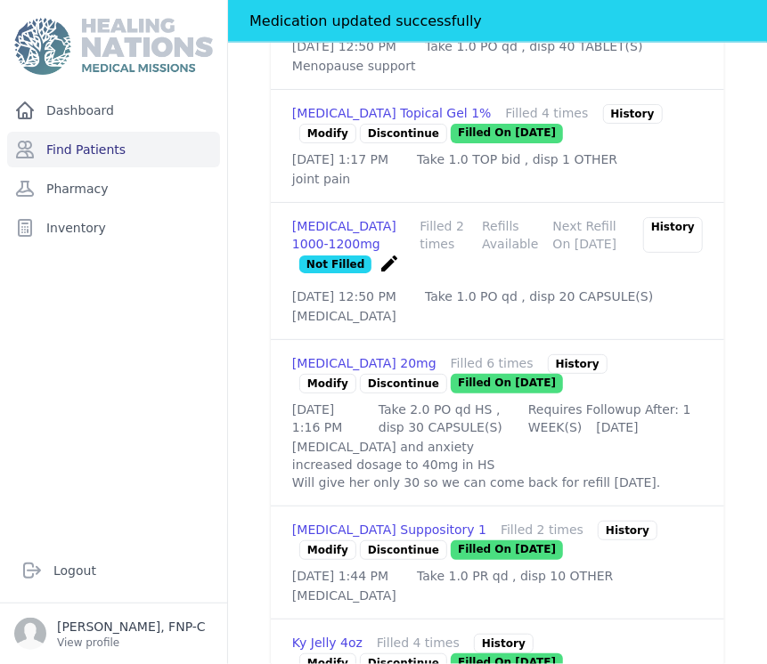
click at [329, 394] on link "Modify" at bounding box center [327, 384] width 57 height 20
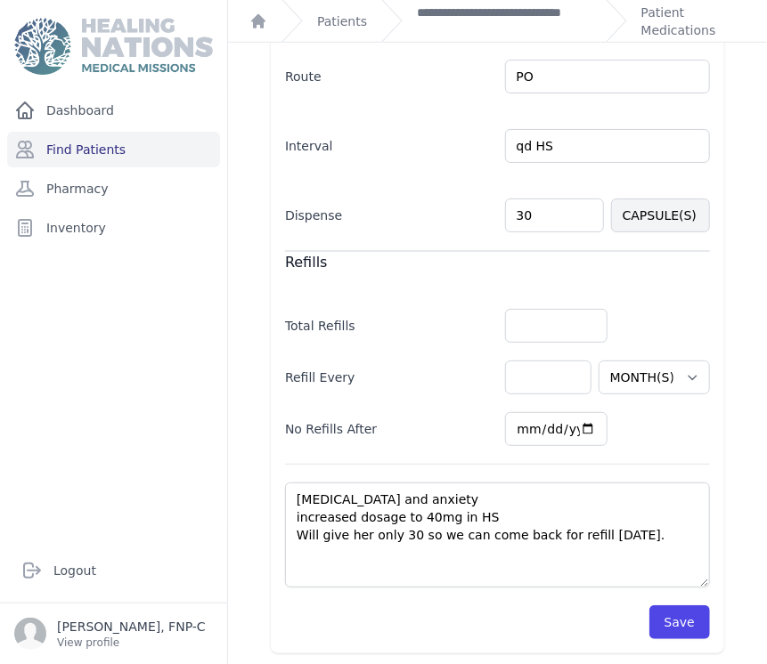
scroll to position [478, 0]
click at [515, 217] on input "30" at bounding box center [554, 215] width 99 height 34
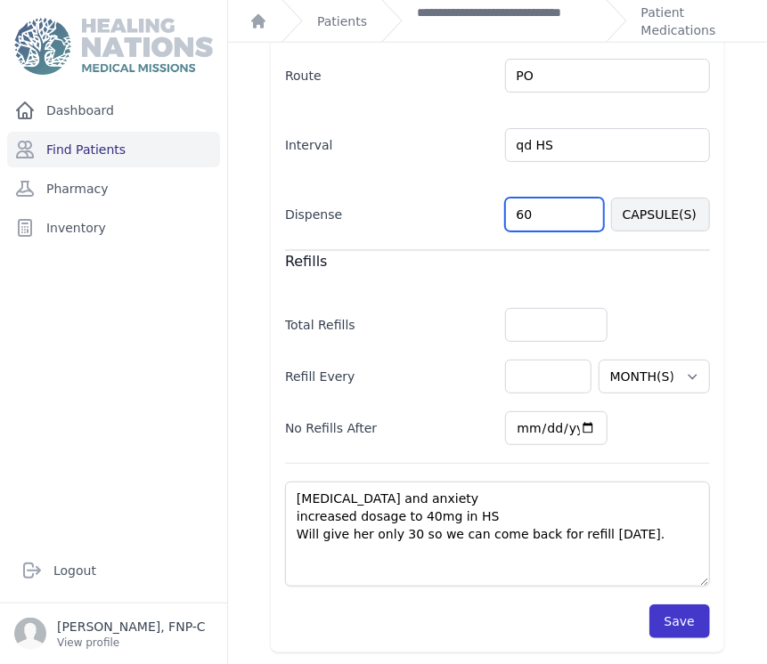
type input "60"
select select "WEEK(S)"
select select "MONTH(S)"
click at [659, 620] on button "Save" at bounding box center [679, 622] width 61 height 34
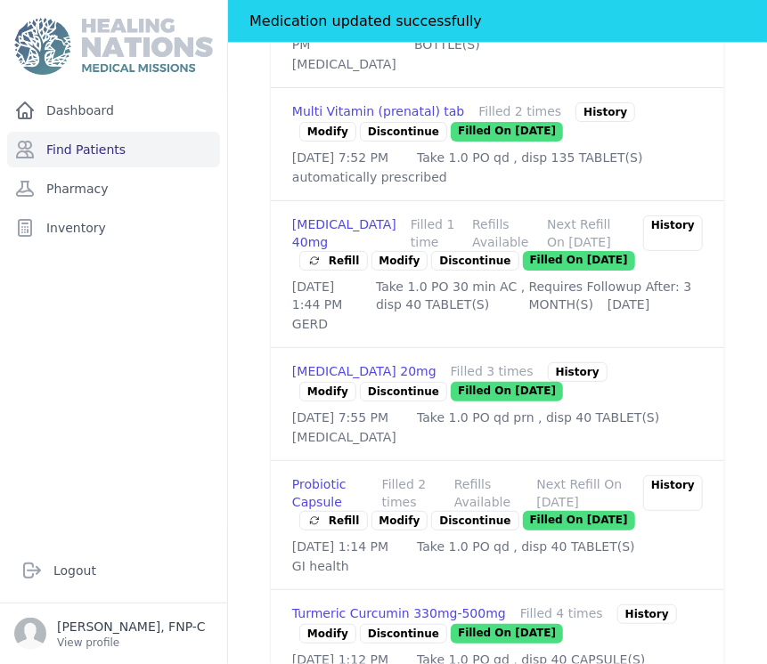
scroll to position [1667, 0]
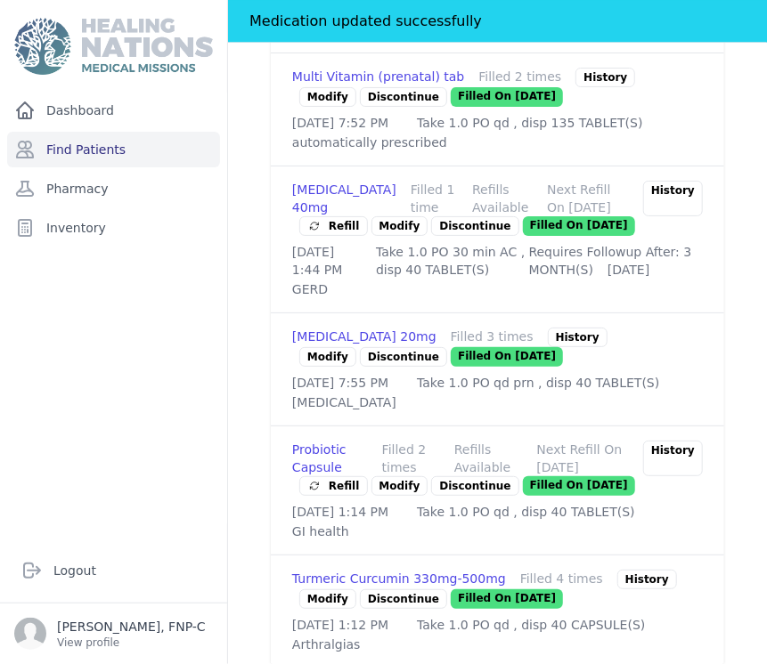
click at [384, 236] on link "Modify" at bounding box center [399, 226] width 57 height 20
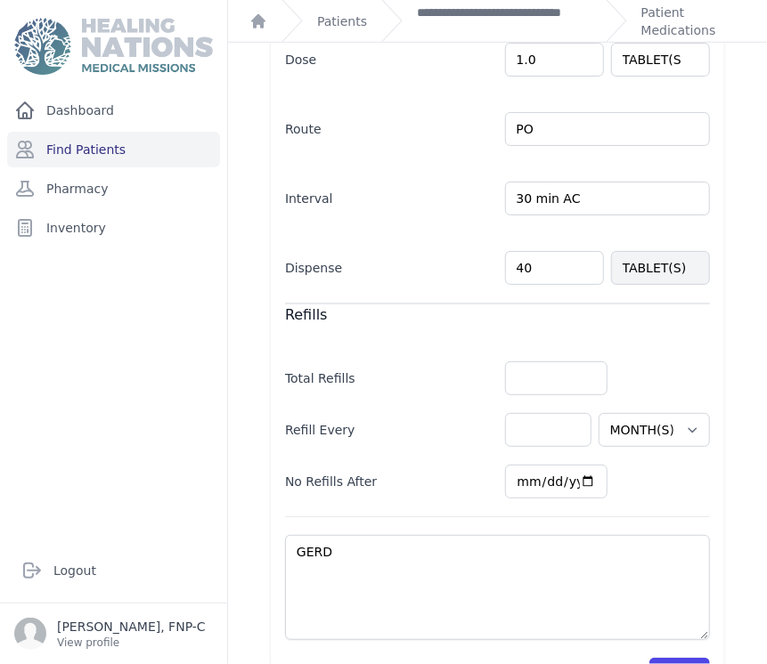
scroll to position [457, 0]
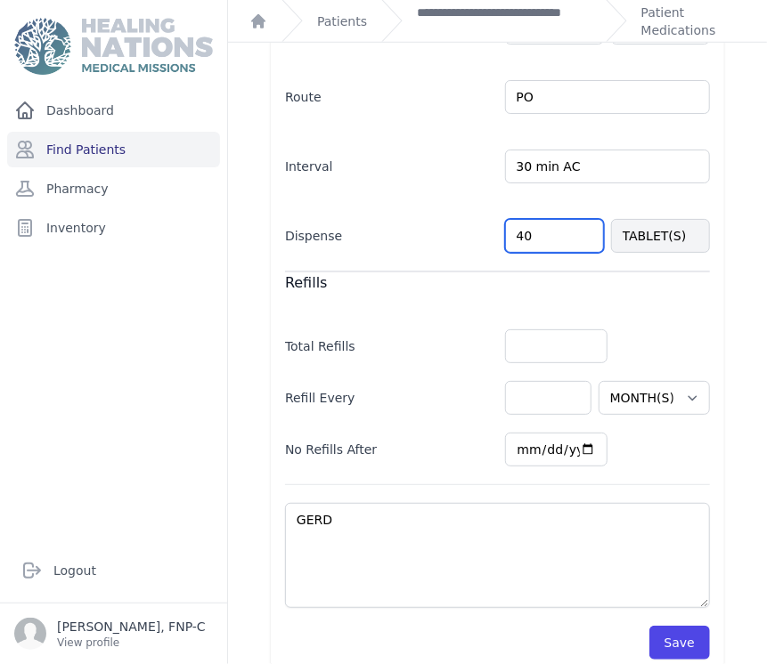
click at [515, 219] on input "40" at bounding box center [554, 236] width 99 height 34
type input "30"
select select "MONTH(S)"
click at [653, 626] on button "Save" at bounding box center [679, 643] width 61 height 34
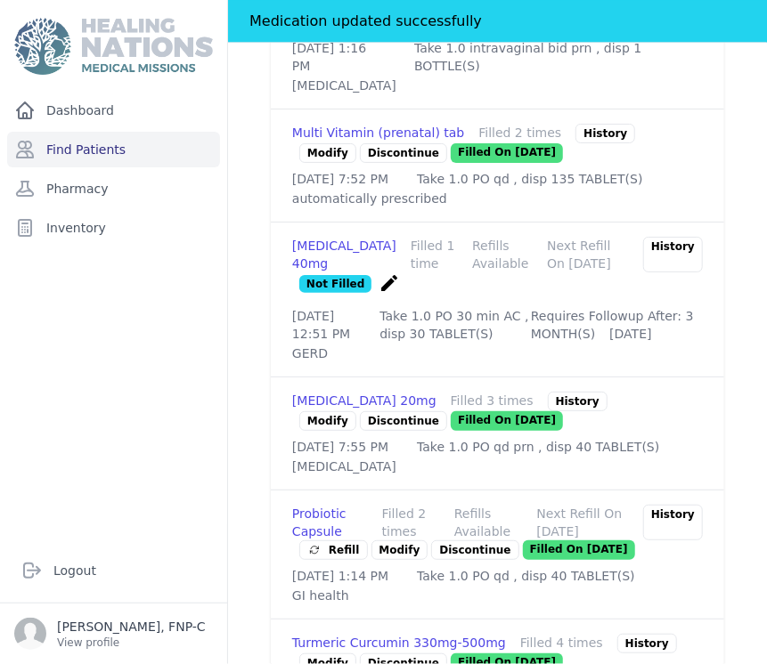
scroll to position [1645, 0]
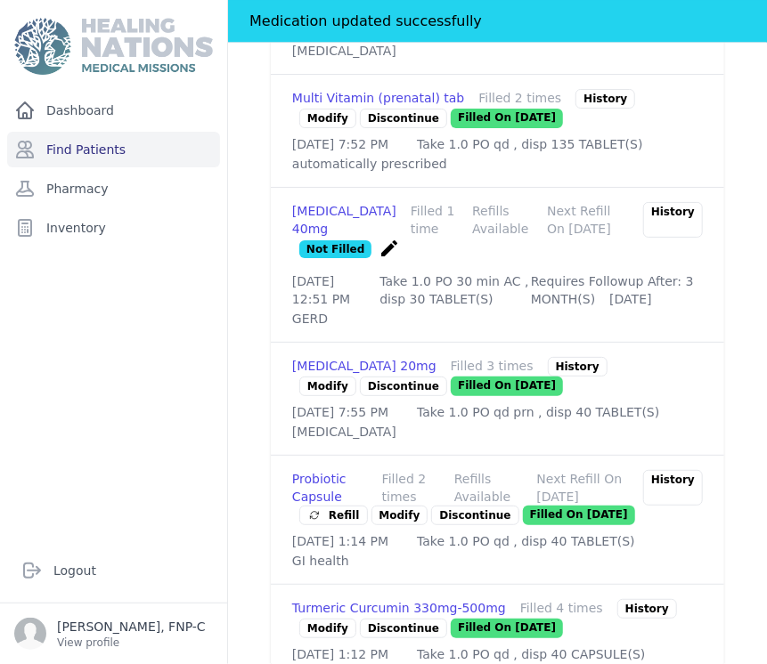
click at [387, 396] on p "Discontinue" at bounding box center [403, 387] width 87 height 20
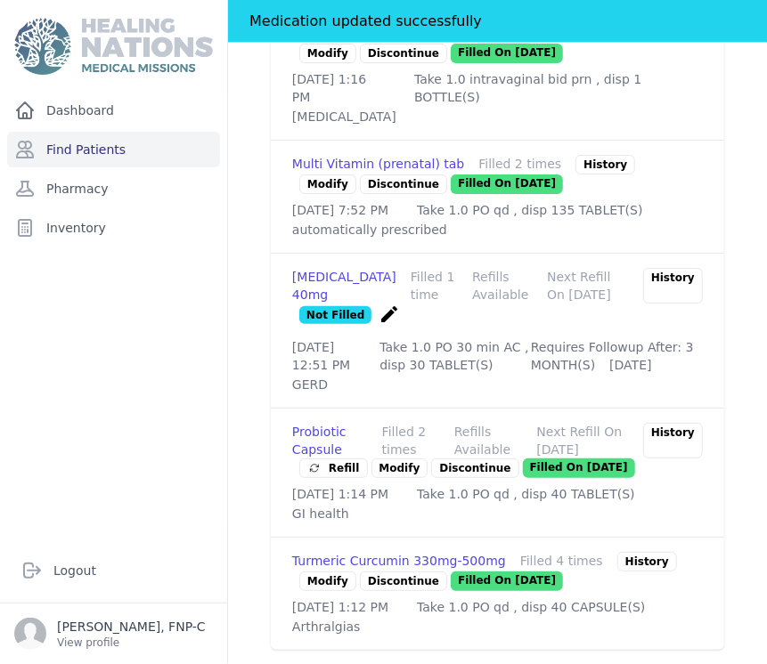
scroll to position [1926, 0]
click at [387, 459] on link "Modify" at bounding box center [399, 469] width 57 height 20
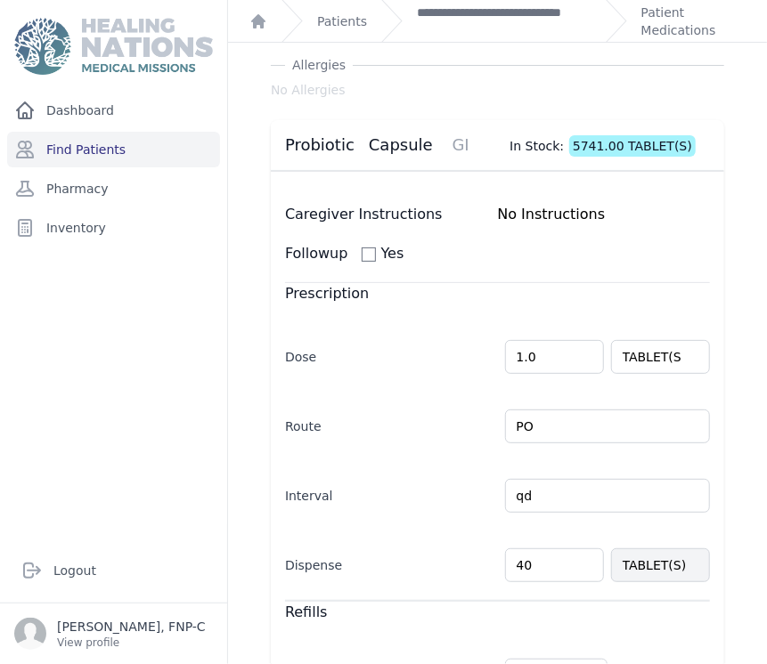
scroll to position [99, 0]
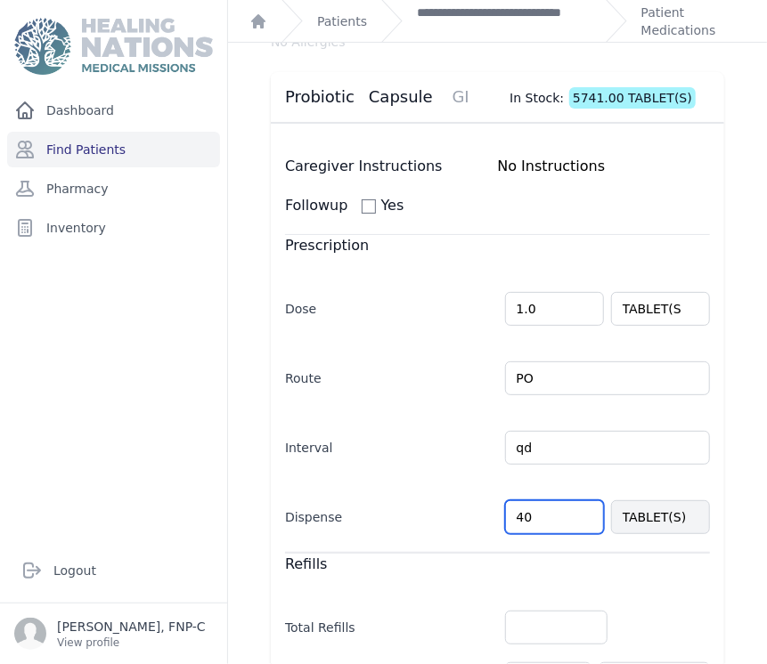
click at [518, 518] on input "40" at bounding box center [554, 518] width 99 height 34
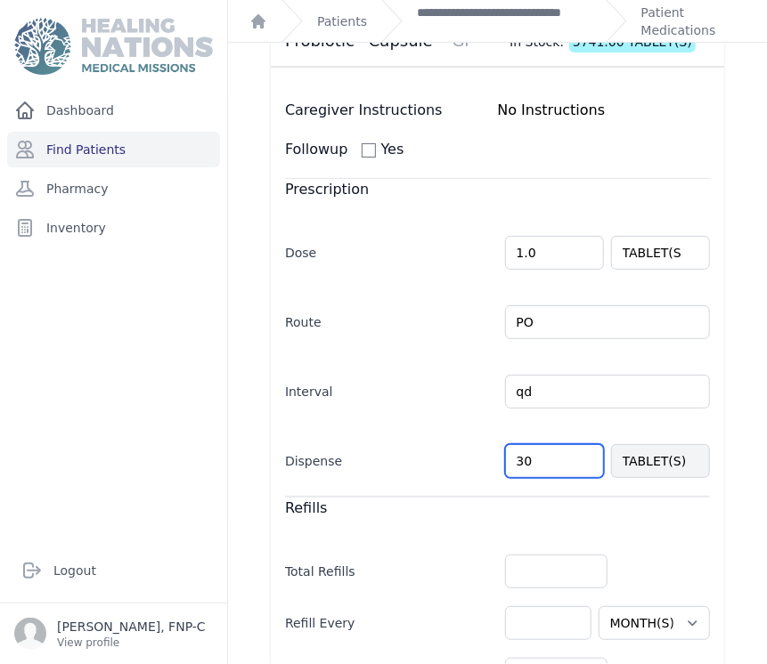
scroll to position [403, 0]
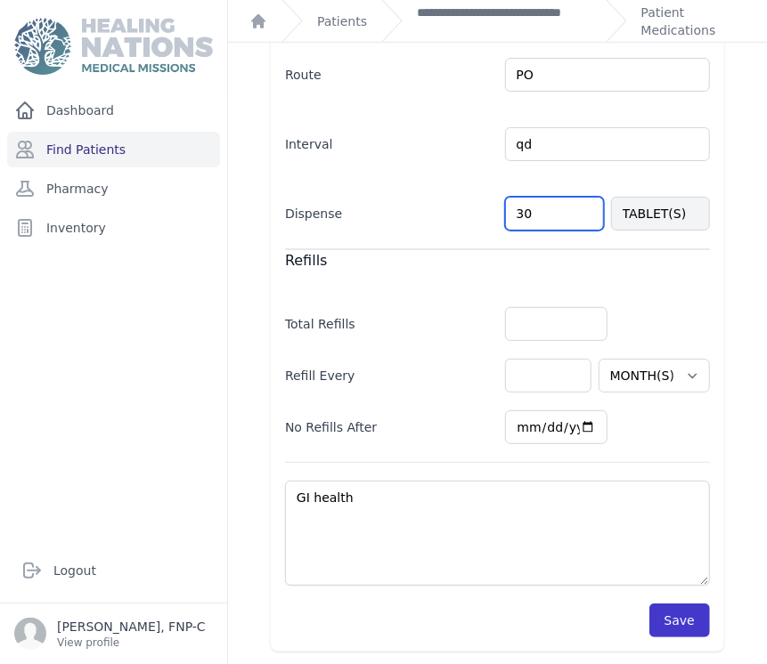
type input "30"
select select "MONTH(S)"
click at [650, 624] on button "Save" at bounding box center [679, 621] width 61 height 34
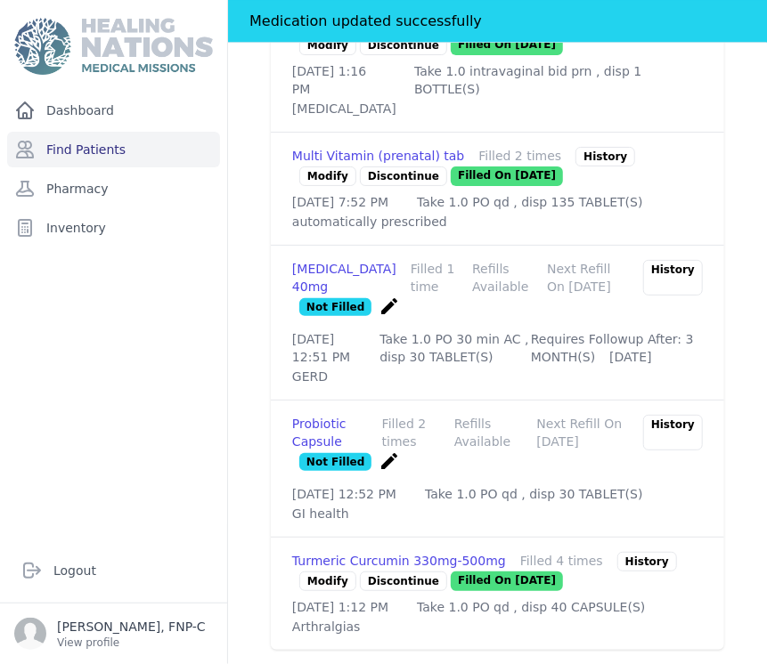
scroll to position [1779, 0]
click at [319, 572] on link "Modify" at bounding box center [327, 582] width 57 height 20
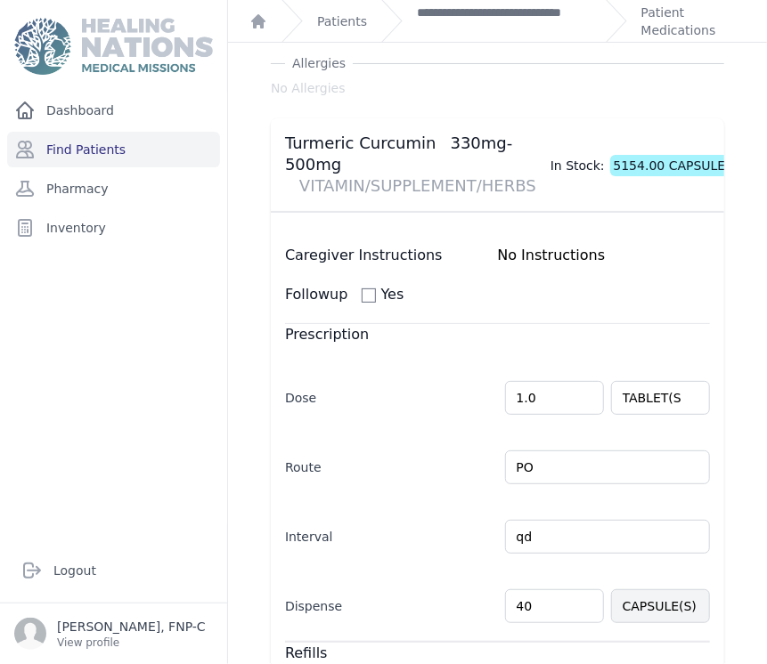
scroll to position [99, 0]
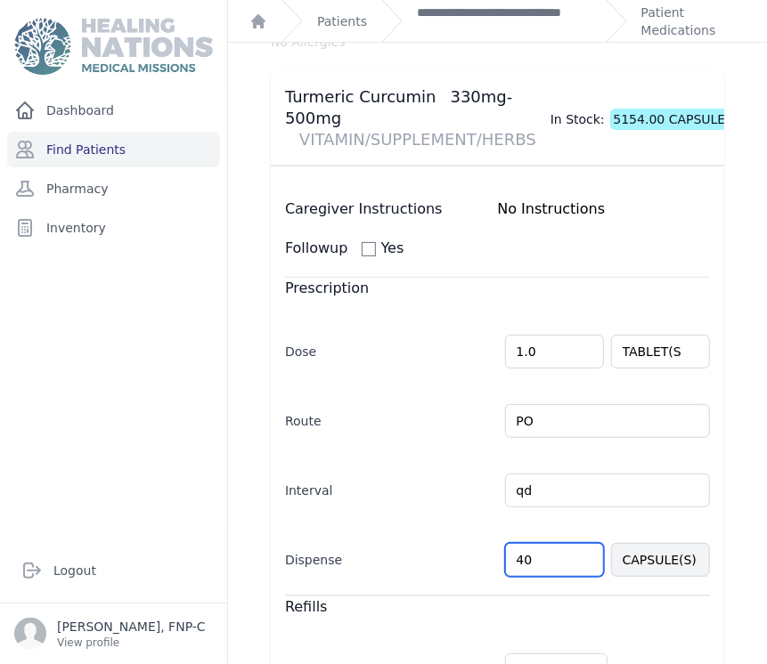
click at [513, 558] on input "40" at bounding box center [554, 560] width 99 height 34
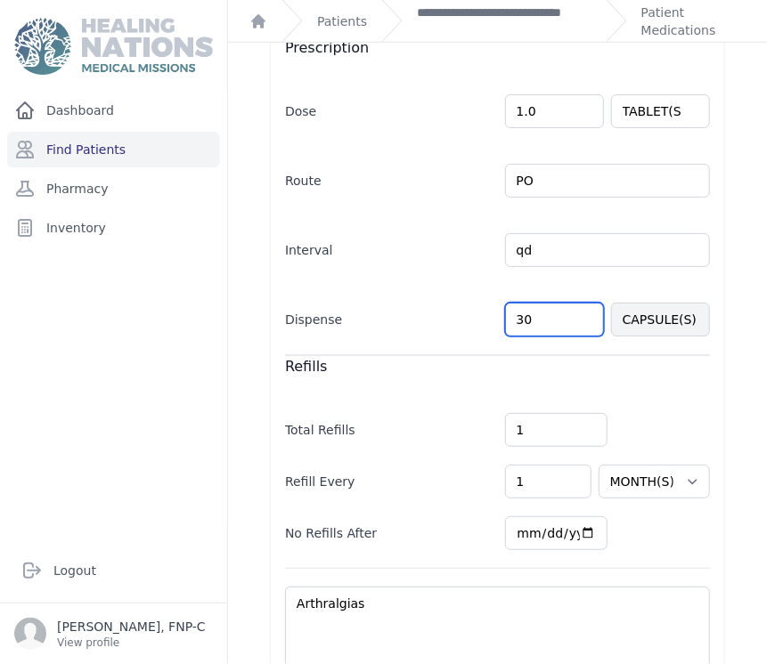
scroll to position [444, 0]
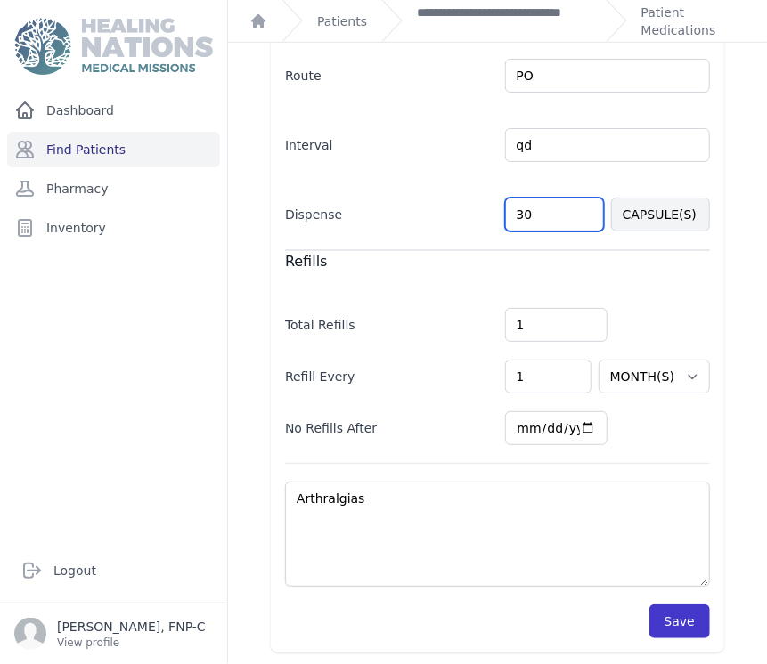
type input "30"
select select "MONTH(S)"
click at [687, 616] on button "Save" at bounding box center [679, 622] width 61 height 34
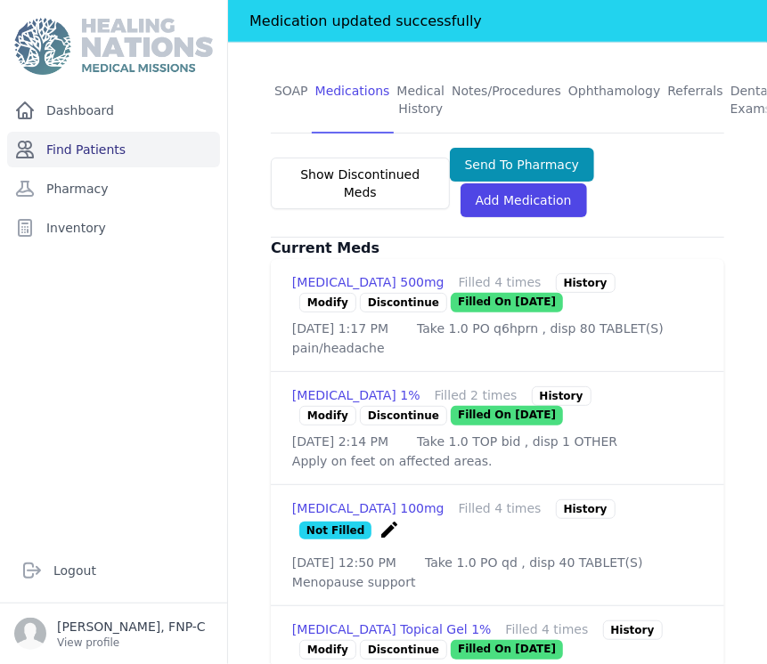
click at [93, 149] on link "Find Patients" at bounding box center [113, 150] width 213 height 36
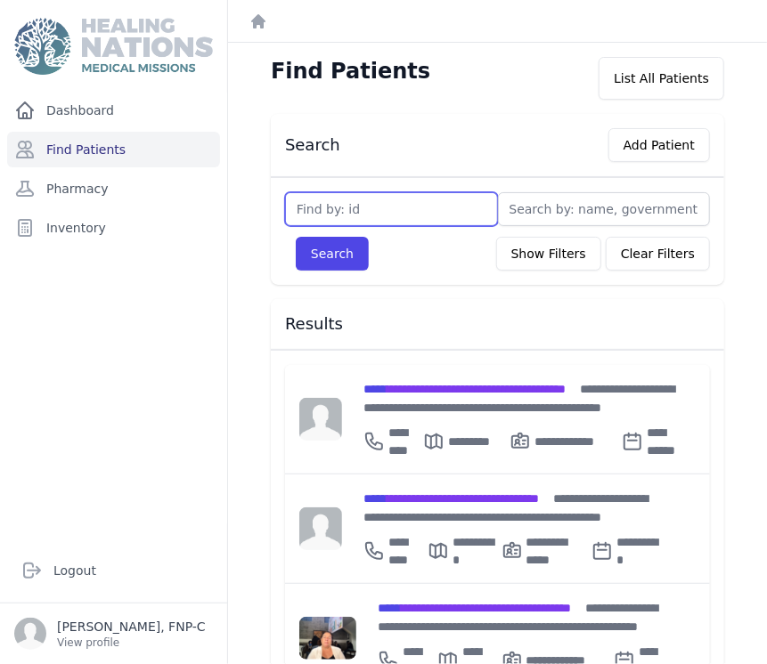
click at [300, 205] on input "text" at bounding box center [391, 209] width 213 height 34
type input "265"
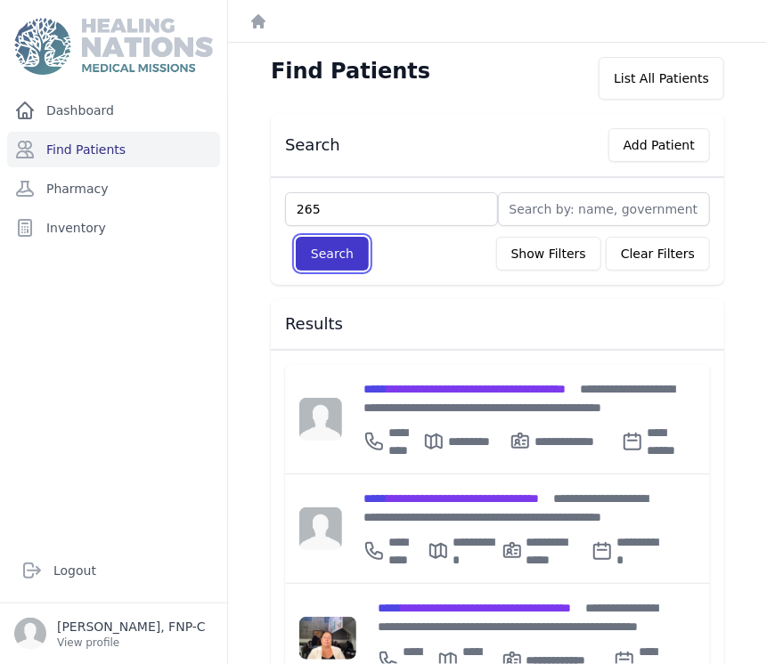
click at [346, 250] on button "Search" at bounding box center [332, 254] width 73 height 34
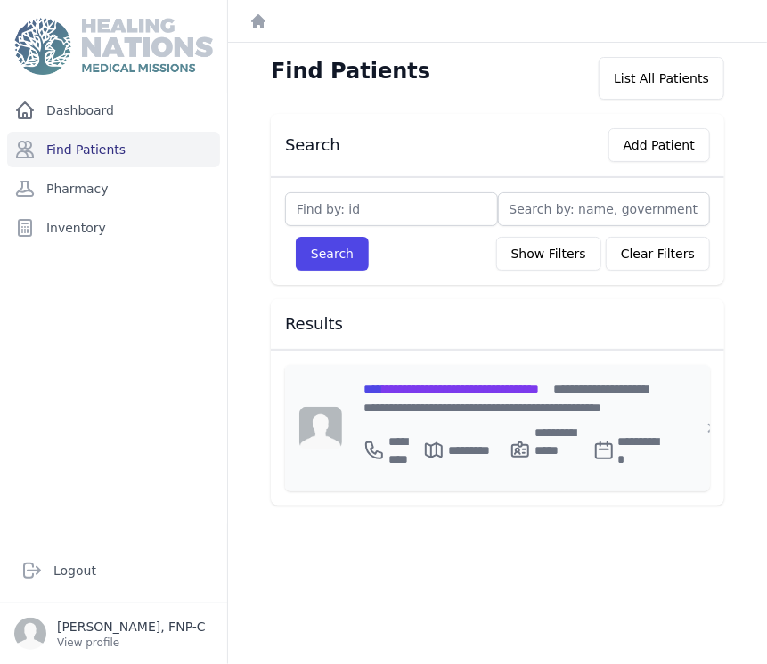
click at [427, 387] on span "**********" at bounding box center [450, 389] width 175 height 12
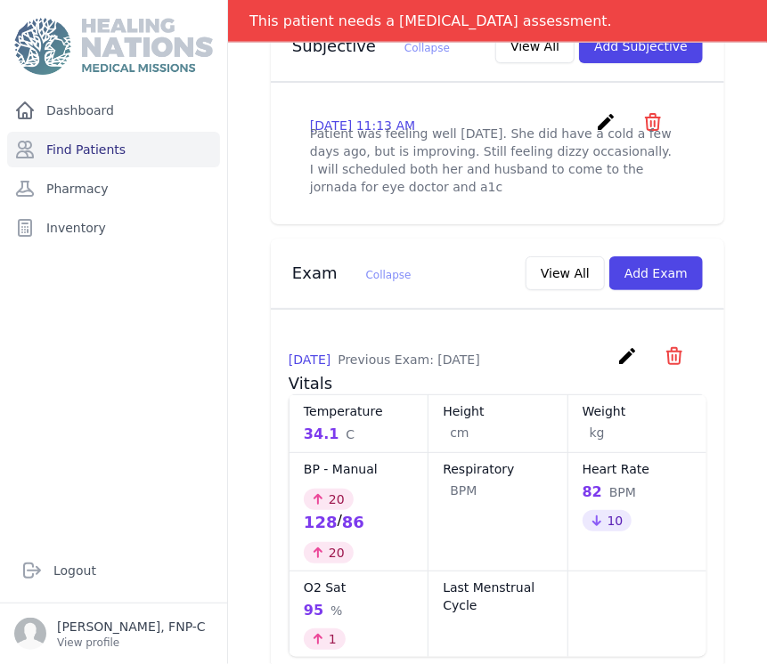
scroll to position [791, 0]
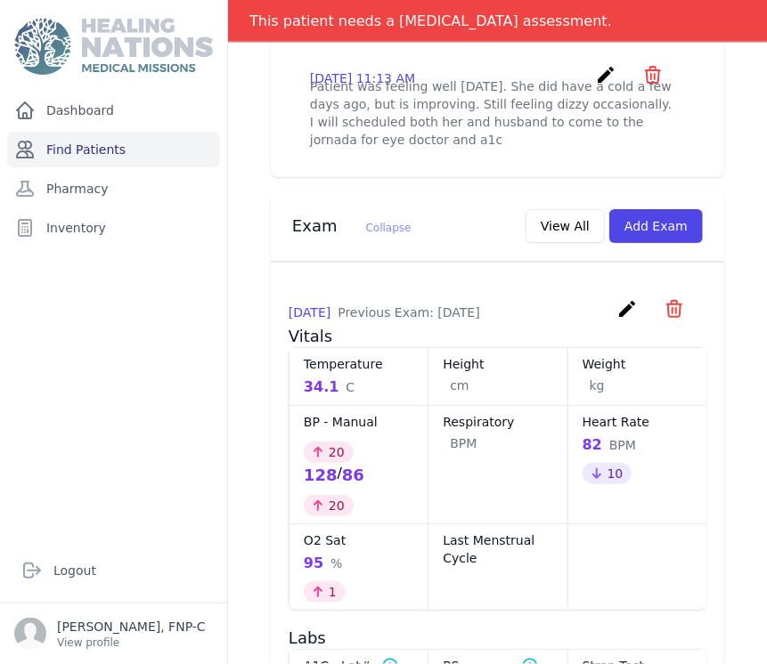
click at [98, 151] on link "Find Patients" at bounding box center [113, 150] width 213 height 36
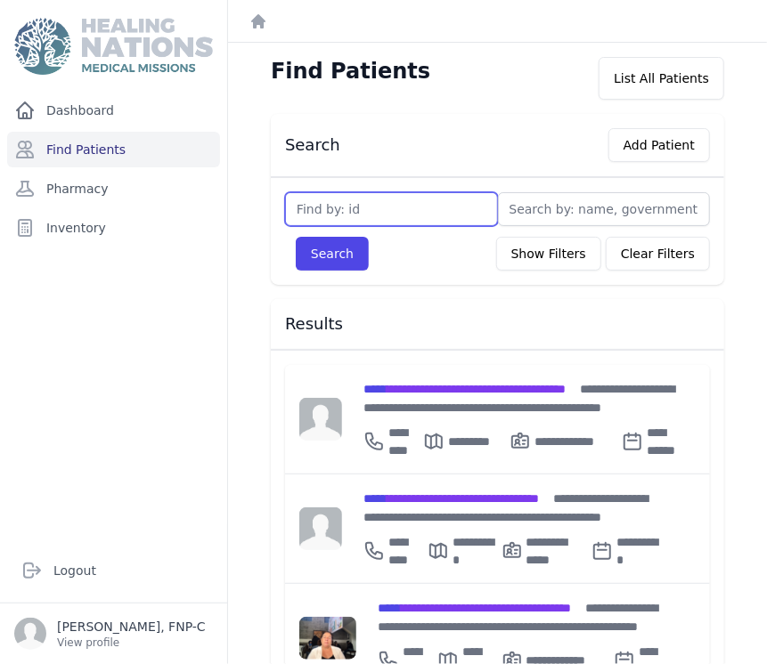
click at [321, 208] on input "text" at bounding box center [391, 209] width 213 height 34
type input "356"
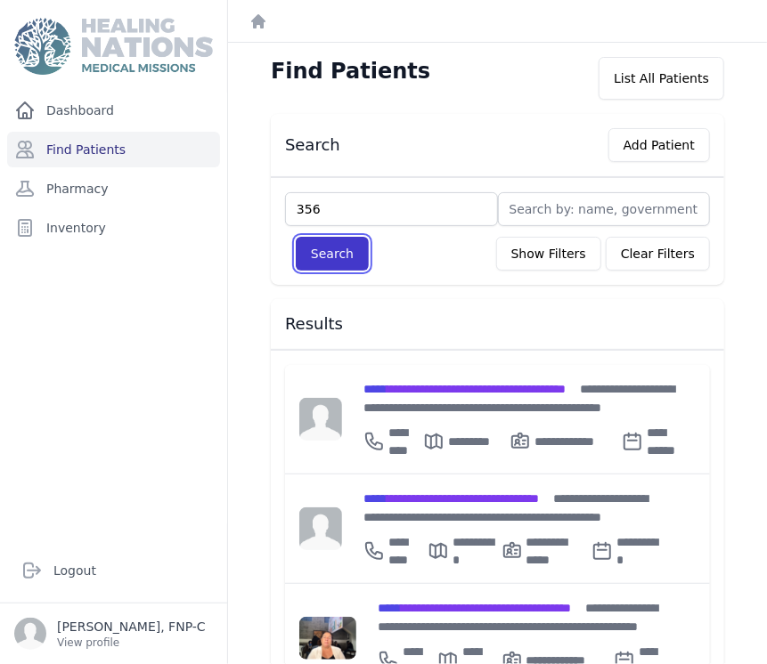
click at [335, 251] on button "Search" at bounding box center [332, 254] width 73 height 34
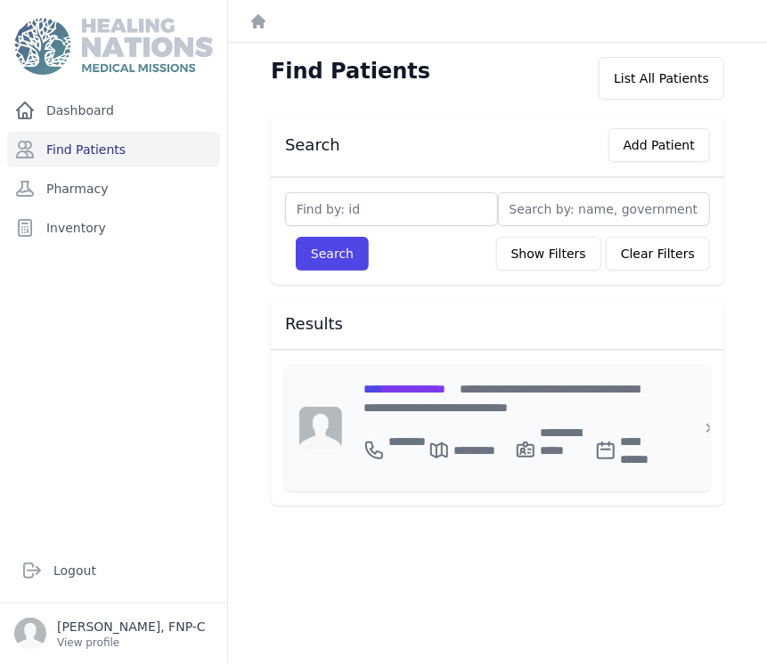
click at [414, 387] on span "**********" at bounding box center [404, 389] width 82 height 12
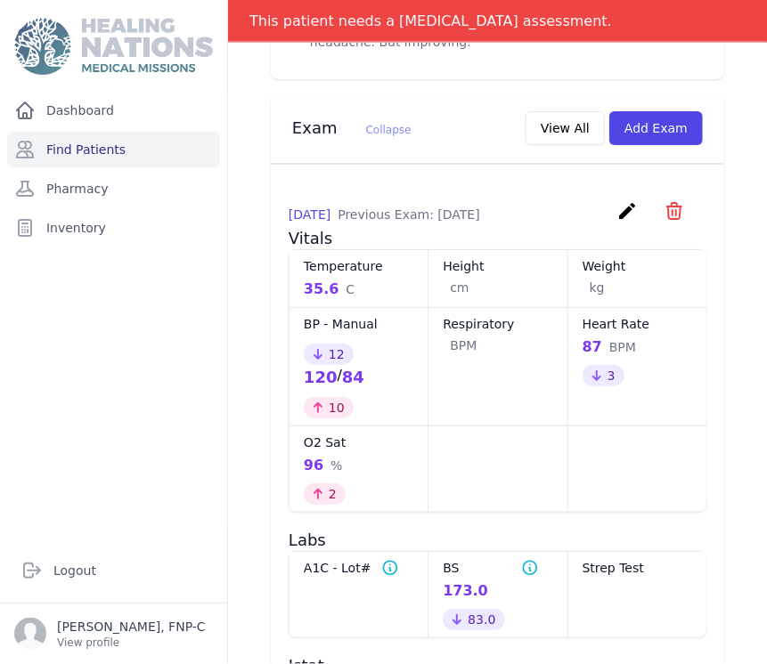
scroll to position [891, 0]
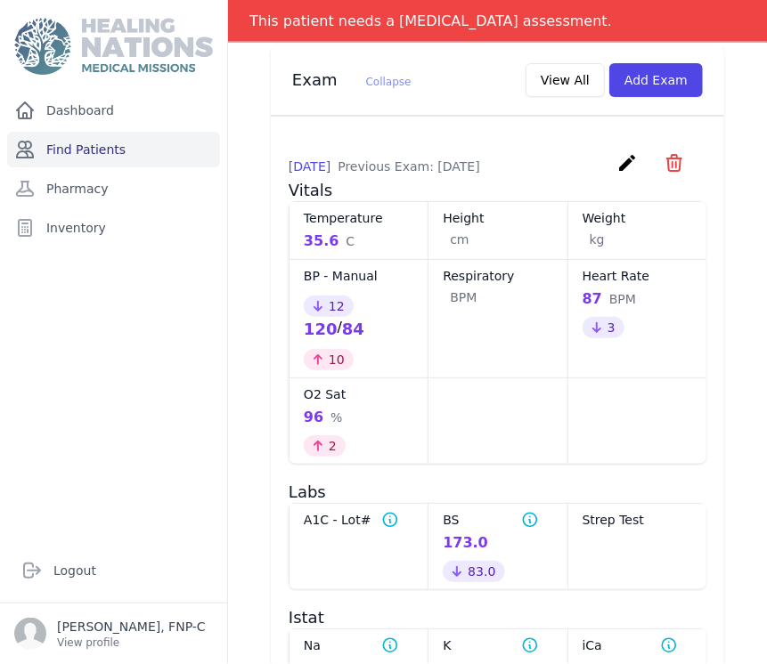
click at [82, 147] on link "Find Patients" at bounding box center [113, 150] width 213 height 36
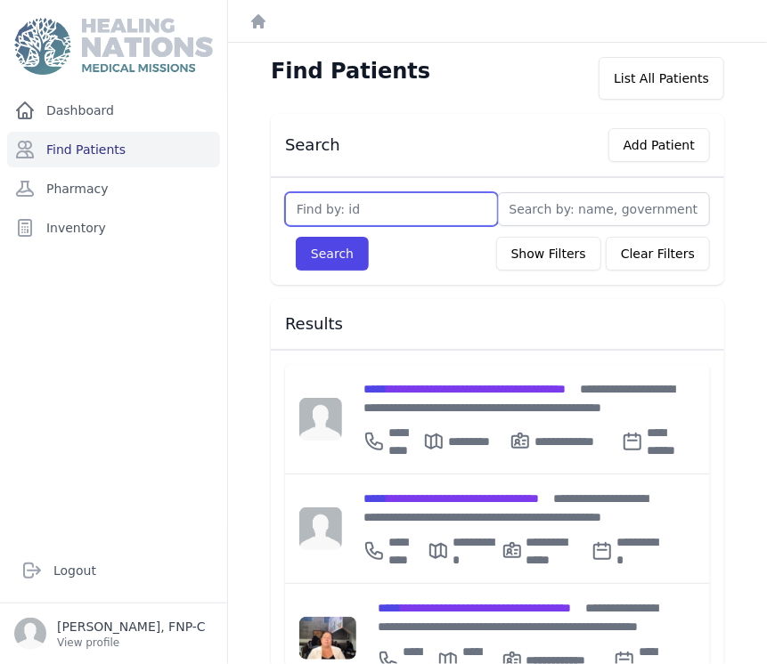
click at [322, 199] on input "text" at bounding box center [391, 209] width 213 height 34
type input "357"
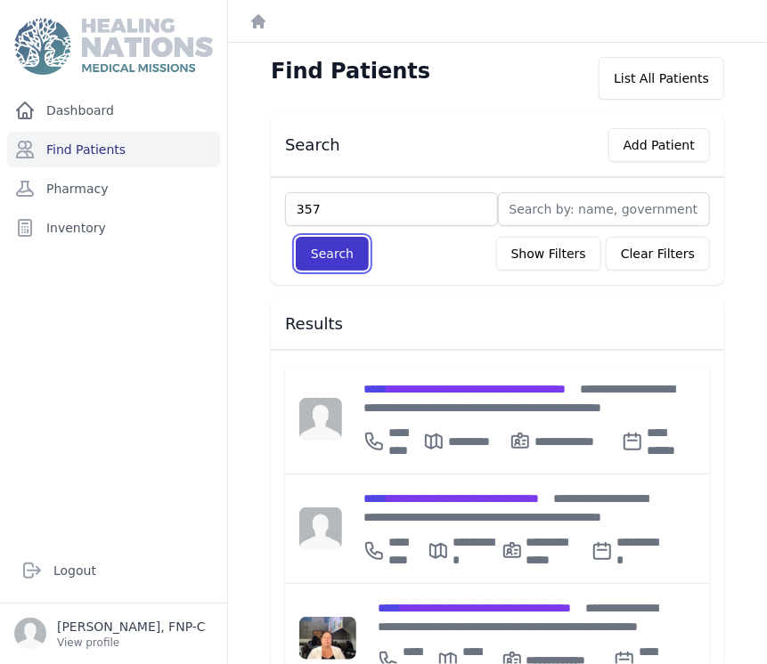
click at [321, 250] on button "Search" at bounding box center [332, 254] width 73 height 34
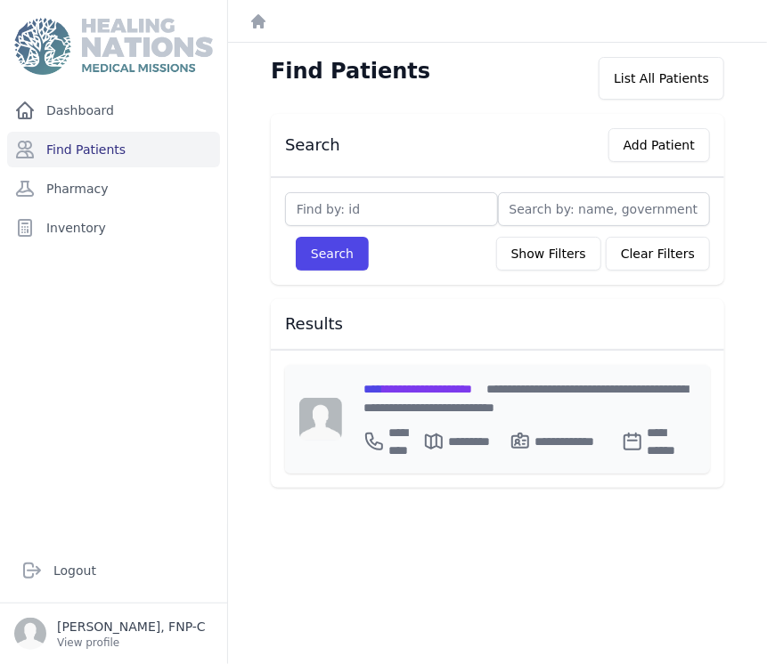
click at [421, 387] on span "**********" at bounding box center [417, 389] width 109 height 12
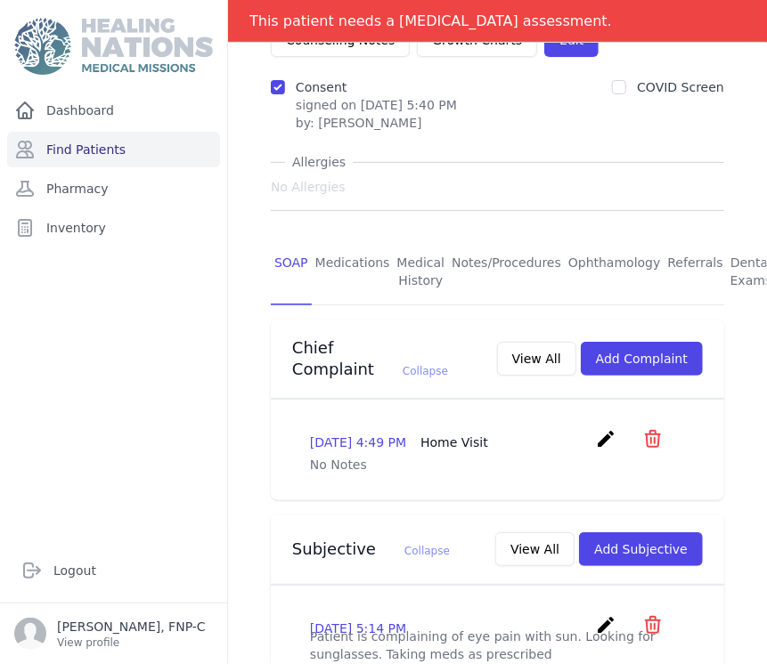
scroll to position [164, 0]
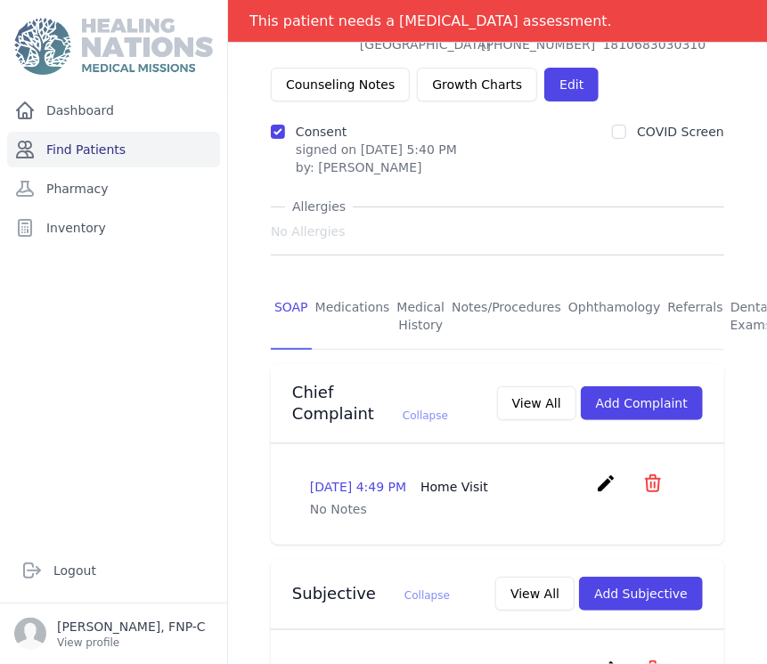
click at [54, 151] on link "Find Patients" at bounding box center [113, 150] width 213 height 36
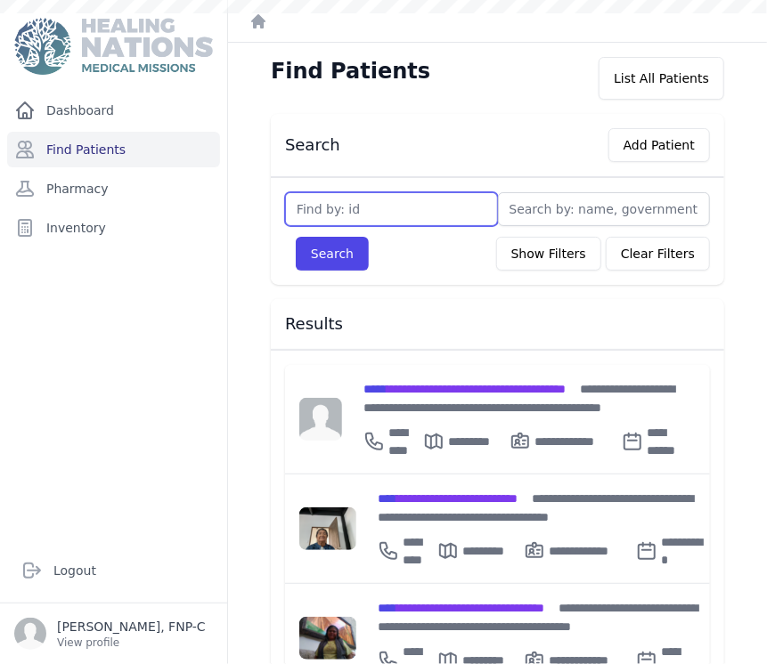
click at [318, 203] on input "text" at bounding box center [391, 209] width 213 height 34
type input "403"
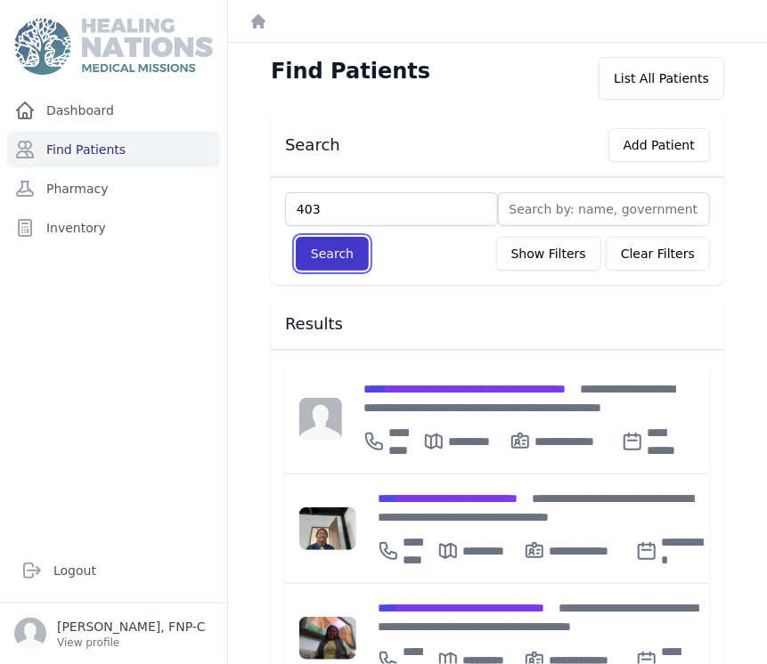
click at [324, 252] on button "Search" at bounding box center [332, 254] width 73 height 34
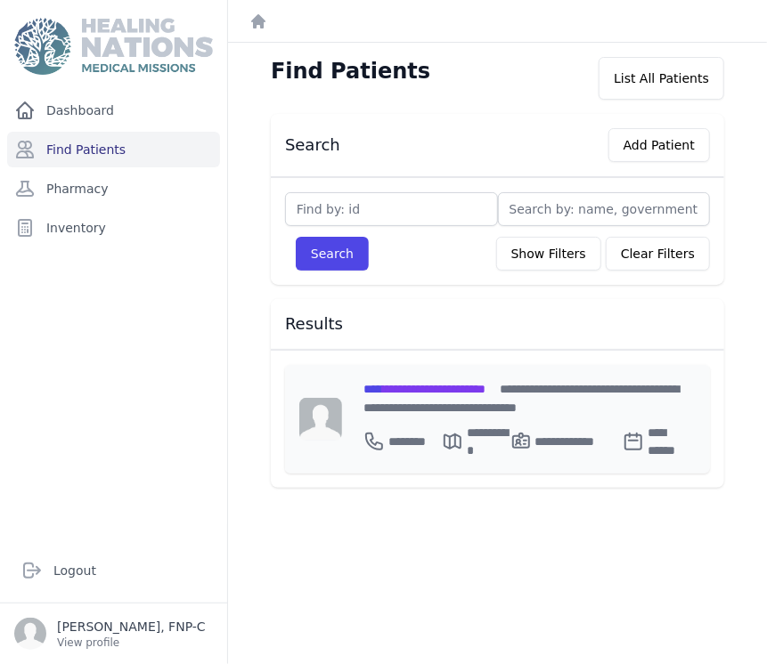
click at [412, 393] on span "**********" at bounding box center [424, 389] width 122 height 12
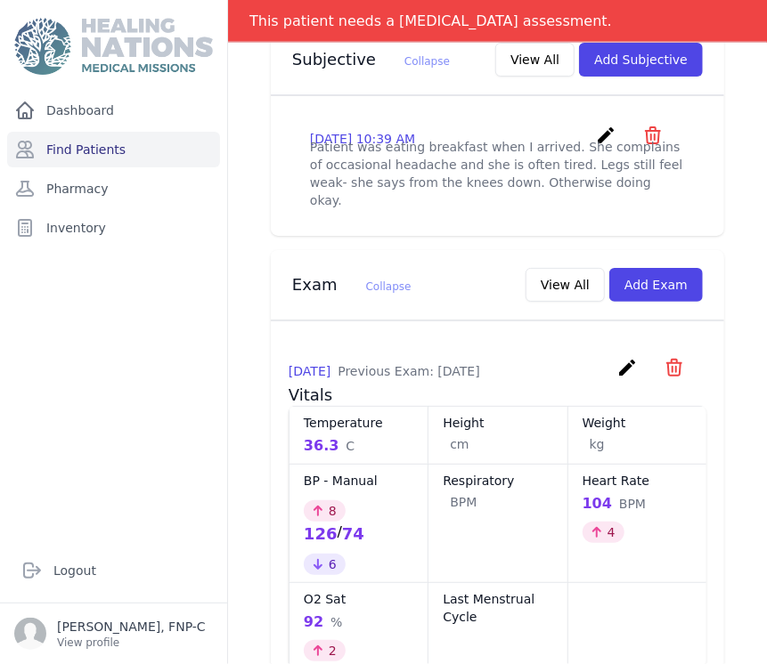
scroll to position [791, 0]
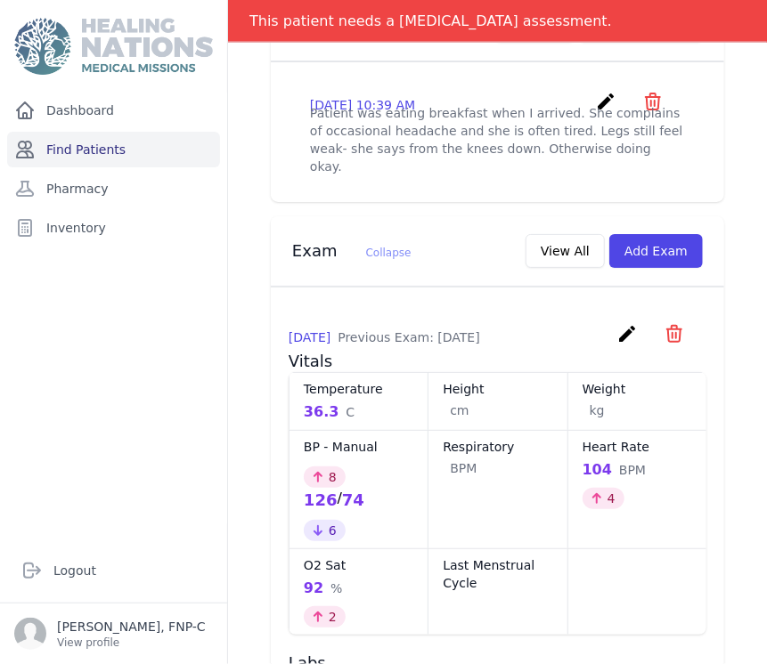
click at [97, 150] on link "Find Patients" at bounding box center [113, 150] width 213 height 36
